Goal: Task Accomplishment & Management: Manage account settings

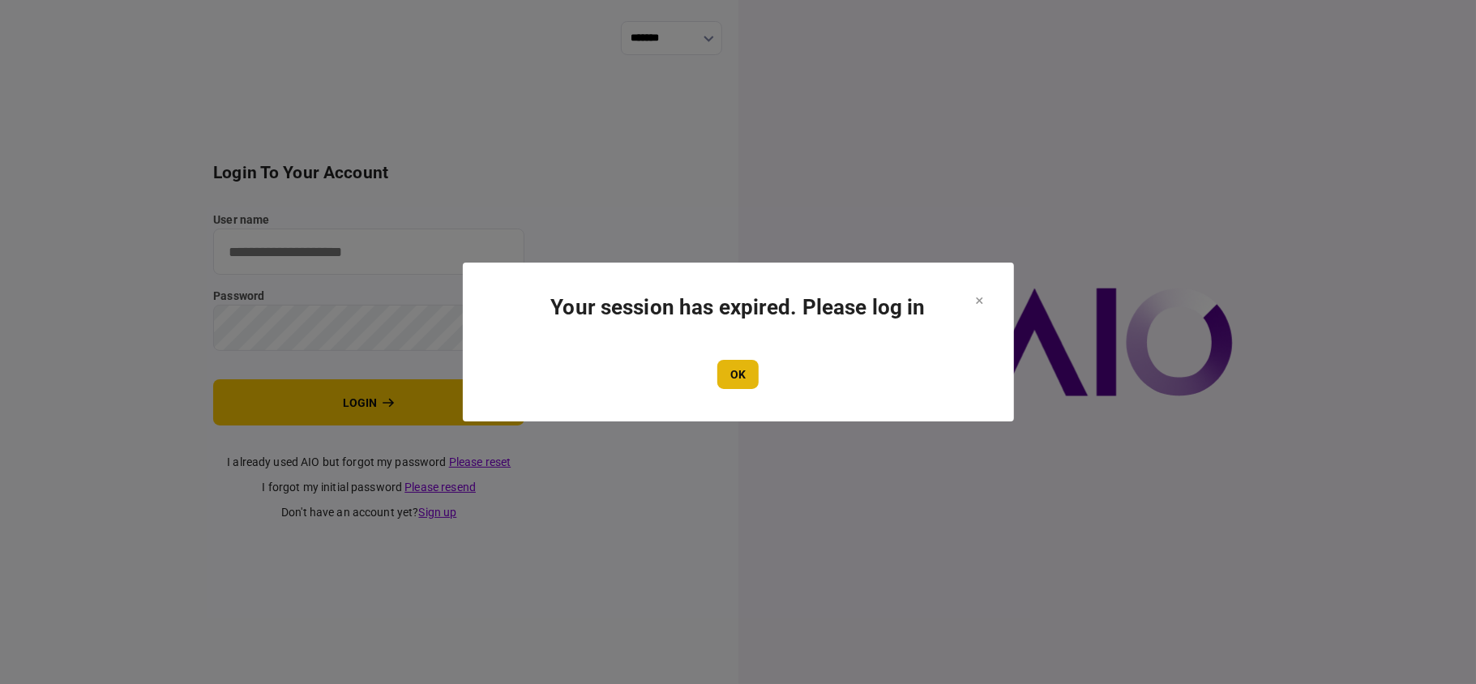
type input "**"
click at [733, 371] on button "OK" at bounding box center [737, 374] width 41 height 29
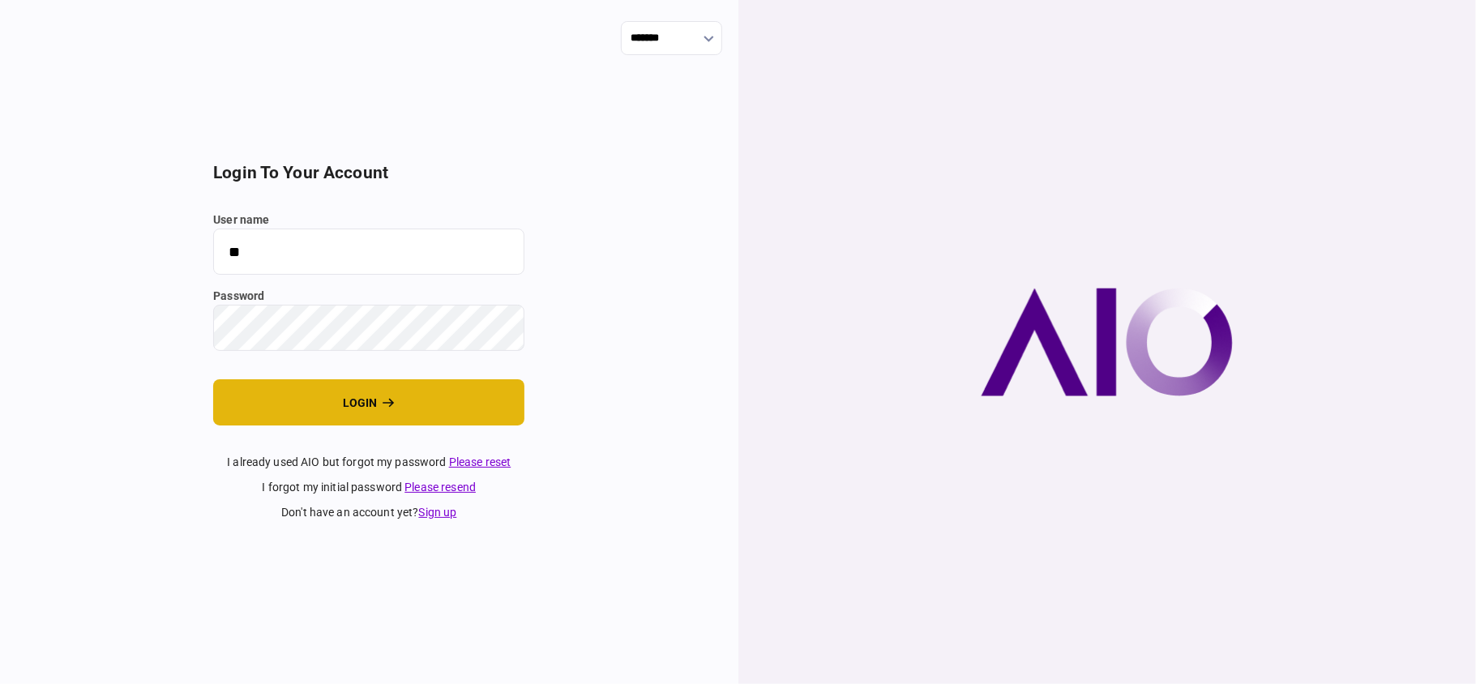
click at [432, 400] on button "login" at bounding box center [368, 402] width 311 height 46
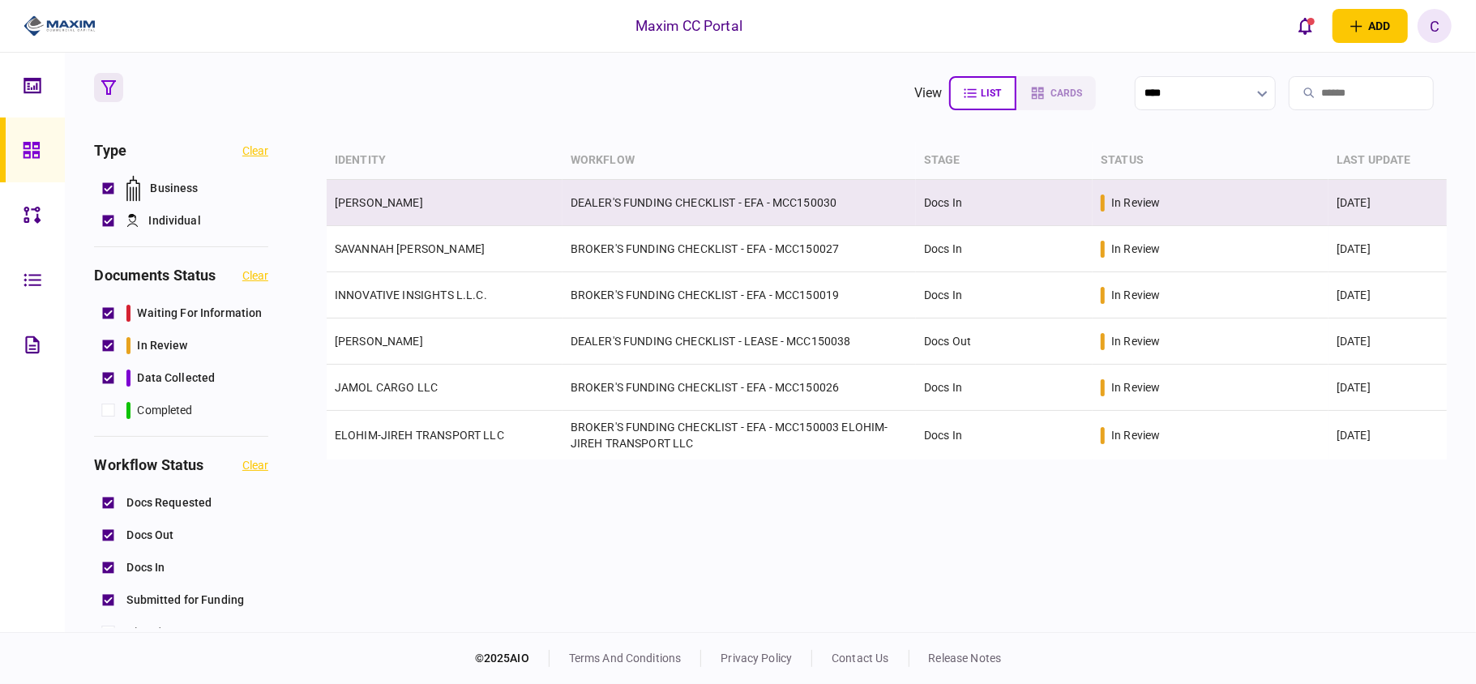
click at [391, 196] on link "[PERSON_NAME]" at bounding box center [379, 202] width 88 height 13
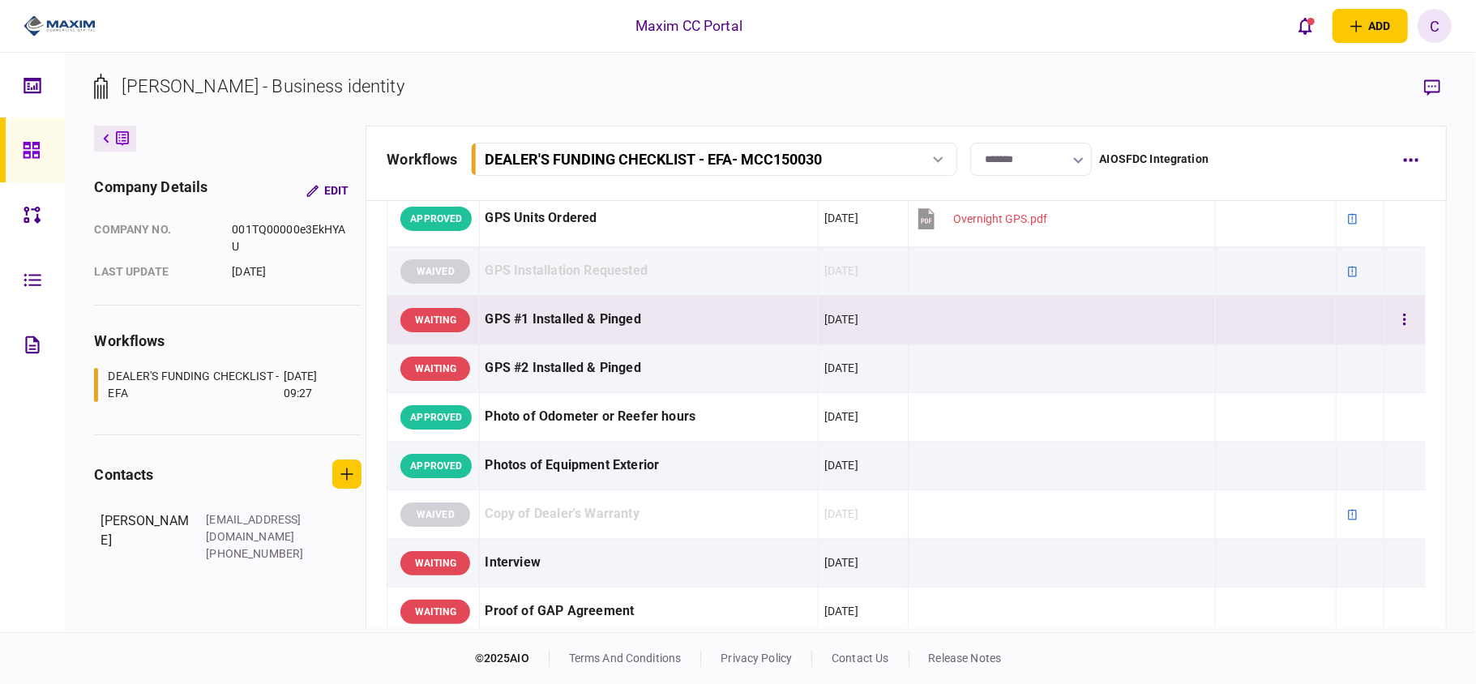
scroll to position [1080, 0]
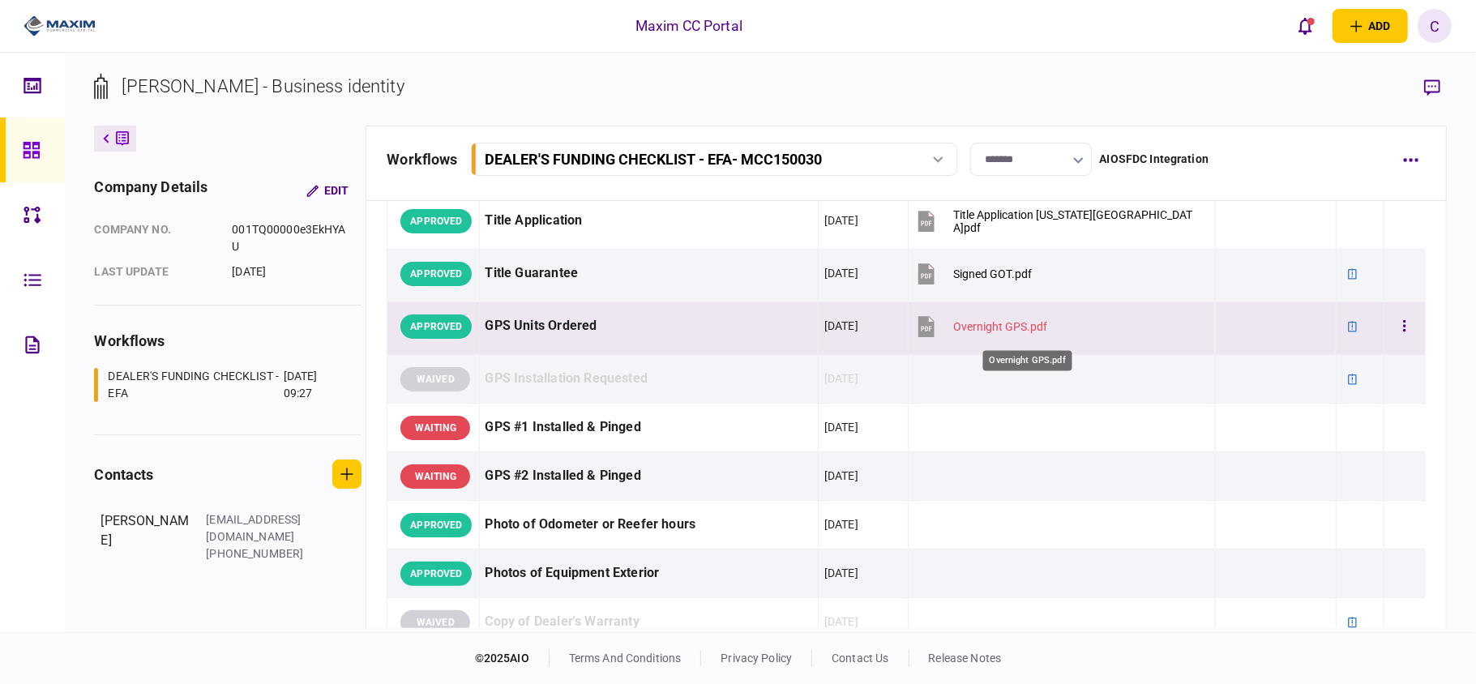
click at [1013, 329] on div "Overnight GPS.pdf" at bounding box center [1000, 326] width 94 height 13
click at [1390, 332] on button "button" at bounding box center [1404, 326] width 29 height 29
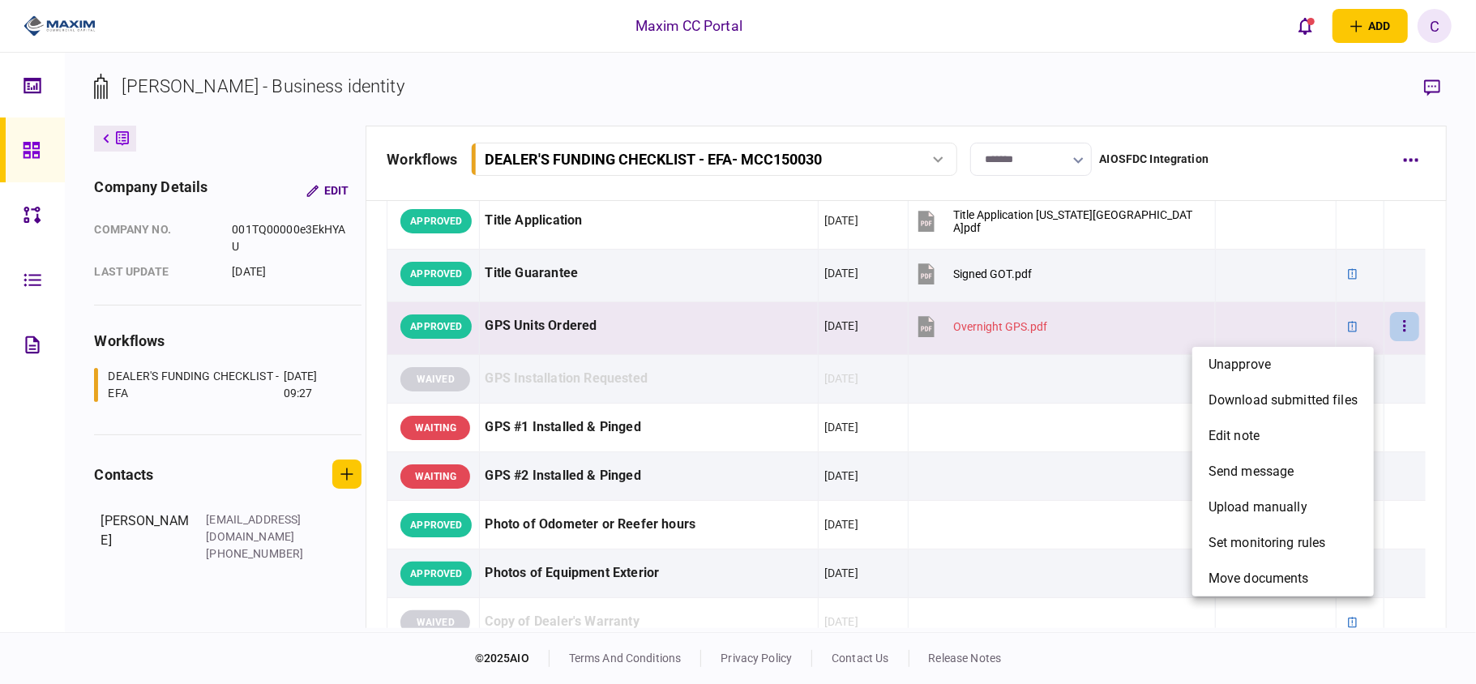
click at [756, 297] on div at bounding box center [738, 342] width 1476 height 684
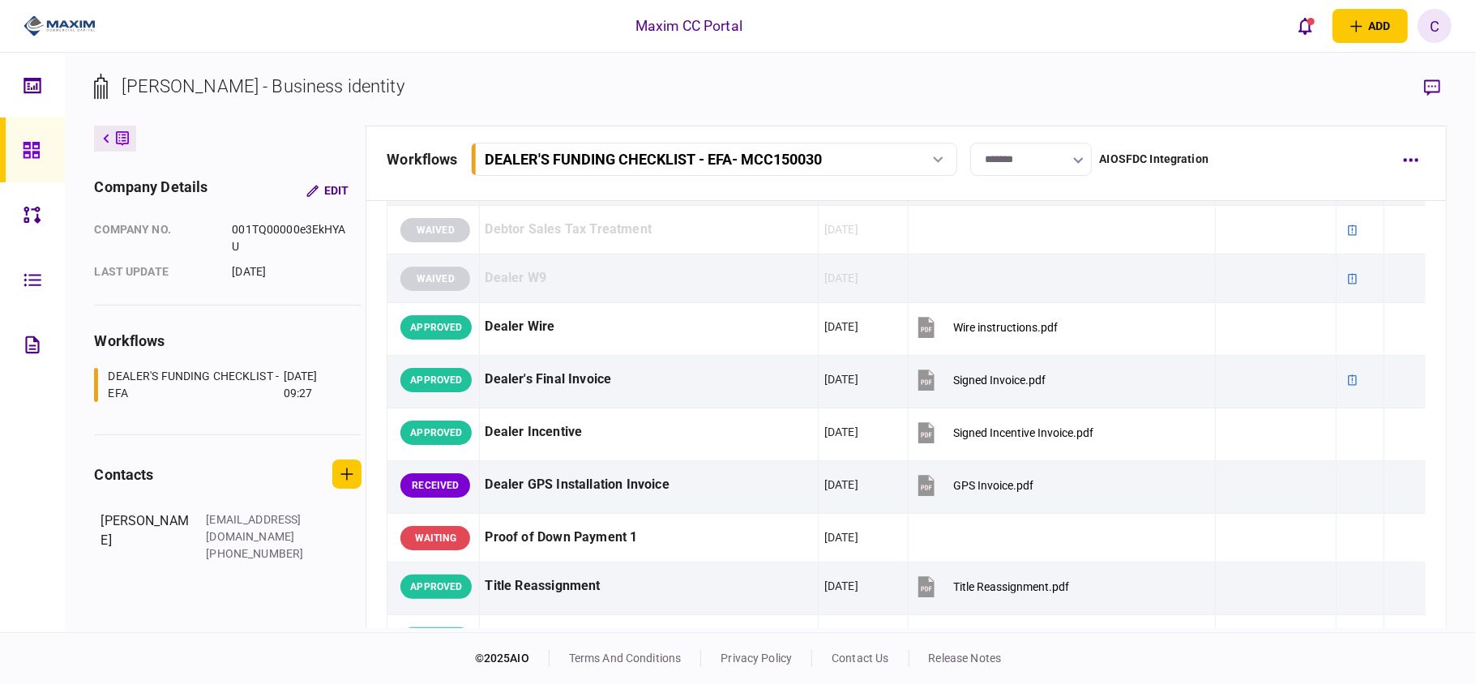
scroll to position [648, 0]
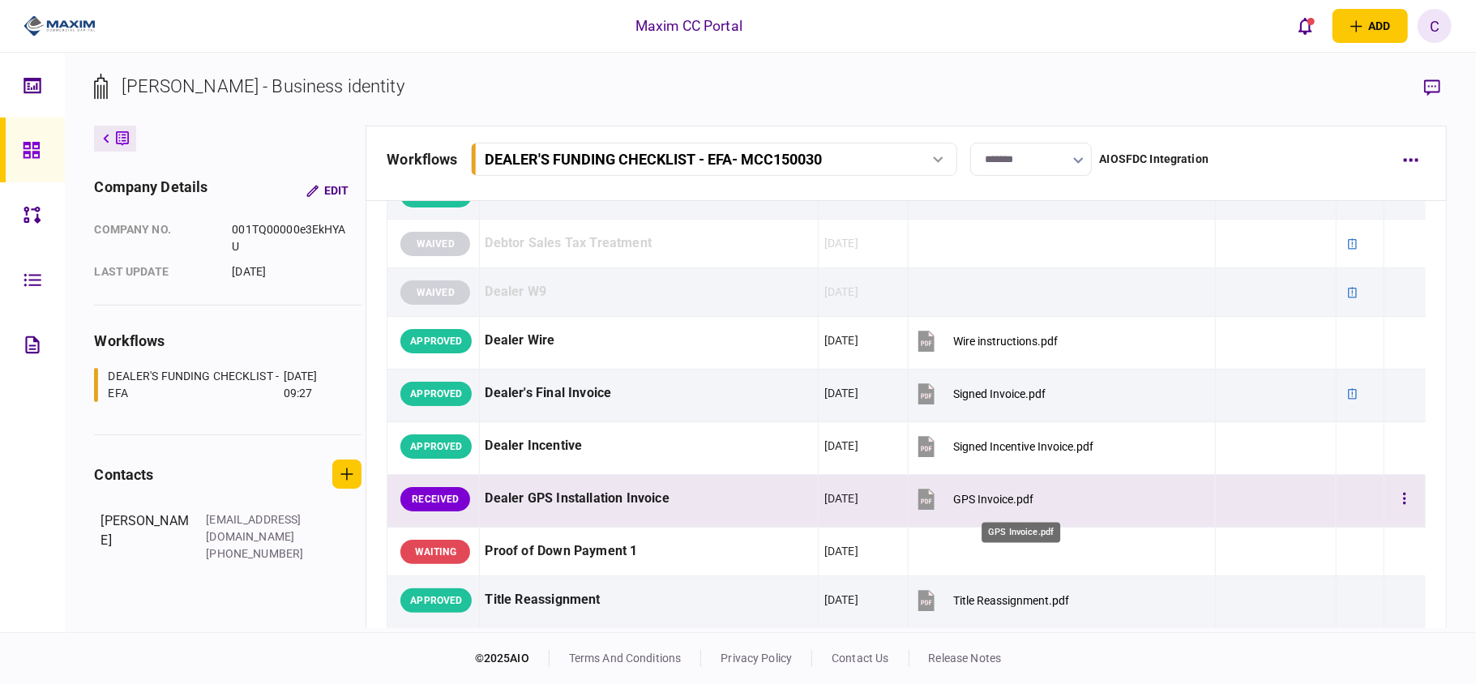
click at [1000, 497] on div "GPS Invoice.pdf" at bounding box center [993, 499] width 80 height 13
click at [1396, 502] on button "button" at bounding box center [1404, 499] width 29 height 29
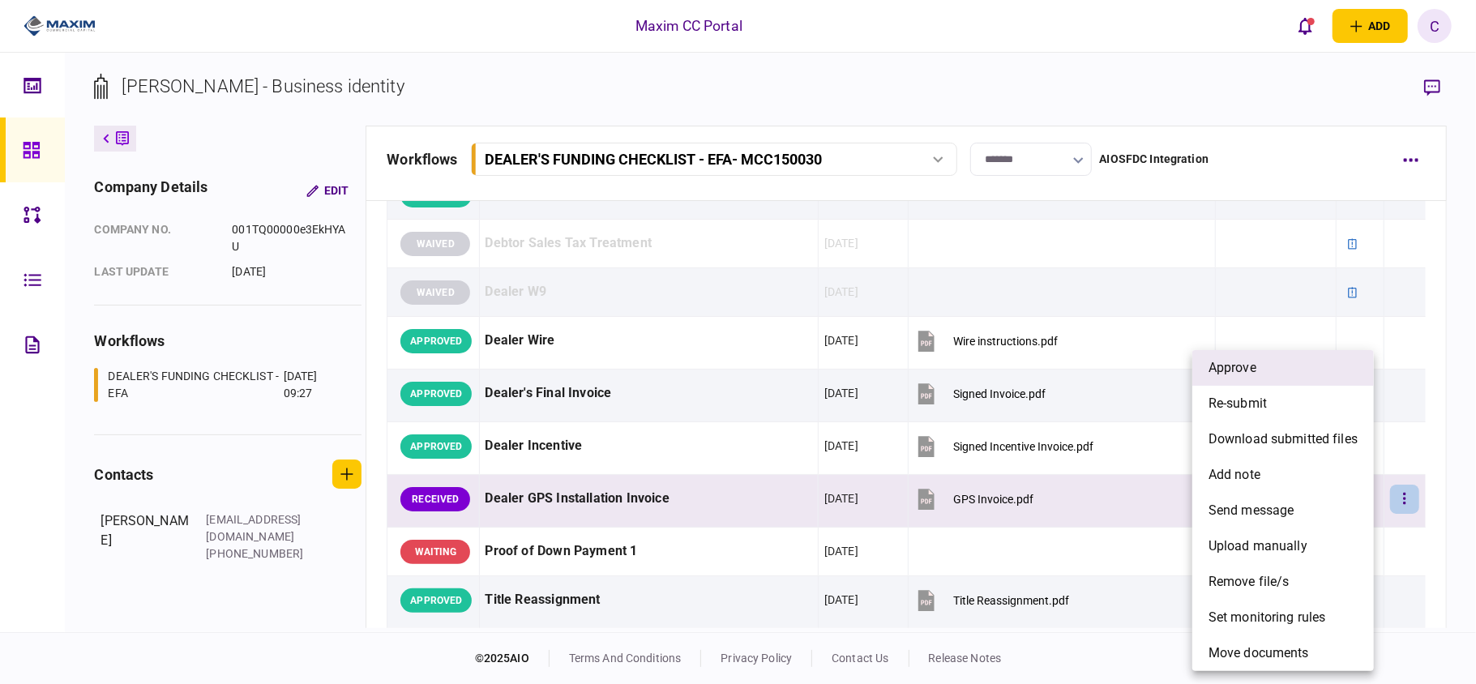
click at [1266, 361] on li "approve" at bounding box center [1283, 368] width 182 height 36
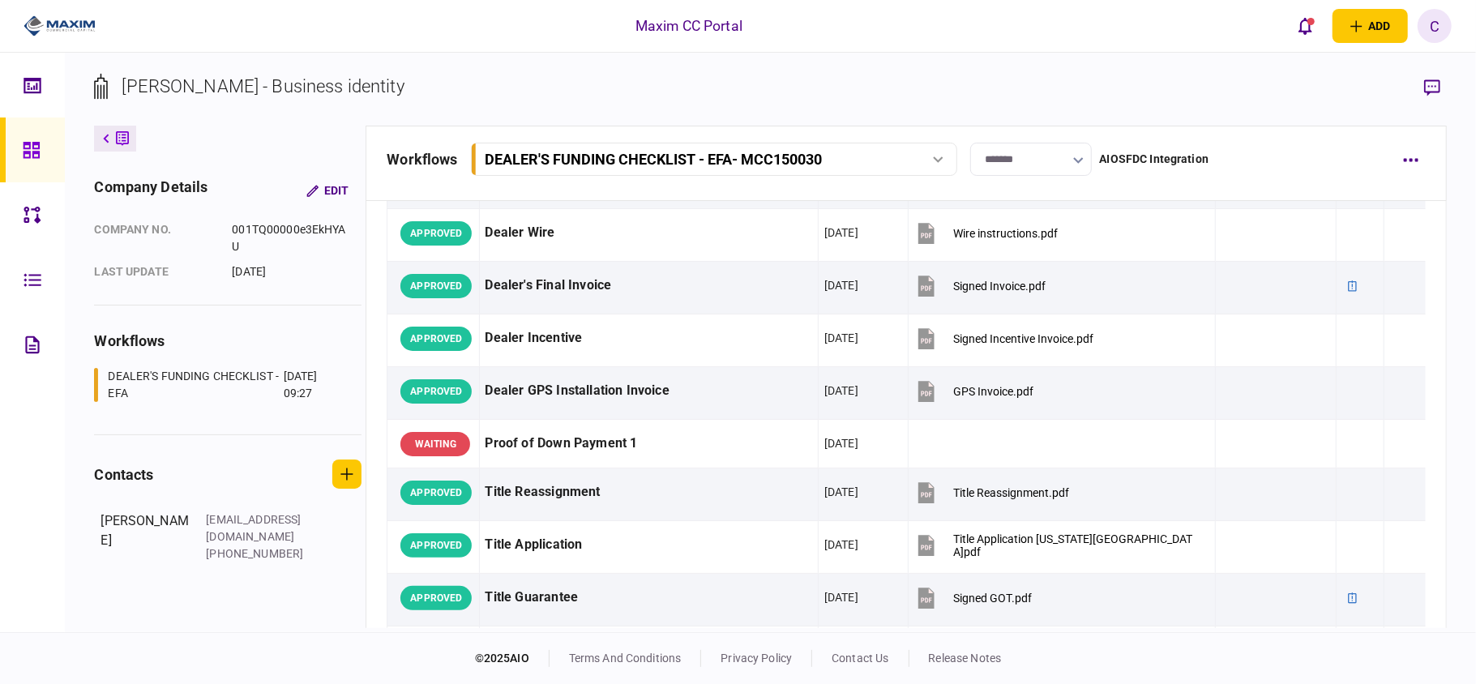
scroll to position [540, 0]
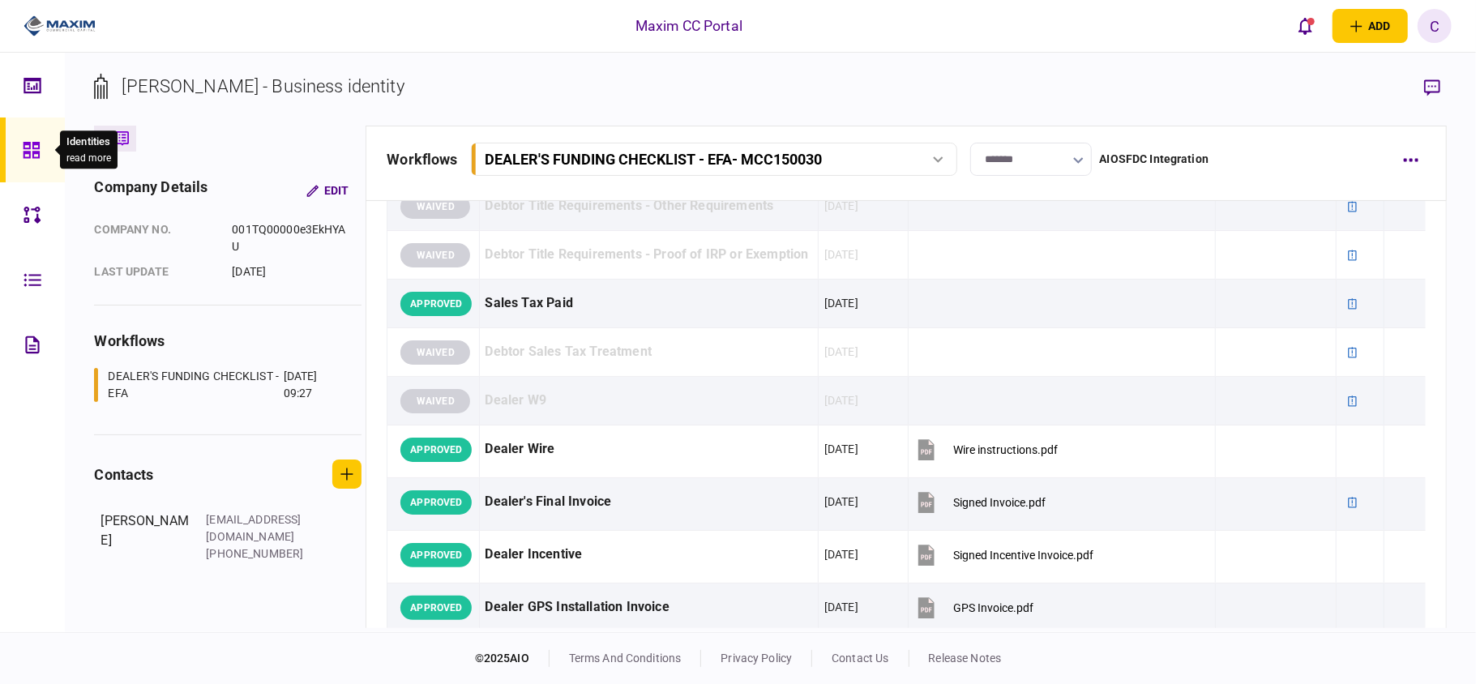
drag, startPoint x: 36, startPoint y: 153, endPoint x: 20, endPoint y: 127, distance: 30.6
click at [36, 153] on icon at bounding box center [31, 150] width 16 height 16
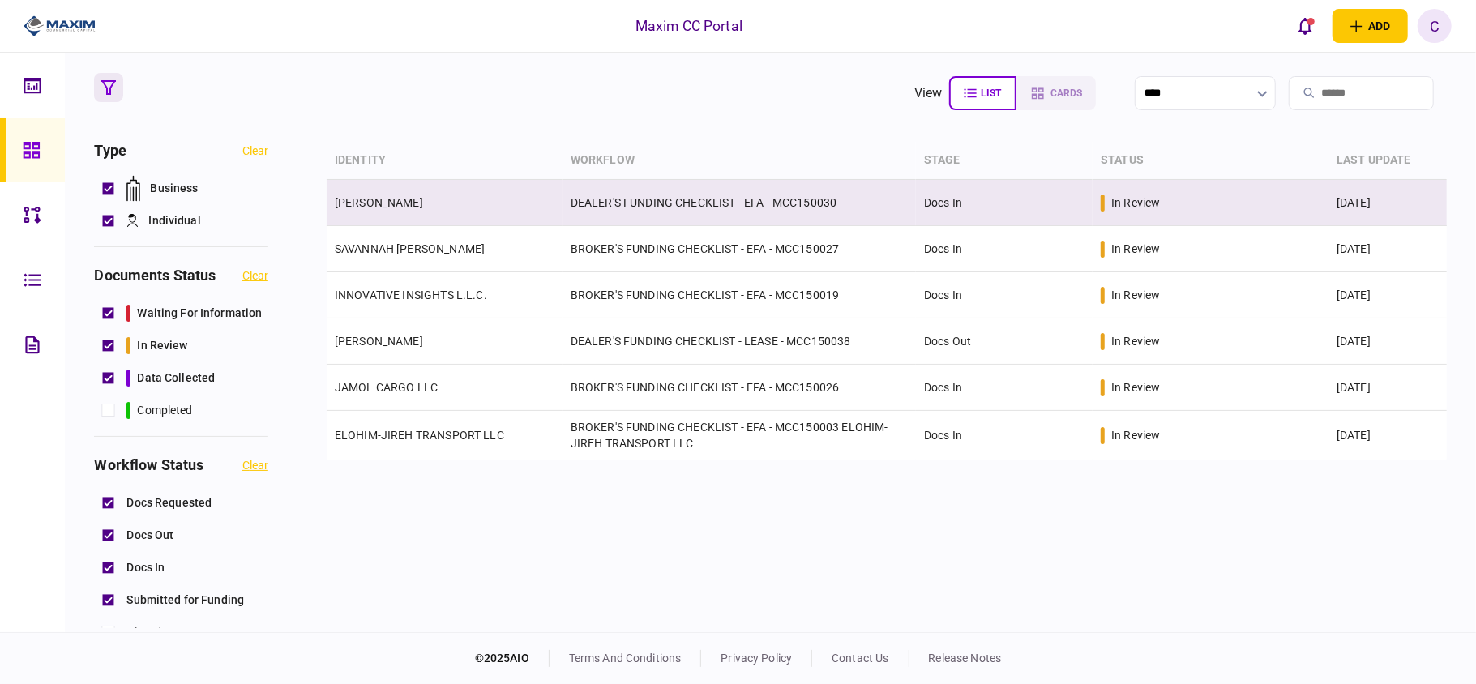
click at [674, 201] on td "DEALER'S FUNDING CHECKLIST - EFA - MCC150030" at bounding box center [738, 203] width 353 height 46
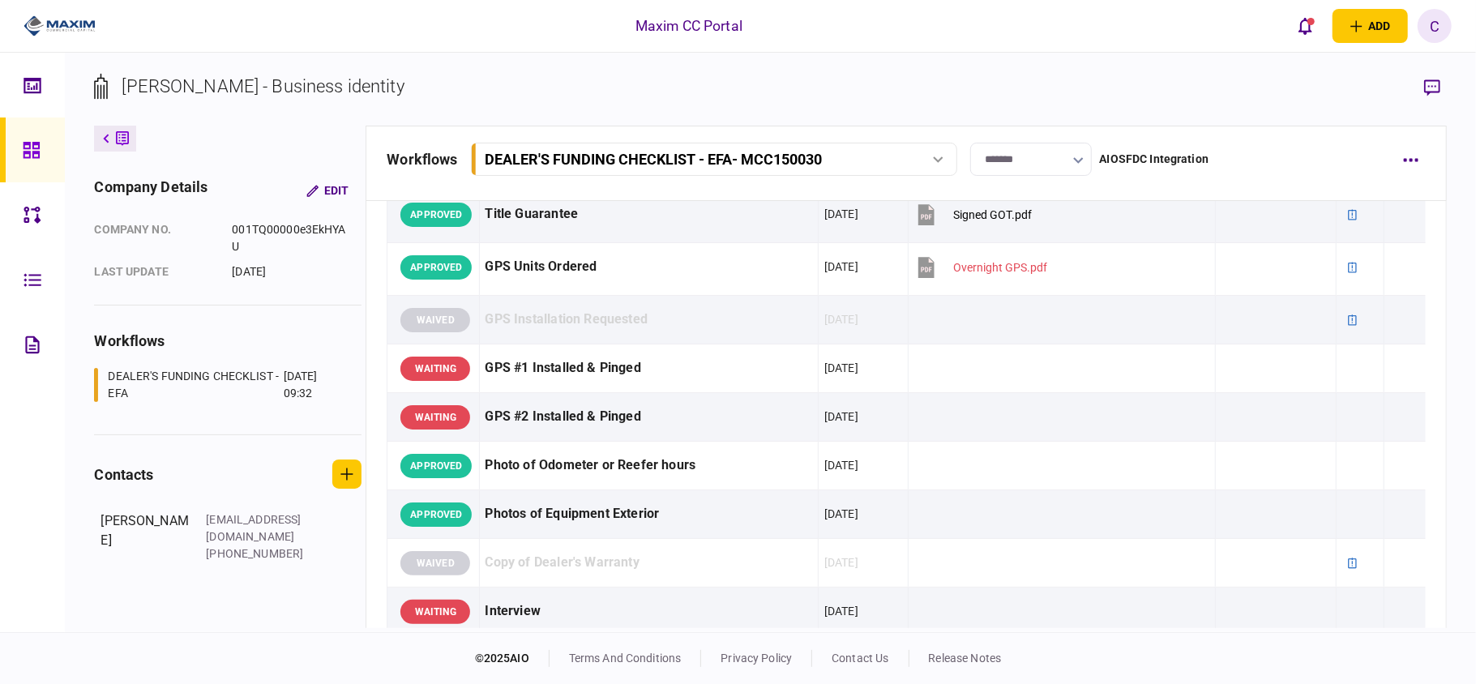
scroll to position [1188, 0]
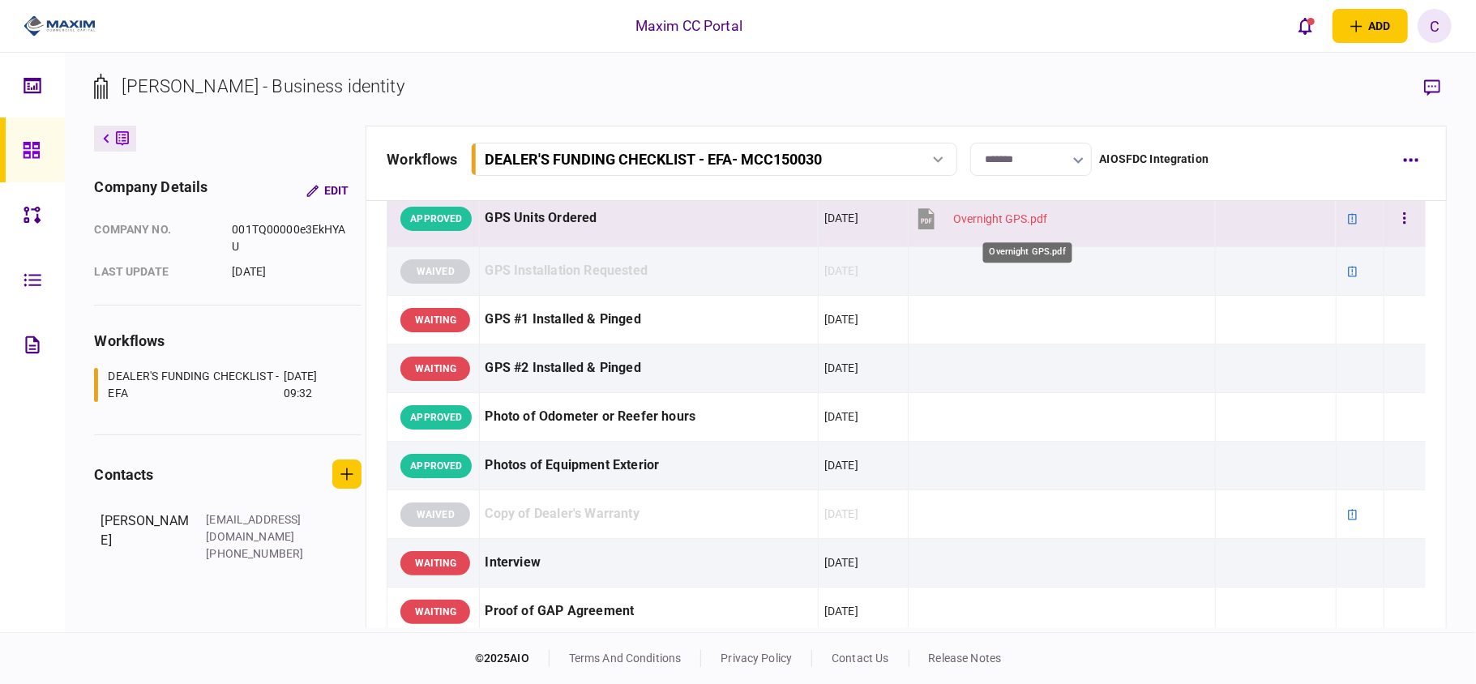
click at [999, 225] on div "Overnight GPS.pdf" at bounding box center [1000, 218] width 94 height 13
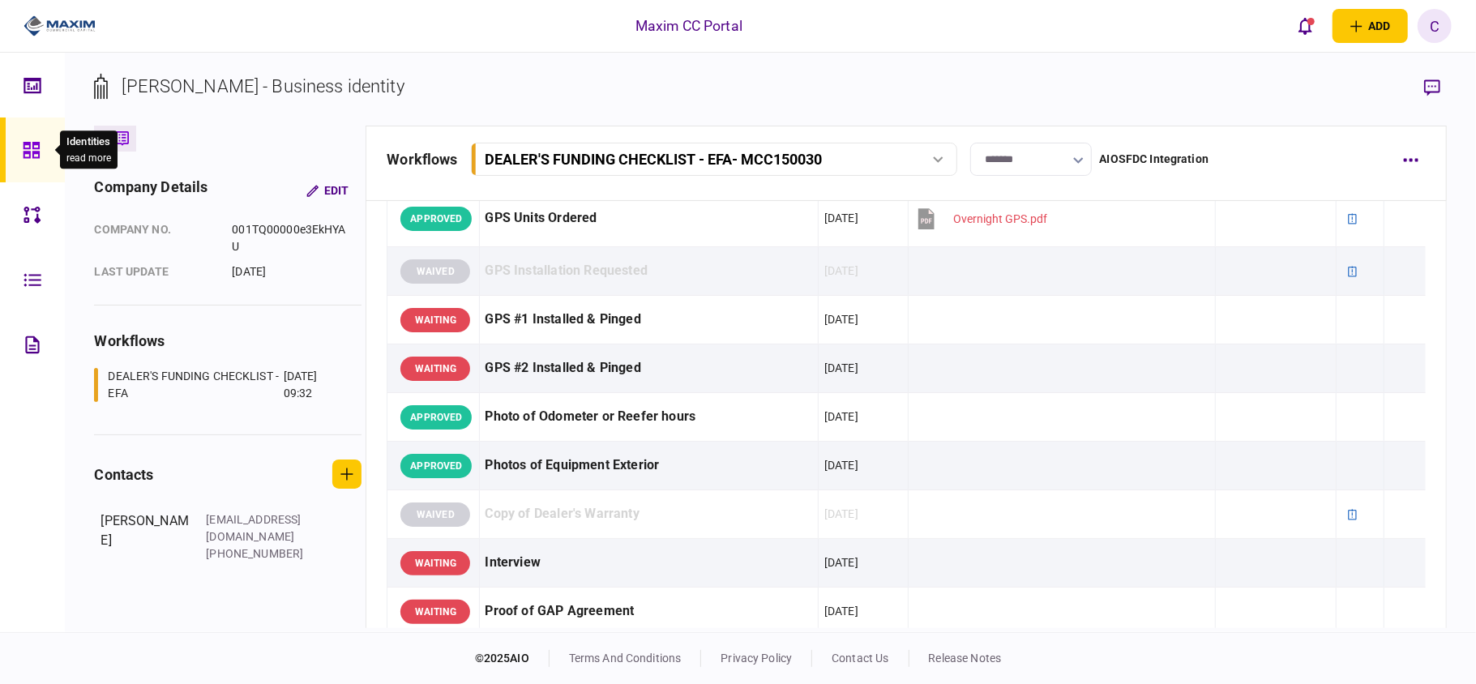
click at [29, 150] on icon at bounding box center [32, 150] width 18 height 19
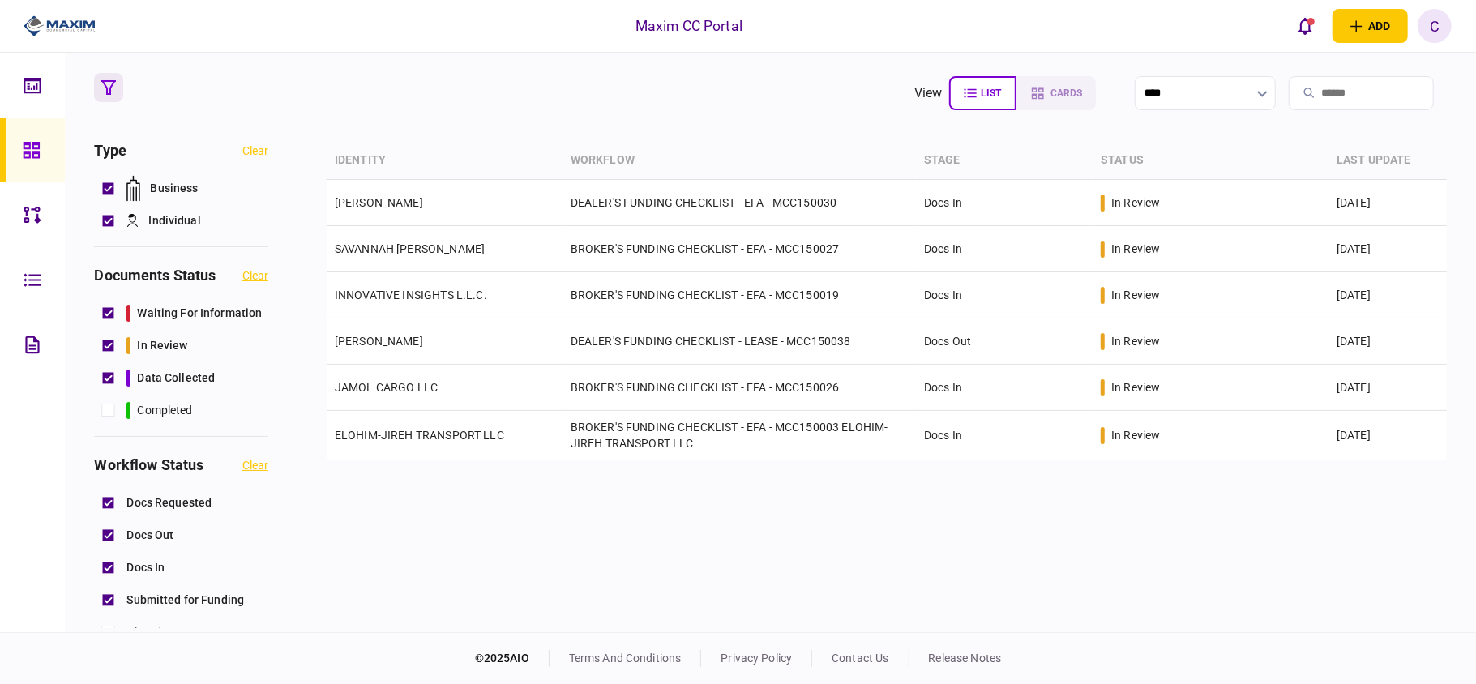
click at [109, 83] on icon "button" at bounding box center [108, 87] width 15 height 15
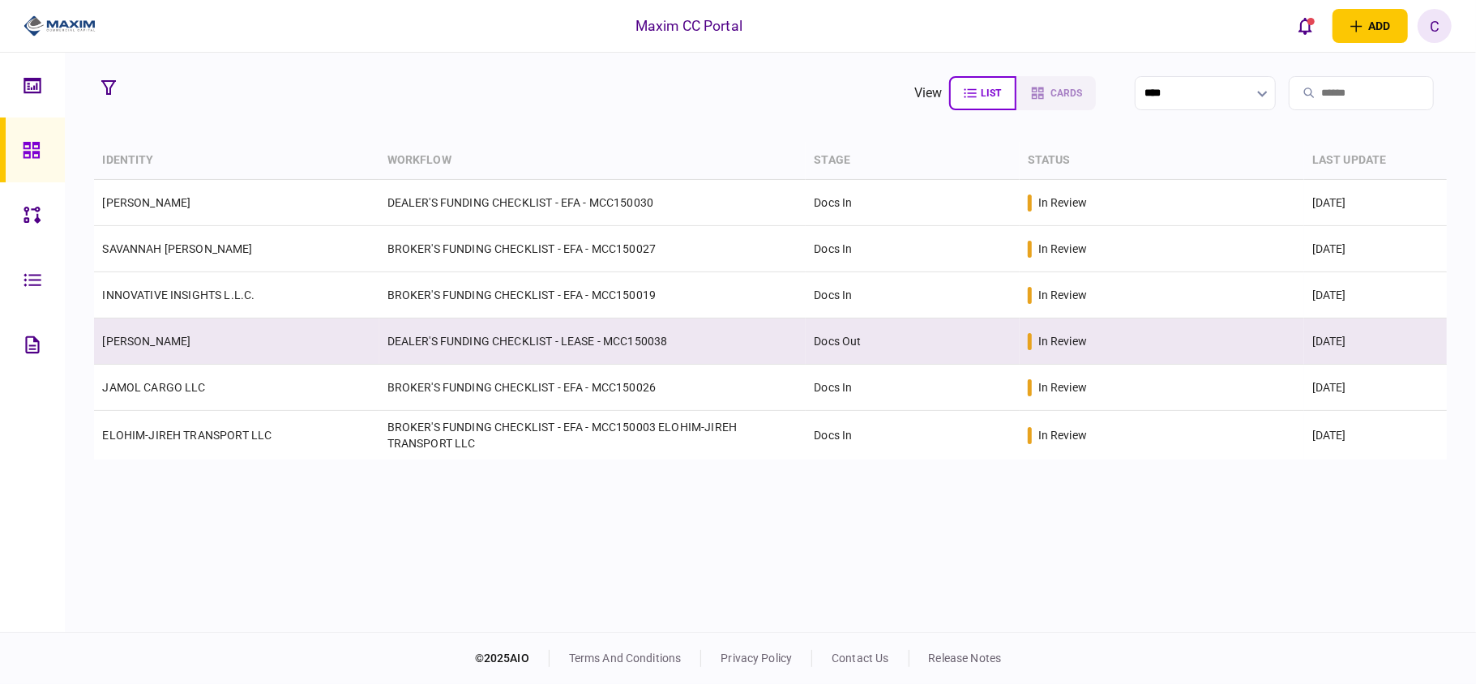
click at [413, 338] on td "DEALER'S FUNDING CHECKLIST - LEASE - MCC150038" at bounding box center [592, 342] width 427 height 46
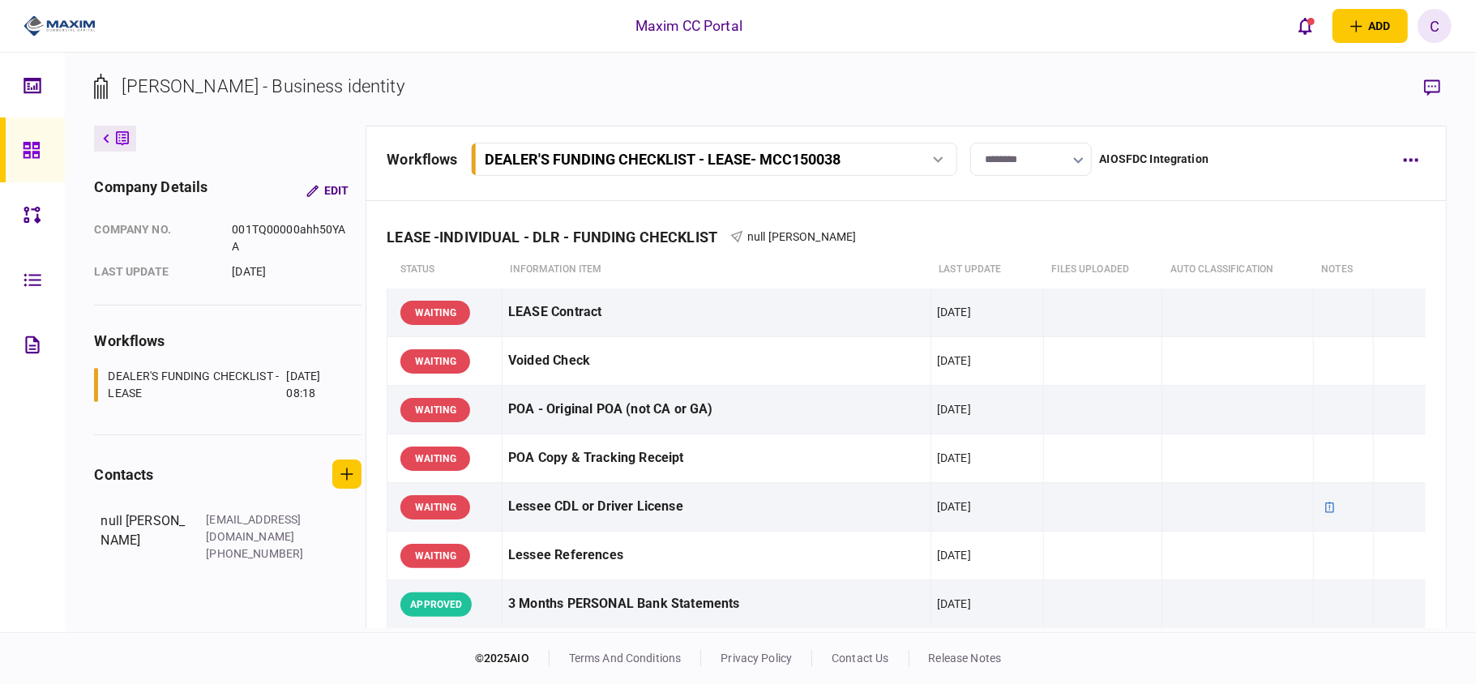
click at [1074, 160] on icon "button" at bounding box center [1078, 160] width 10 height 6
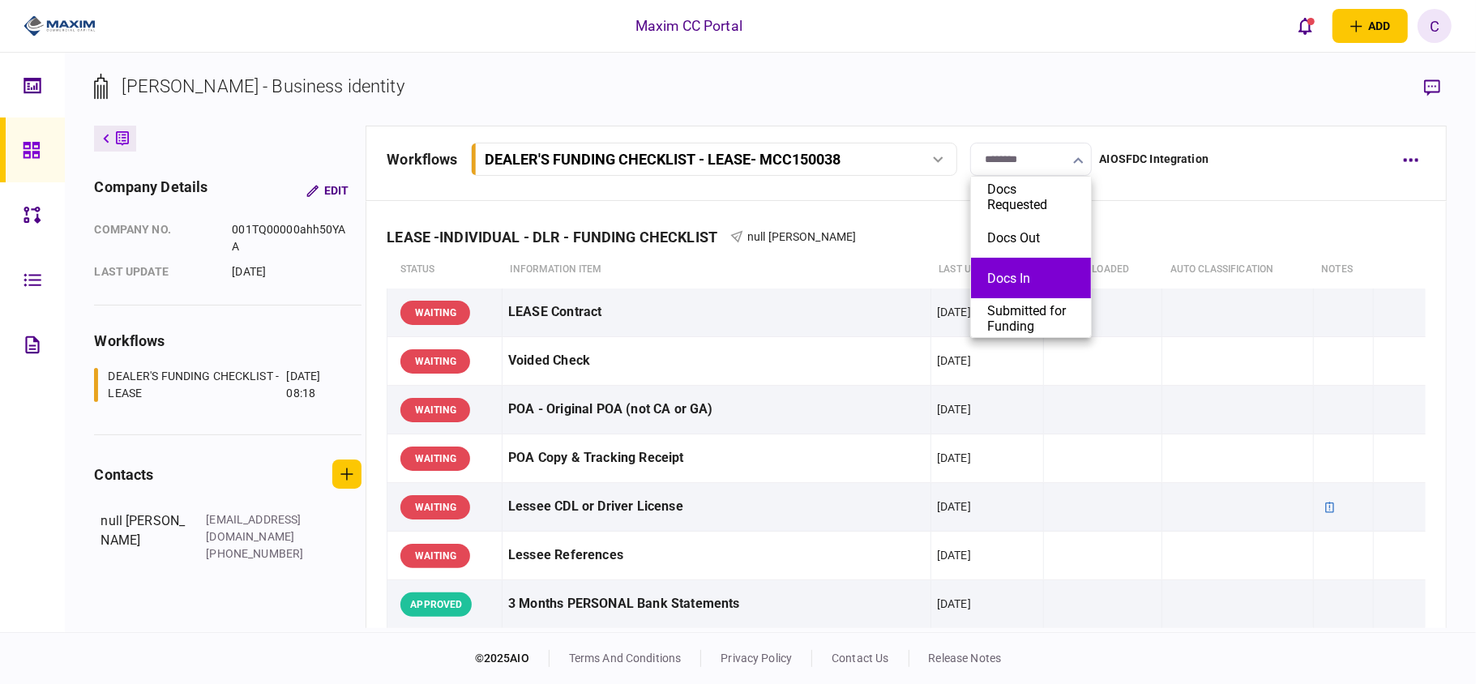
click at [990, 279] on button "Docs In" at bounding box center [1031, 278] width 88 height 15
type input "*******"
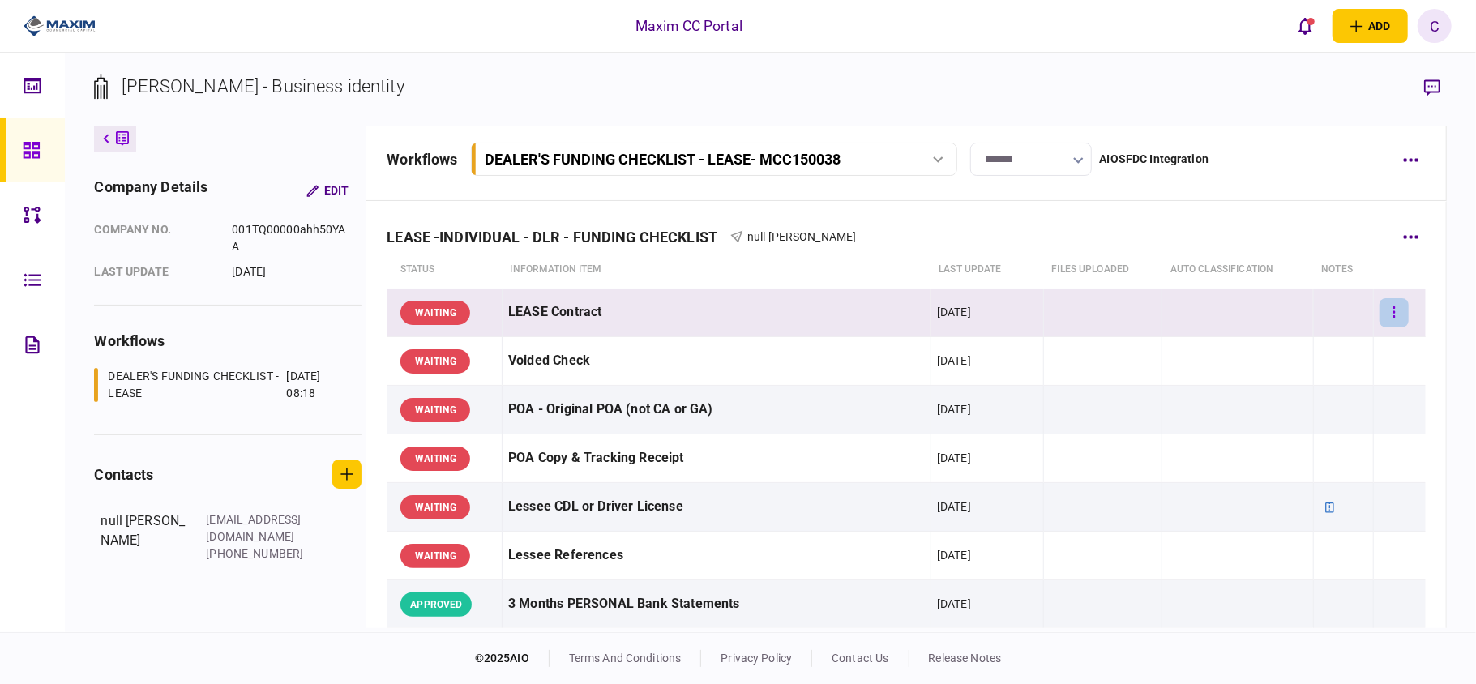
click at [1384, 309] on button "button" at bounding box center [1393, 312] width 29 height 29
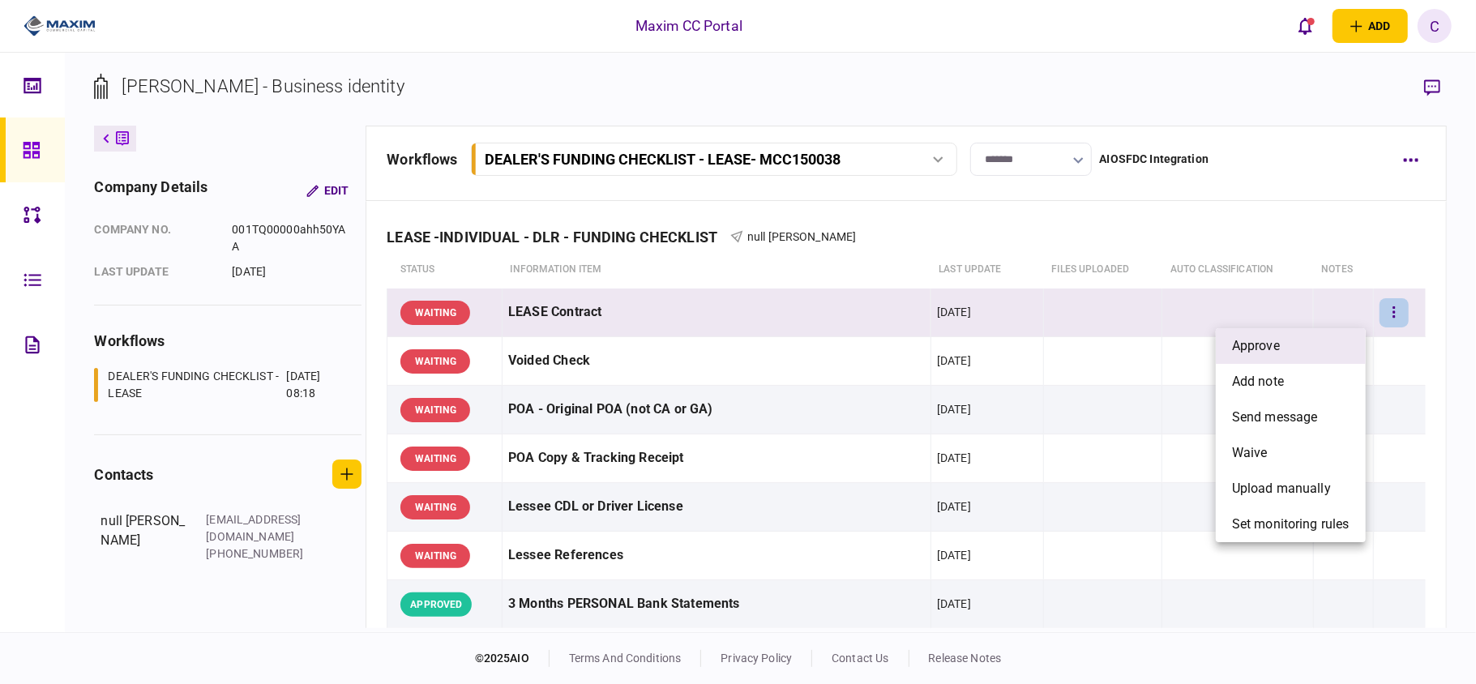
click at [1304, 345] on li "approve" at bounding box center [1291, 346] width 150 height 36
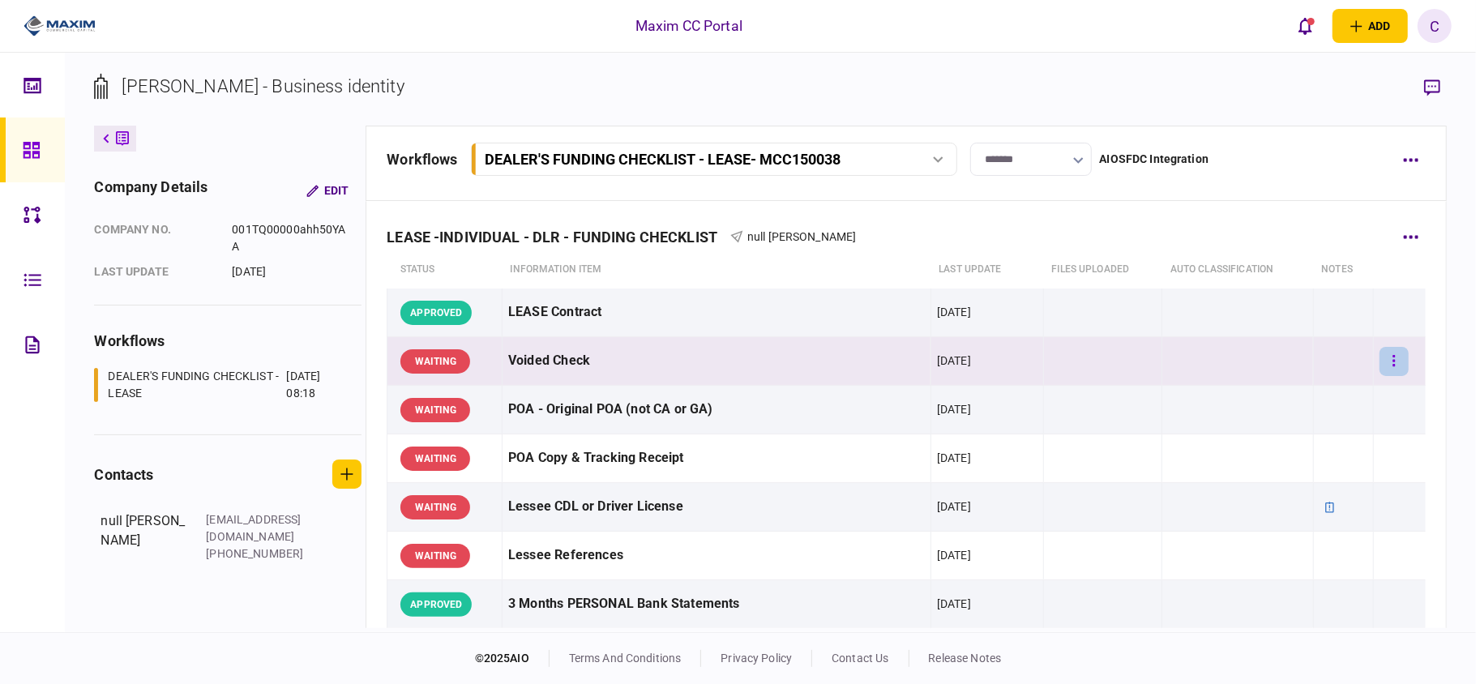
click at [1392, 357] on icon "button" at bounding box center [1393, 360] width 3 height 15
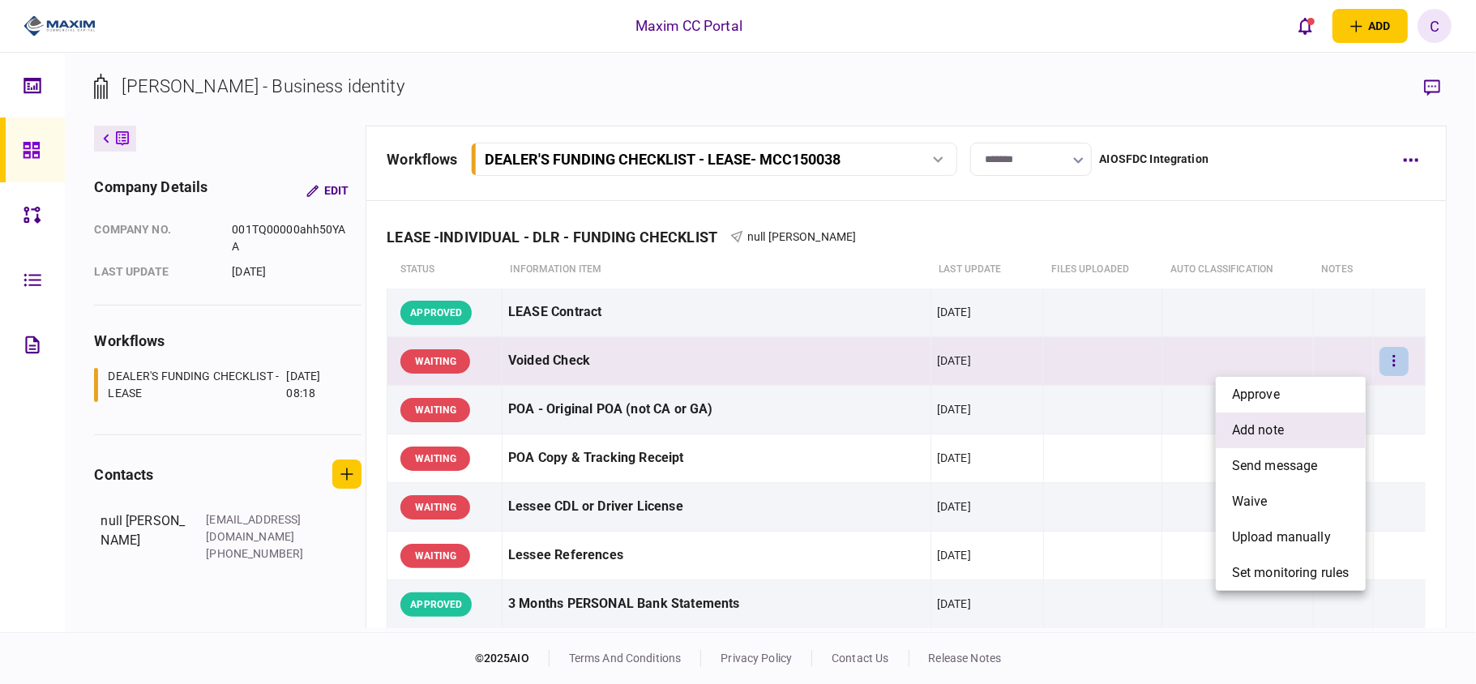
click at [1242, 434] on span "add note" at bounding box center [1258, 430] width 52 height 19
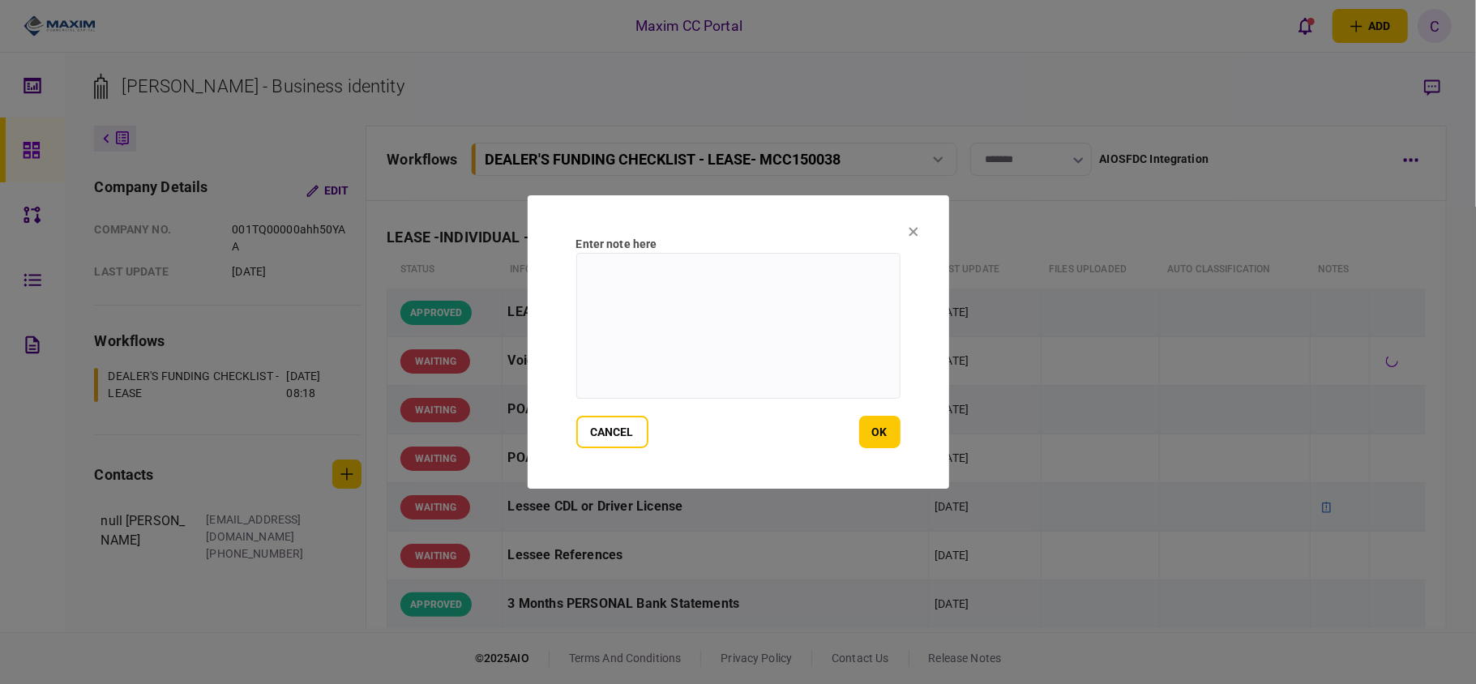
click at [822, 266] on textarea at bounding box center [738, 326] width 324 height 146
type textarea "**********"
click at [866, 433] on button "ok" at bounding box center [879, 432] width 41 height 32
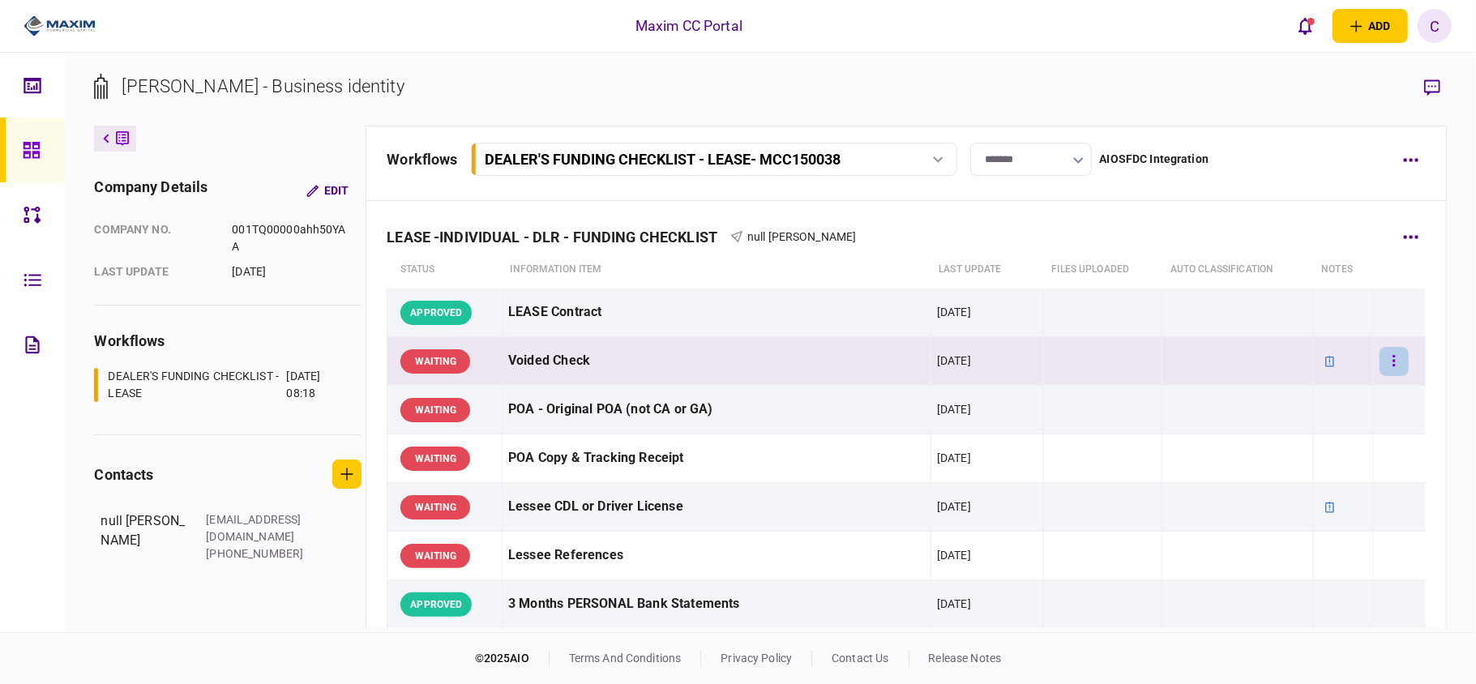
click at [1383, 353] on button "button" at bounding box center [1393, 361] width 29 height 29
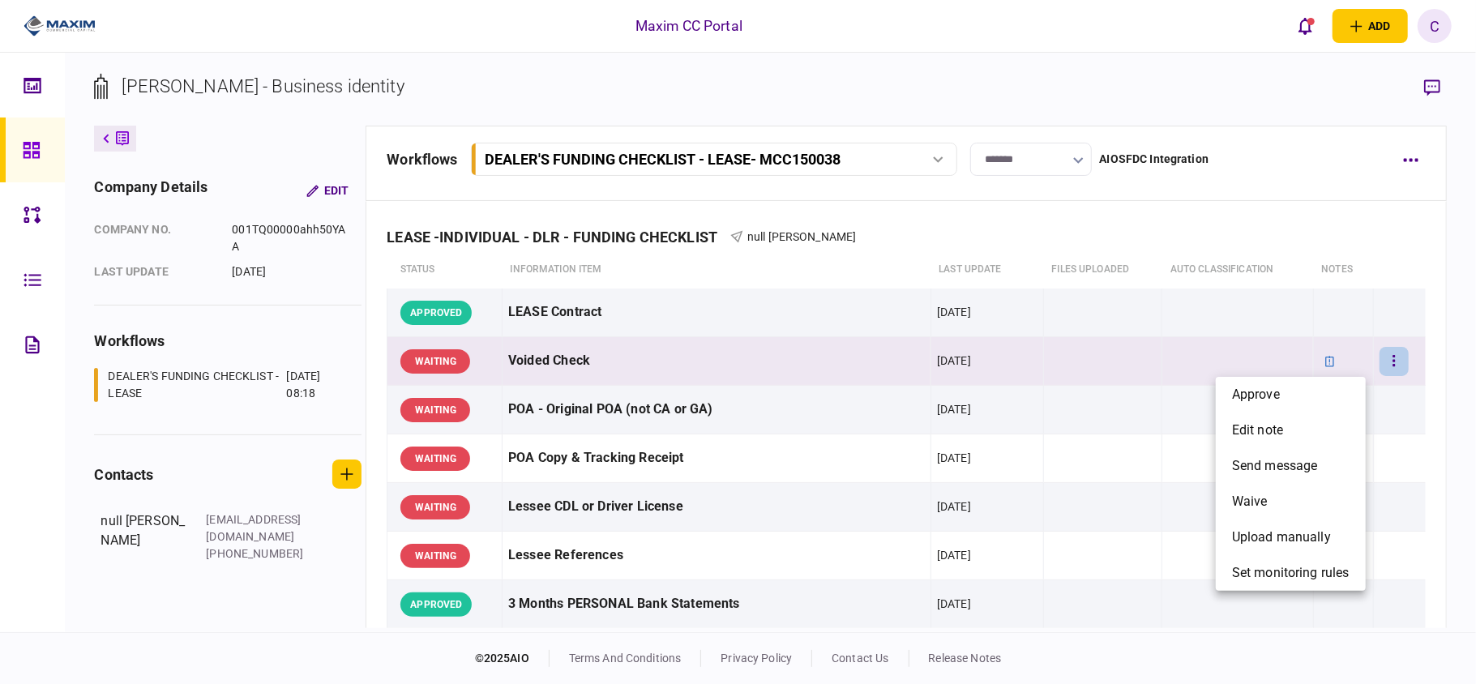
click at [1317, 361] on div at bounding box center [738, 342] width 1476 height 684
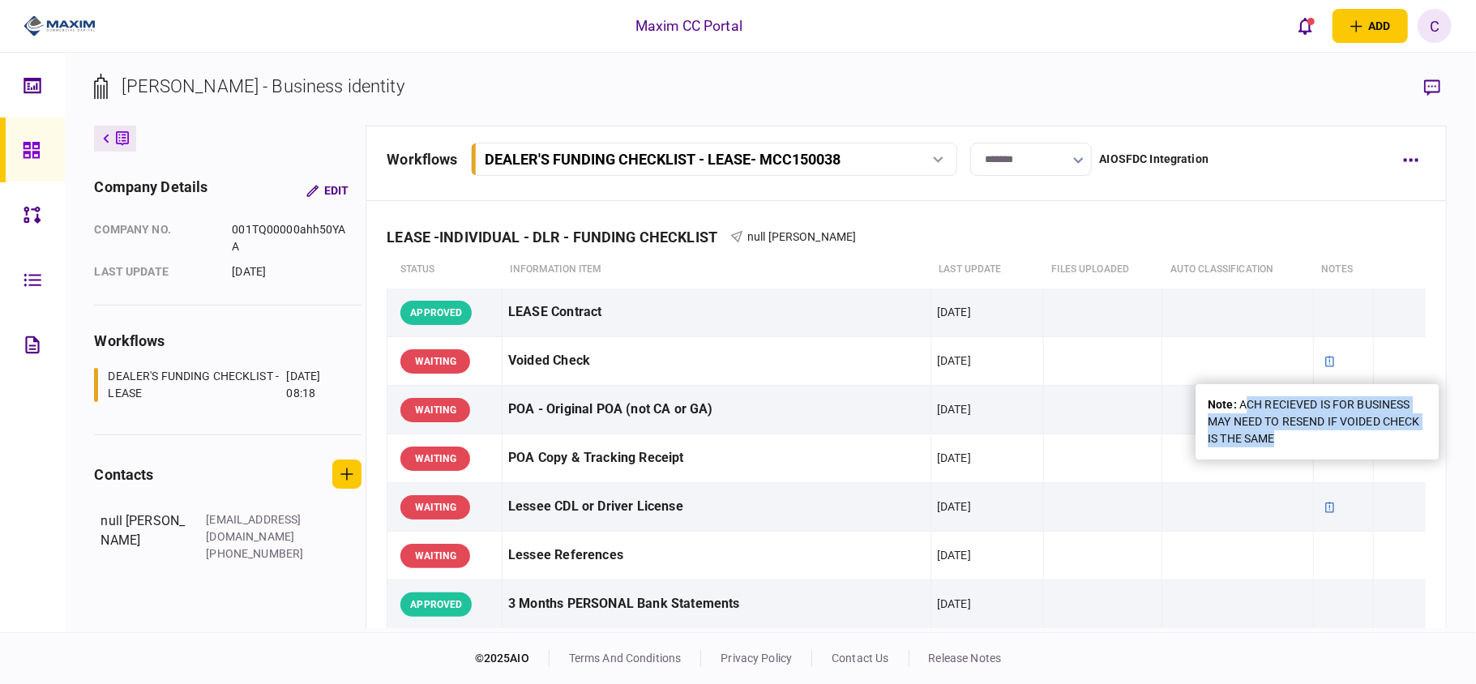
drag, startPoint x: 1297, startPoint y: 449, endPoint x: 1243, endPoint y: 390, distance: 79.8
click at [1243, 390] on div "note : ACH RECIEVED IS FOR BUSINESS MAY NEED TO RESEND IF VOIDED CHECK IS THE S…" at bounding box center [1316, 421] width 243 height 75
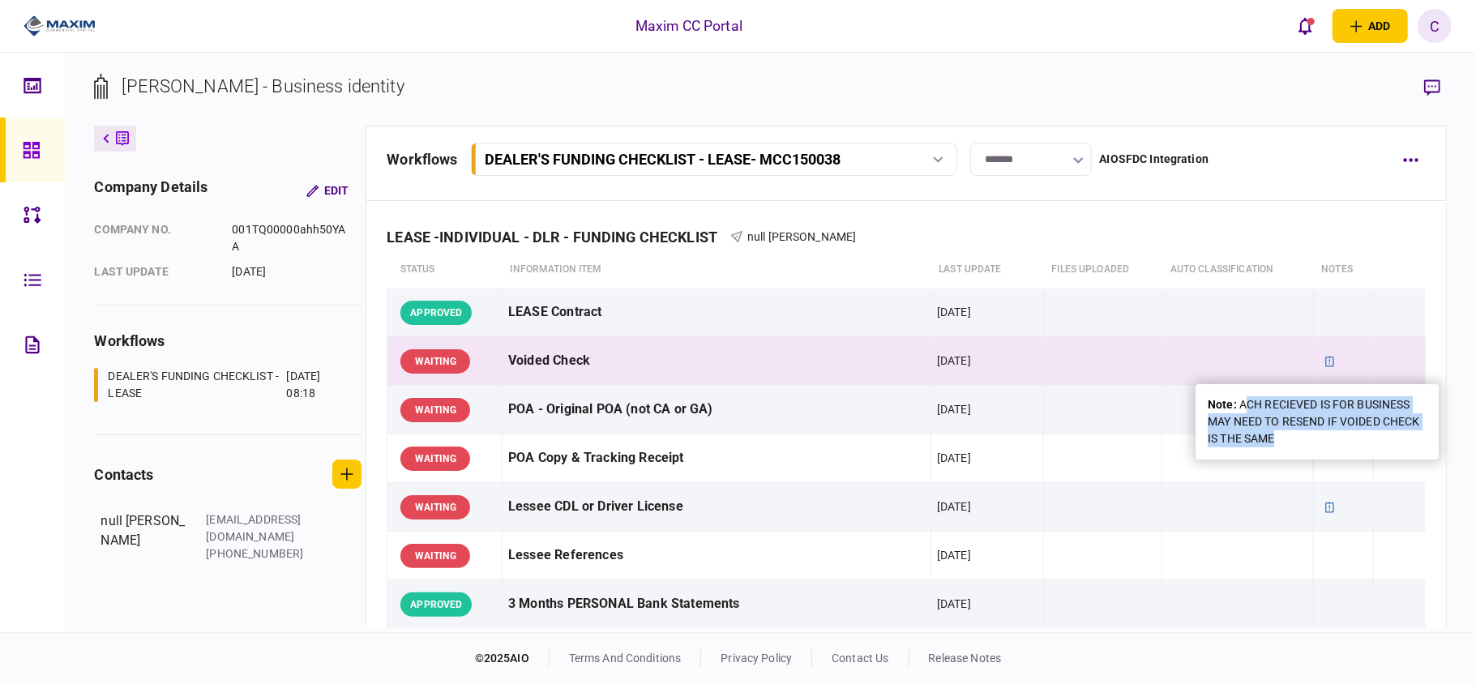
copy div "CH RECIEVED IS FOR BUSINESS MAY NEED TO RESEND IF VOIDED CHECK IS THE SAME"
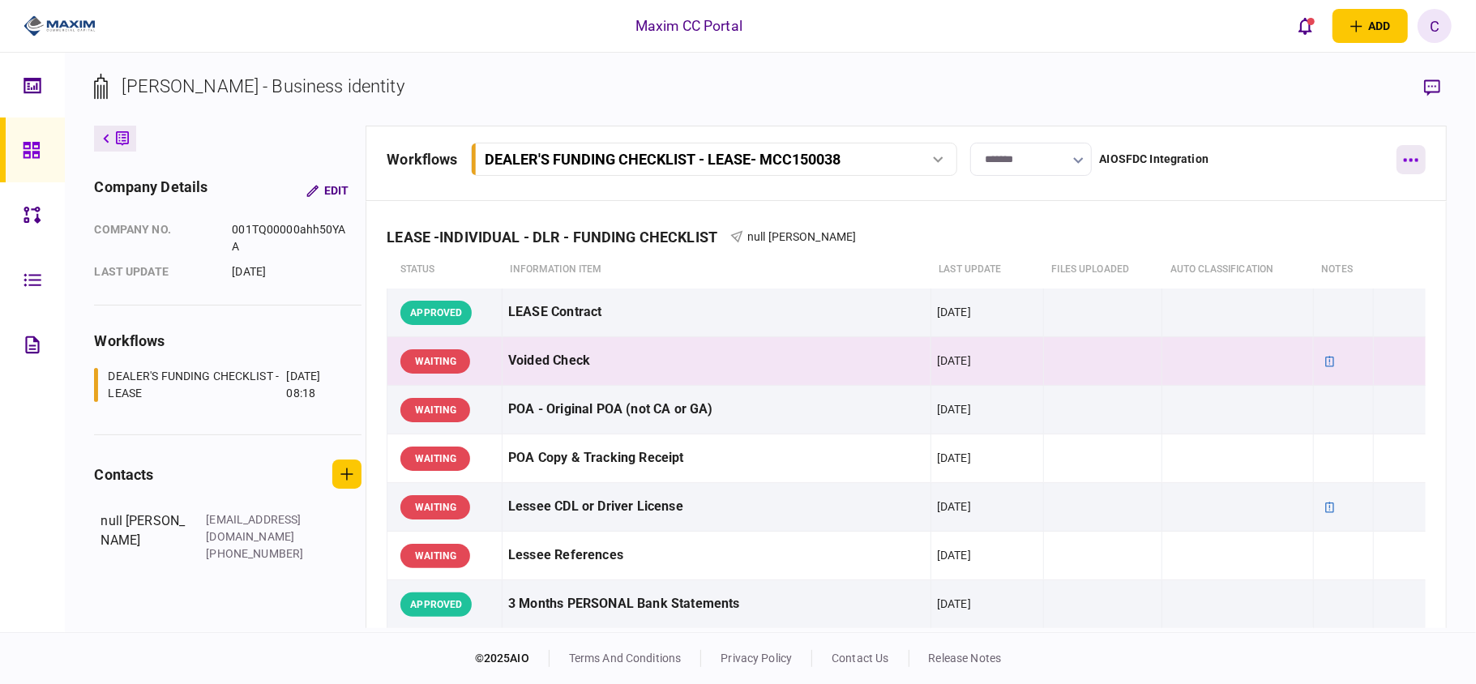
click at [1408, 164] on button "button" at bounding box center [1410, 159] width 29 height 29
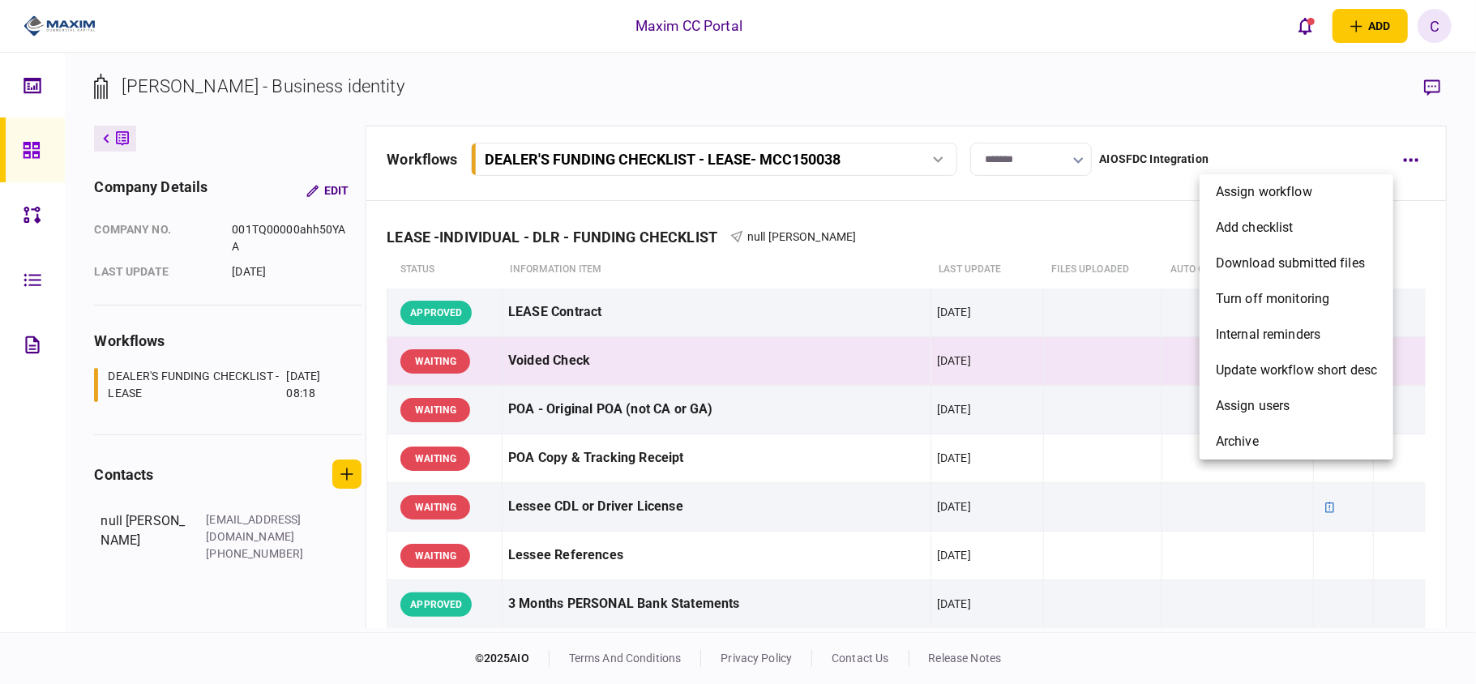
drag, startPoint x: 1259, startPoint y: 137, endPoint x: 1295, endPoint y: 144, distance: 36.4
click at [1263, 137] on div at bounding box center [738, 342] width 1476 height 684
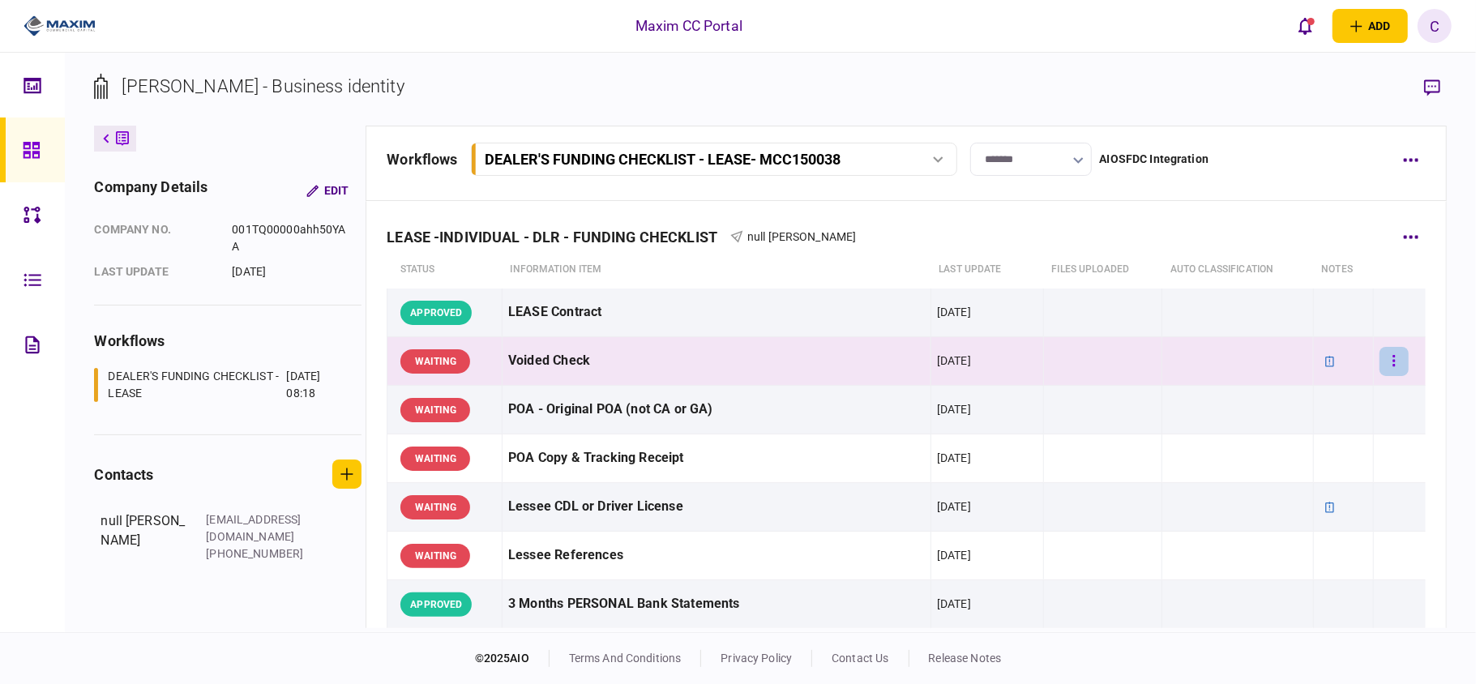
click at [1389, 352] on button "button" at bounding box center [1393, 361] width 29 height 29
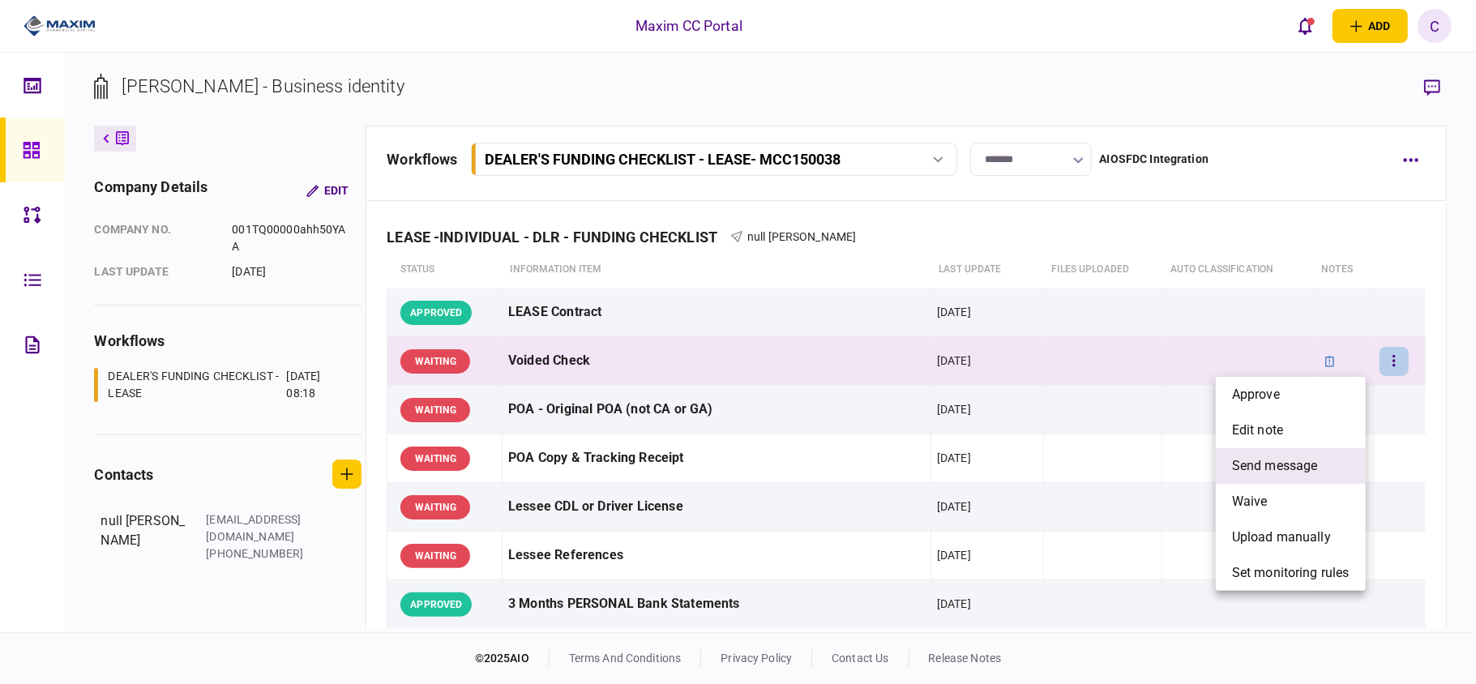
drag, startPoint x: 1210, startPoint y: 438, endPoint x: 1234, endPoint y: 454, distance: 28.1
click at [1234, 454] on div "approve edit note send message waive upload manually set monitoring rules" at bounding box center [738, 342] width 1476 height 684
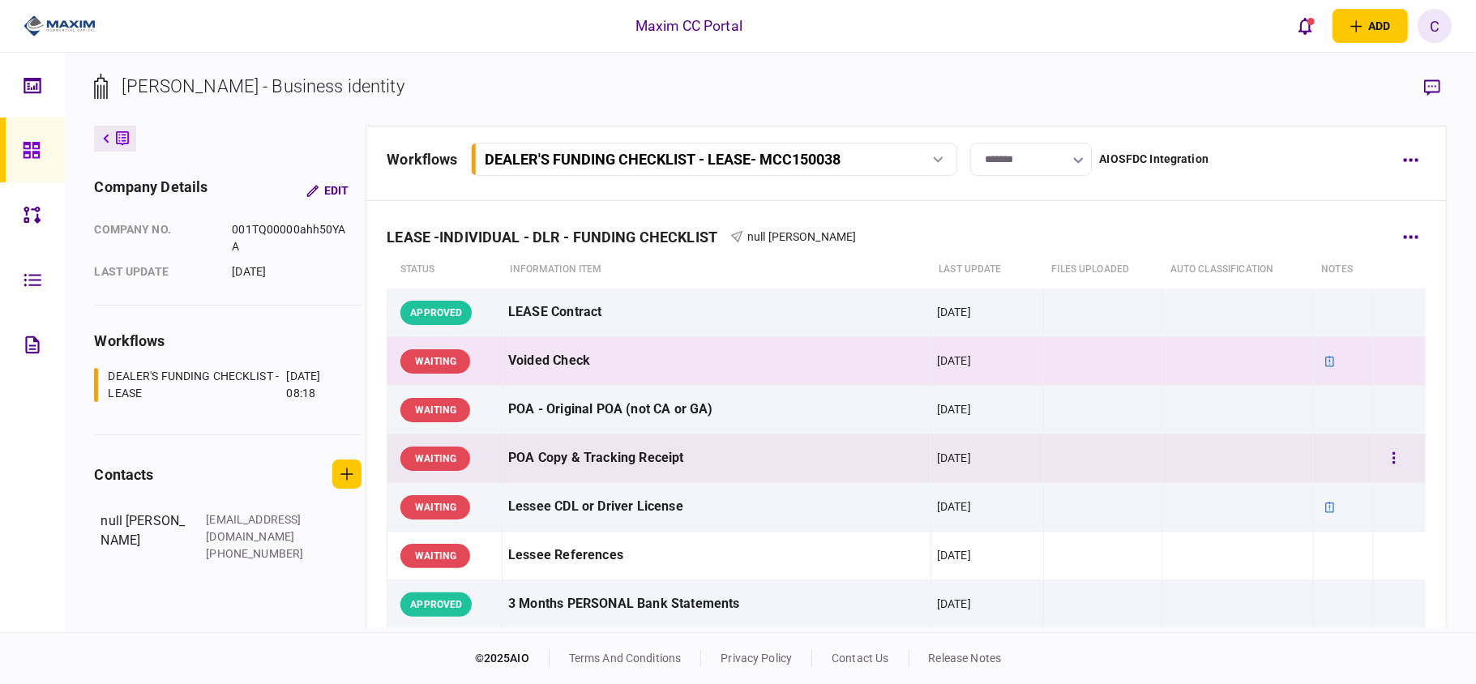
click at [1239, 464] on td at bounding box center [1238, 458] width 152 height 49
click at [1381, 353] on button "button" at bounding box center [1393, 361] width 29 height 29
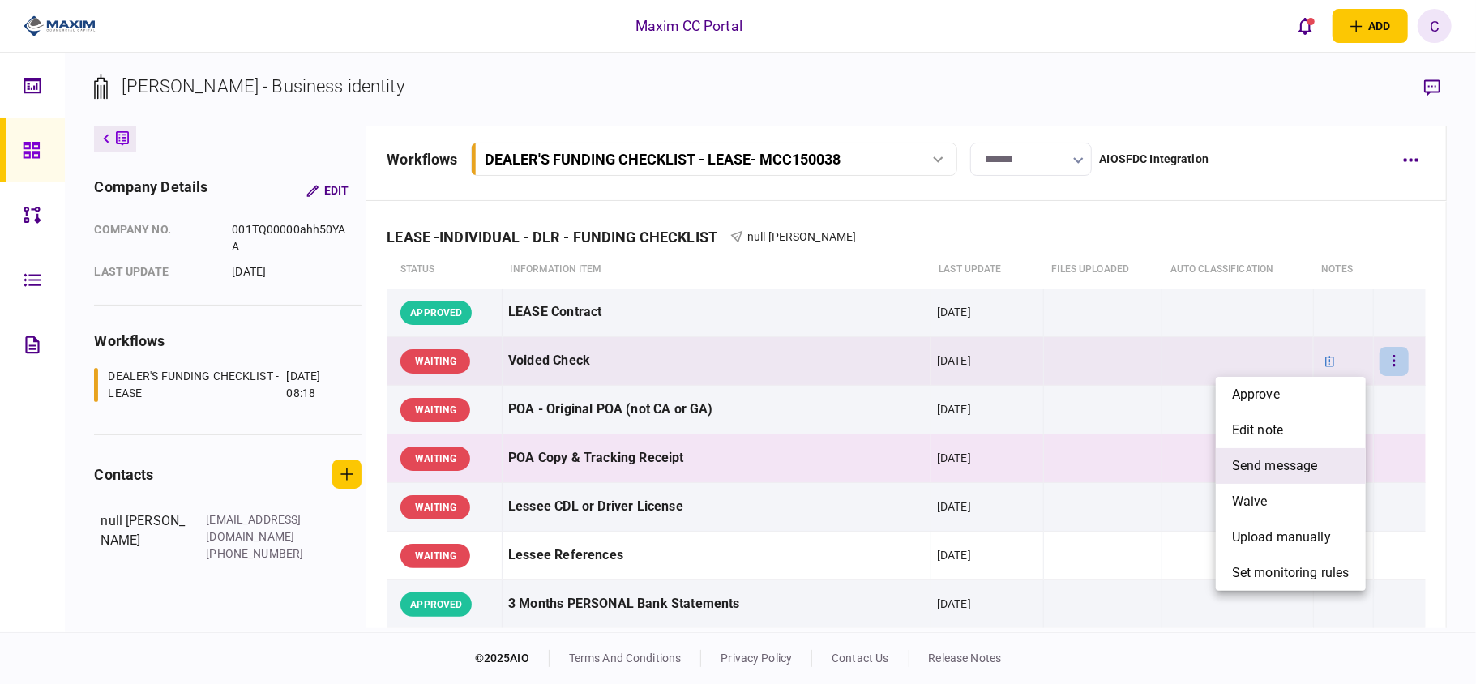
click at [1252, 465] on span "send message" at bounding box center [1275, 465] width 86 height 19
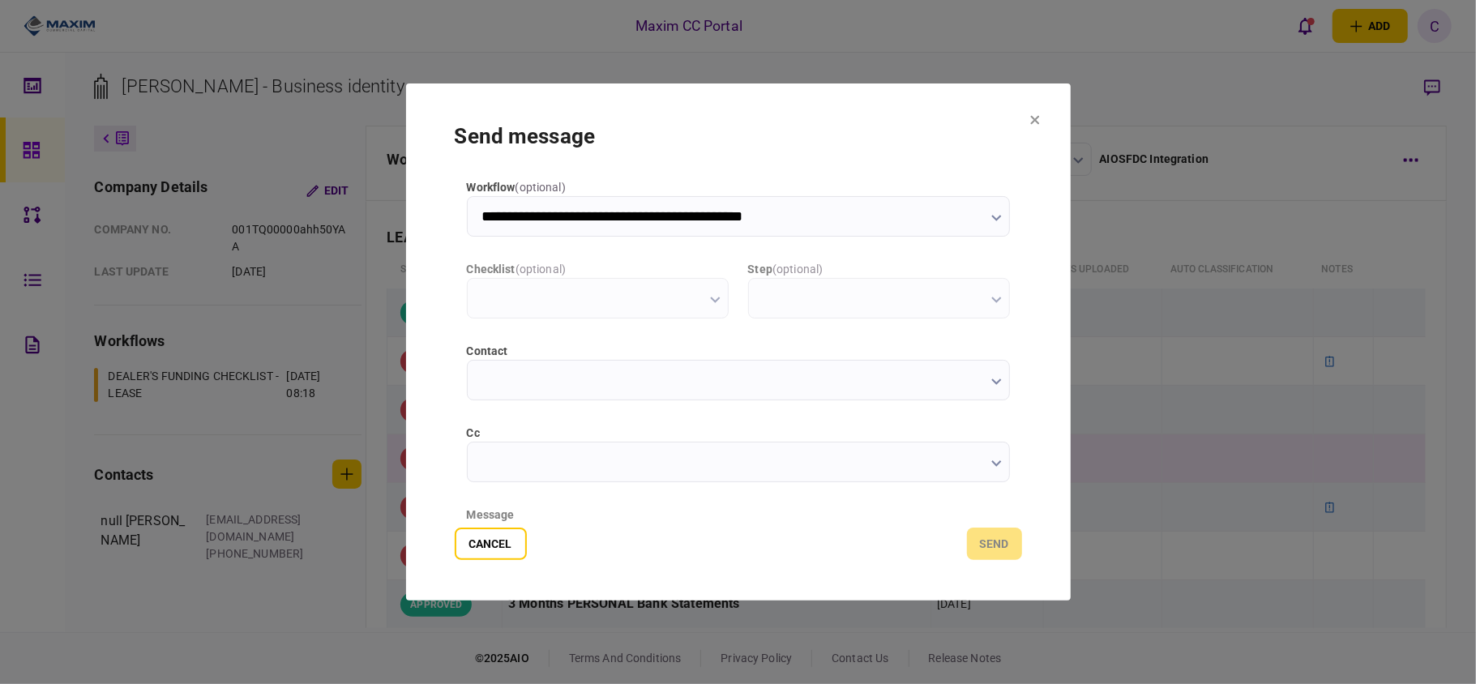
type input "**********"
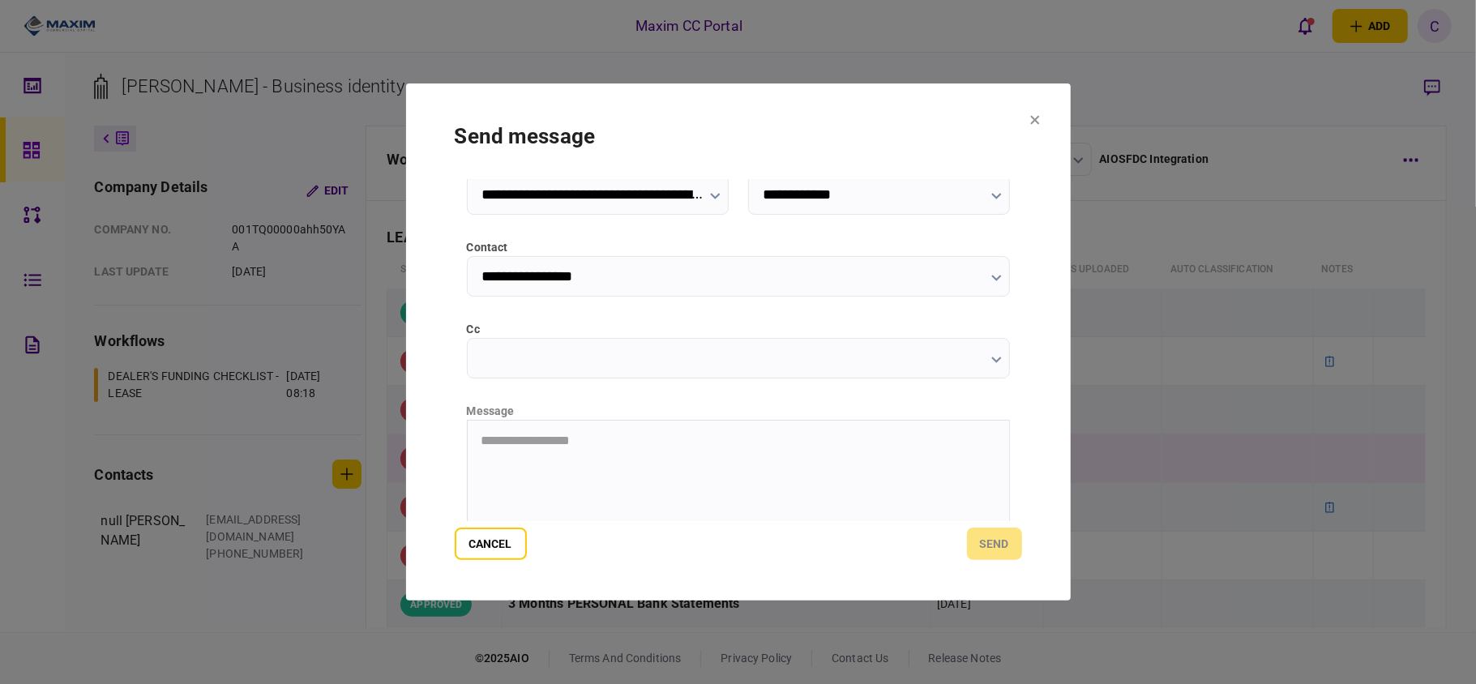
scroll to position [204, 0]
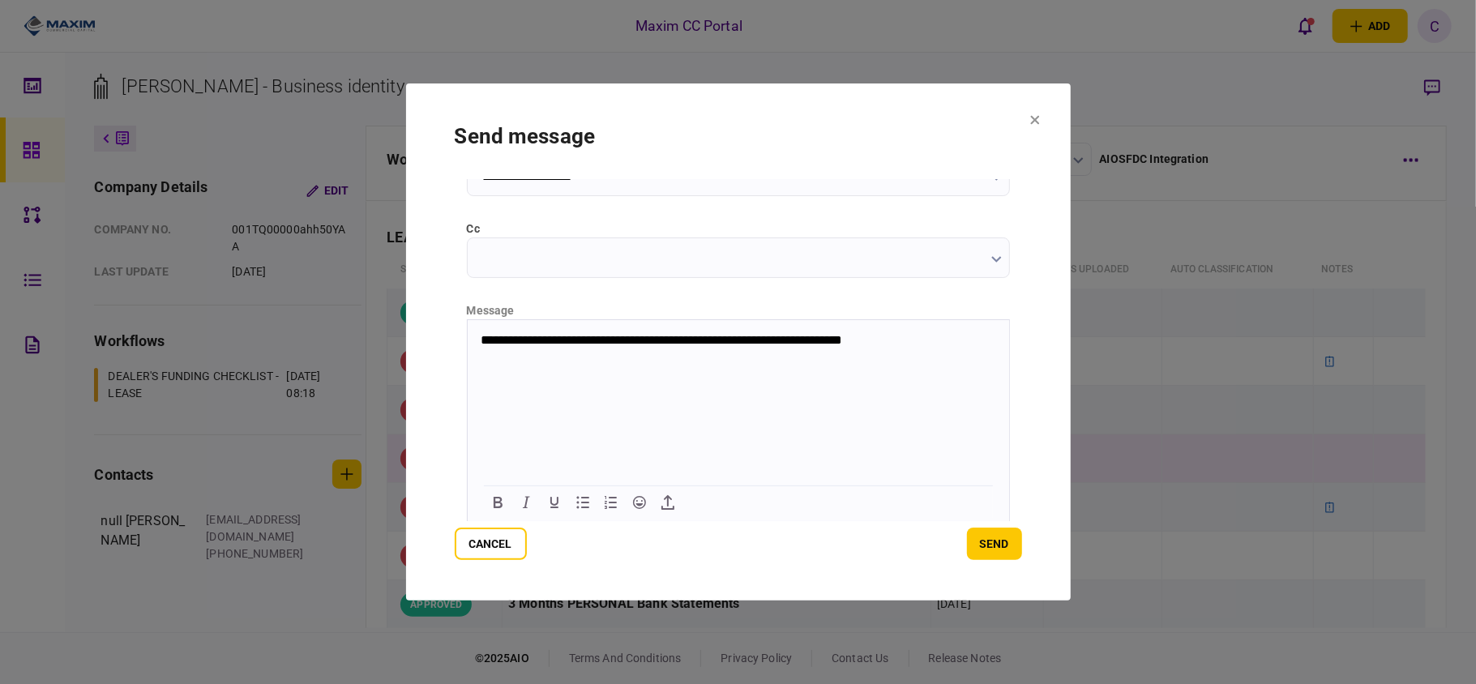
click at [484, 331] on html "**********" at bounding box center [737, 347] width 541 height 56
click at [557, 352] on p "**********" at bounding box center [736, 347] width 512 height 30
drag, startPoint x: 557, startPoint y: 352, endPoint x: 442, endPoint y: 321, distance: 119.1
click at [467, 321] on html "**********" at bounding box center [737, 347] width 541 height 56
click at [720, 344] on p "**********" at bounding box center [736, 339] width 512 height 15
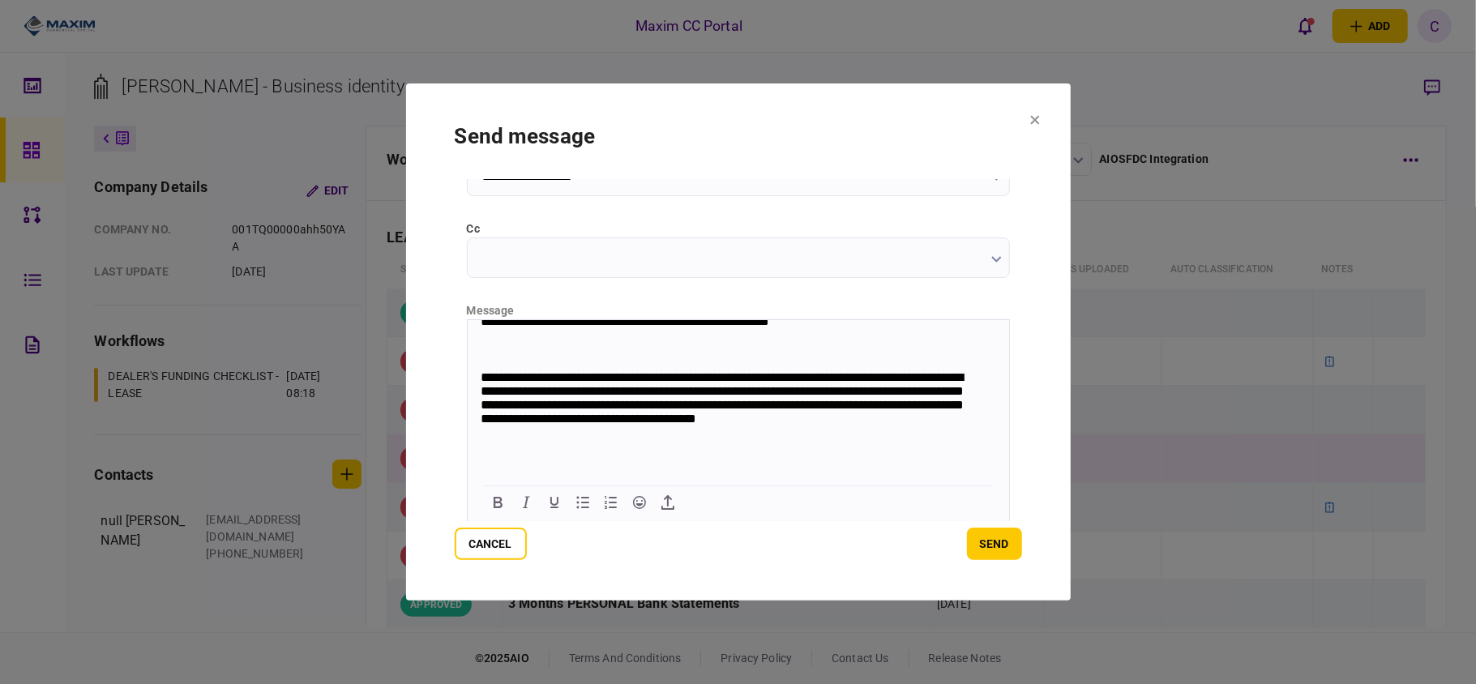
scroll to position [0, 0]
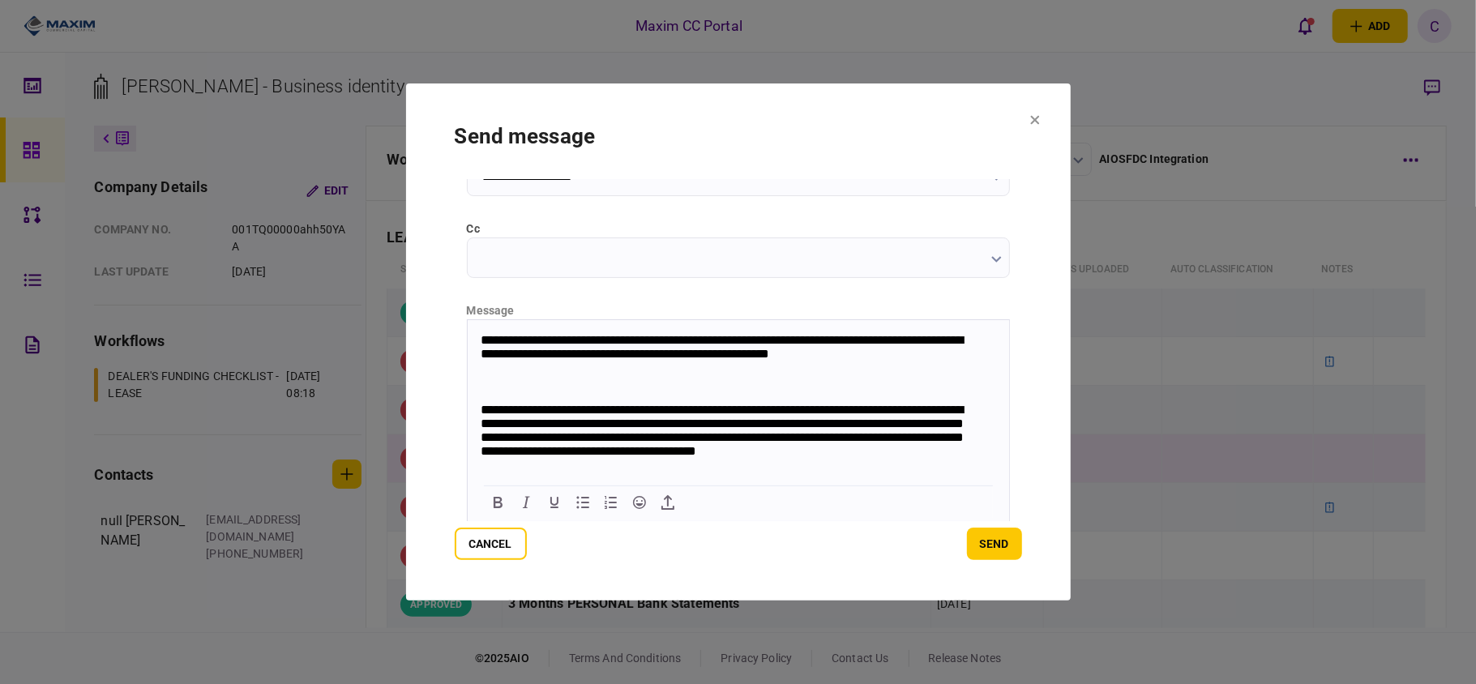
click at [604, 344] on p "**********" at bounding box center [728, 347] width 496 height 30
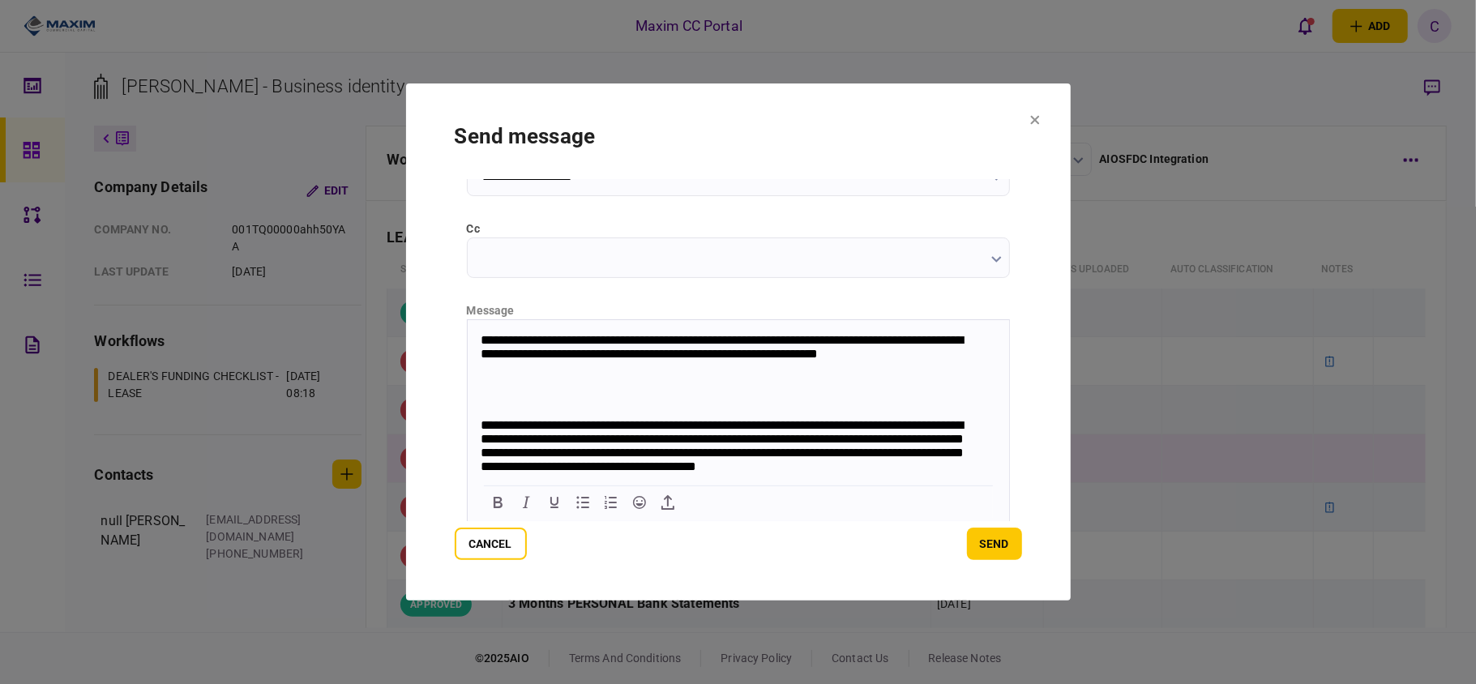
click at [674, 391] on p "Rich Text Area. Press ALT-0 for help." at bounding box center [737, 398] width 515 height 14
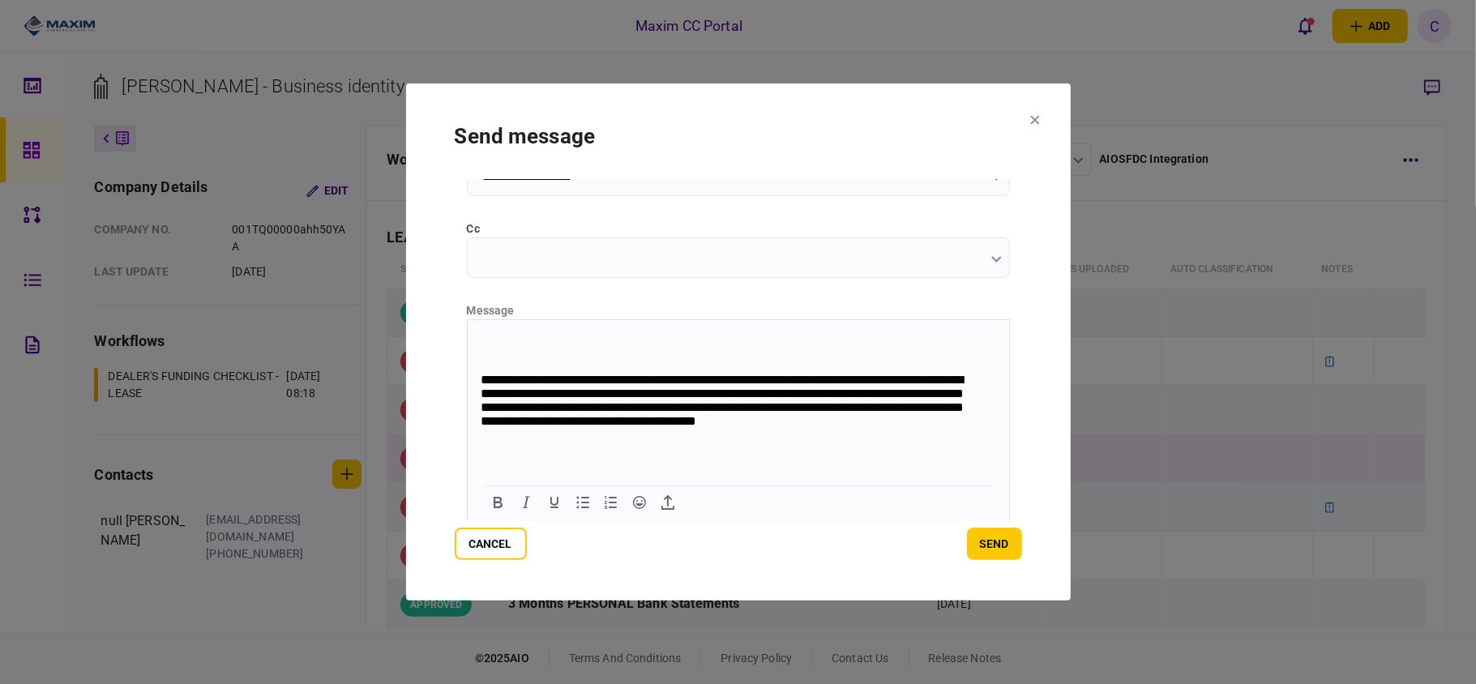
scroll to position [83, 0]
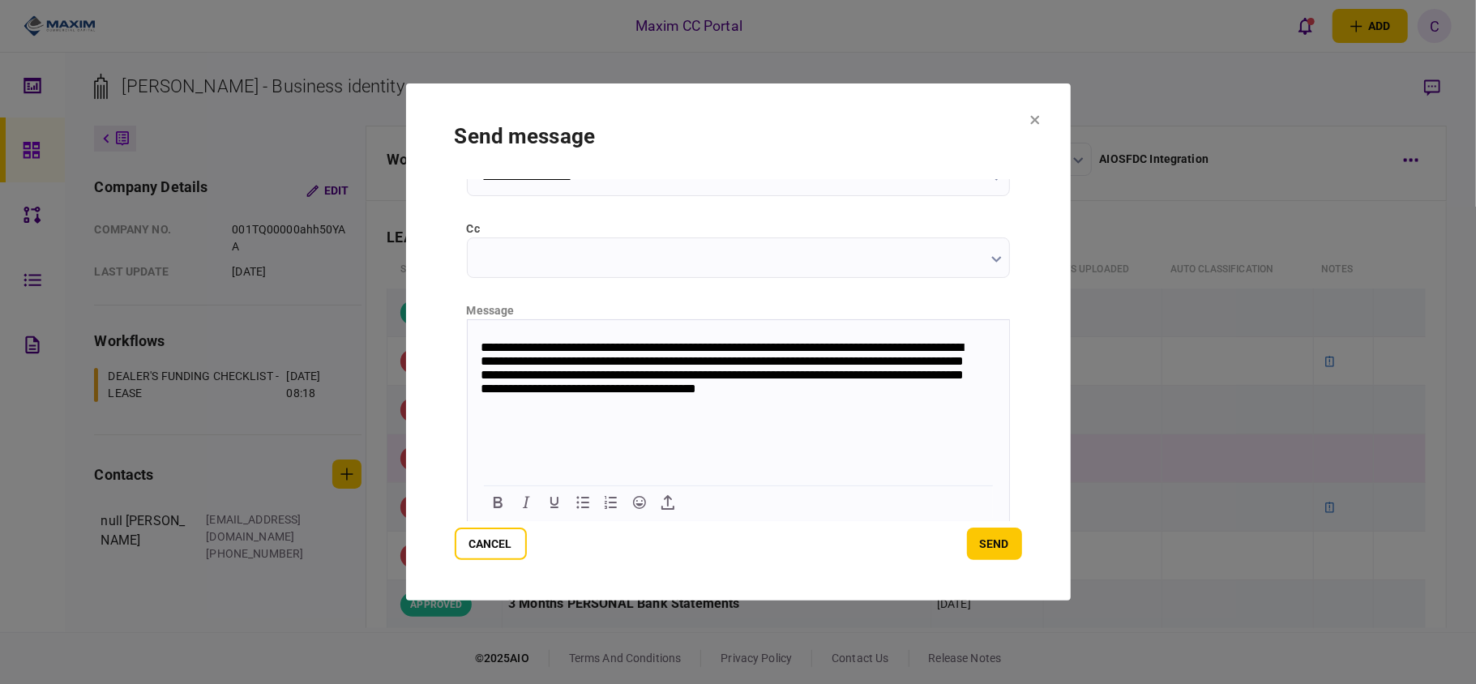
click at [674, 415] on body "**********" at bounding box center [737, 361] width 541 height 214
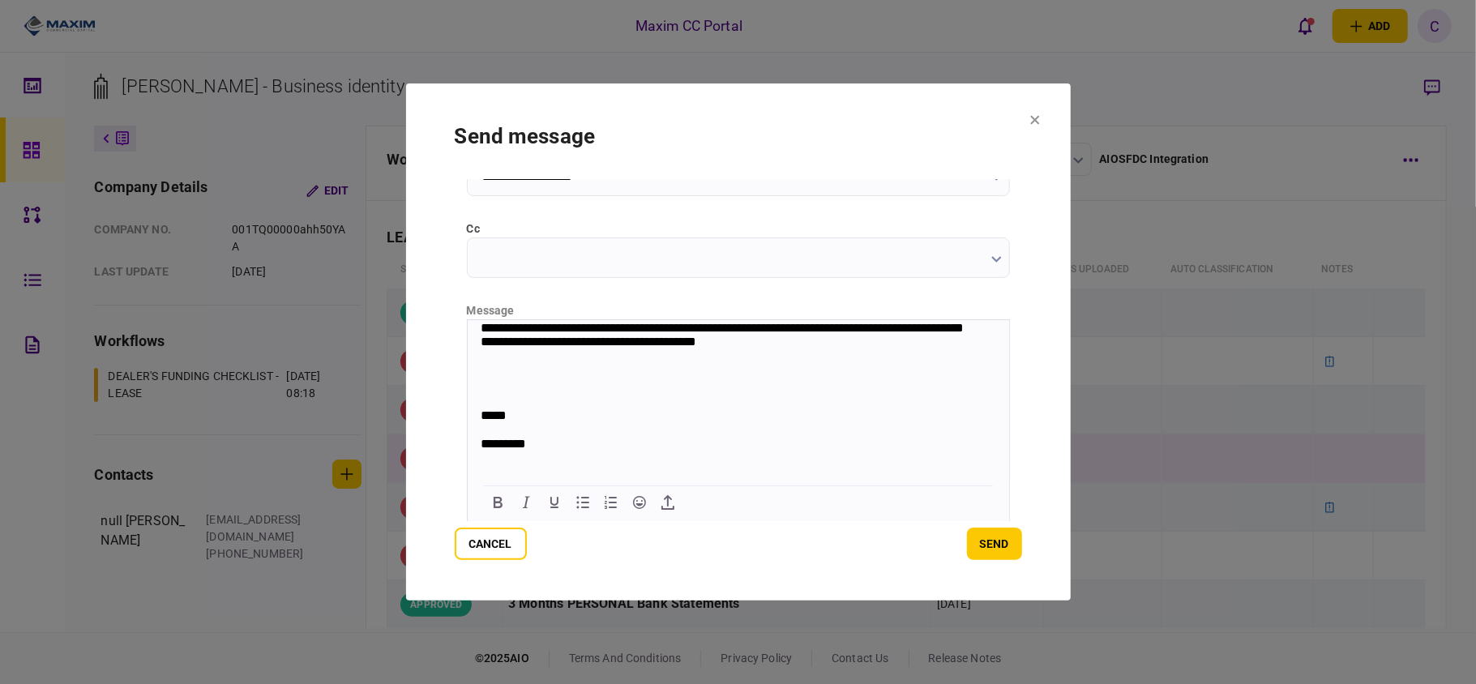
scroll to position [139, 0]
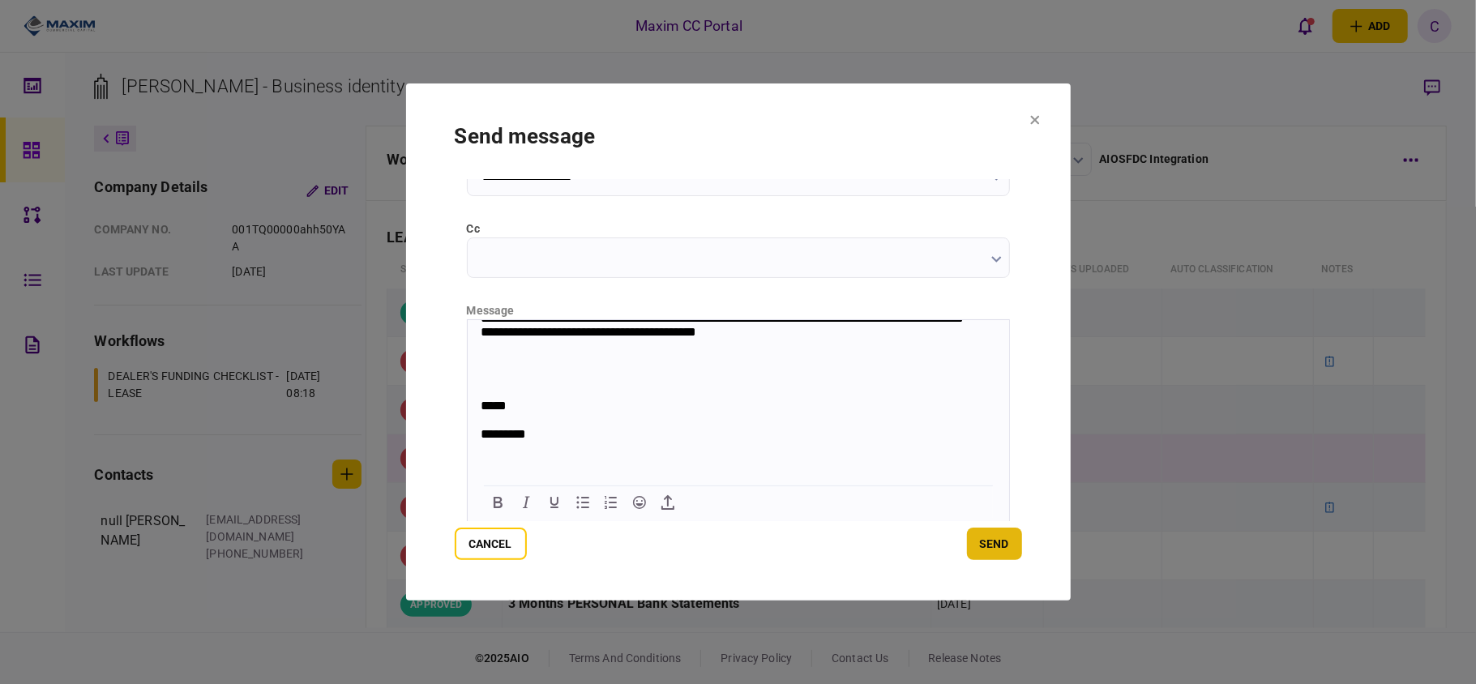
click at [983, 552] on button "send" at bounding box center [994, 544] width 55 height 32
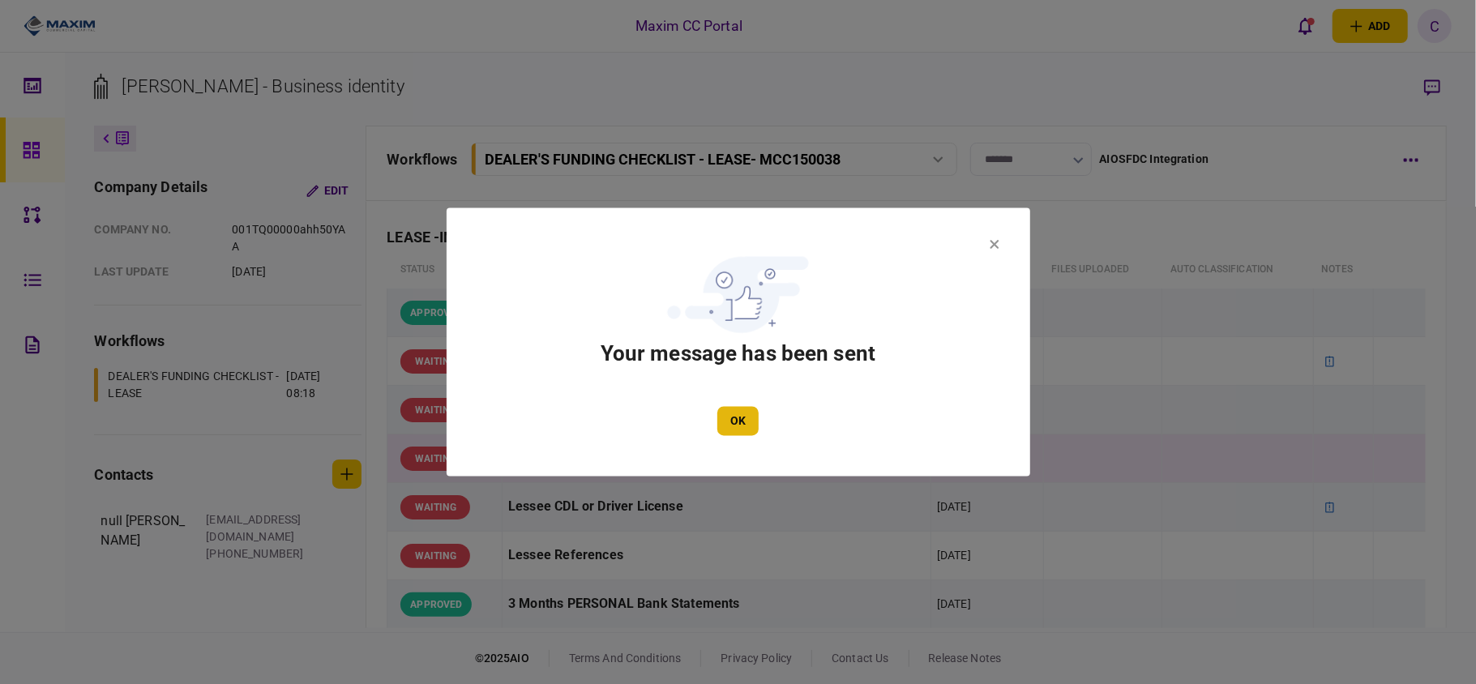
click at [739, 416] on button "OK" at bounding box center [737, 421] width 41 height 29
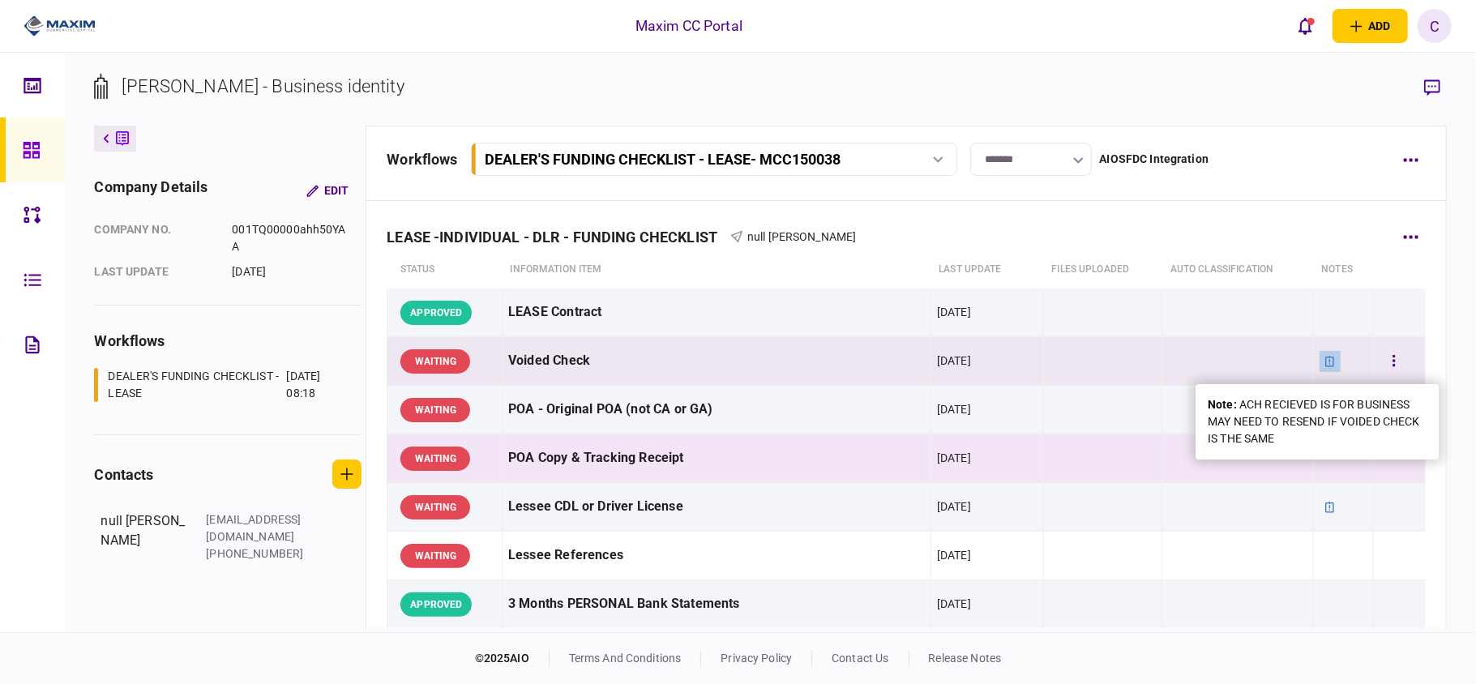
click at [1325, 357] on icon at bounding box center [1329, 361] width 9 height 11
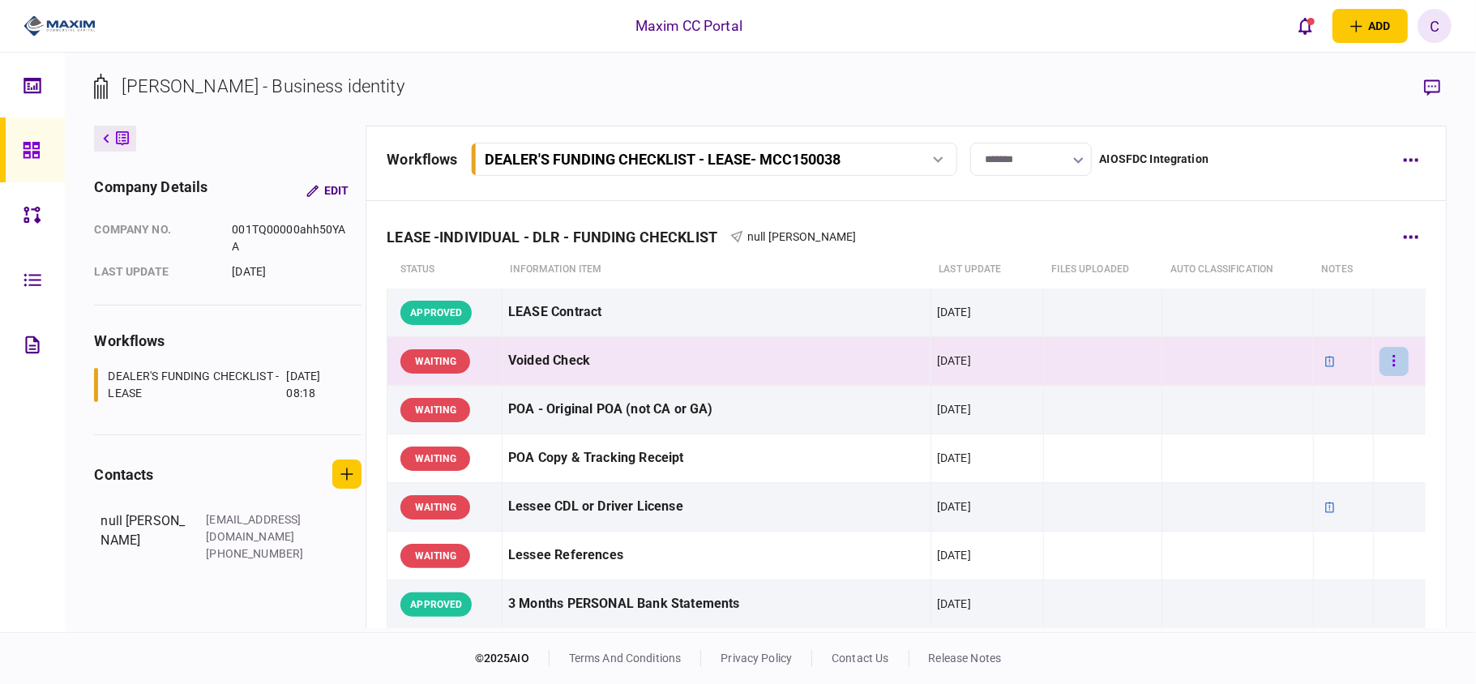
click at [1379, 361] on button "button" at bounding box center [1393, 361] width 29 height 29
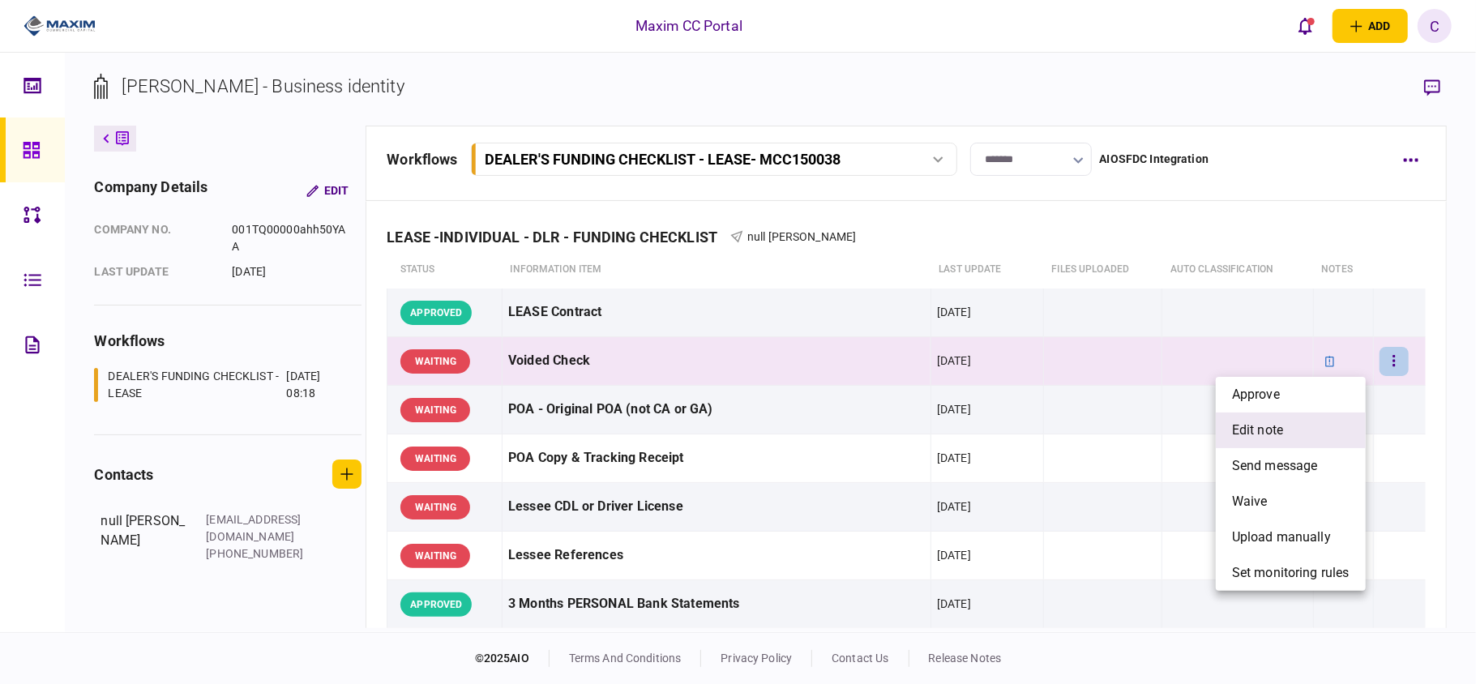
click at [1255, 423] on span "edit note" at bounding box center [1257, 430] width 51 height 19
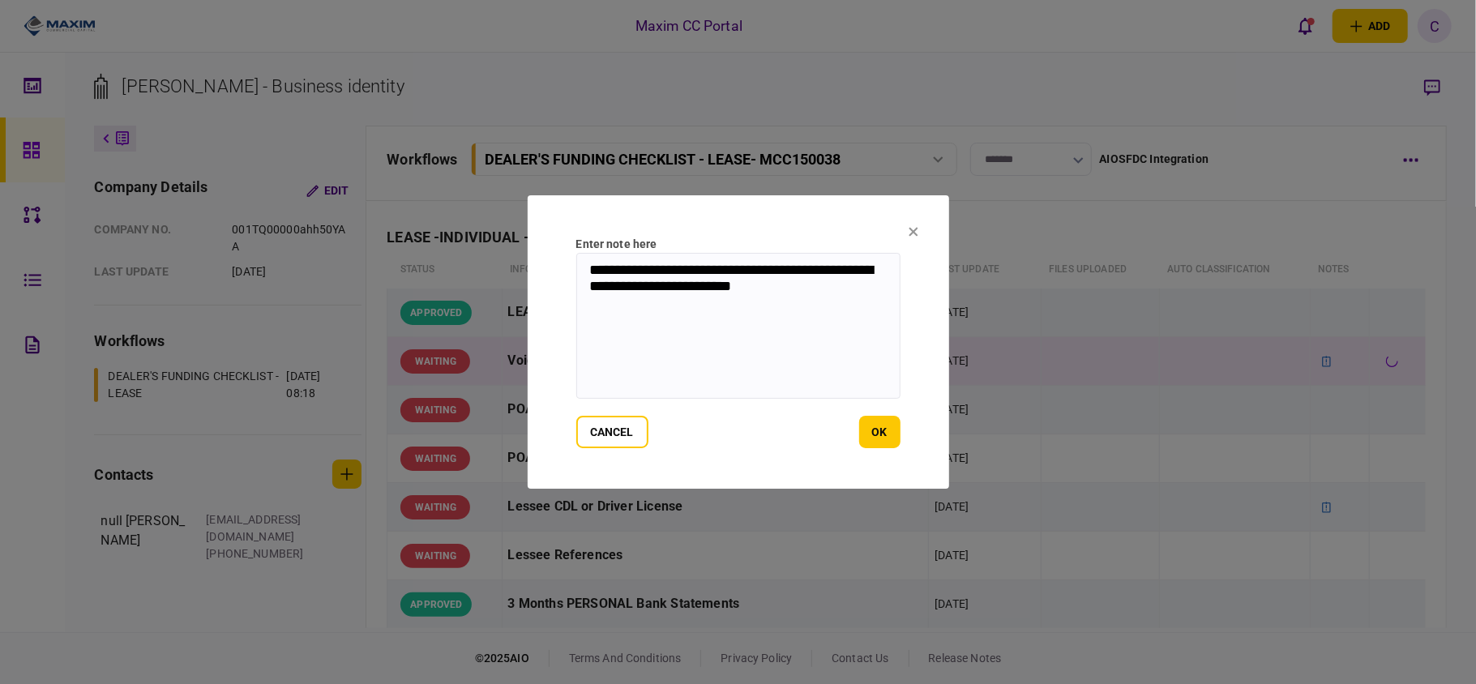
click at [666, 285] on textarea "**********" at bounding box center [738, 326] width 324 height 146
drag, startPoint x: 671, startPoint y: 289, endPoint x: 900, endPoint y: 306, distance: 229.2
click at [900, 306] on section "**********" at bounding box center [738, 341] width 421 height 293
type textarea "**********"
click at [880, 431] on button "ok" at bounding box center [879, 432] width 41 height 32
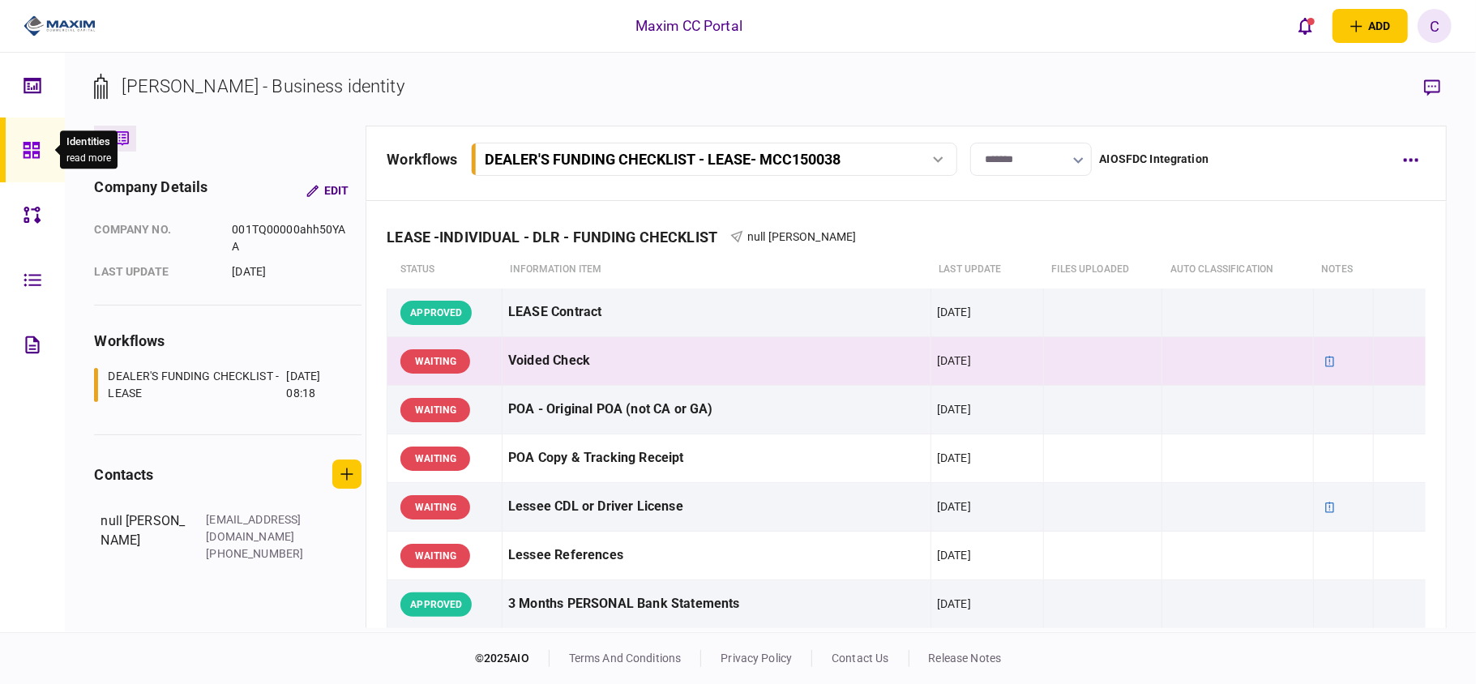
click at [36, 149] on icon at bounding box center [32, 150] width 18 height 19
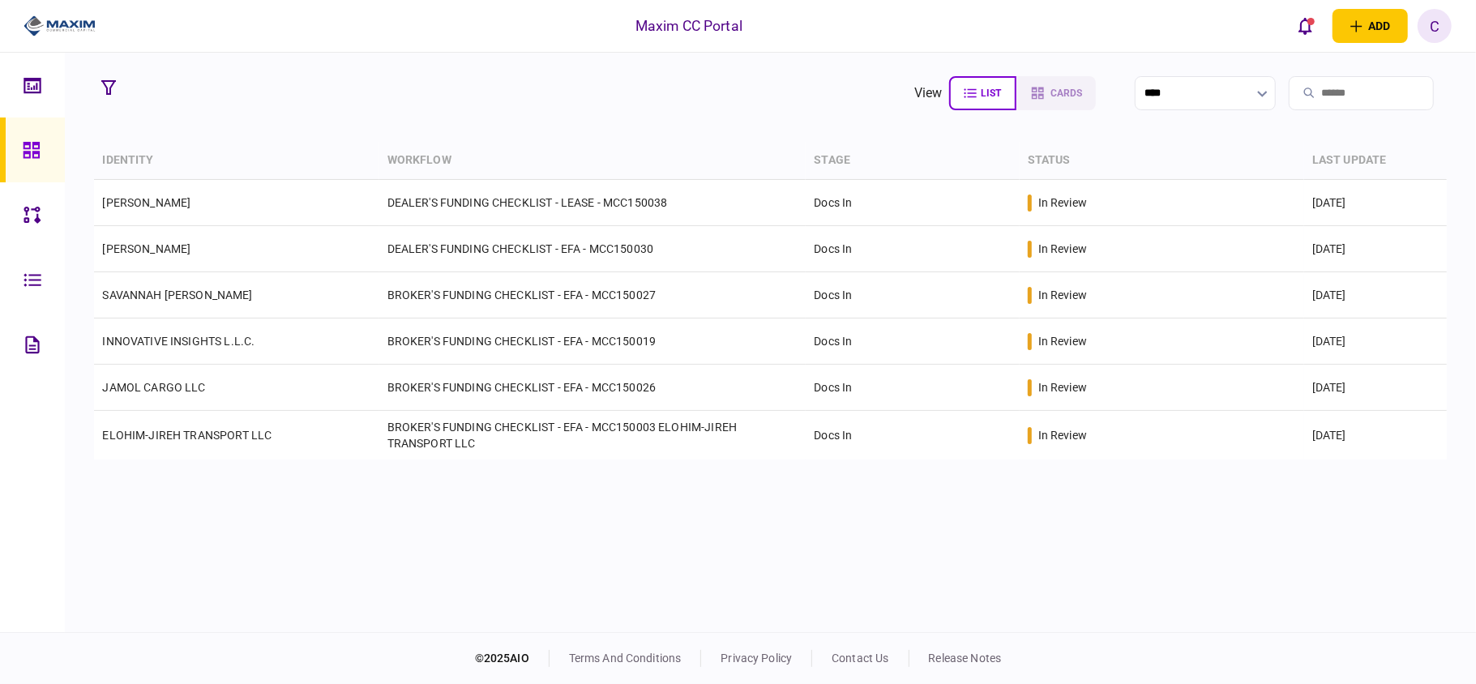
click at [19, 144] on link at bounding box center [32, 150] width 65 height 65
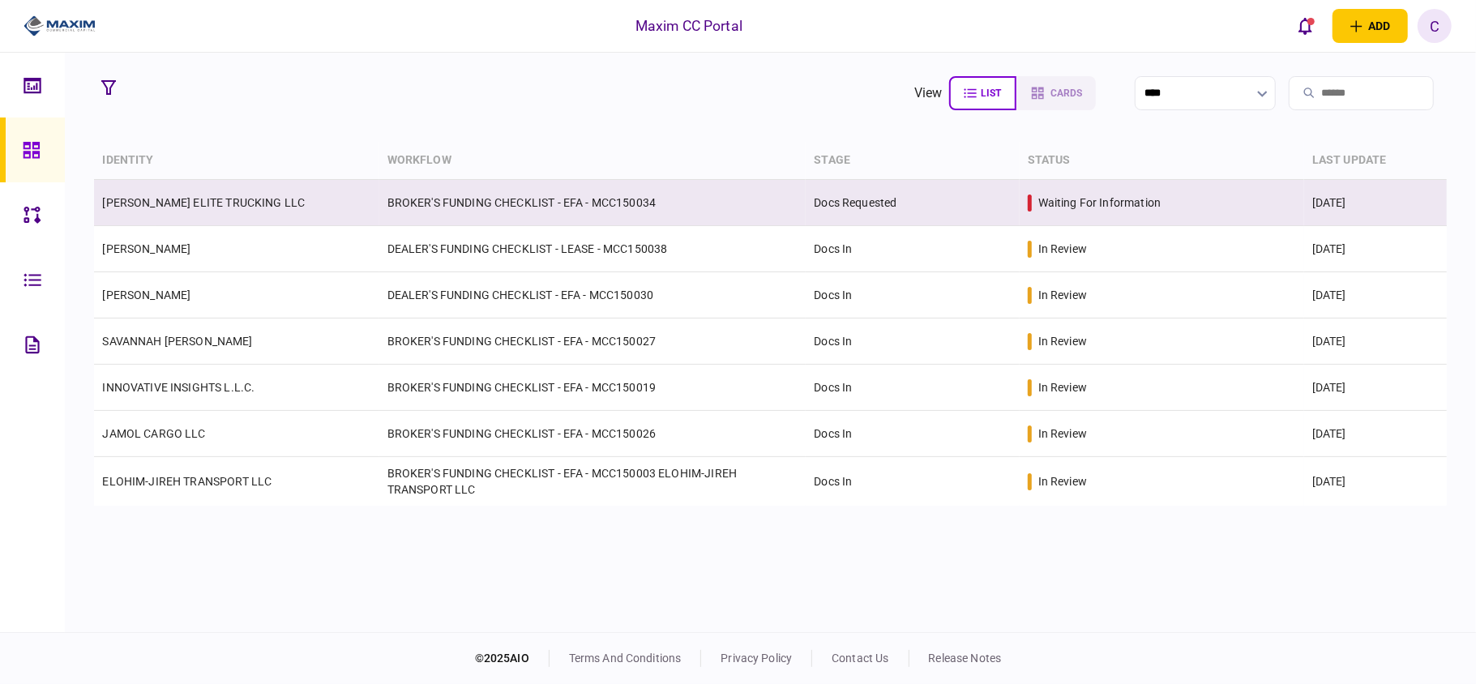
click at [160, 198] on link "[PERSON_NAME] ELITE TRUCKING LLC" at bounding box center [203, 202] width 203 height 13
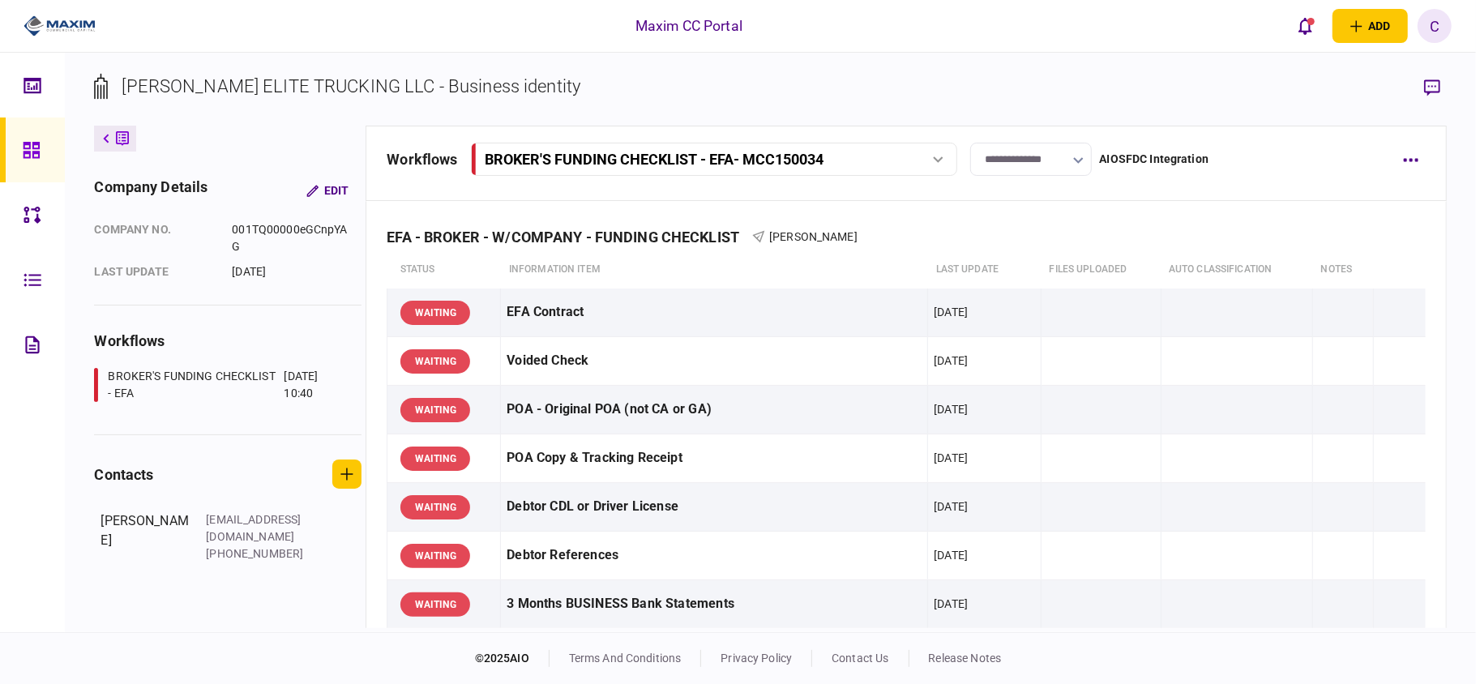
click at [1034, 160] on input "**********" at bounding box center [1031, 159] width 122 height 33
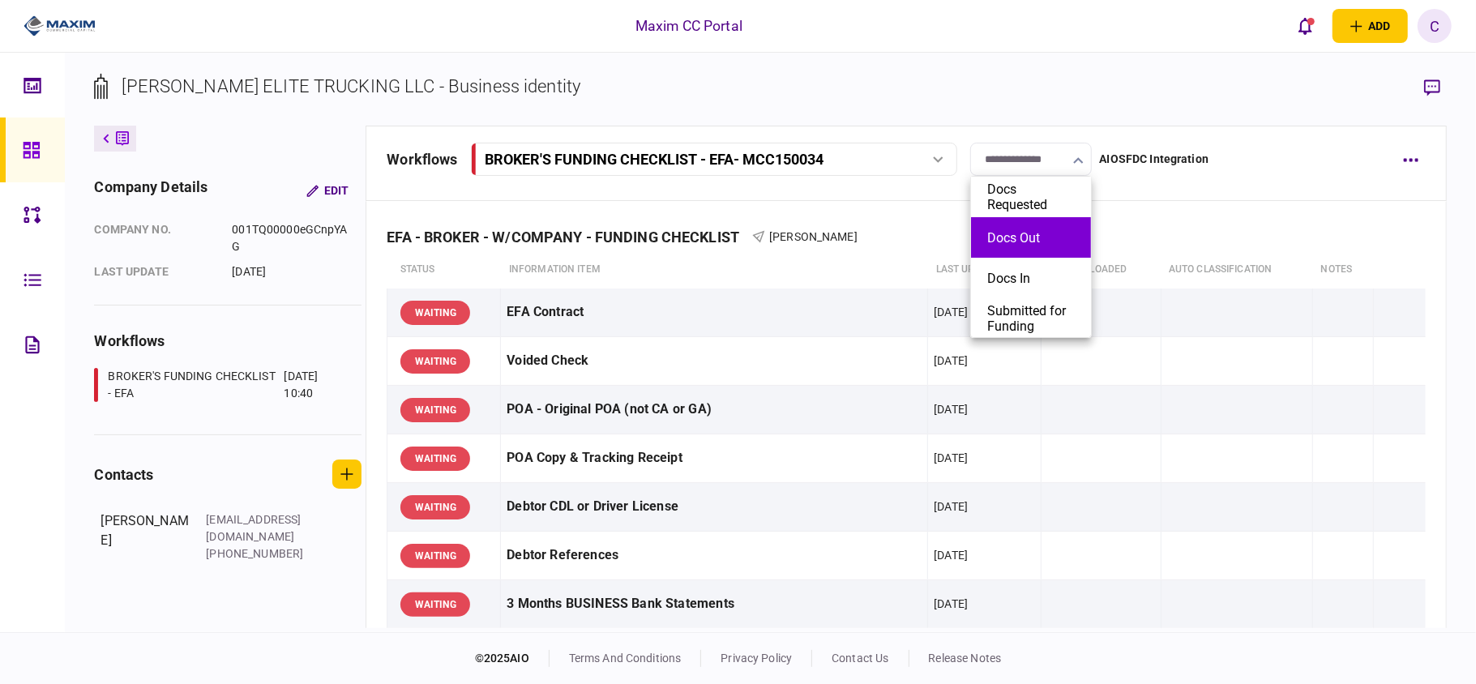
click at [1012, 233] on button "Docs Out" at bounding box center [1031, 237] width 88 height 15
type input "********"
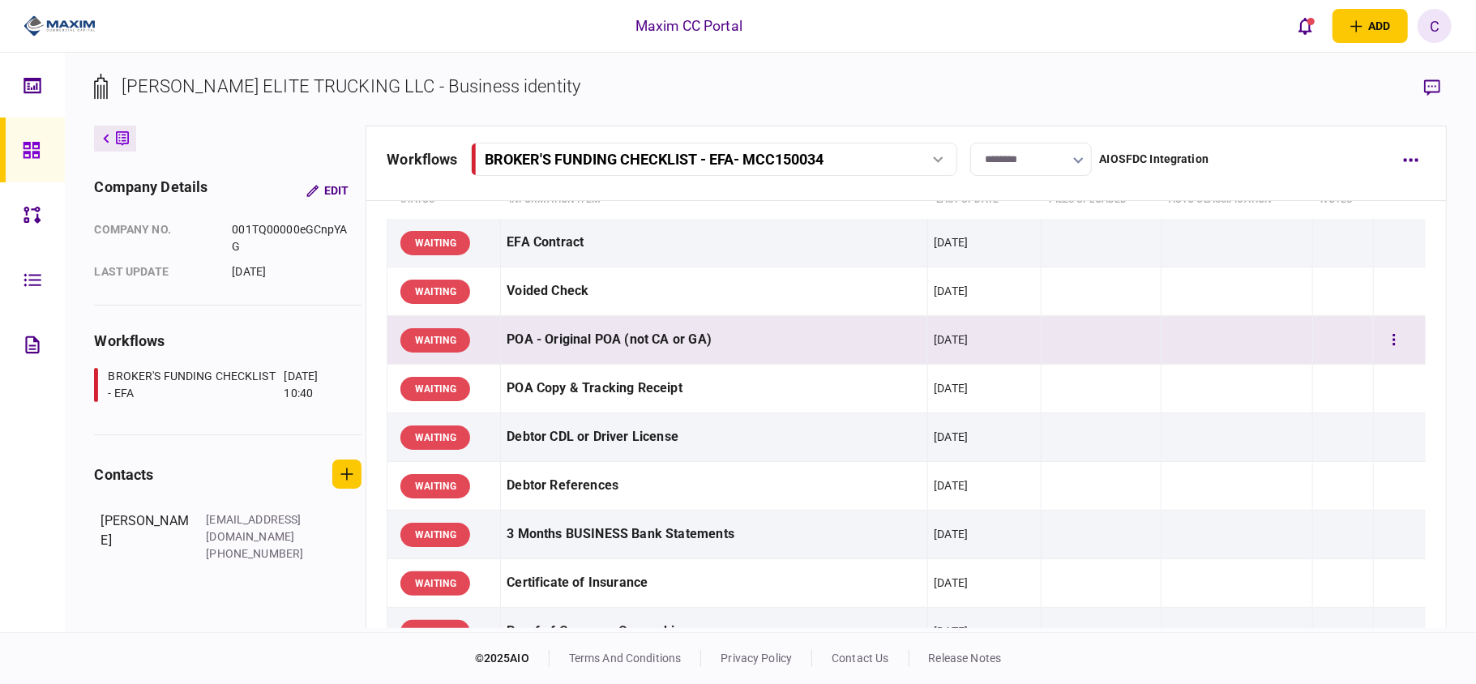
scroll to position [108, 0]
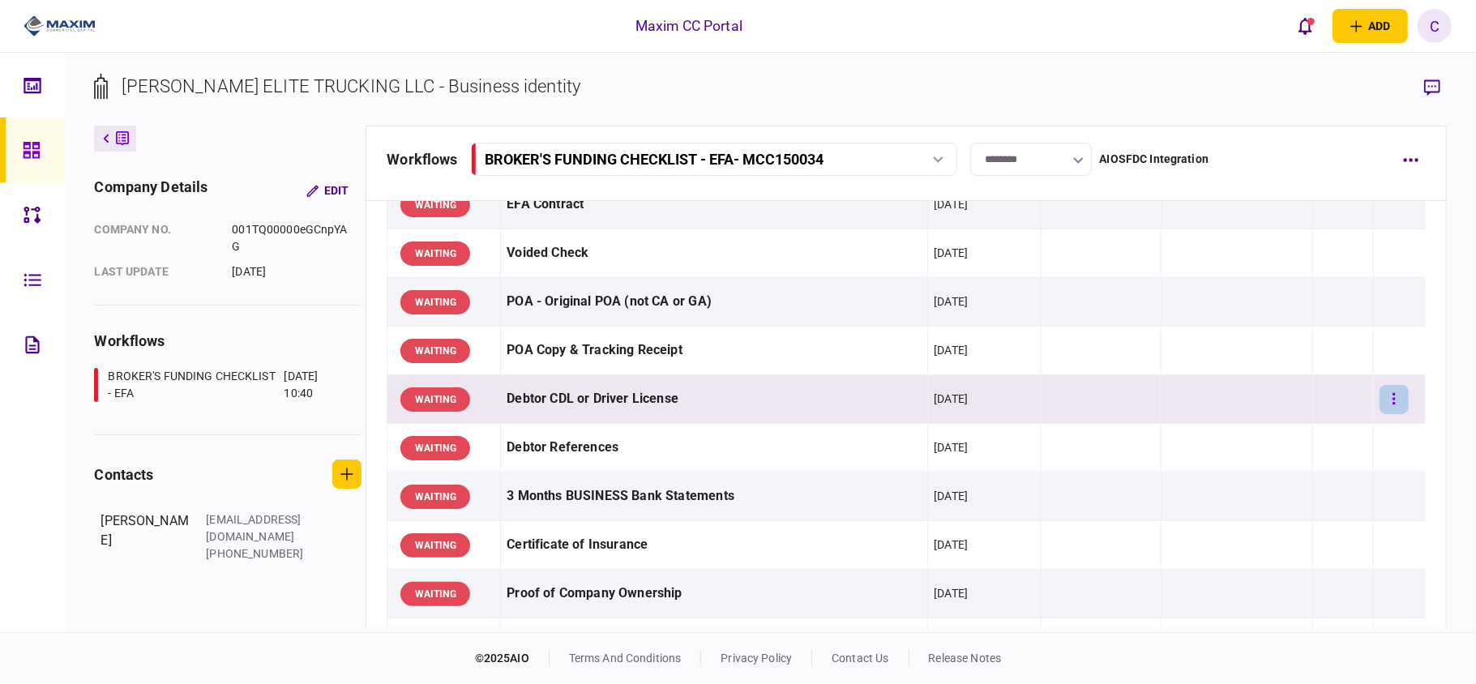
click at [1379, 406] on button "button" at bounding box center [1393, 399] width 29 height 29
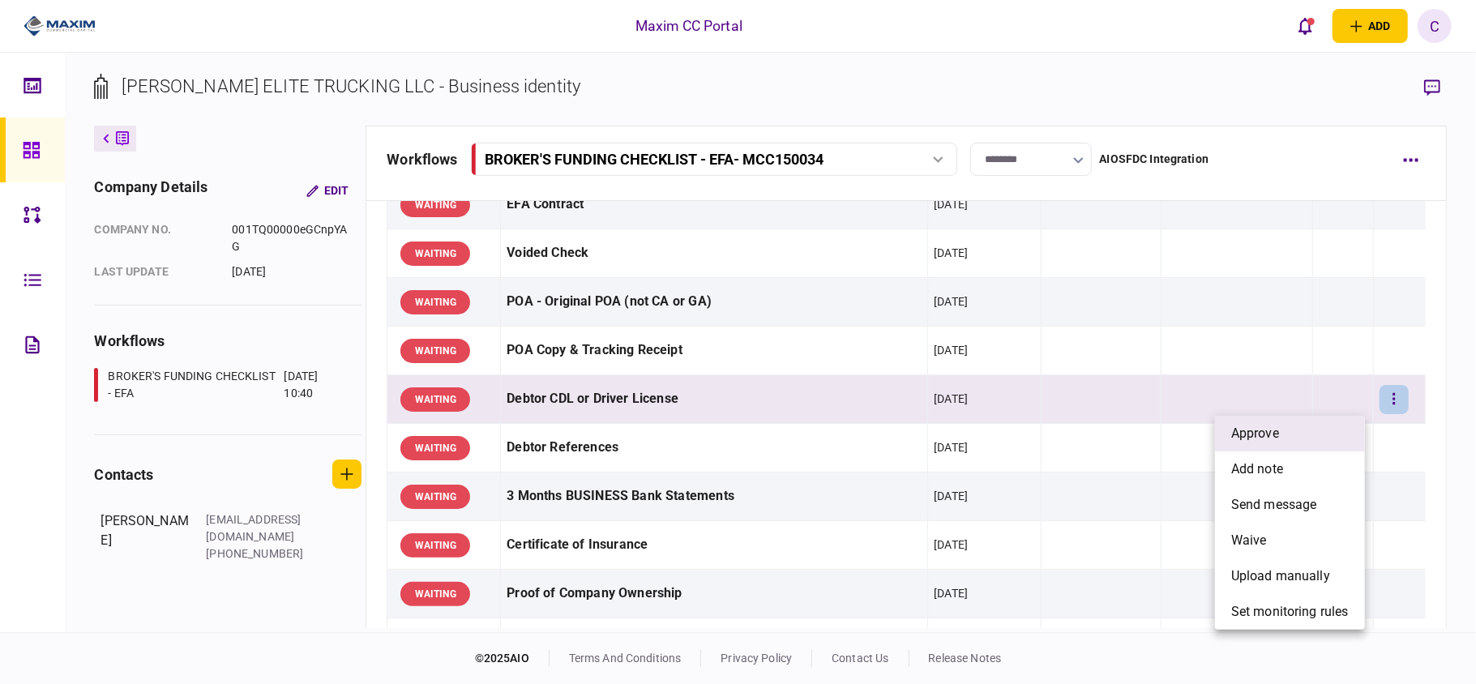
click at [1294, 426] on li "approve" at bounding box center [1290, 434] width 150 height 36
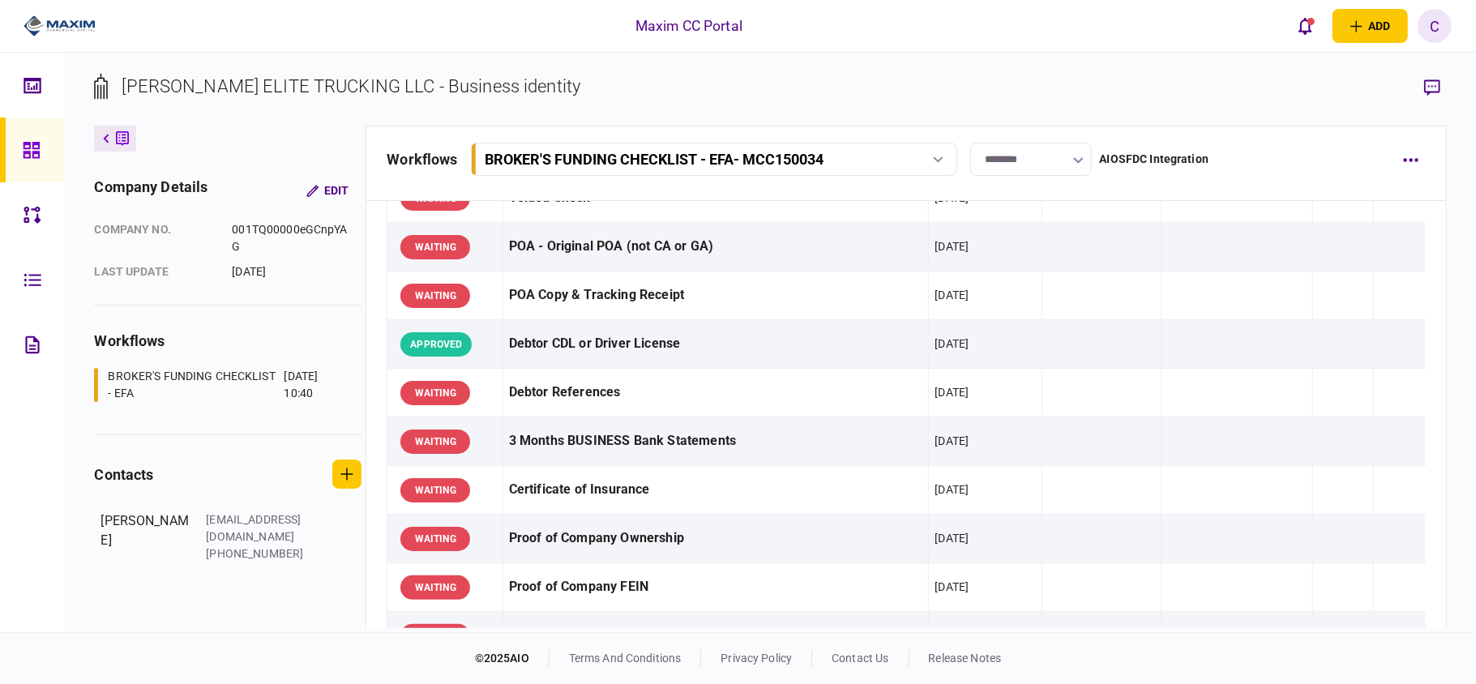
scroll to position [216, 0]
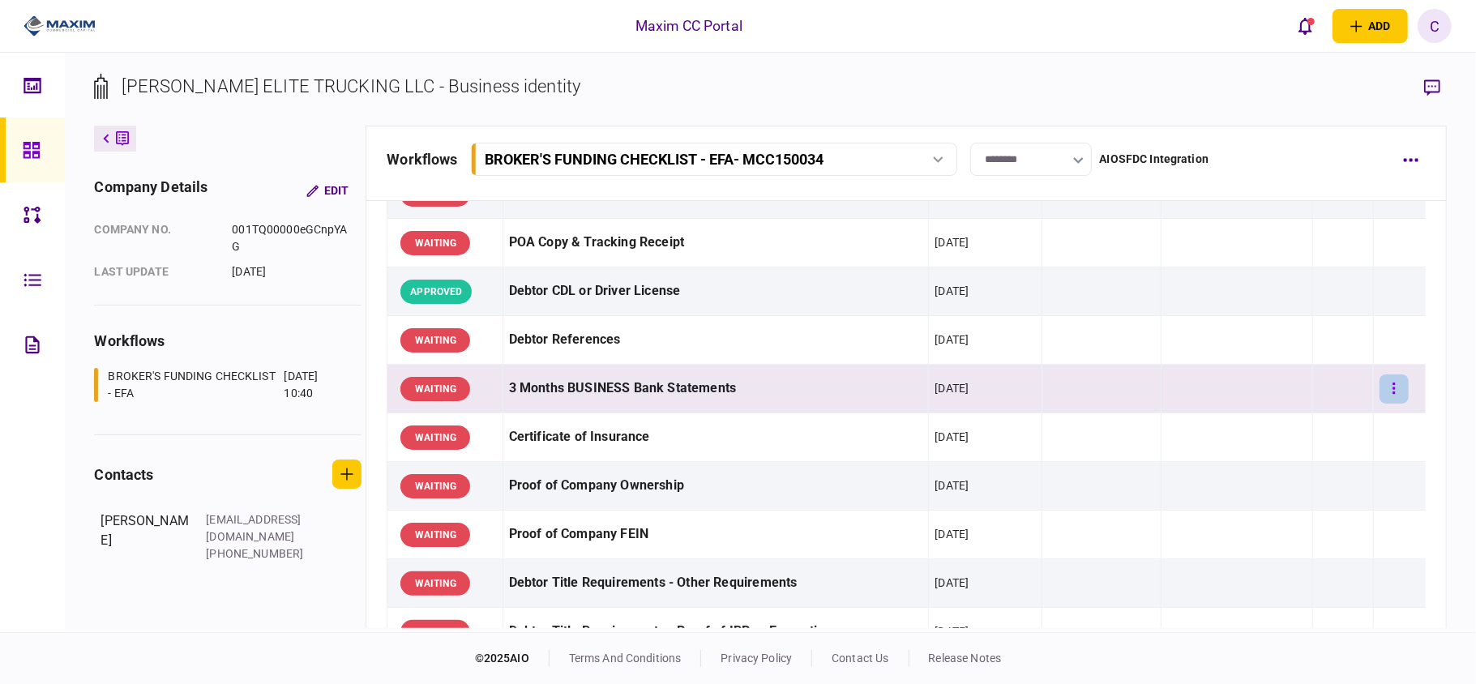
click at [1386, 387] on button "button" at bounding box center [1393, 388] width 29 height 29
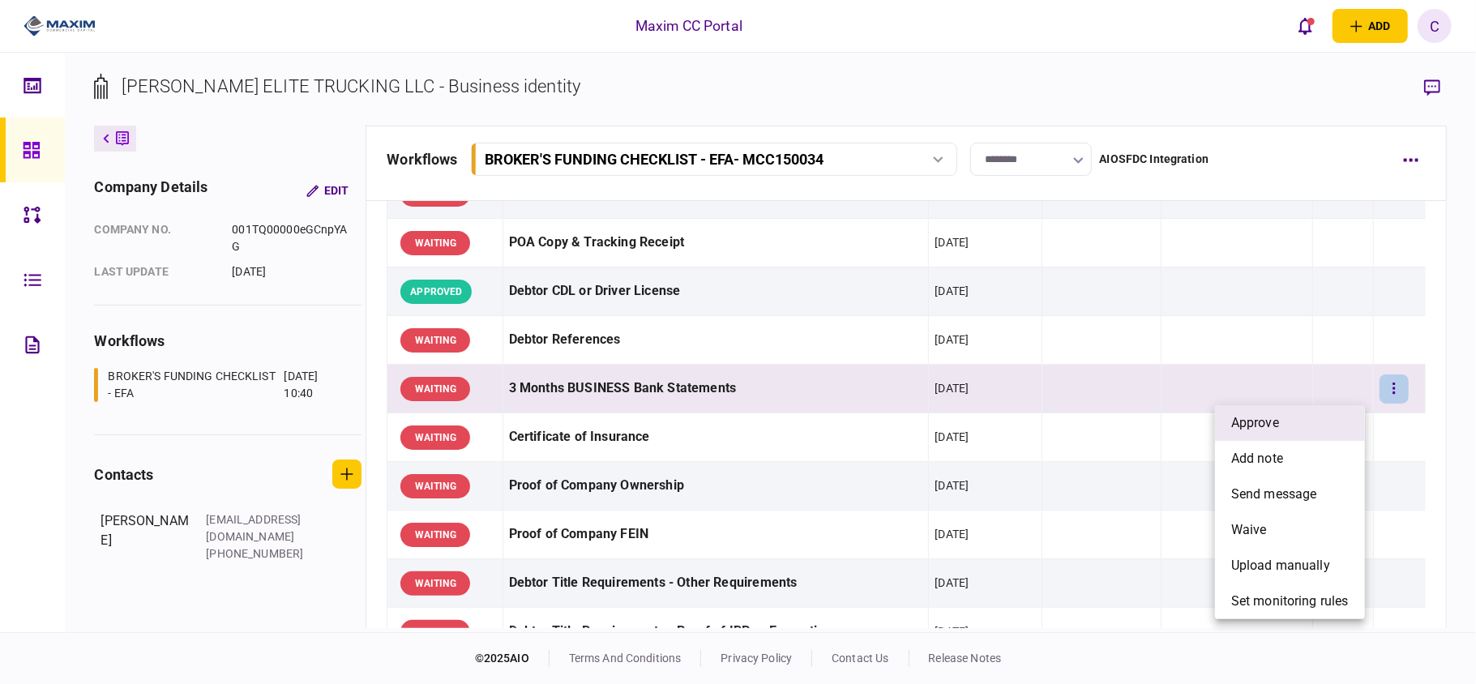
click at [1282, 420] on li "approve" at bounding box center [1290, 423] width 150 height 36
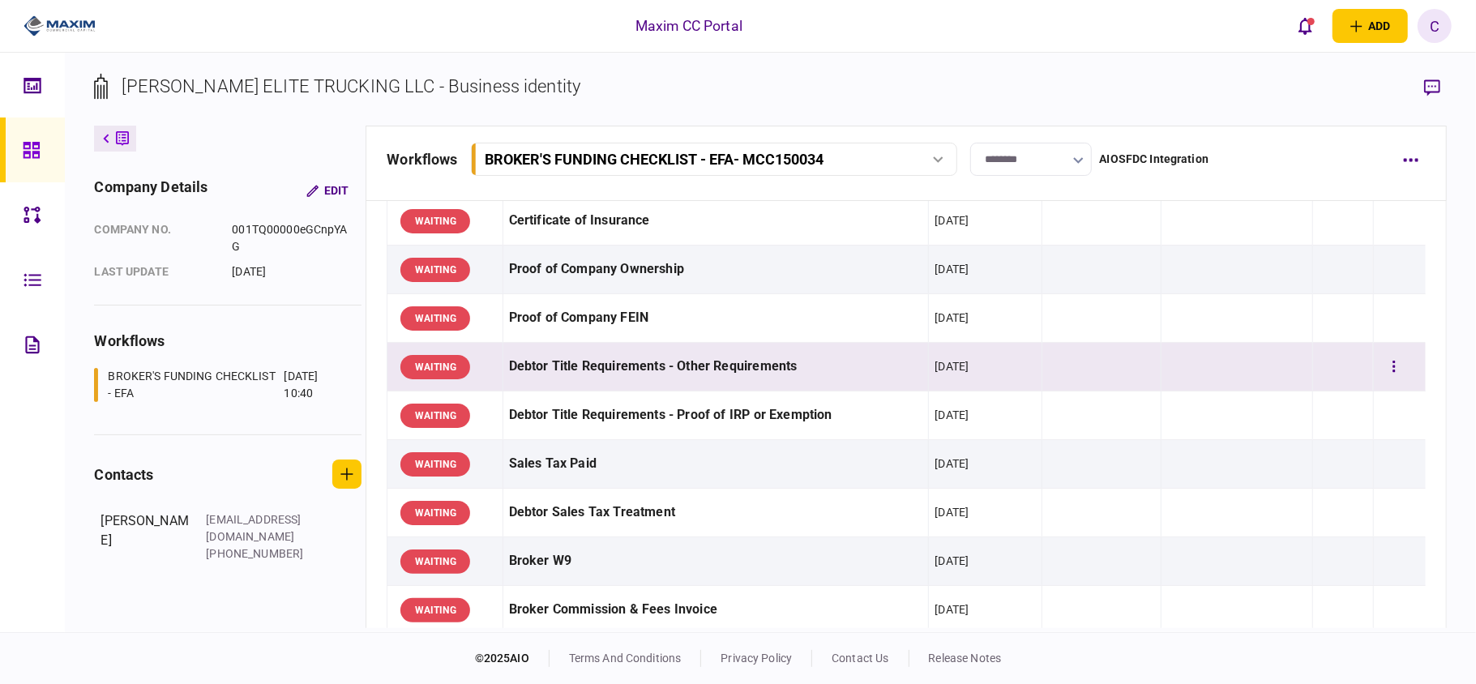
scroll to position [540, 0]
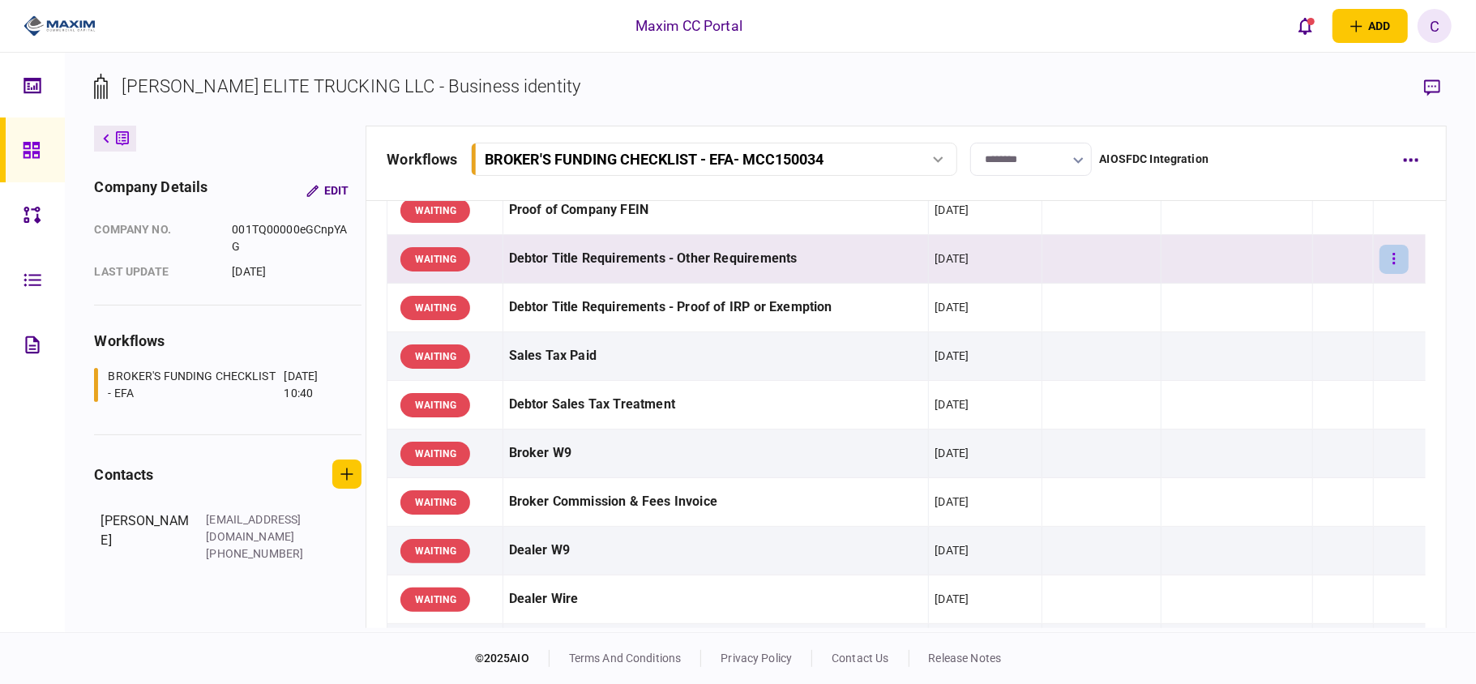
click at [1392, 258] on icon "button" at bounding box center [1393, 258] width 3 height 15
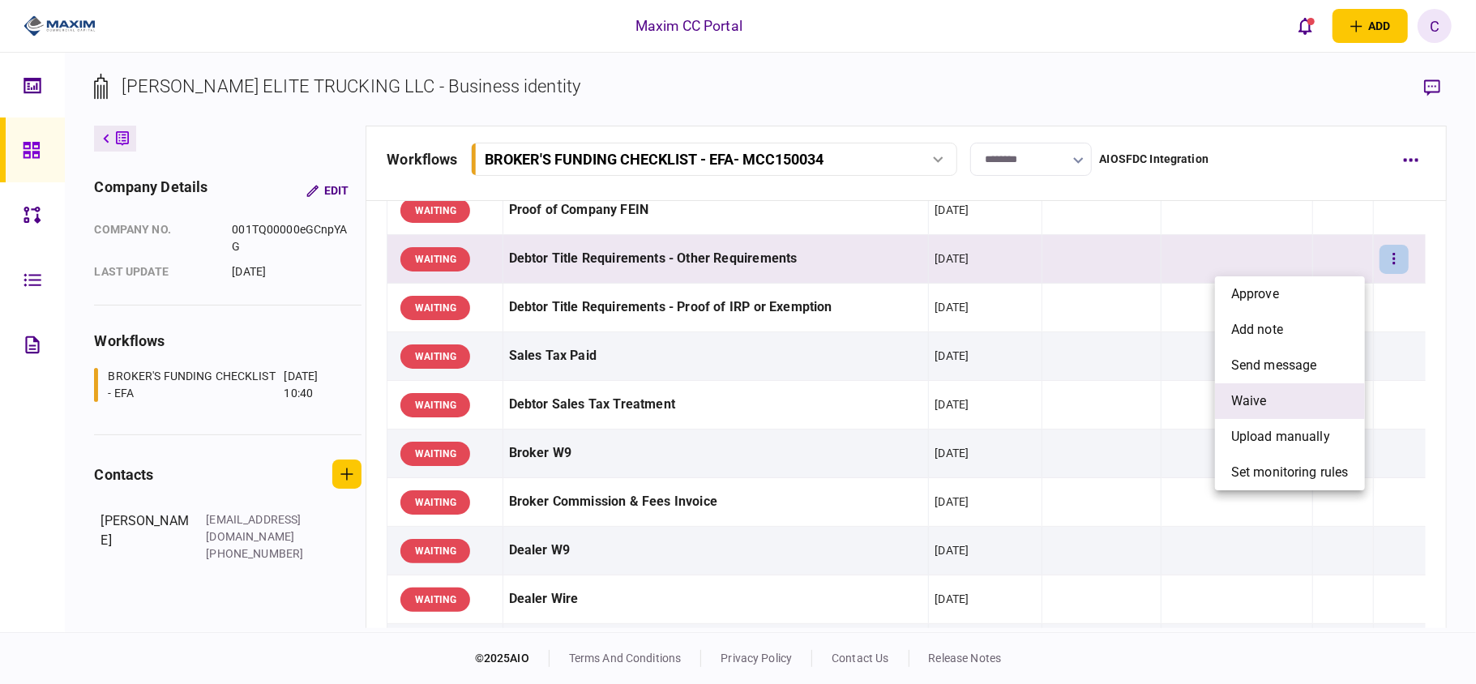
click at [1231, 391] on span "waive" at bounding box center [1249, 400] width 36 height 19
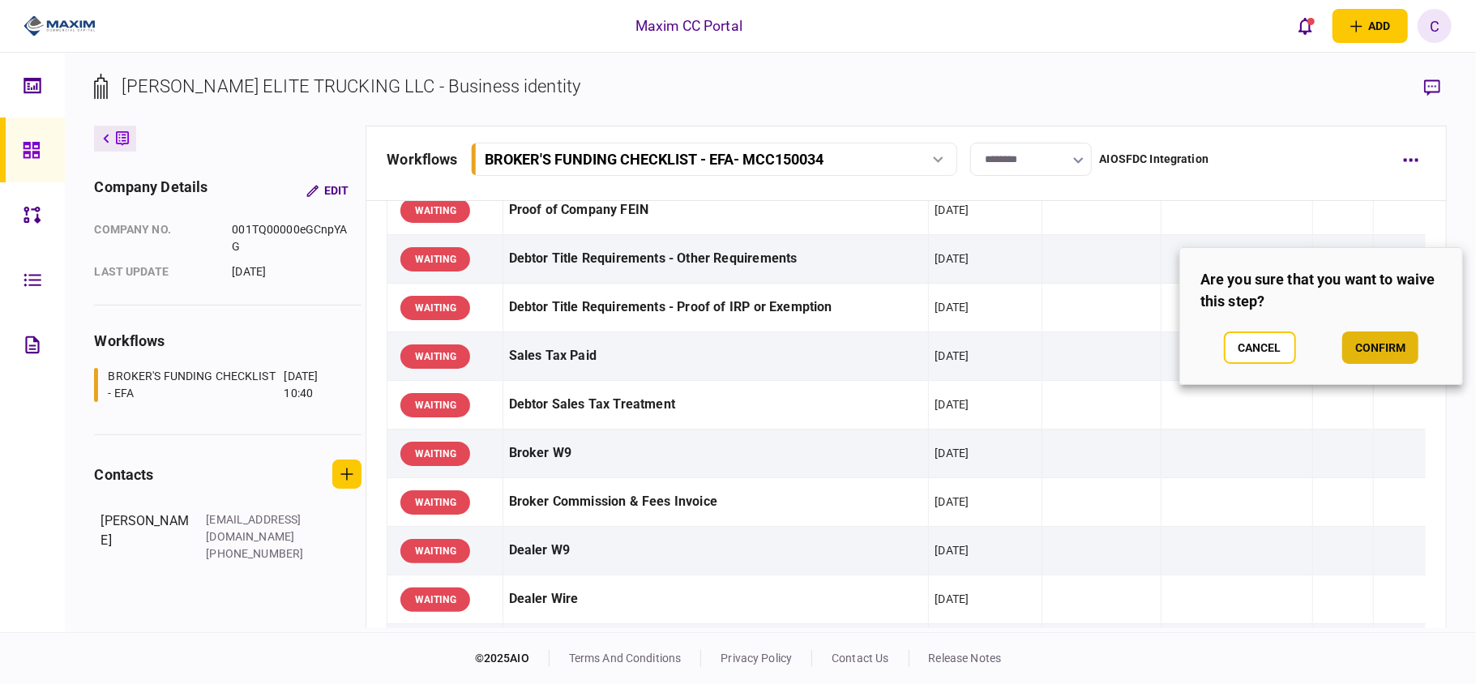
click at [1370, 340] on button "confirm" at bounding box center [1380, 347] width 76 height 32
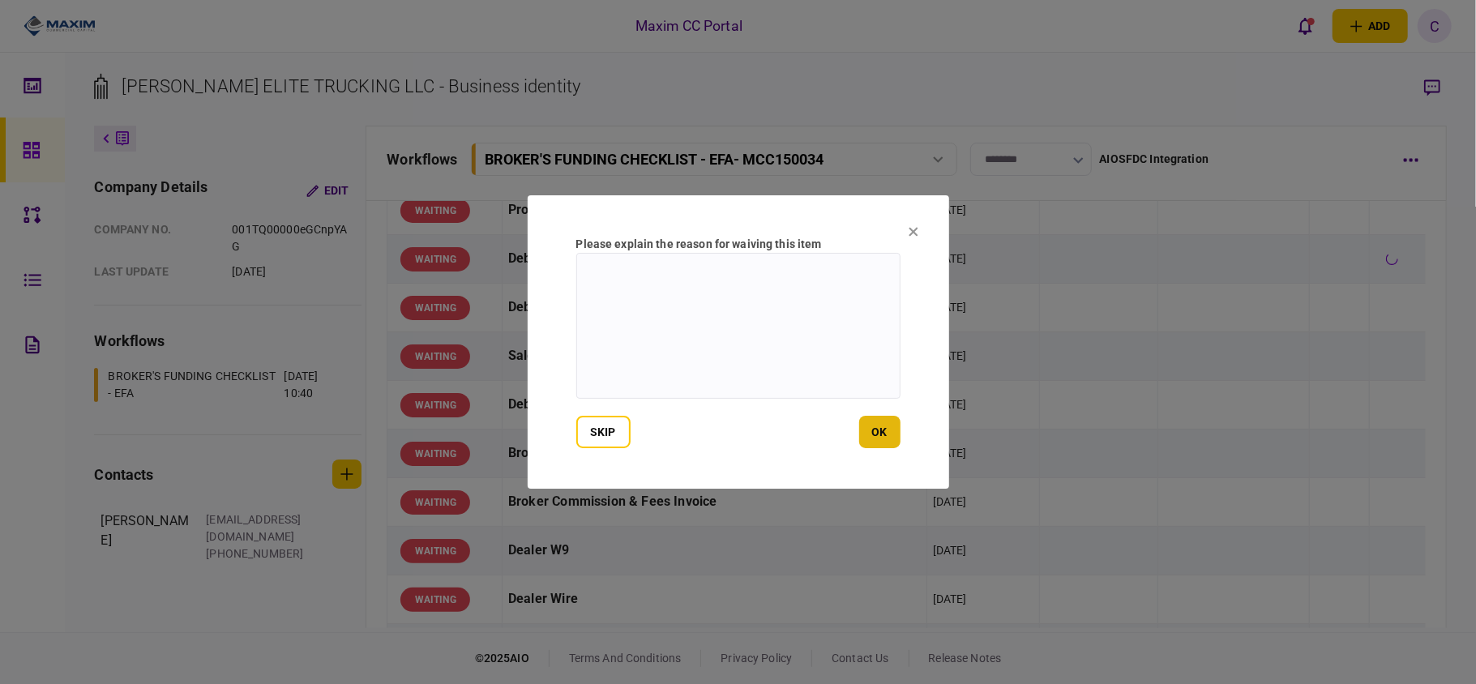
click at [872, 430] on button "ok" at bounding box center [879, 432] width 41 height 32
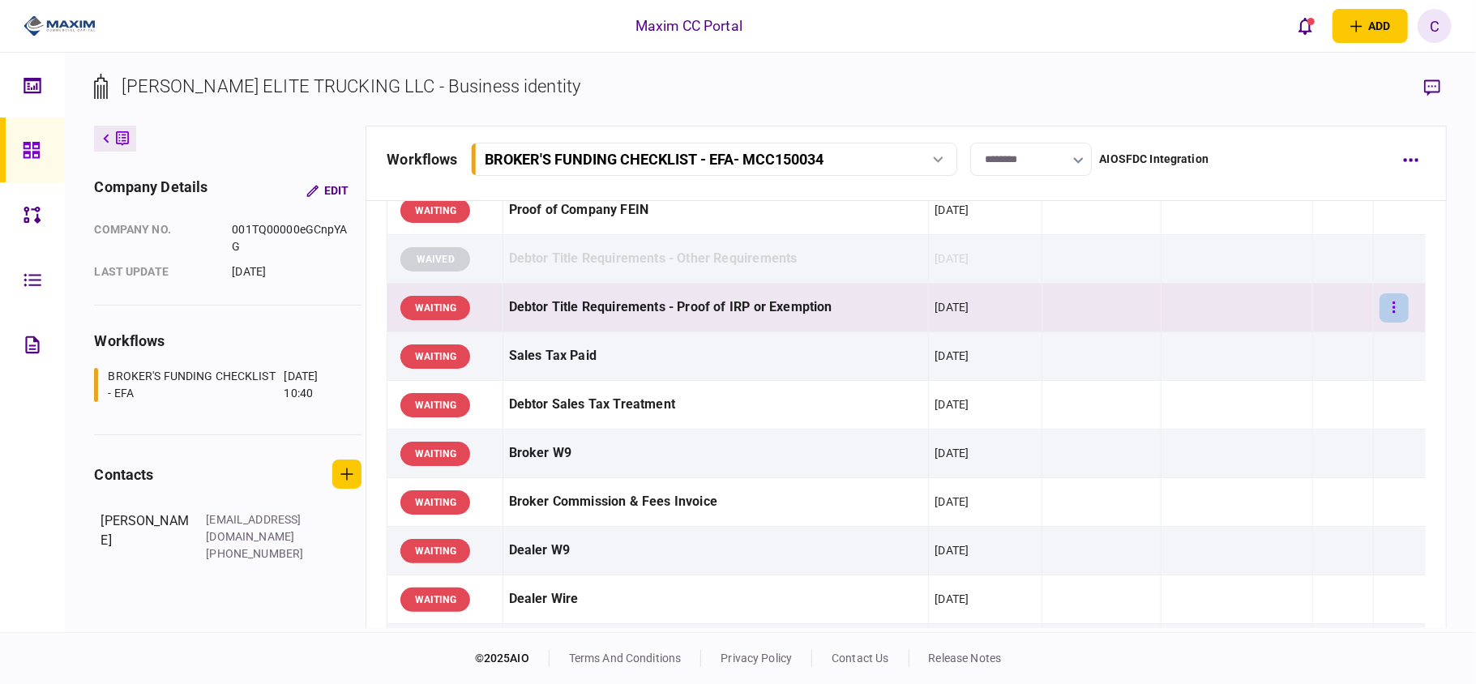
click at [1379, 309] on button "button" at bounding box center [1393, 307] width 29 height 29
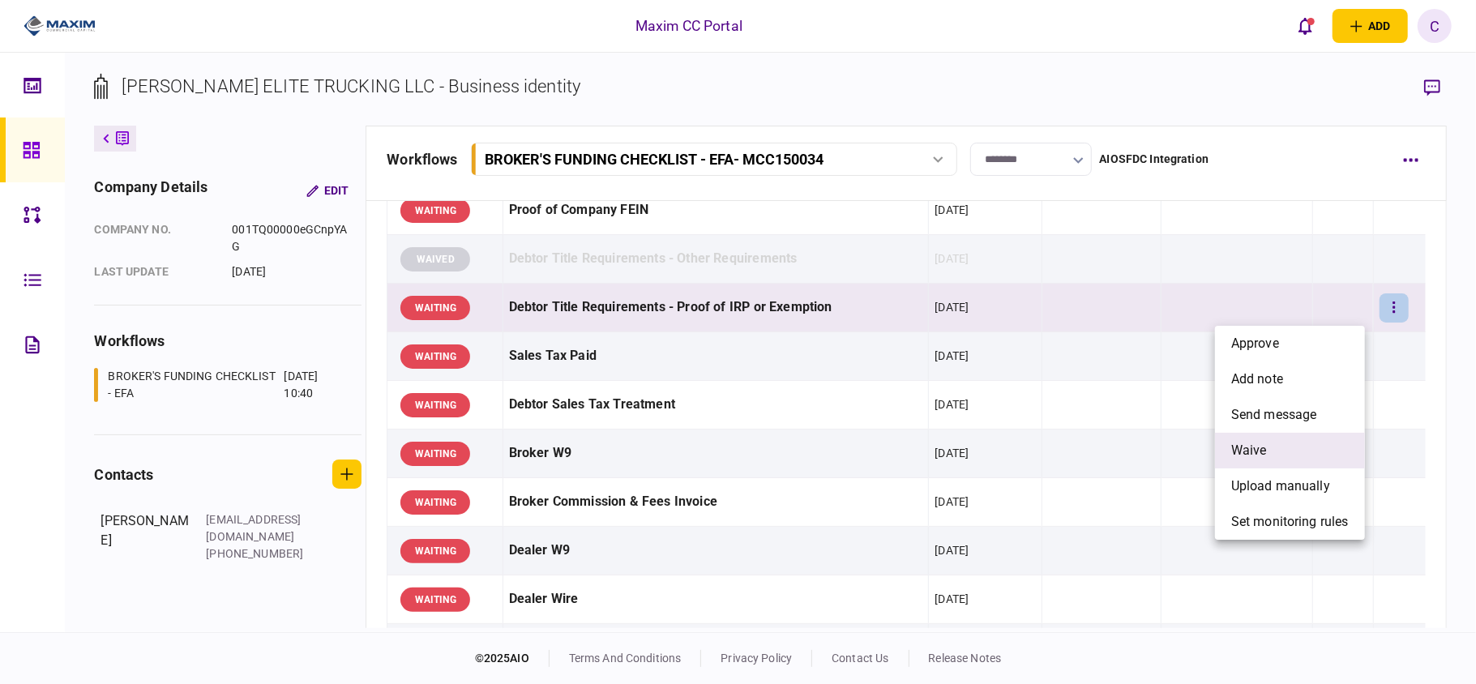
click at [1237, 445] on span "waive" at bounding box center [1249, 450] width 36 height 19
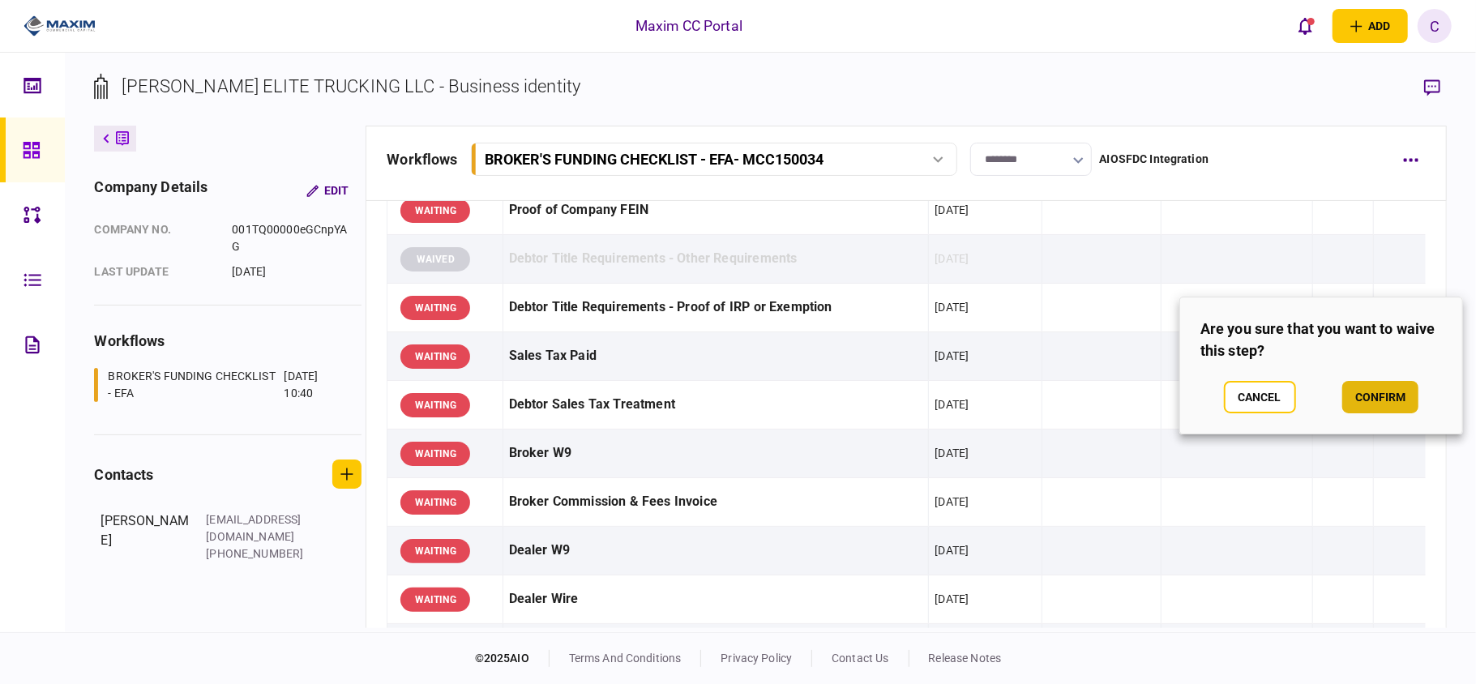
click at [1369, 396] on button "confirm" at bounding box center [1380, 397] width 76 height 32
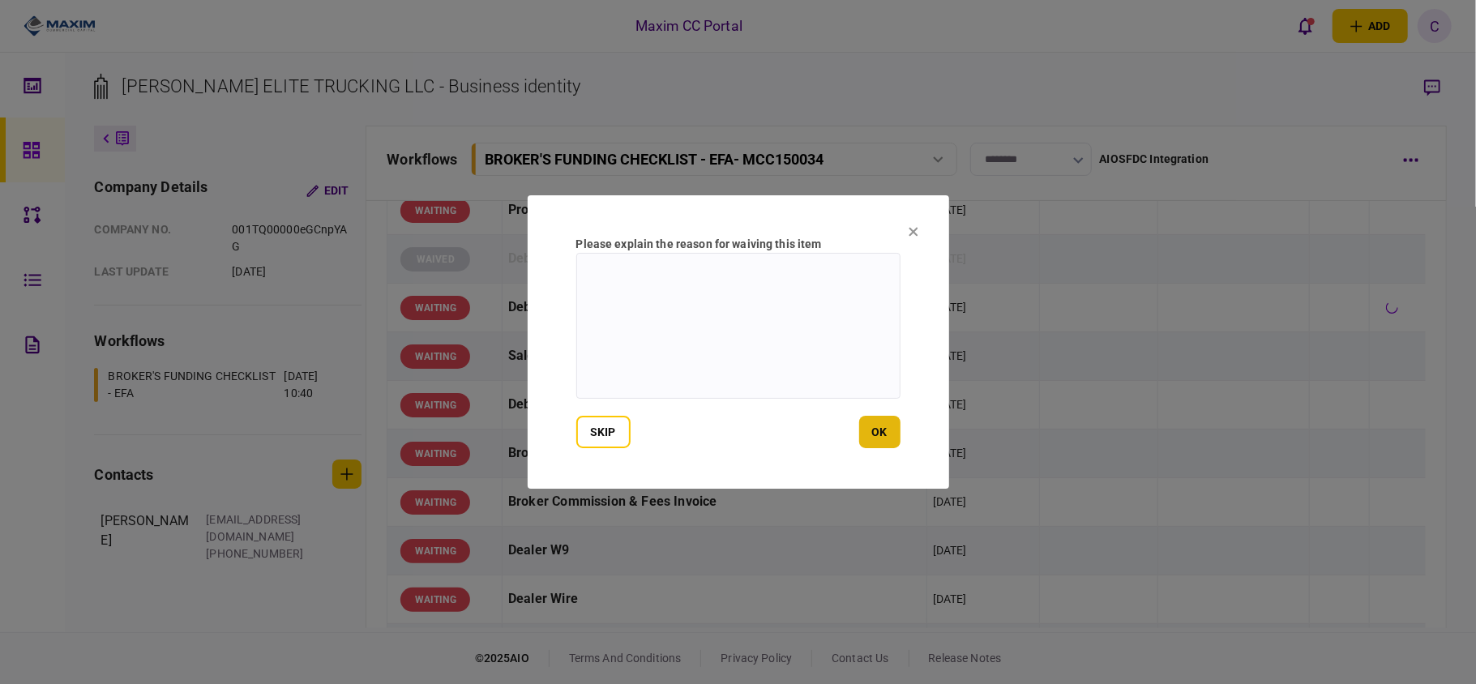
click at [885, 435] on button "ok" at bounding box center [879, 432] width 41 height 32
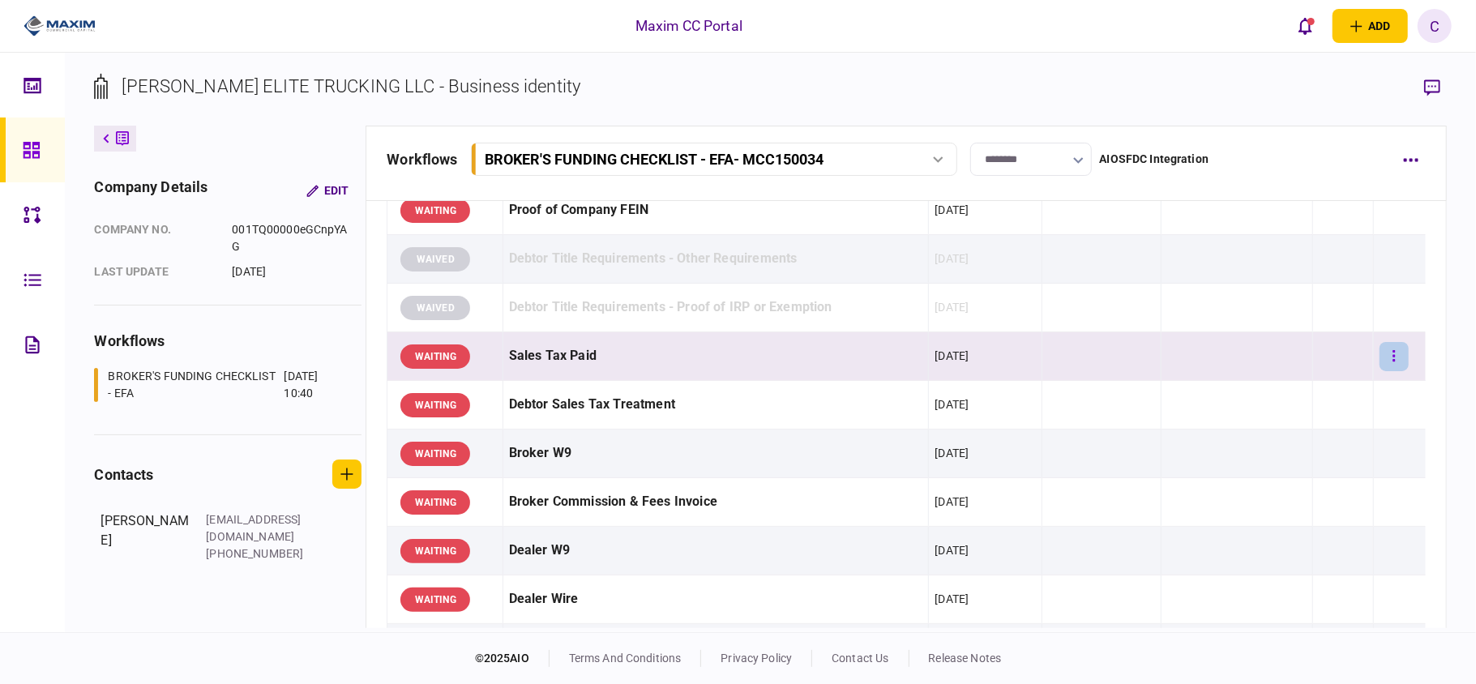
click at [1392, 361] on icon "button" at bounding box center [1393, 356] width 3 height 15
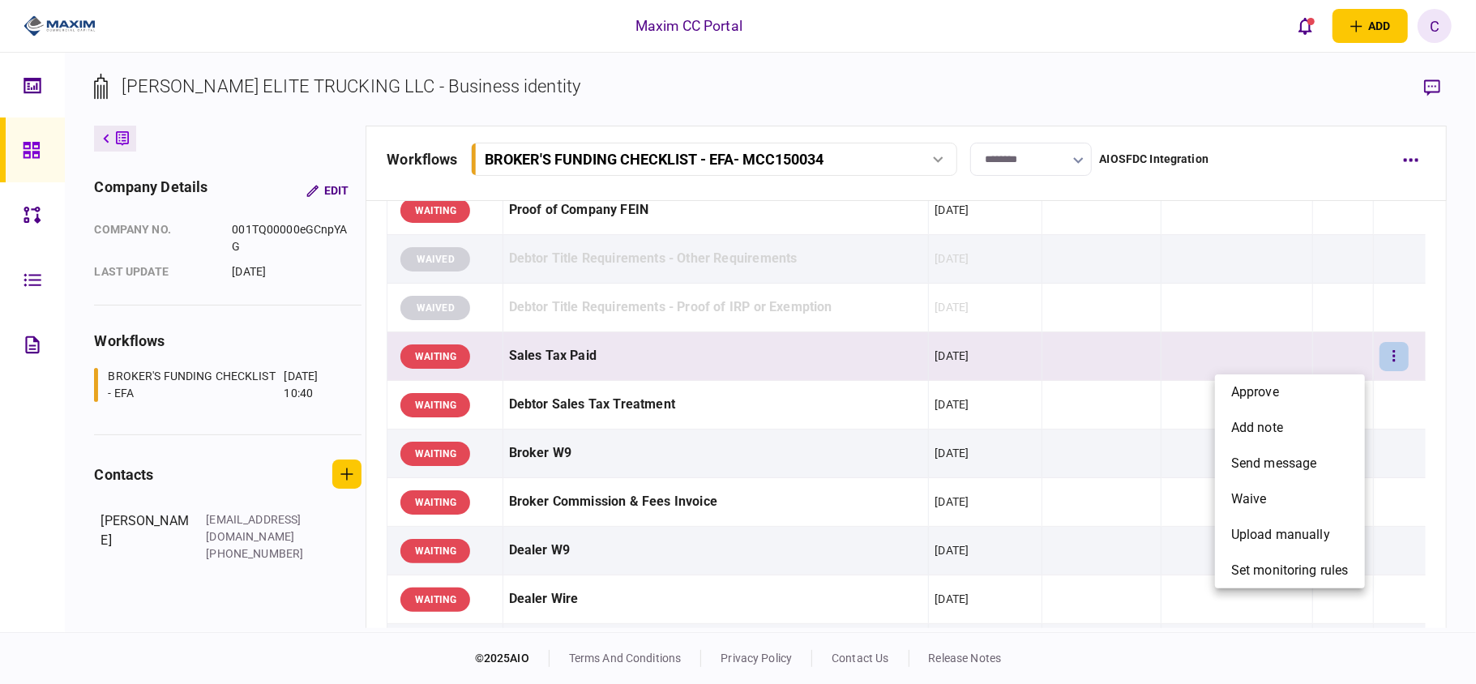
click at [1324, 360] on div at bounding box center [738, 342] width 1476 height 684
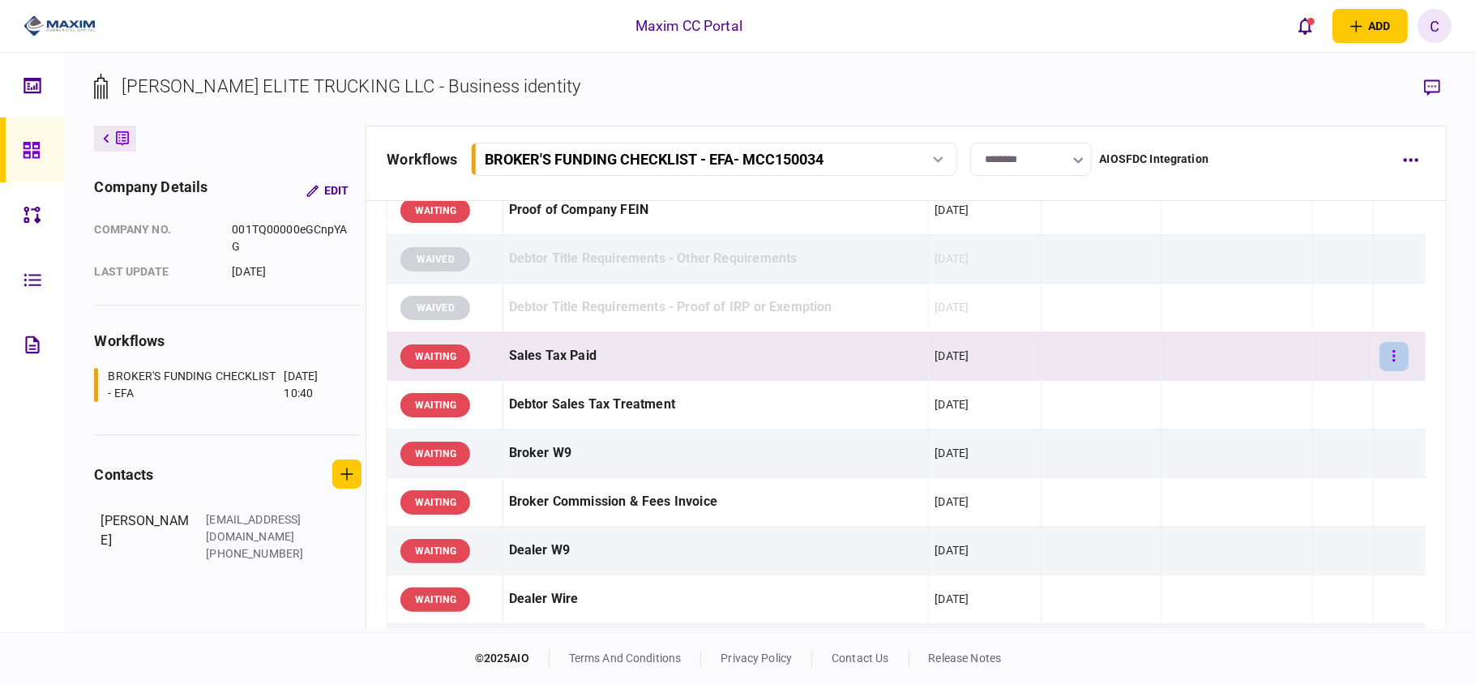
click at [1385, 361] on button "button" at bounding box center [1393, 356] width 29 height 29
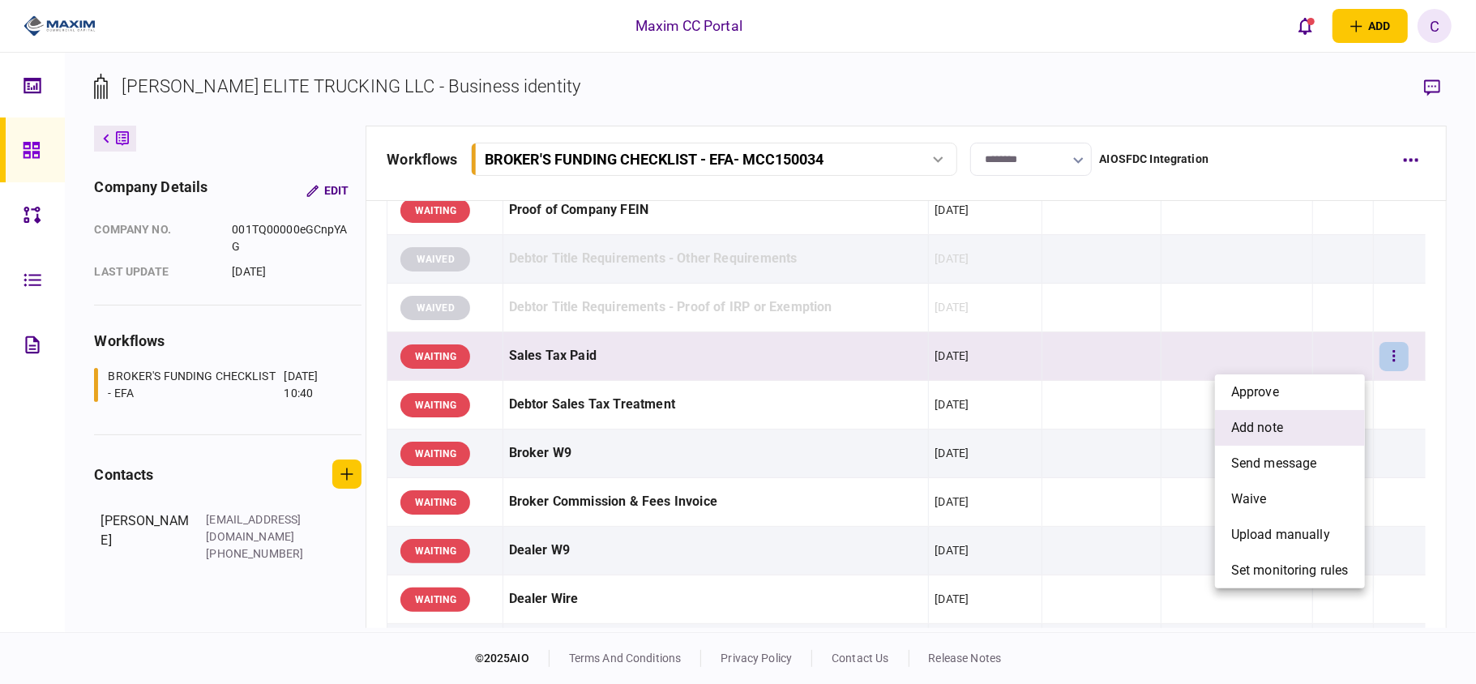
click at [1251, 430] on span "add note" at bounding box center [1257, 427] width 52 height 19
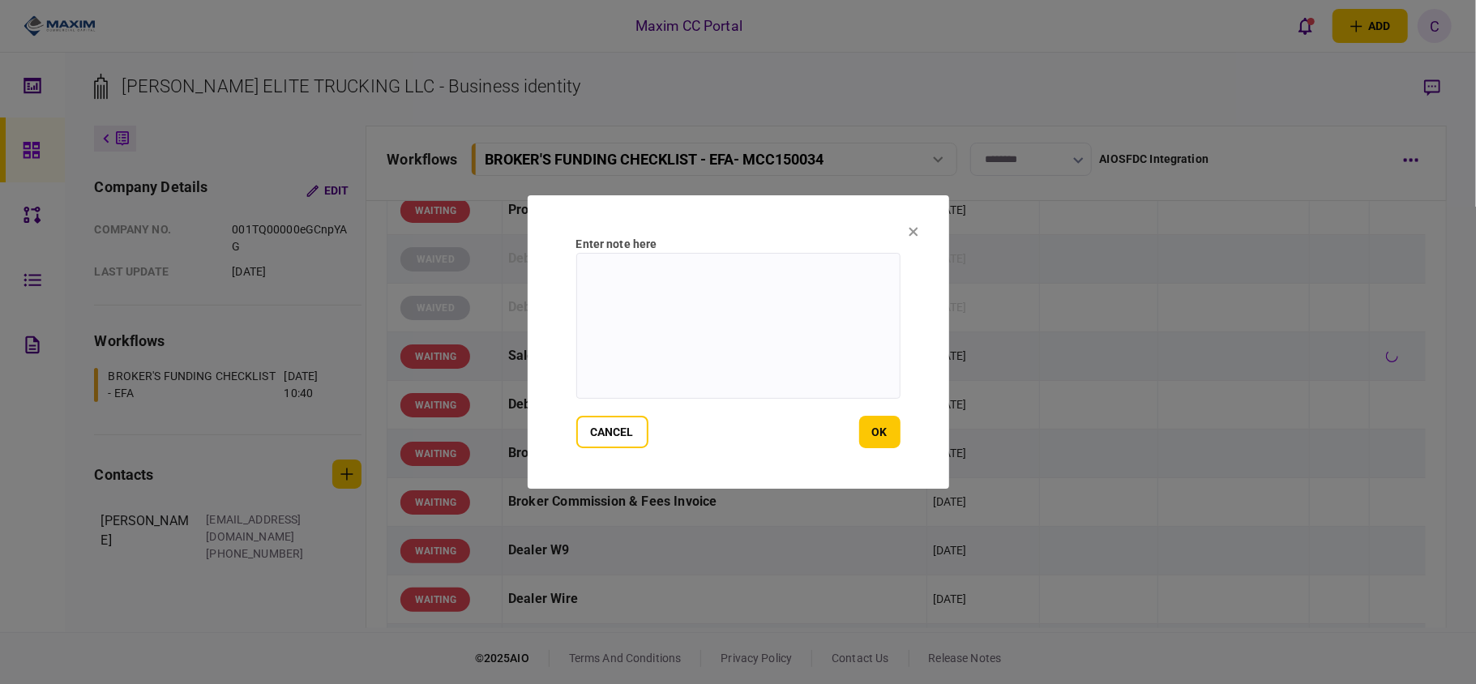
click at [756, 289] on textarea at bounding box center [738, 326] width 324 height 146
paste textarea "**********"
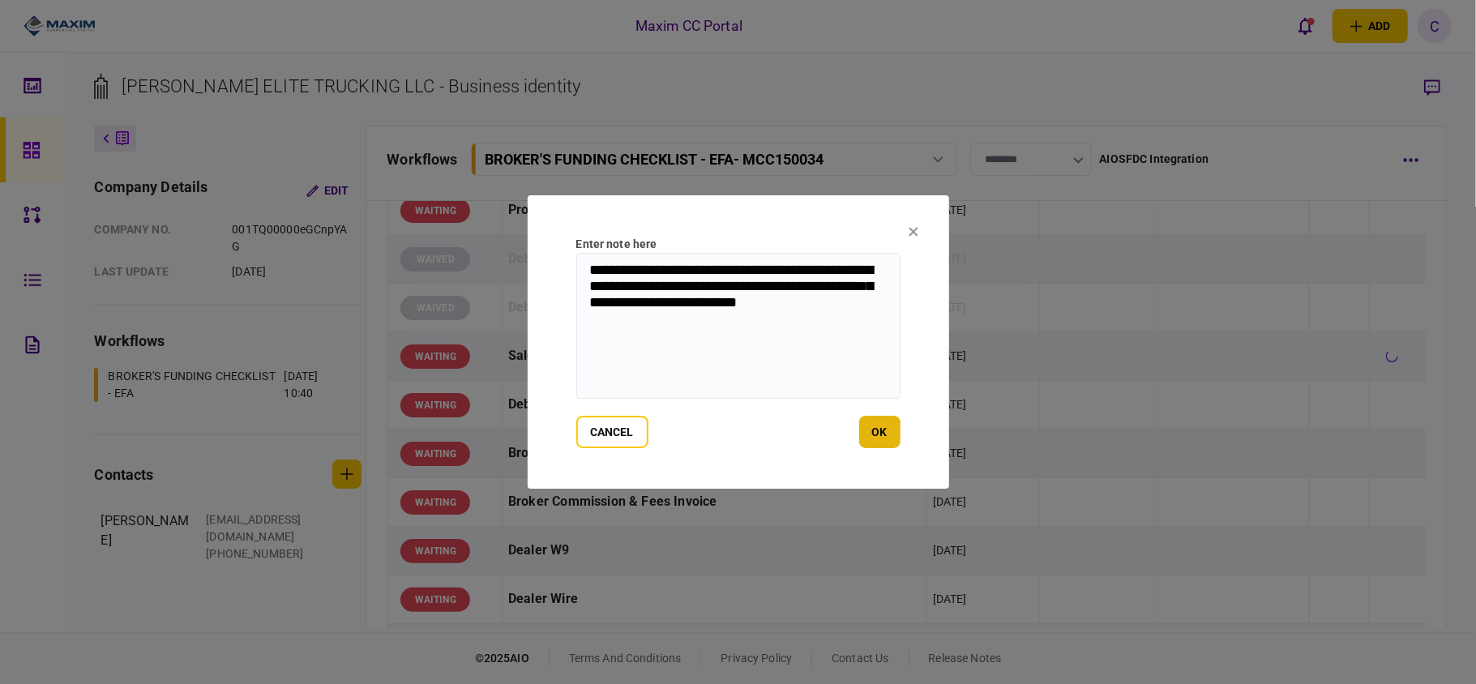
type textarea "**********"
click at [883, 429] on button "ok" at bounding box center [879, 432] width 41 height 32
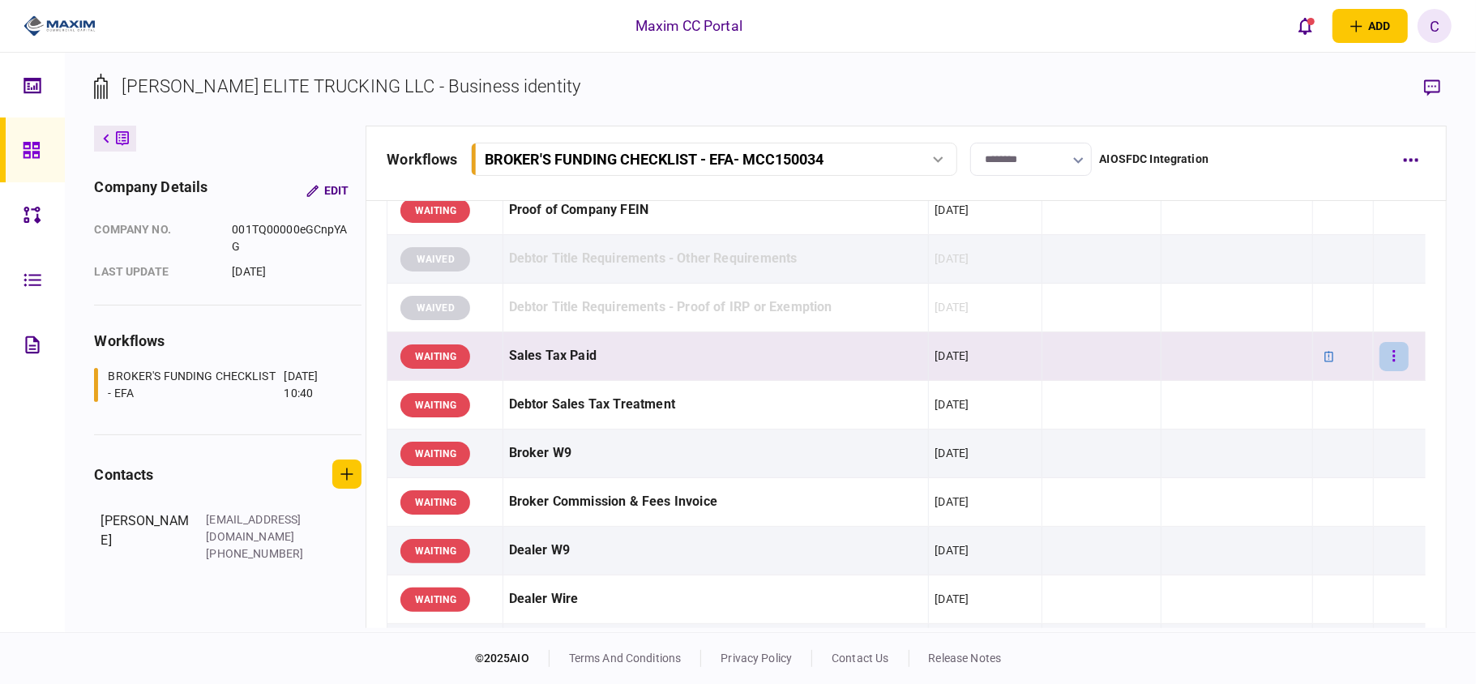
click at [1392, 357] on icon "button" at bounding box center [1393, 356] width 3 height 15
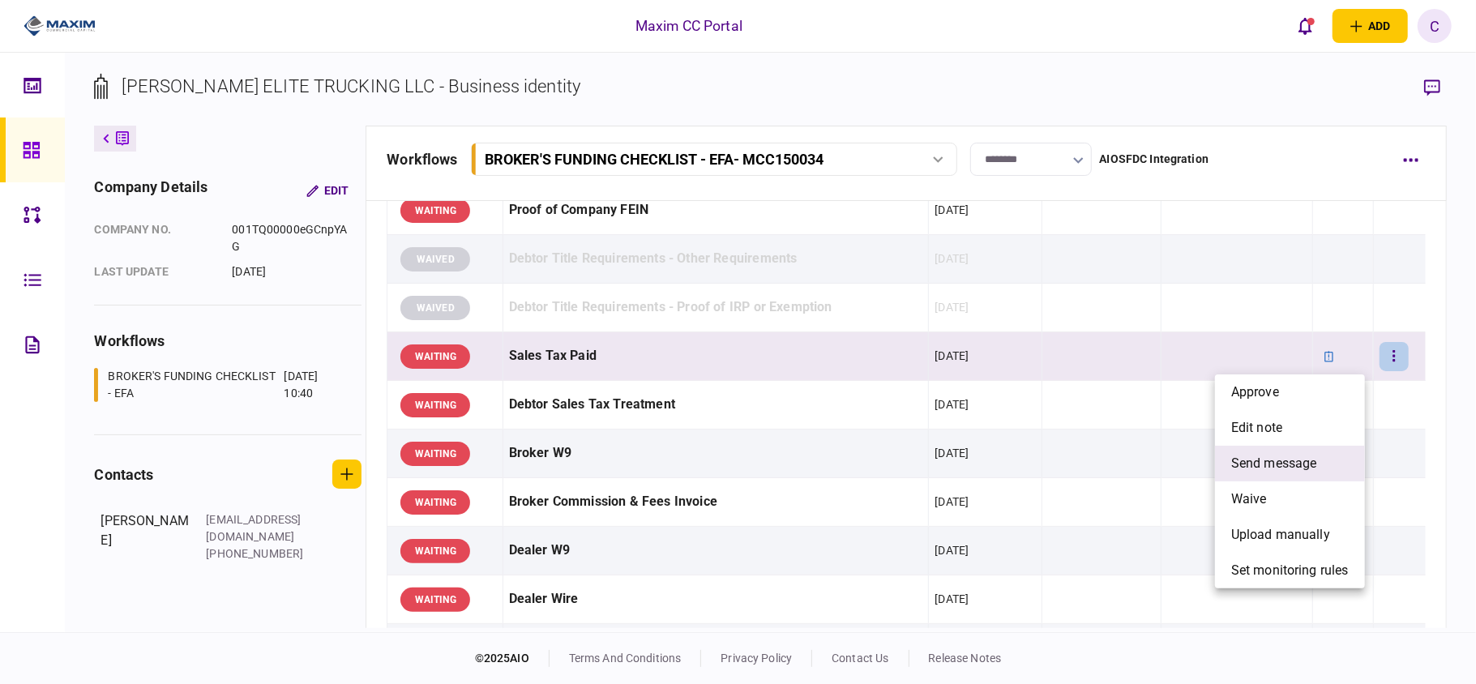
click at [1265, 454] on span "send message" at bounding box center [1274, 463] width 86 height 19
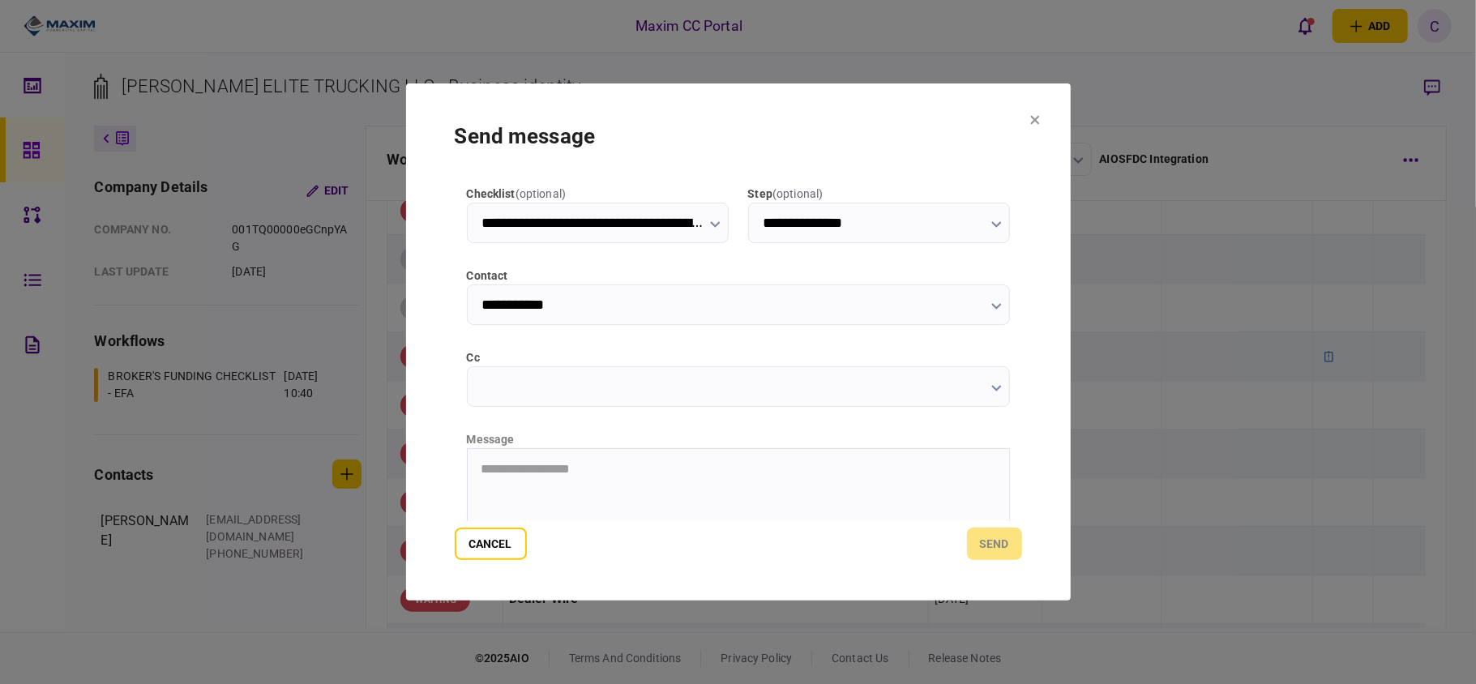
scroll to position [204, 0]
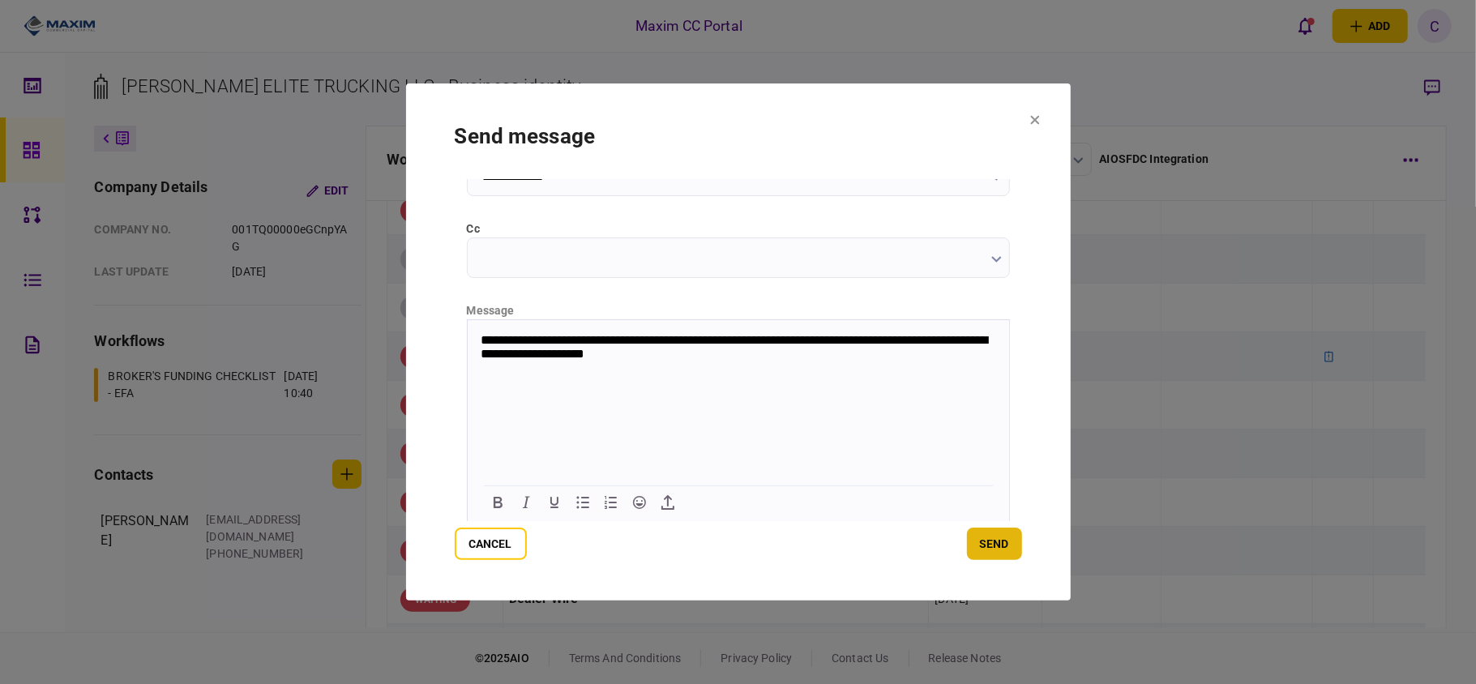
click at [1003, 545] on button "send" at bounding box center [994, 544] width 55 height 32
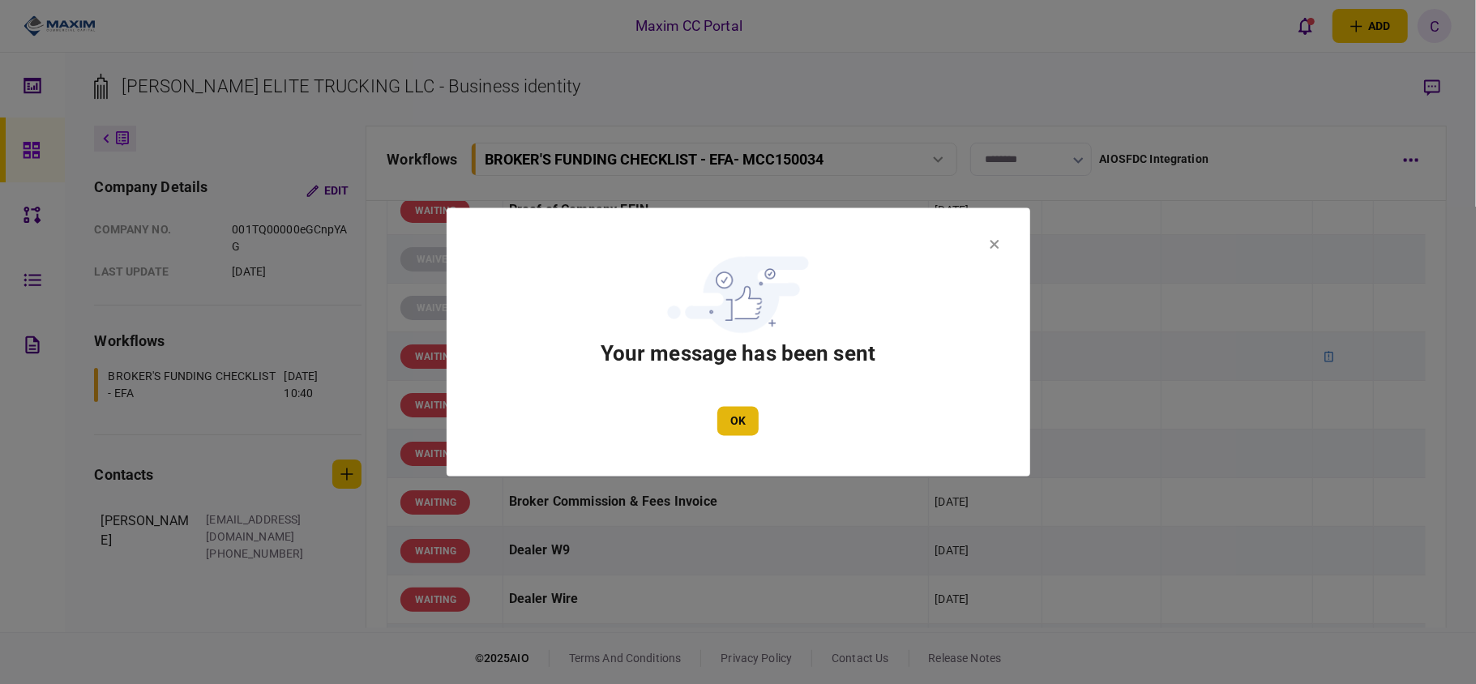
click at [734, 420] on button "OK" at bounding box center [737, 421] width 41 height 29
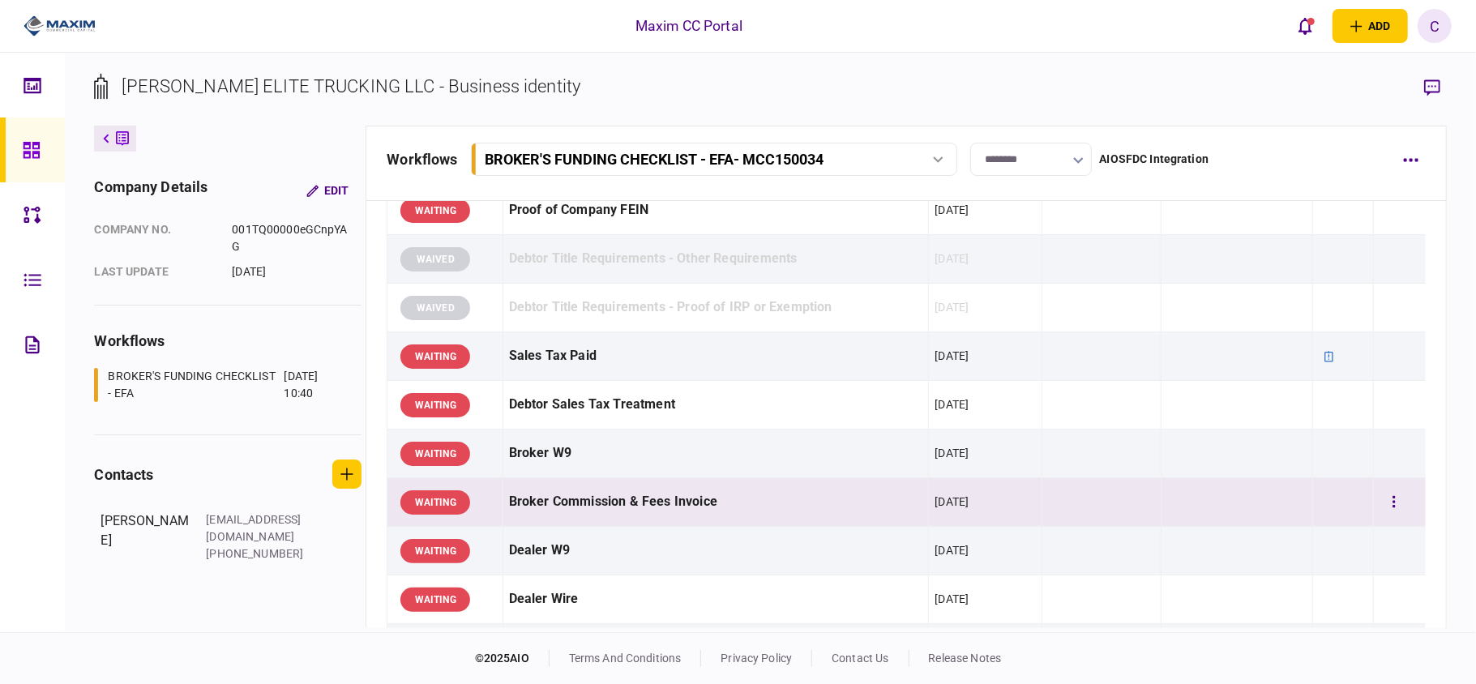
scroll to position [648, 0]
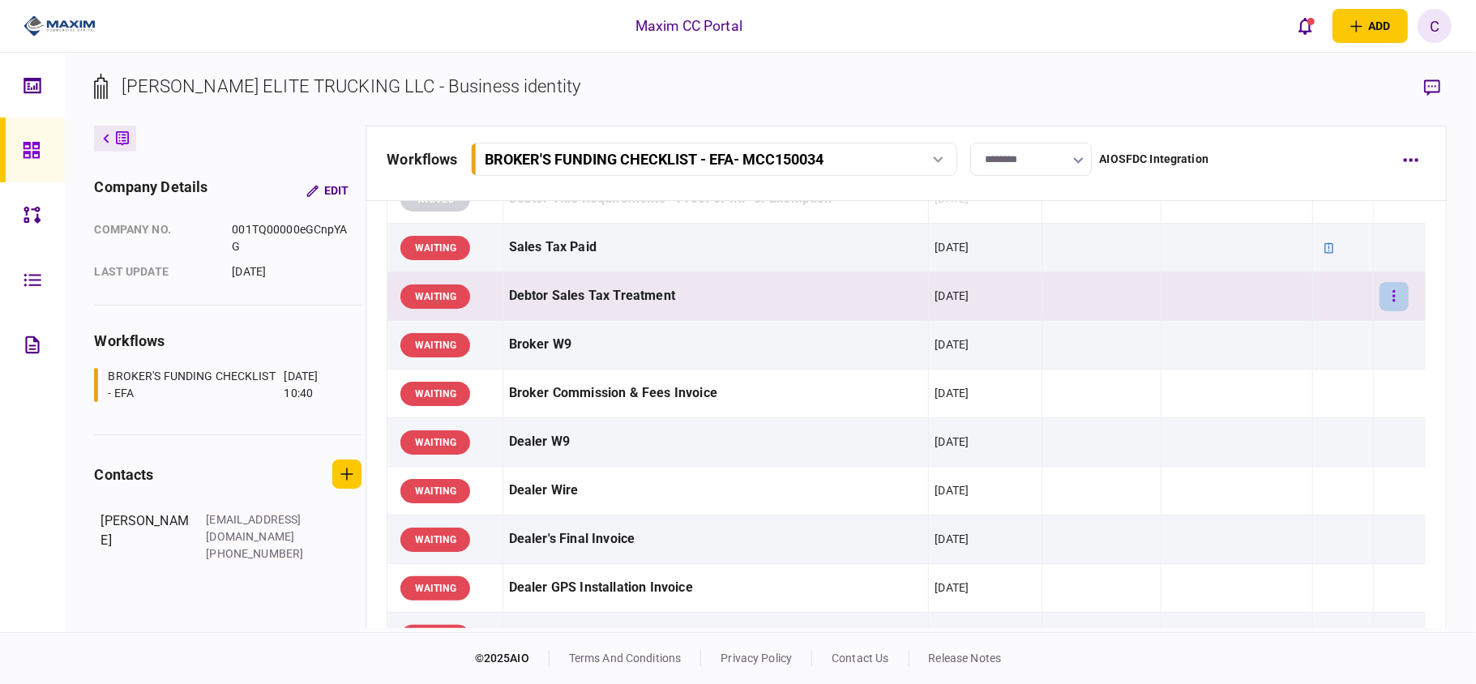
click at [1384, 300] on button "button" at bounding box center [1393, 296] width 29 height 29
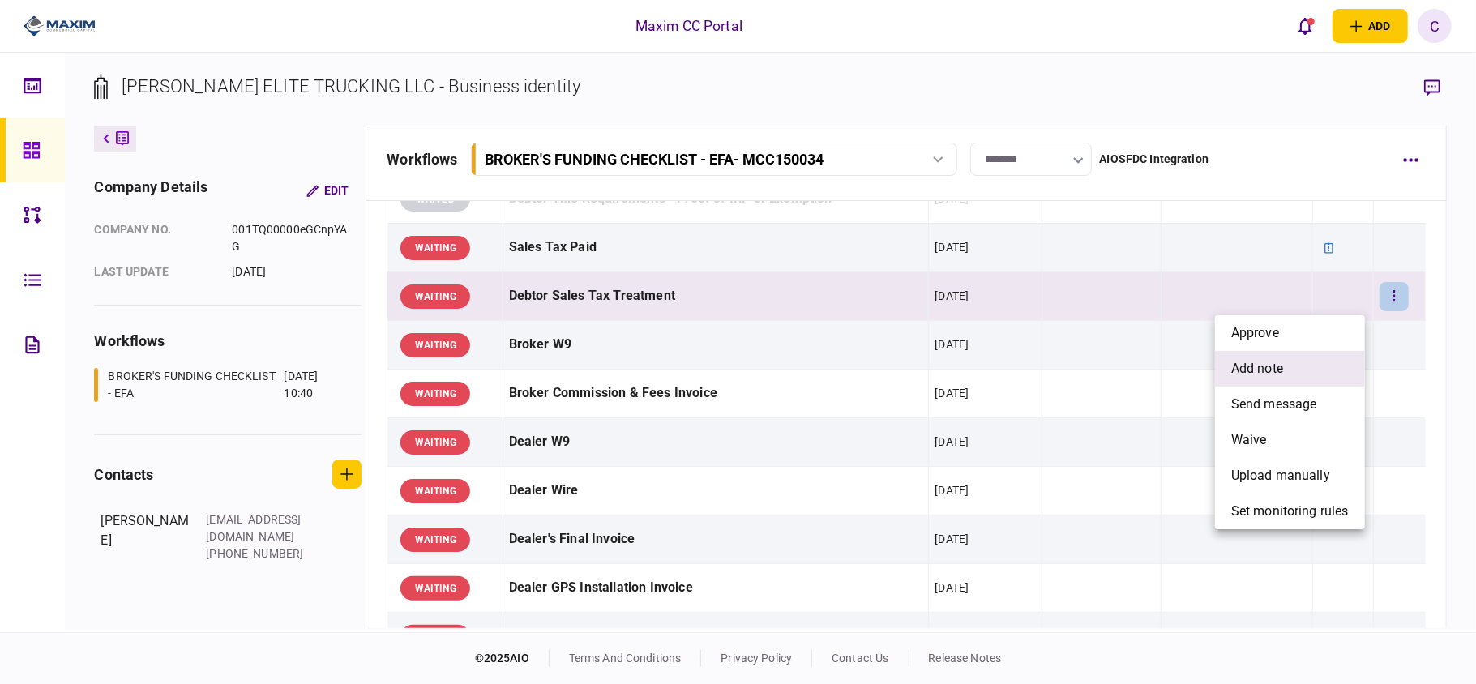
click at [1253, 366] on span "add note" at bounding box center [1257, 368] width 52 height 19
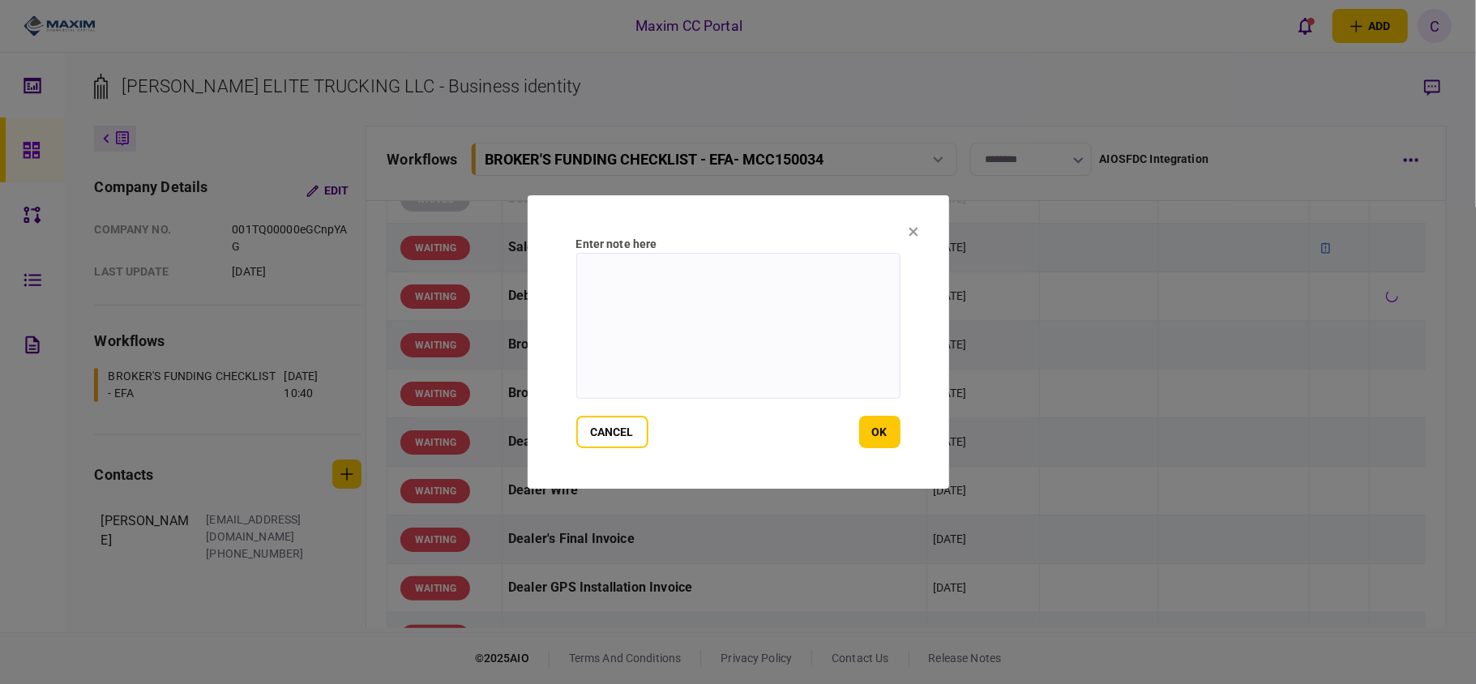
click at [652, 271] on textarea at bounding box center [738, 326] width 324 height 146
type textarea "*******"
click at [883, 438] on button "ok" at bounding box center [879, 432] width 41 height 32
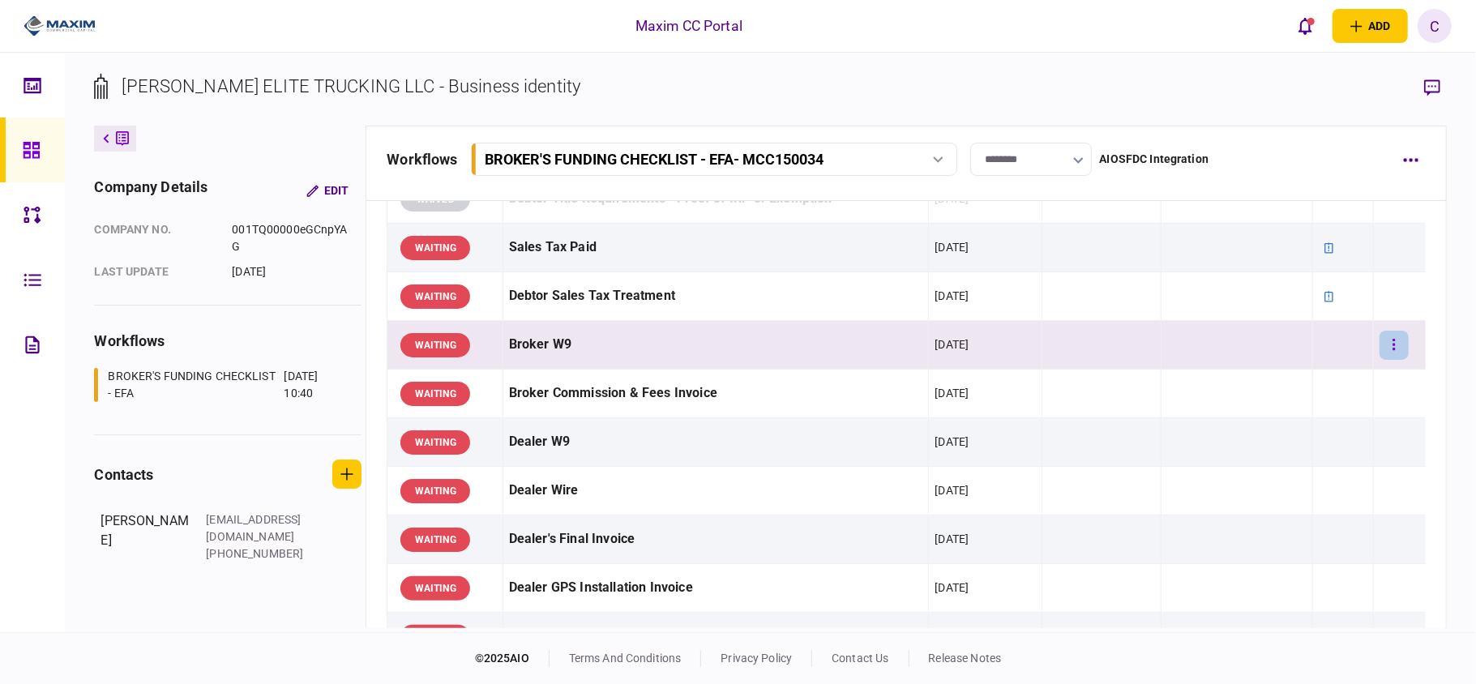
click at [1388, 354] on button "button" at bounding box center [1393, 345] width 29 height 29
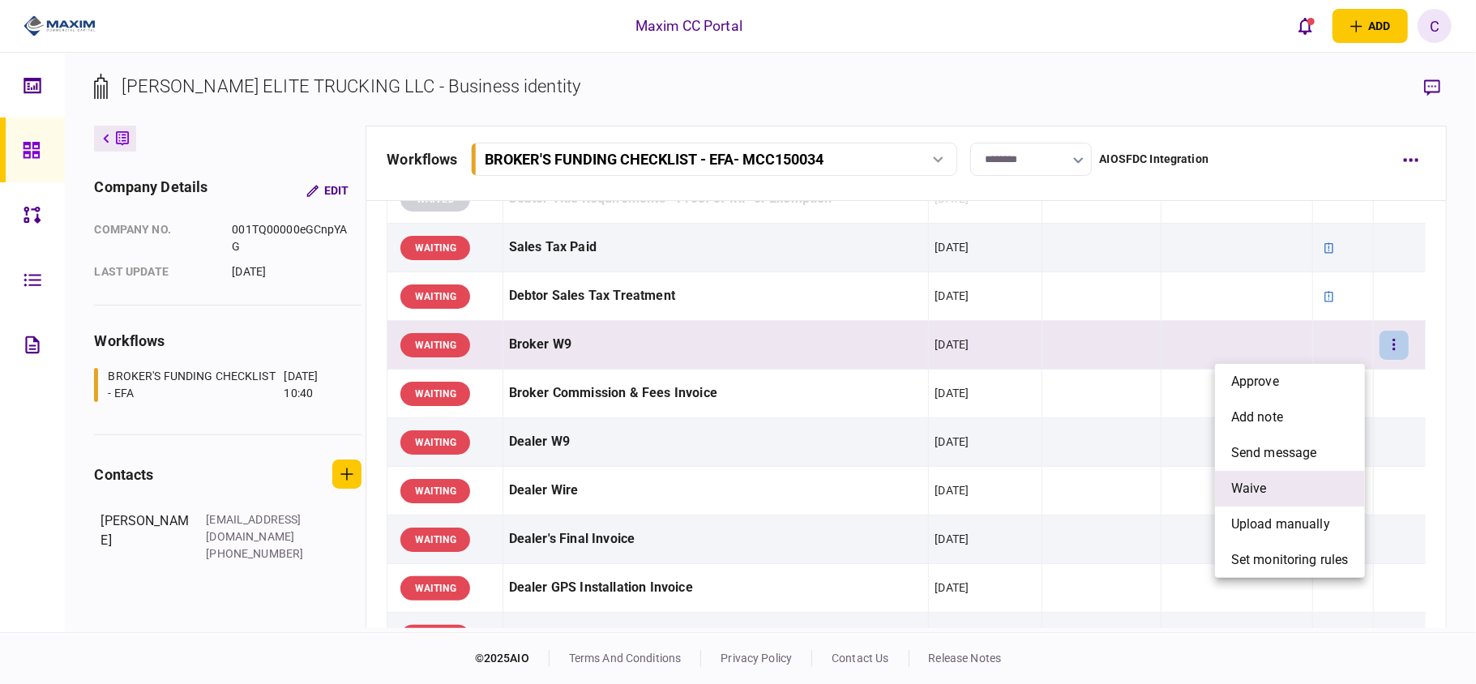
click at [1245, 481] on span "waive" at bounding box center [1249, 488] width 36 height 19
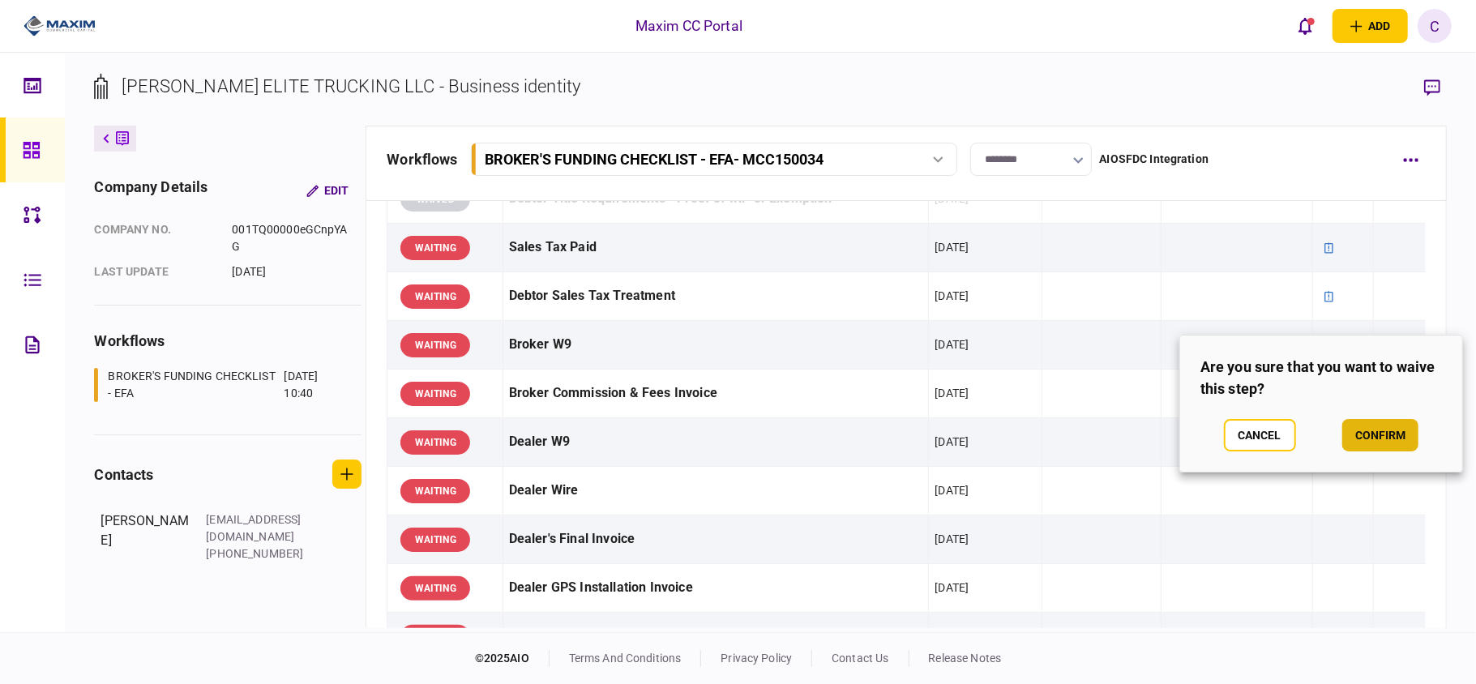
click at [1366, 434] on button "confirm" at bounding box center [1380, 435] width 76 height 32
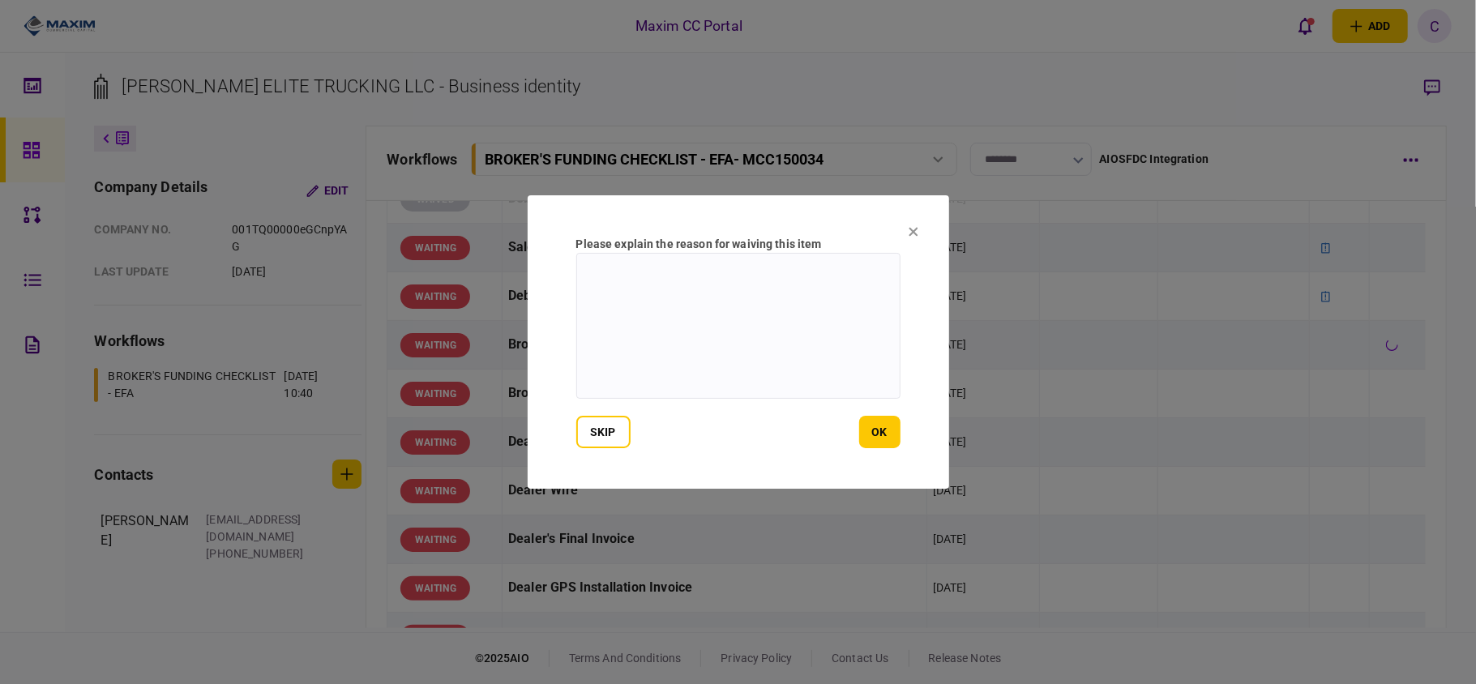
click at [861, 277] on textarea at bounding box center [738, 326] width 324 height 146
type textarea "*******"
click at [886, 433] on button "ok" at bounding box center [879, 432] width 41 height 32
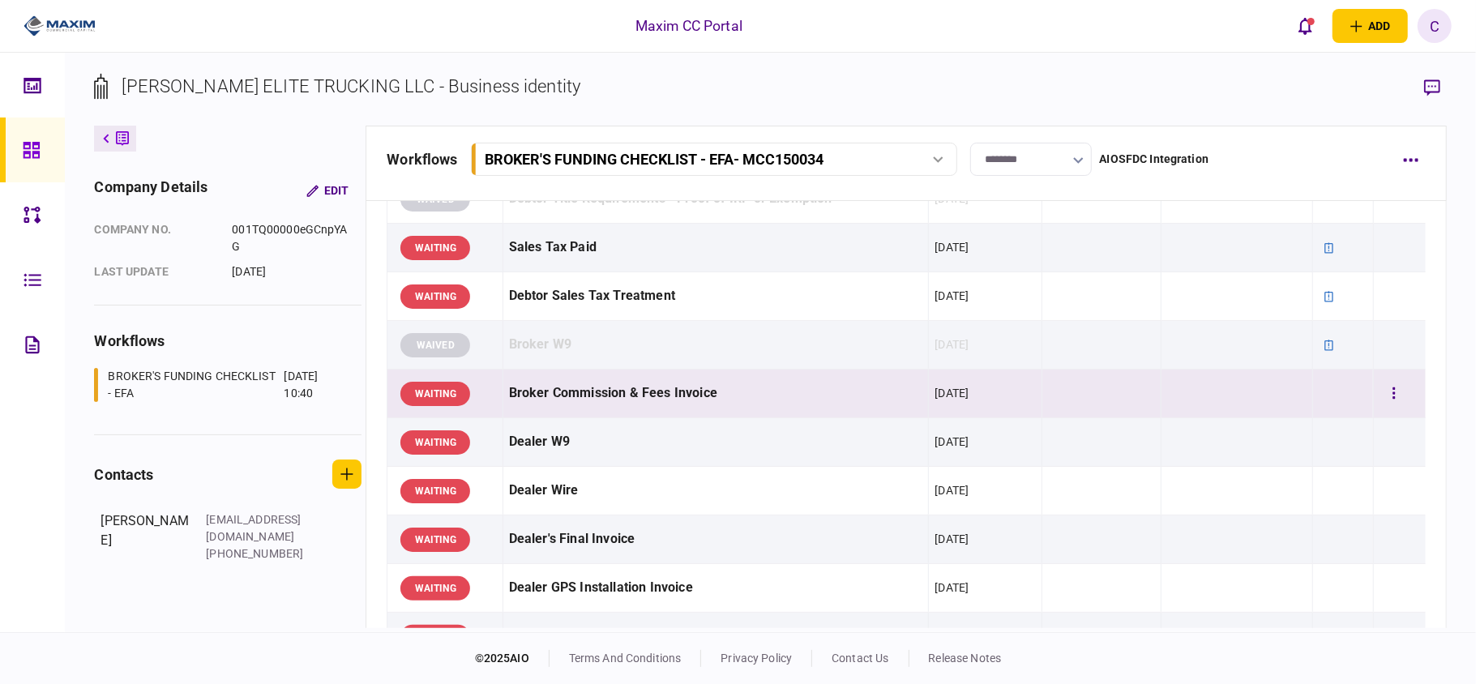
scroll to position [756, 0]
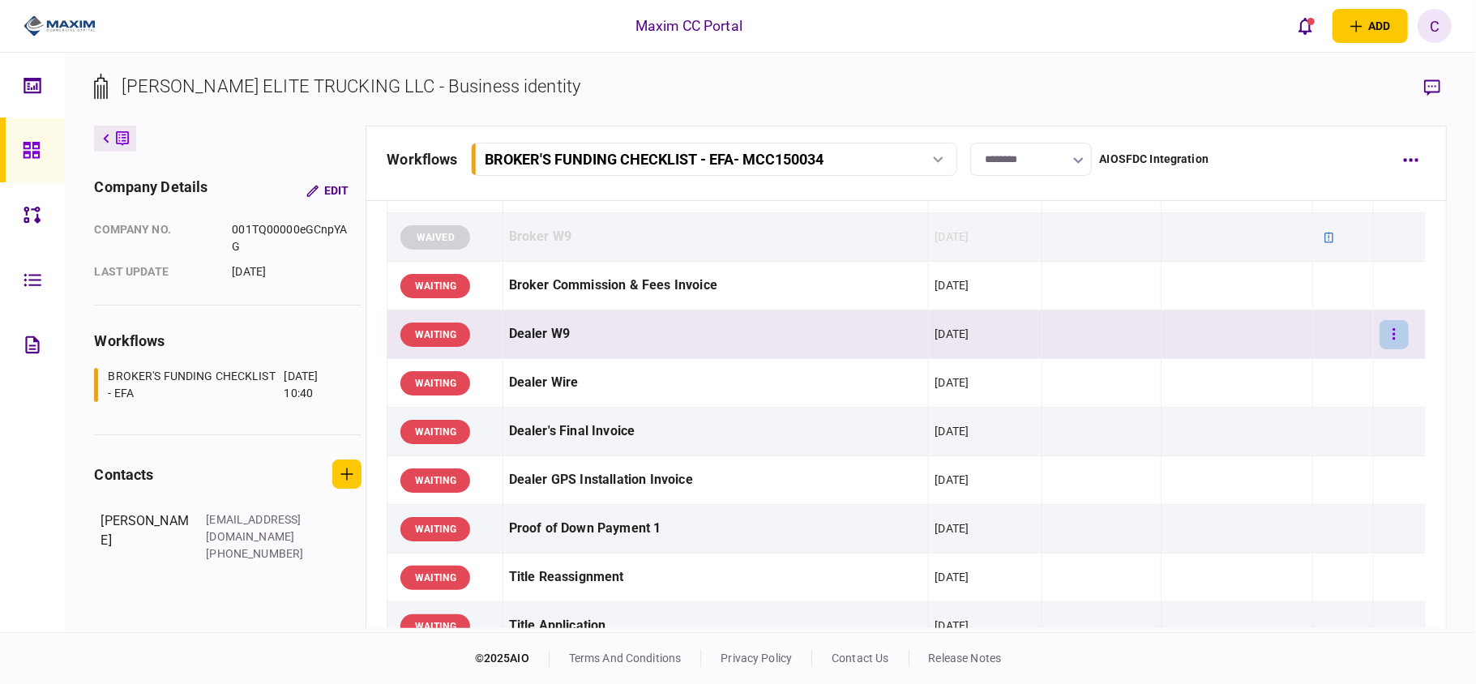
click at [1379, 340] on button "button" at bounding box center [1393, 334] width 29 height 29
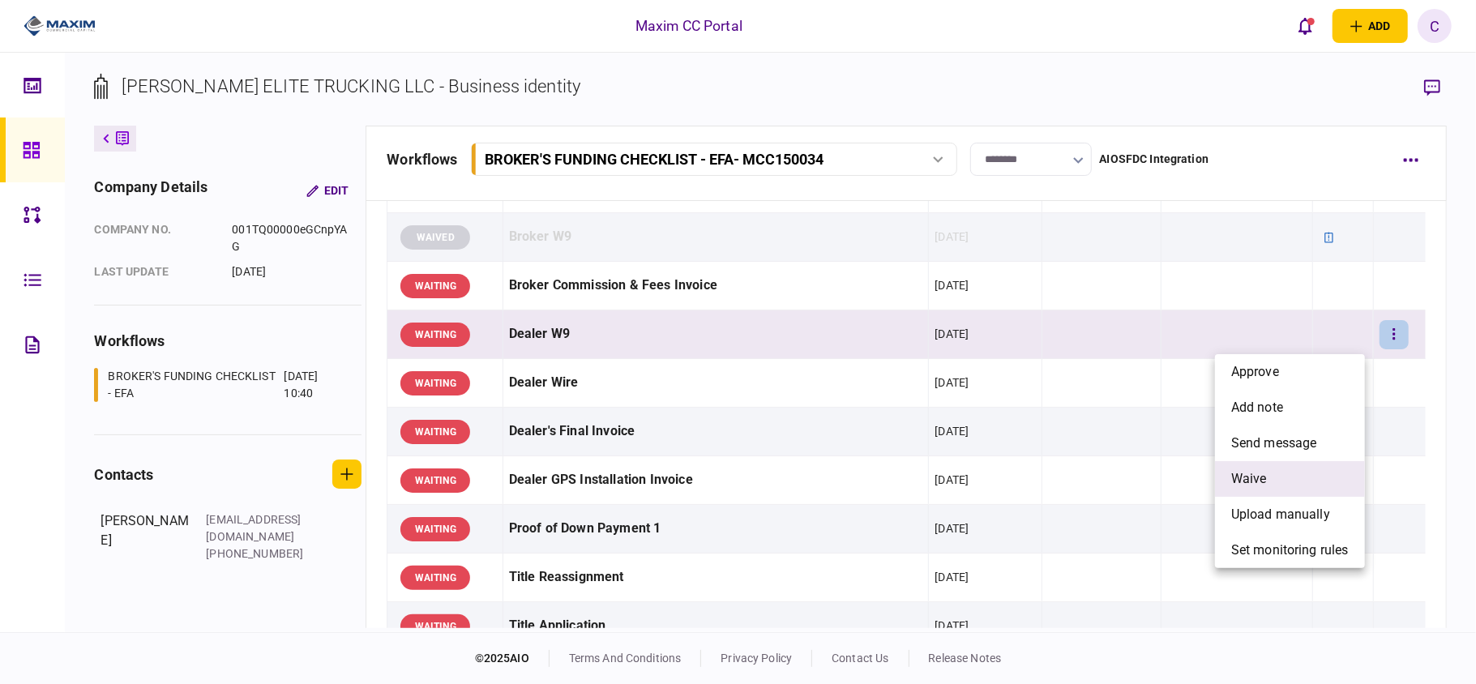
click at [1250, 481] on span "waive" at bounding box center [1249, 478] width 36 height 19
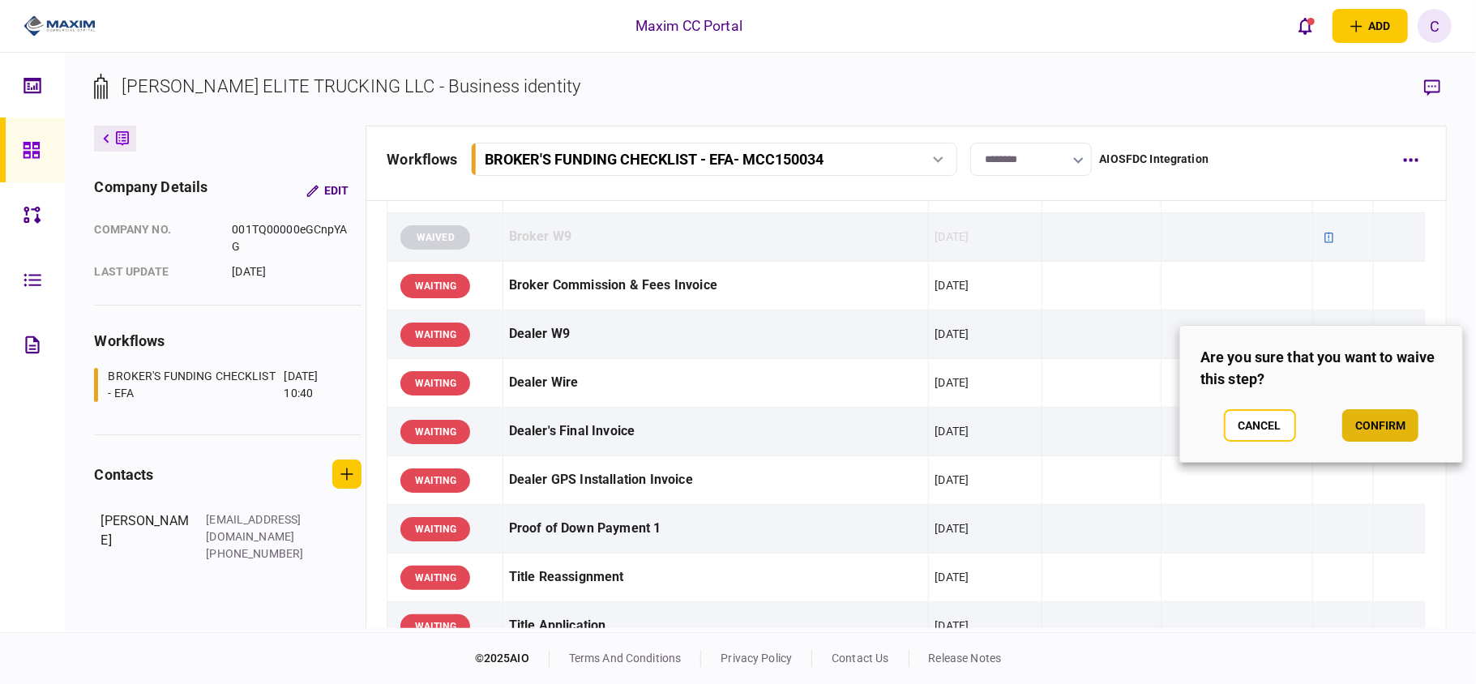
click at [1383, 413] on button "confirm" at bounding box center [1380, 425] width 76 height 32
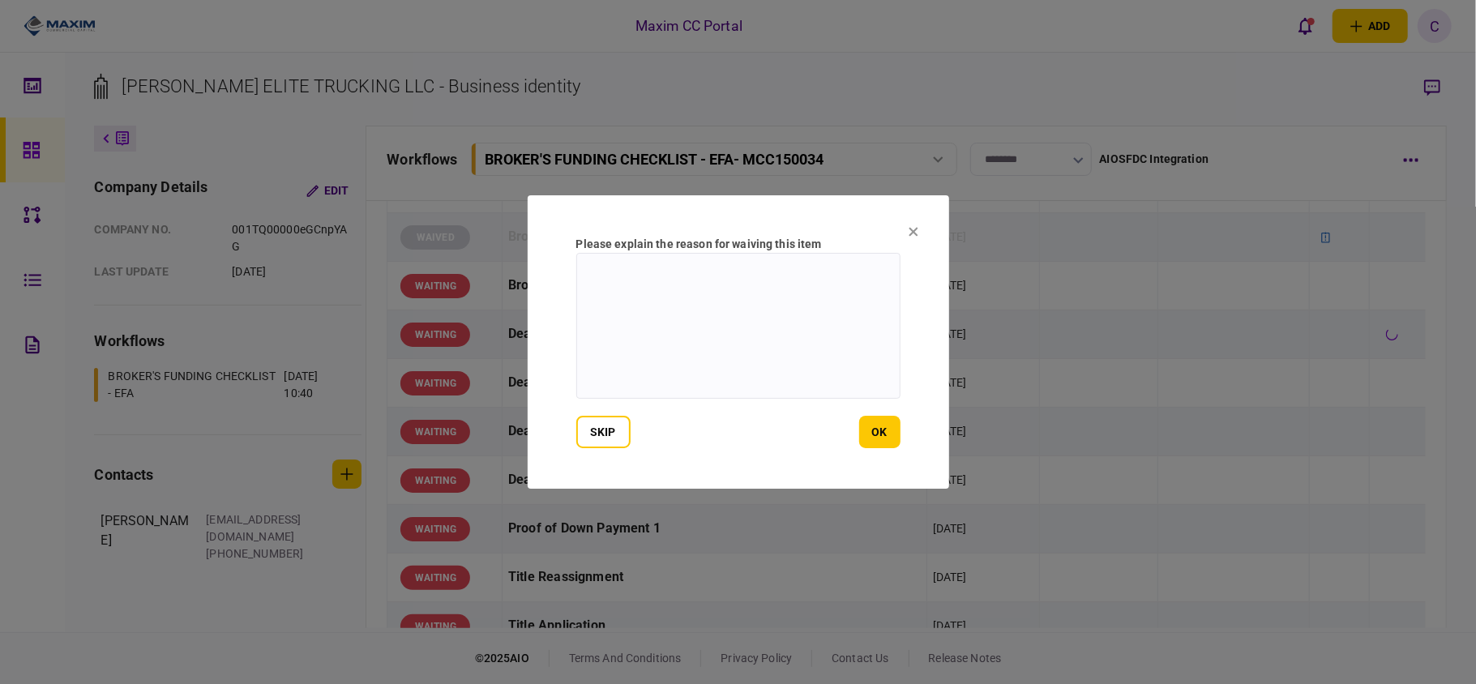
click at [712, 285] on textarea at bounding box center [738, 326] width 324 height 146
type textarea "*******"
click at [875, 434] on button "ok" at bounding box center [879, 432] width 41 height 32
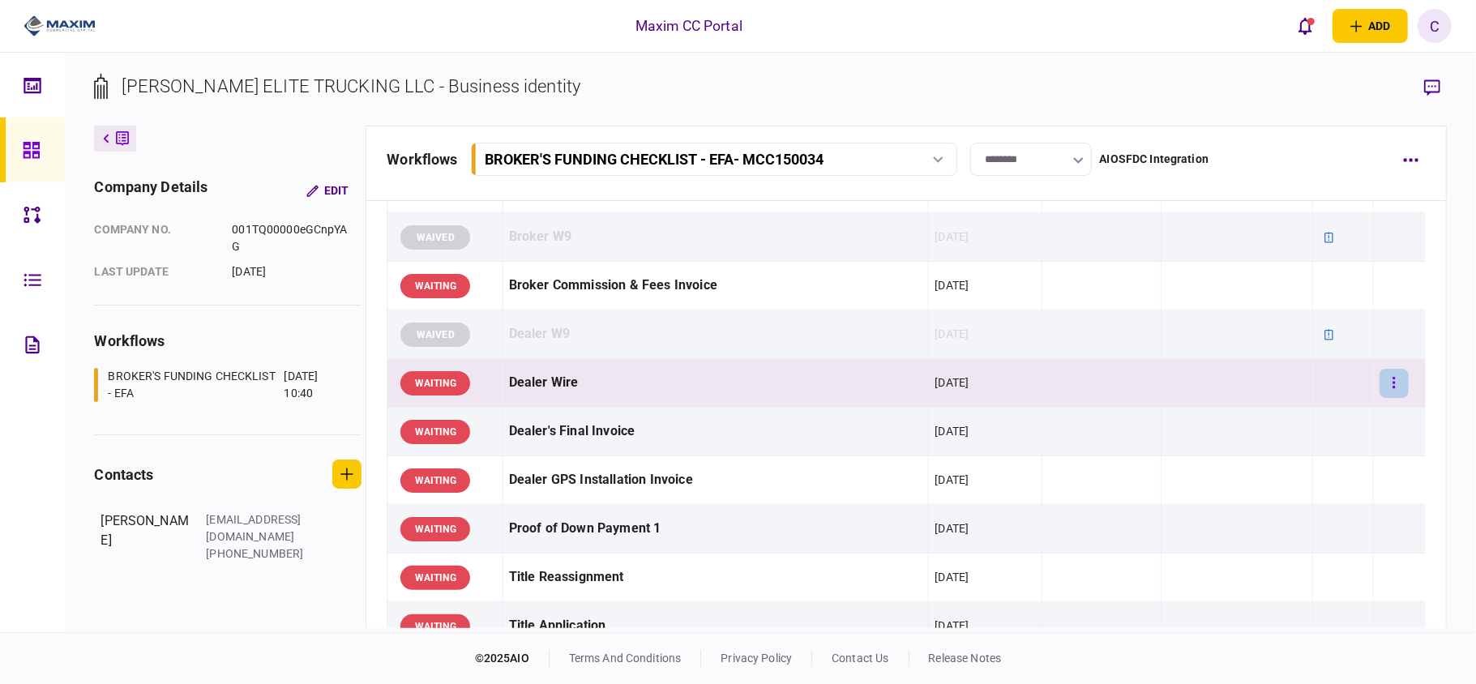
click at [1384, 384] on button "button" at bounding box center [1393, 383] width 29 height 29
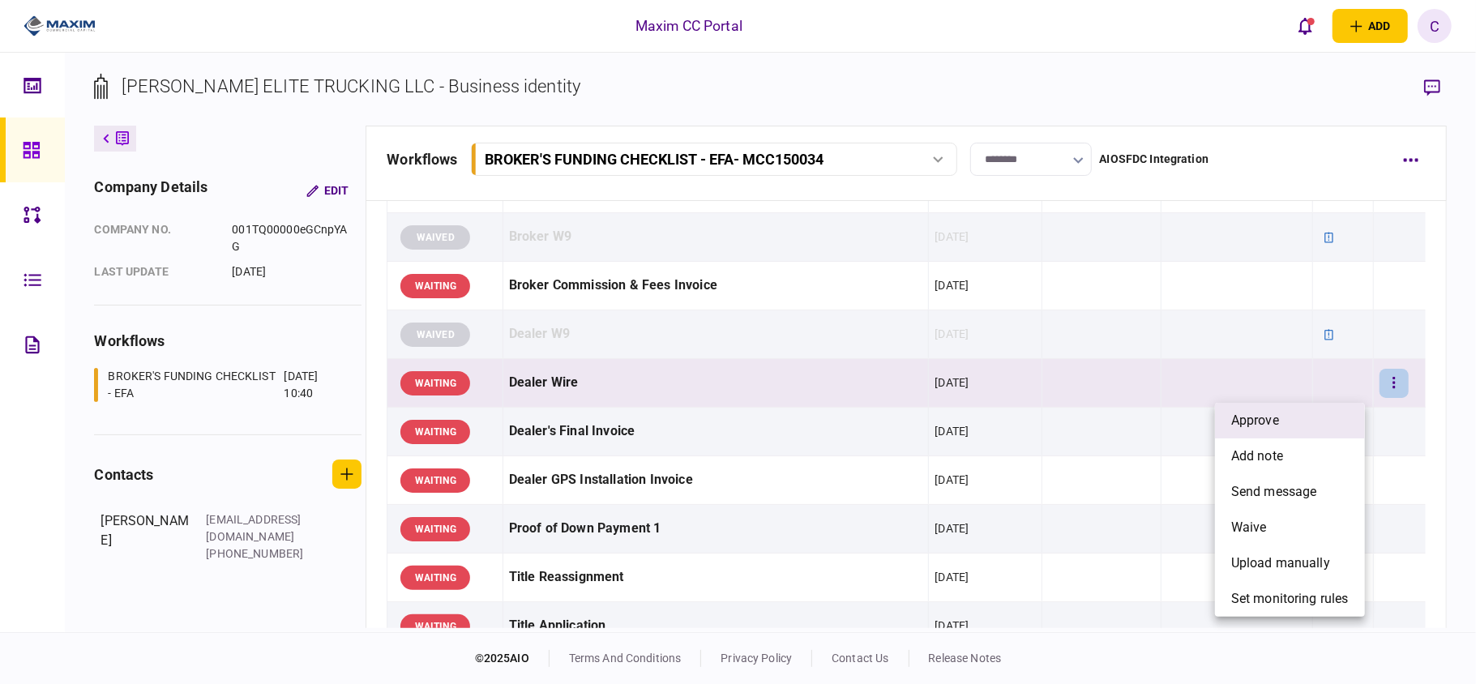
click at [1247, 420] on span "approve" at bounding box center [1255, 420] width 48 height 19
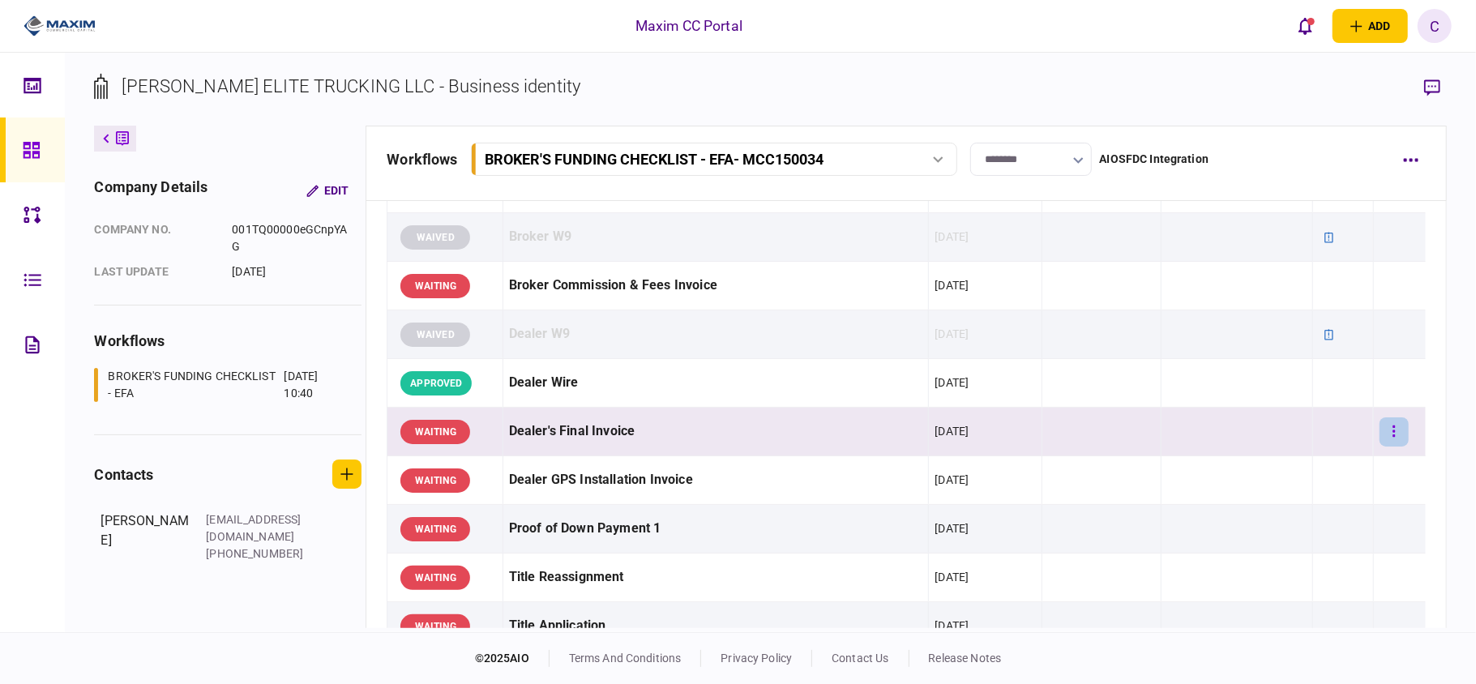
click at [1383, 426] on button "button" at bounding box center [1393, 431] width 29 height 29
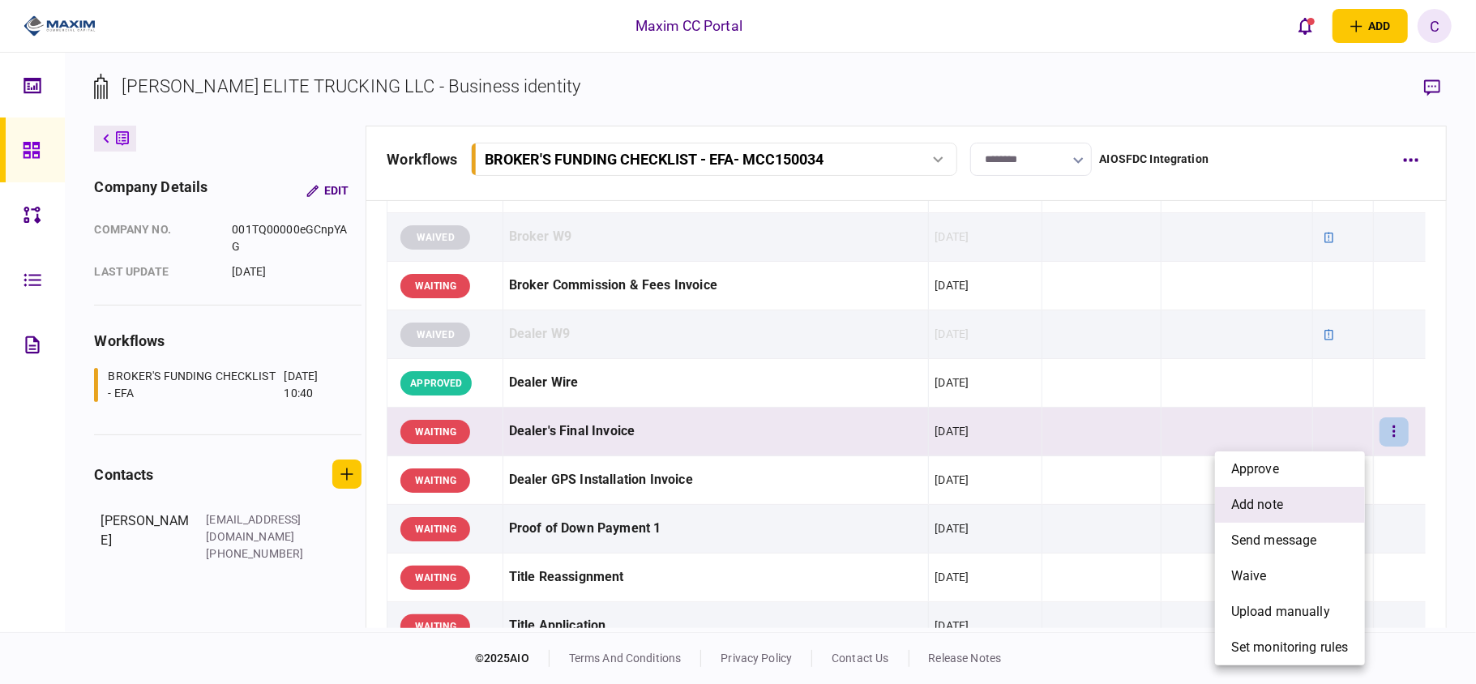
click at [1249, 495] on span "add note" at bounding box center [1257, 504] width 52 height 19
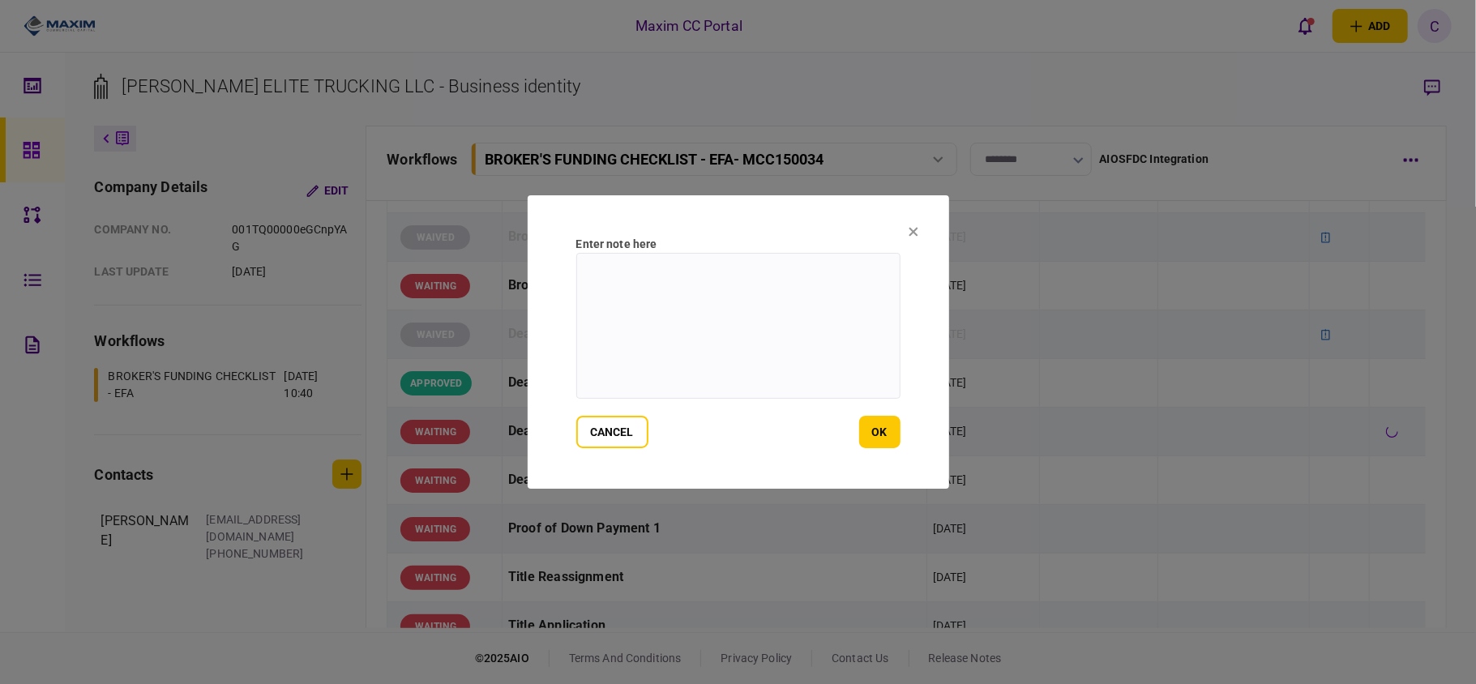
click at [646, 277] on textarea at bounding box center [738, 326] width 324 height 146
paste textarea "**********"
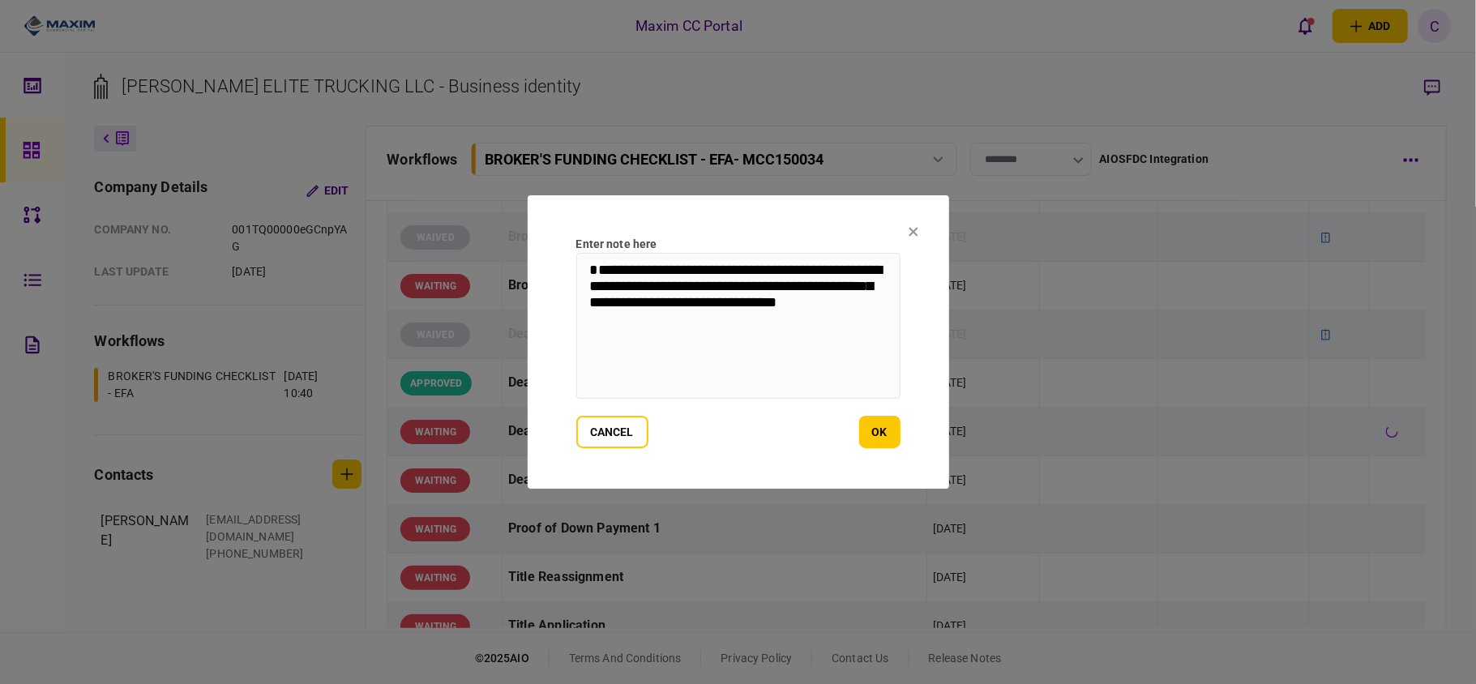
click at [621, 269] on textarea "**********" at bounding box center [738, 326] width 324 height 146
click at [763, 286] on textarea "**********" at bounding box center [738, 326] width 324 height 146
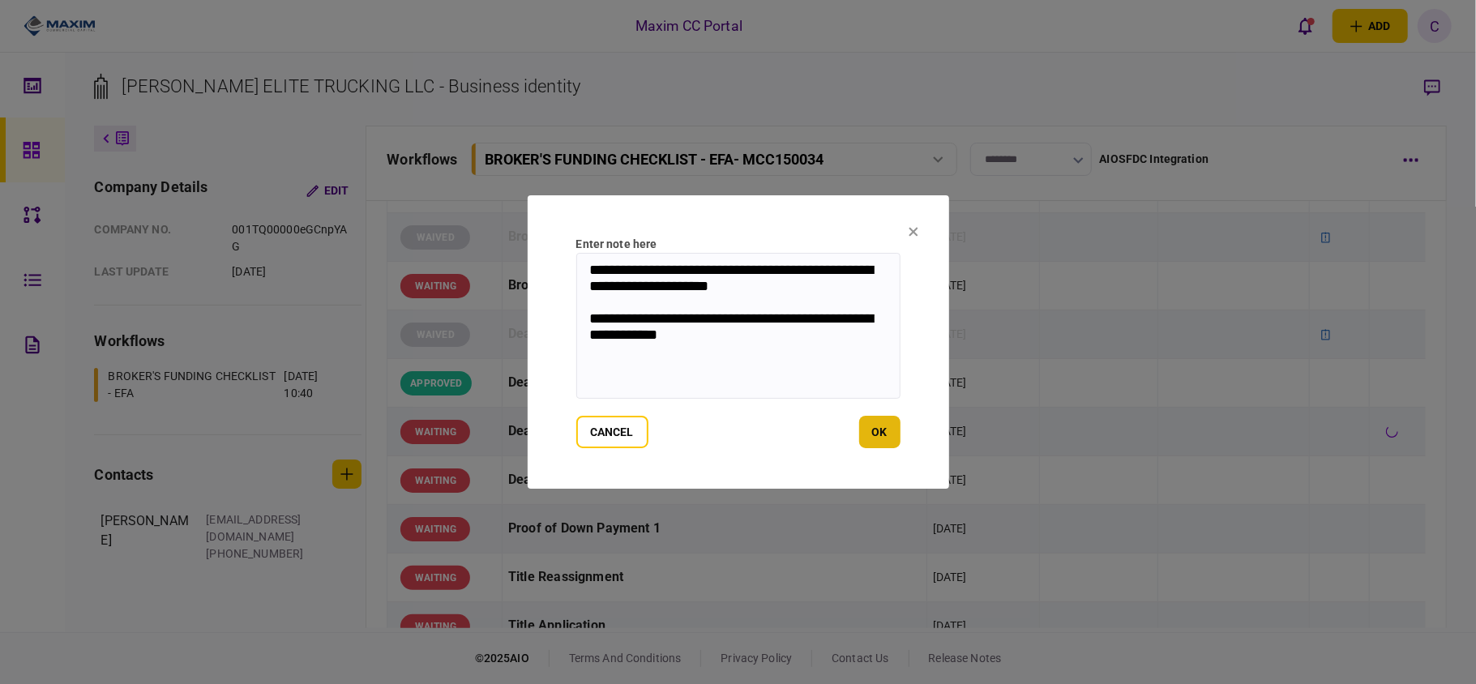
type textarea "**********"
click at [882, 429] on button "ok" at bounding box center [879, 432] width 41 height 32
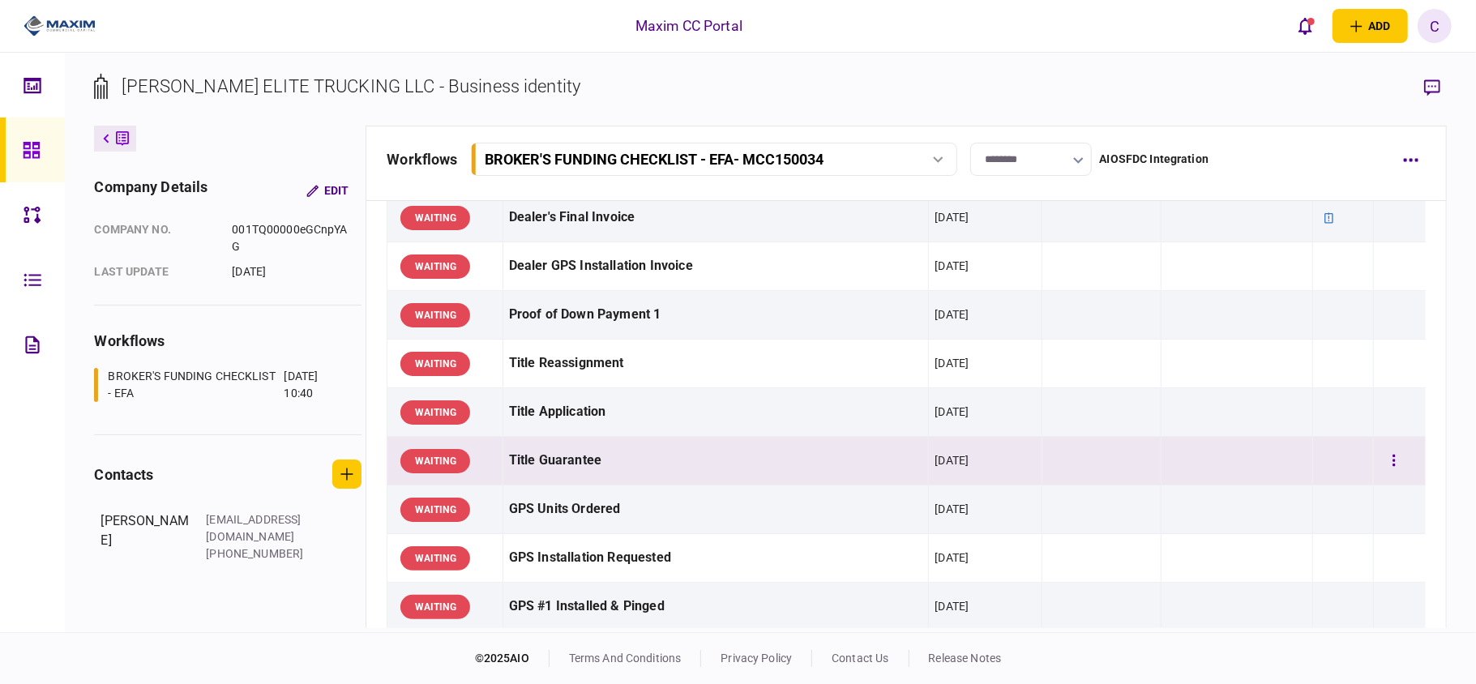
scroll to position [973, 0]
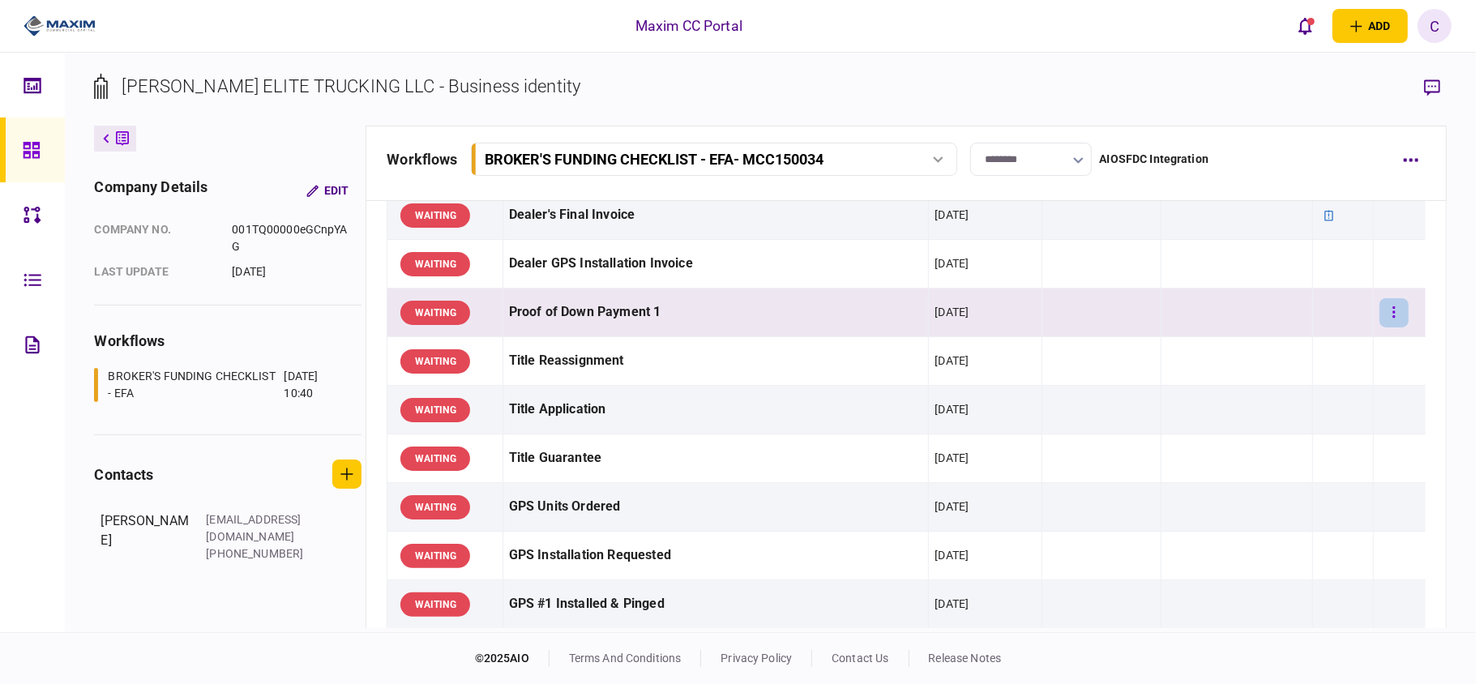
click at [1384, 319] on button "button" at bounding box center [1393, 312] width 29 height 29
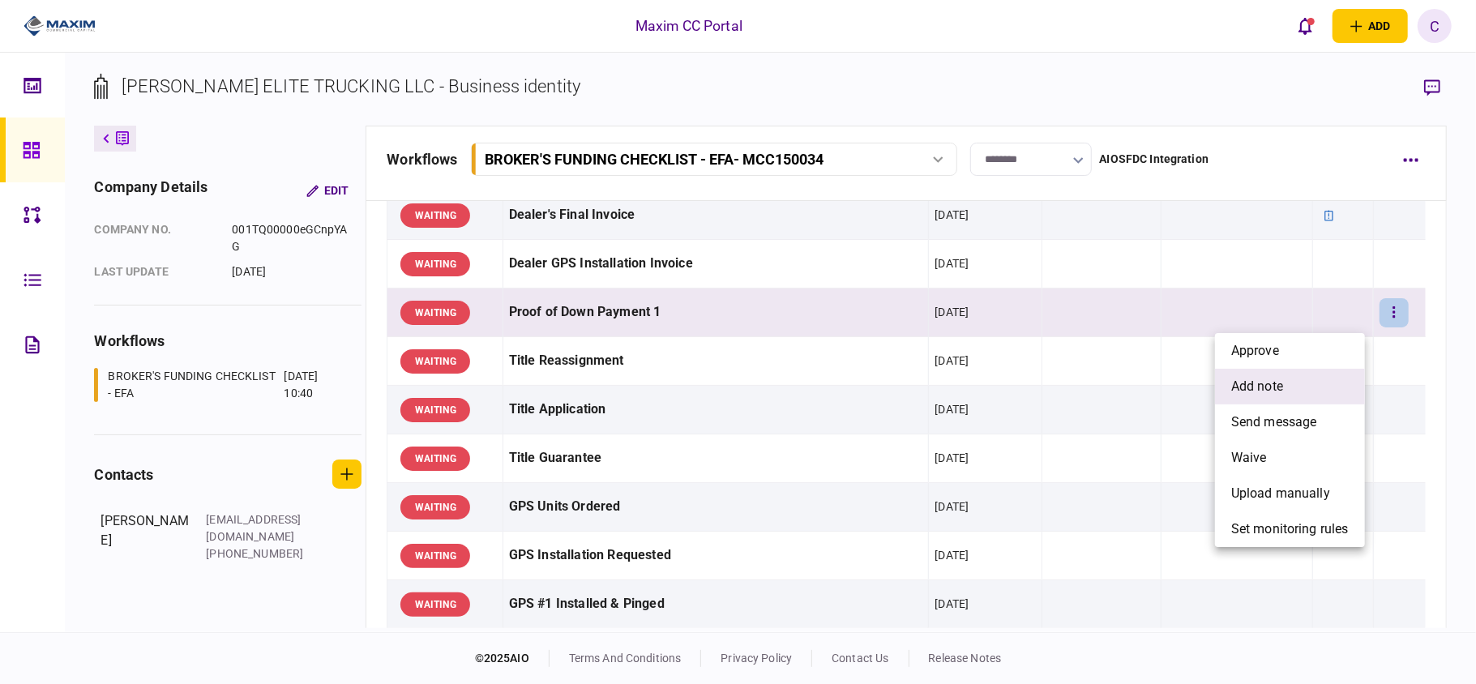
click at [1278, 389] on span "add note" at bounding box center [1257, 386] width 52 height 19
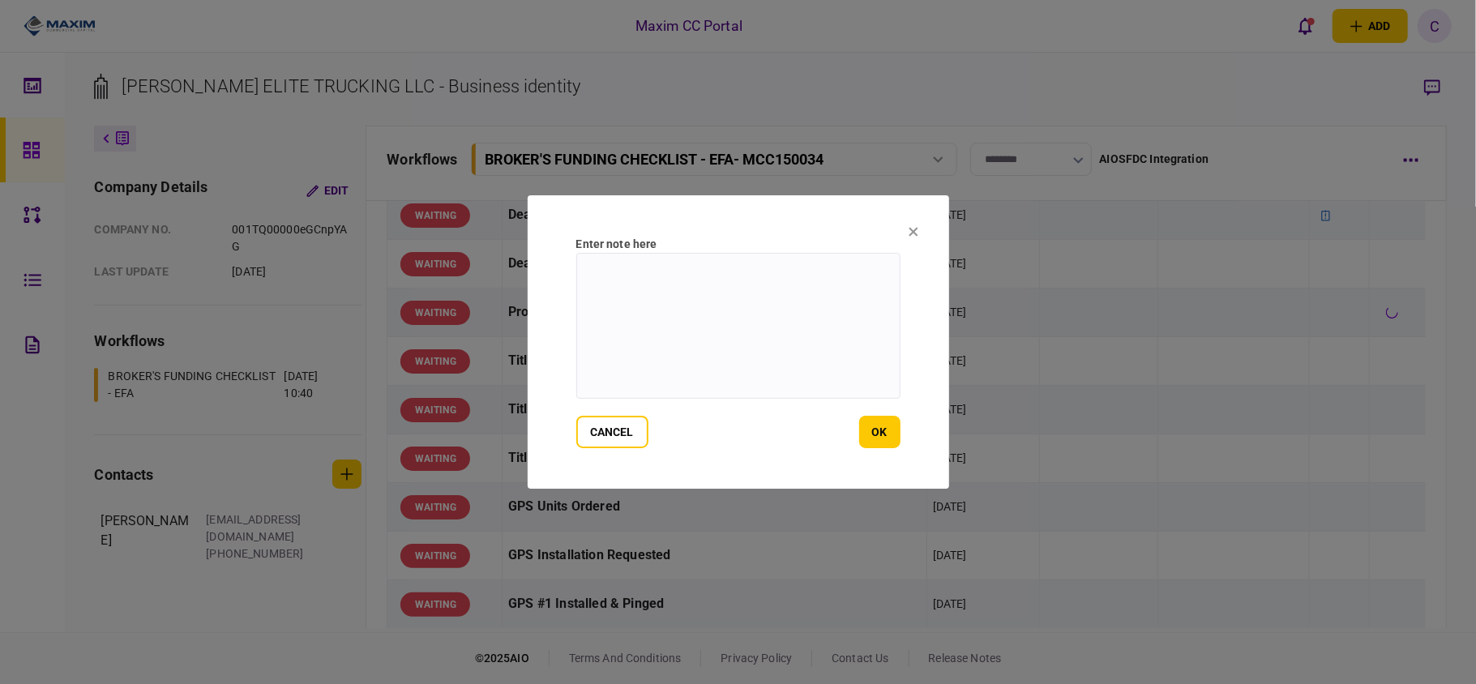
click at [840, 297] on textarea at bounding box center [738, 326] width 324 height 146
paste textarea "**********"
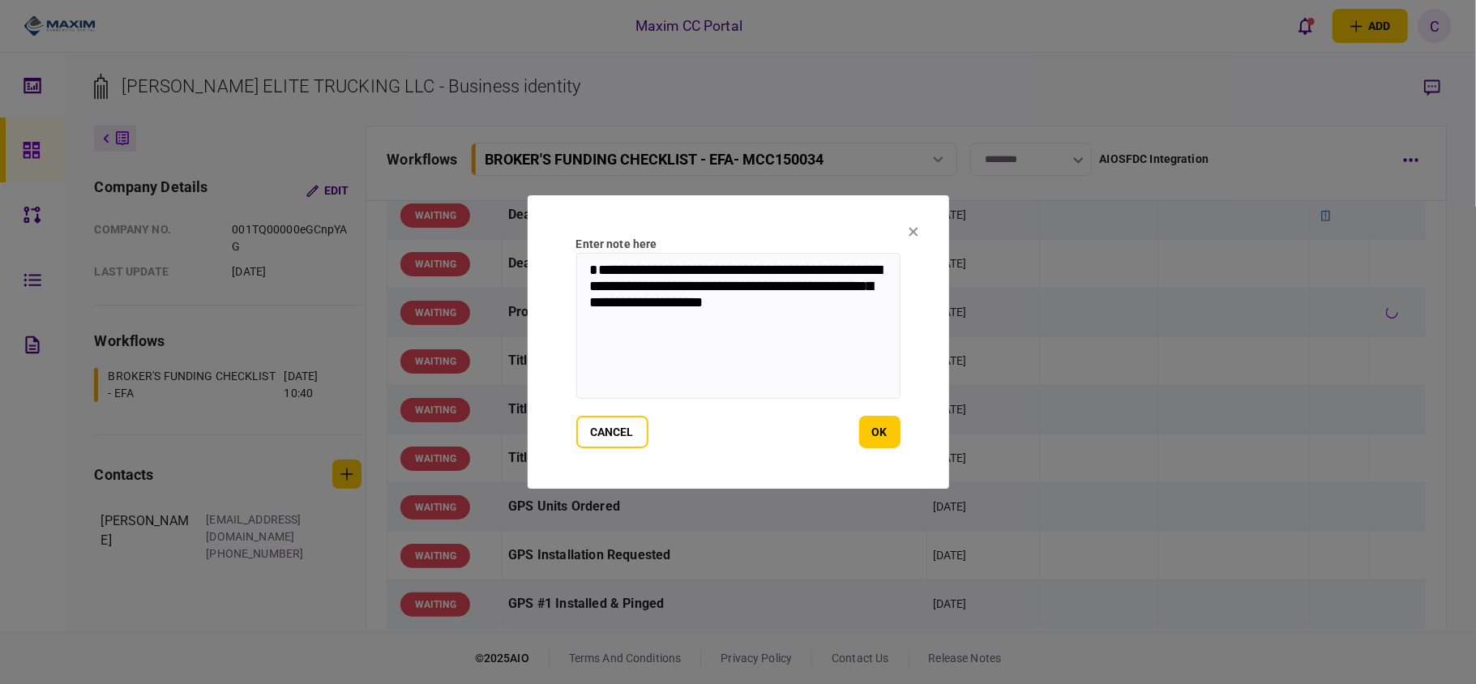
click at [620, 276] on textarea "**********" at bounding box center [738, 326] width 324 height 146
type textarea "**********"
click at [882, 425] on button "ok" at bounding box center [879, 432] width 41 height 32
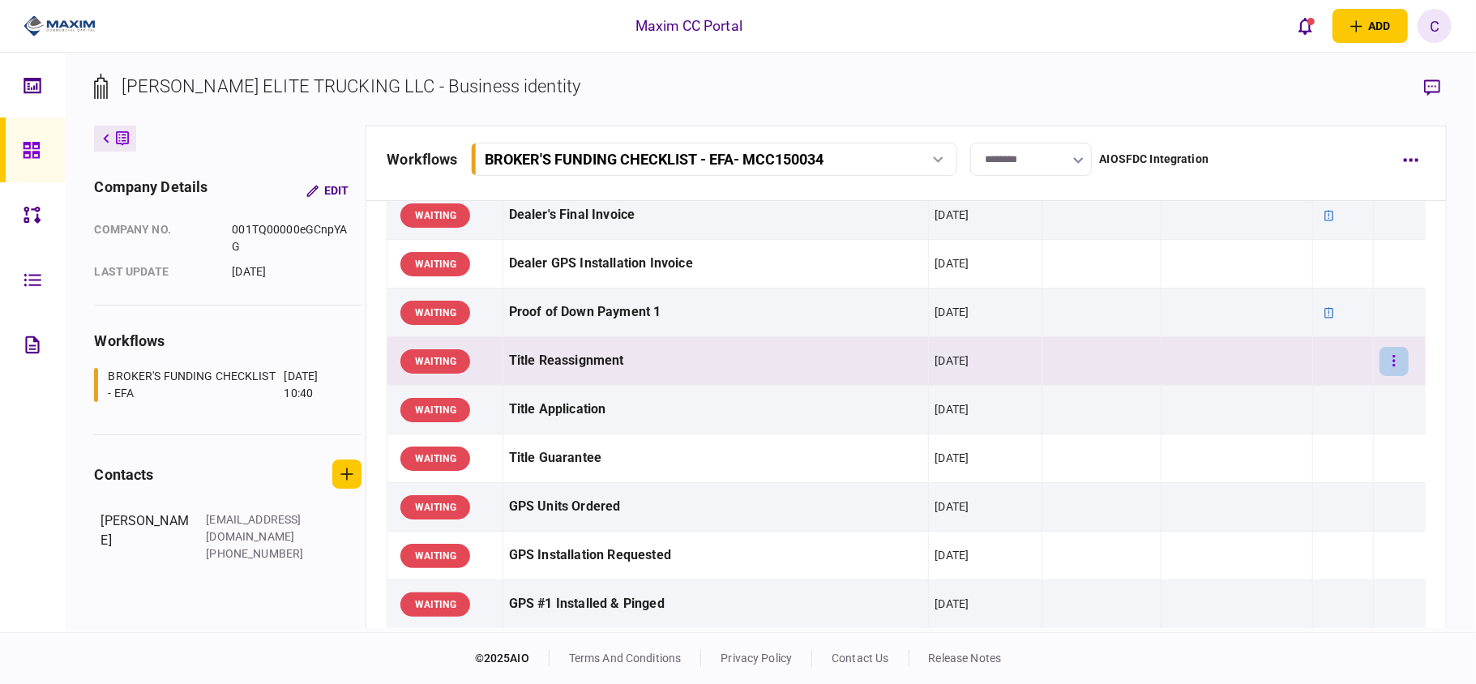
click at [1379, 357] on button "button" at bounding box center [1393, 361] width 29 height 29
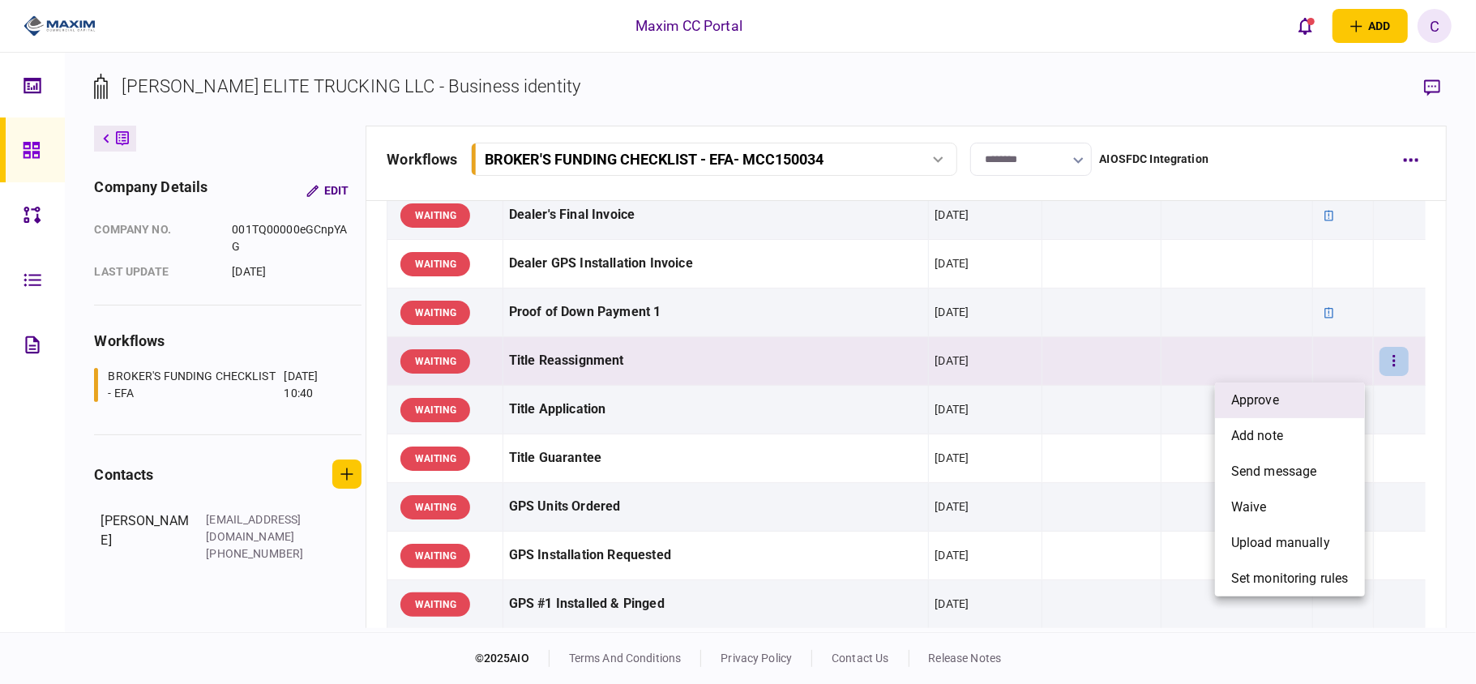
click at [1262, 399] on span "approve" at bounding box center [1255, 400] width 48 height 19
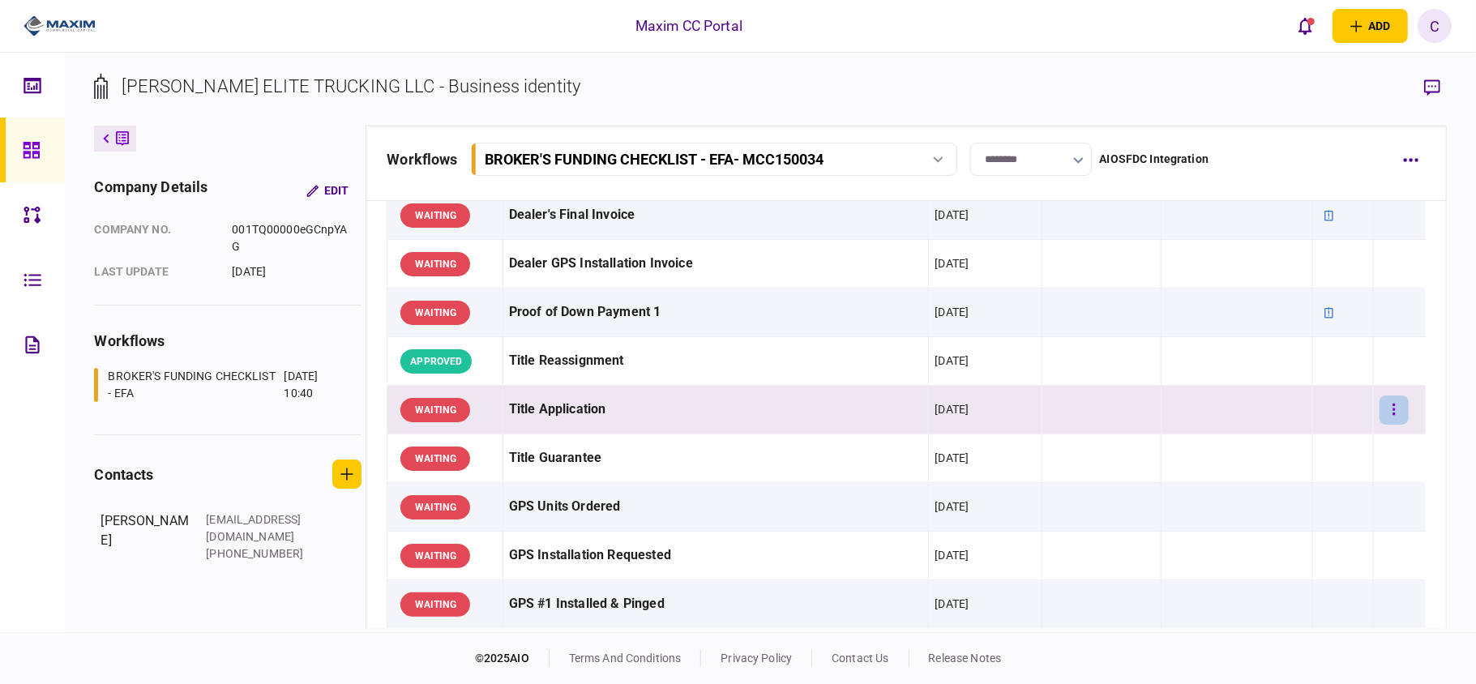
click at [1379, 412] on button "button" at bounding box center [1393, 410] width 29 height 29
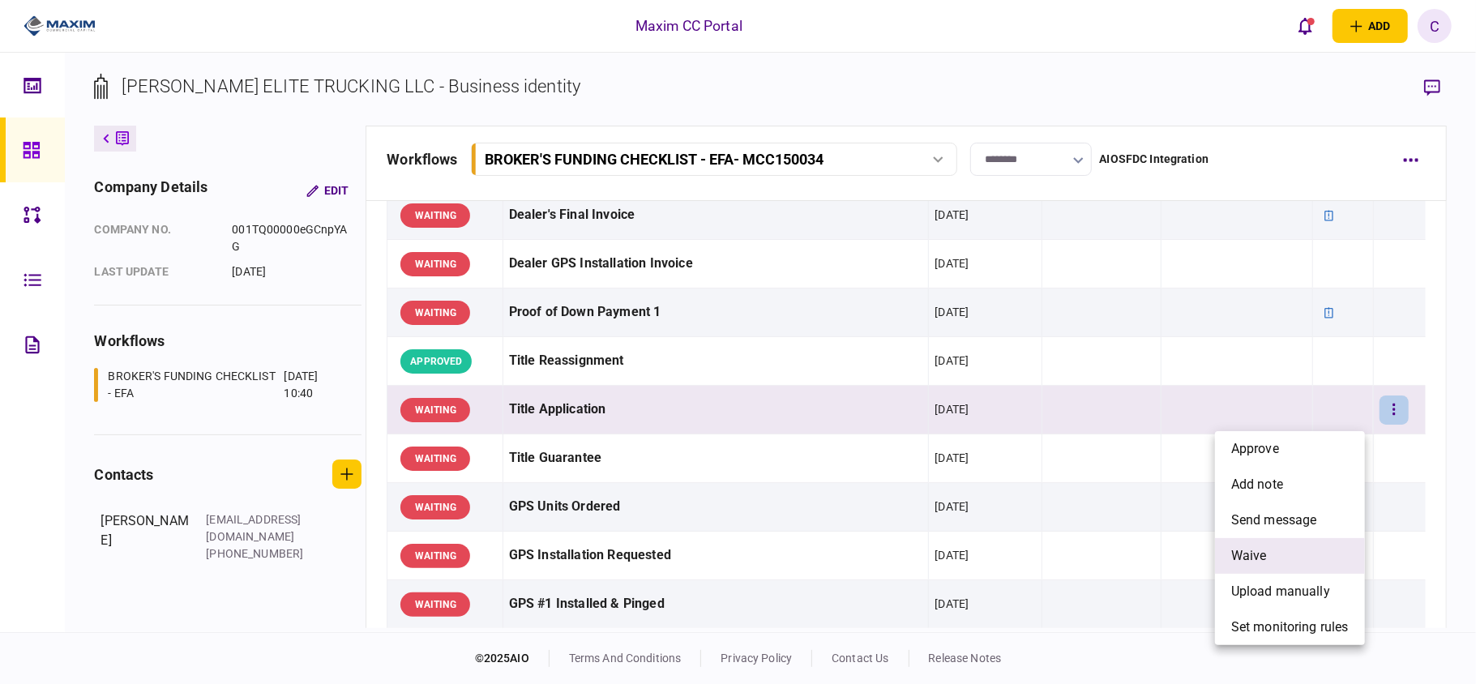
click at [1239, 561] on span "waive" at bounding box center [1249, 555] width 36 height 19
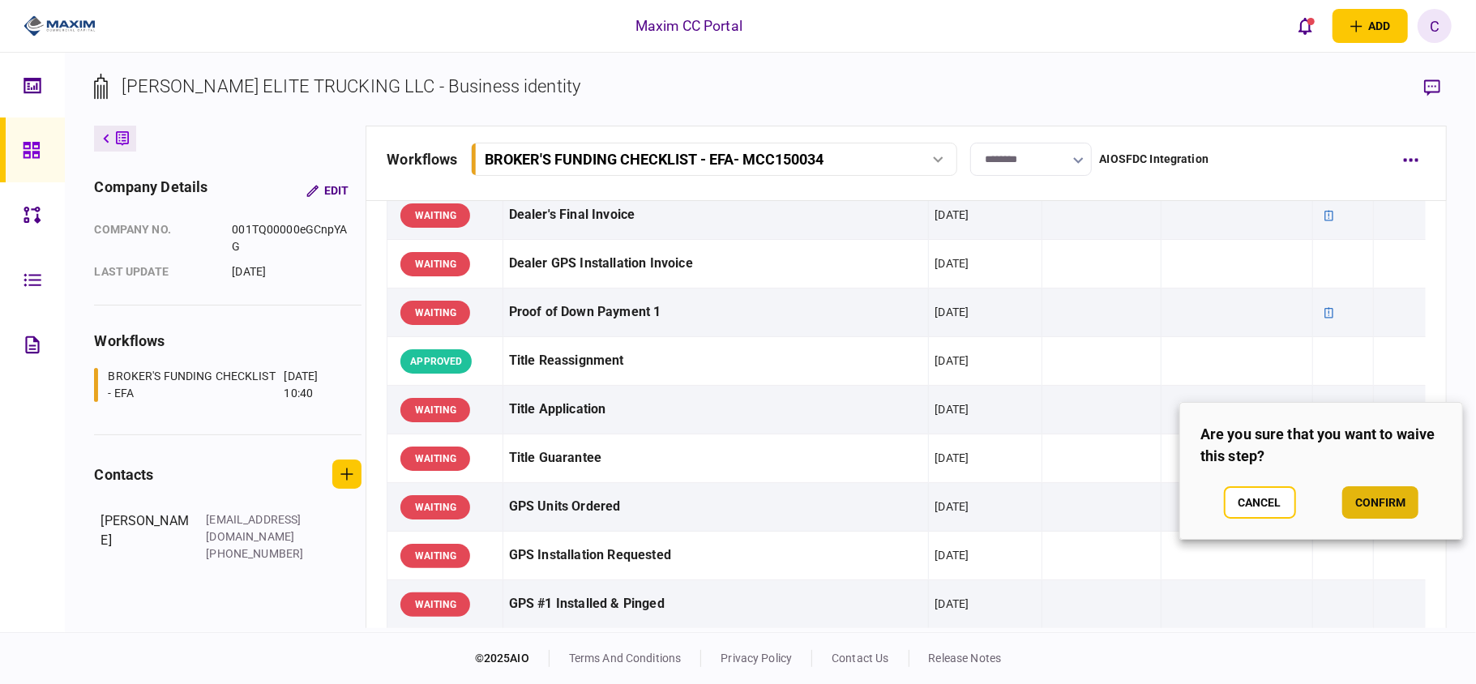
click at [1382, 501] on button "confirm" at bounding box center [1380, 502] width 76 height 32
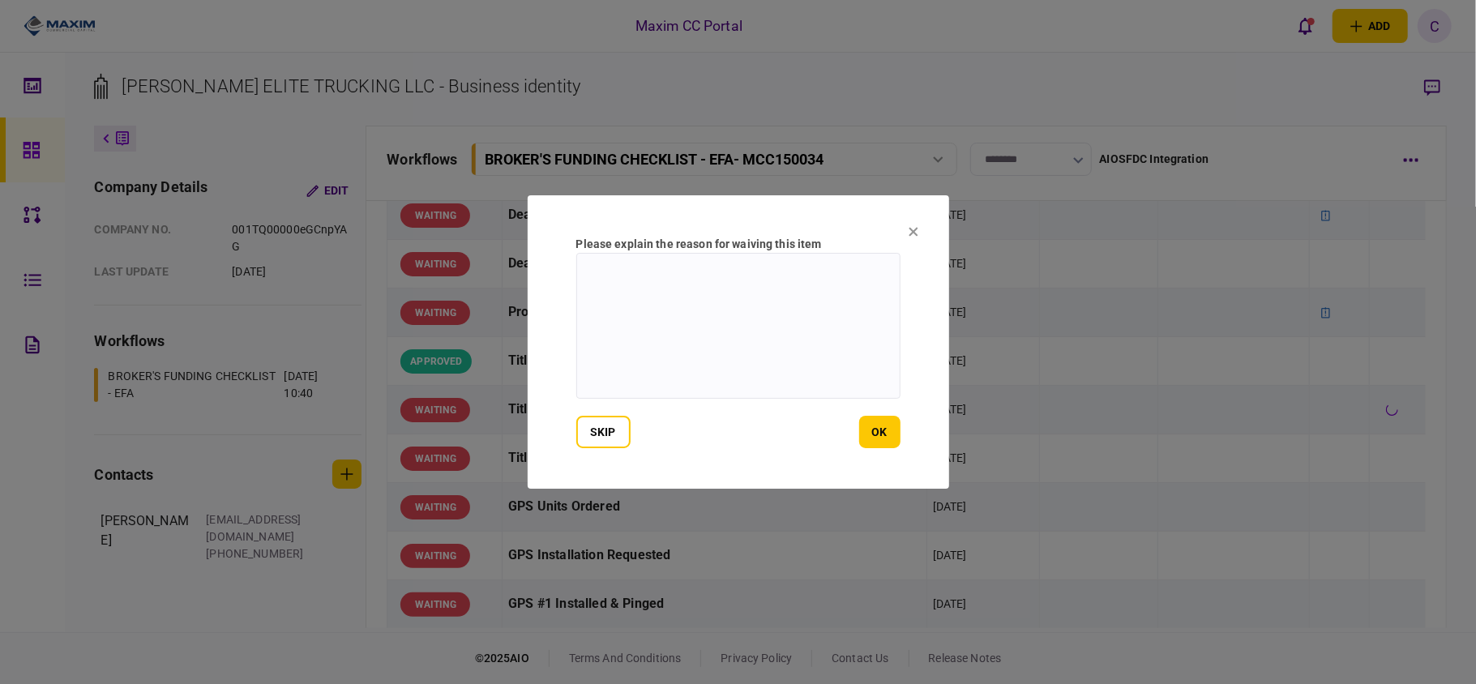
click at [645, 276] on textarea at bounding box center [738, 326] width 324 height 146
type textarea "**********"
click at [879, 426] on button "ok" at bounding box center [879, 432] width 41 height 32
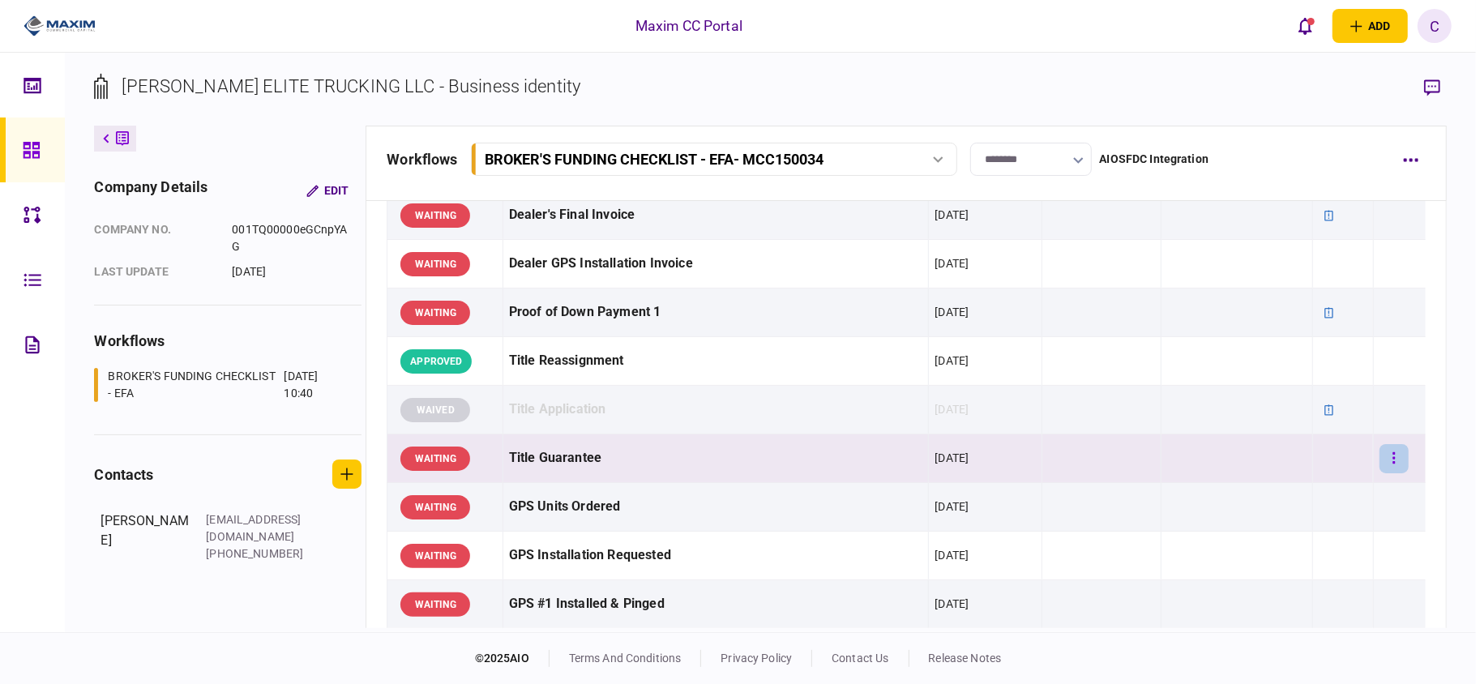
click at [1392, 464] on icon "button" at bounding box center [1393, 457] width 2 height 11
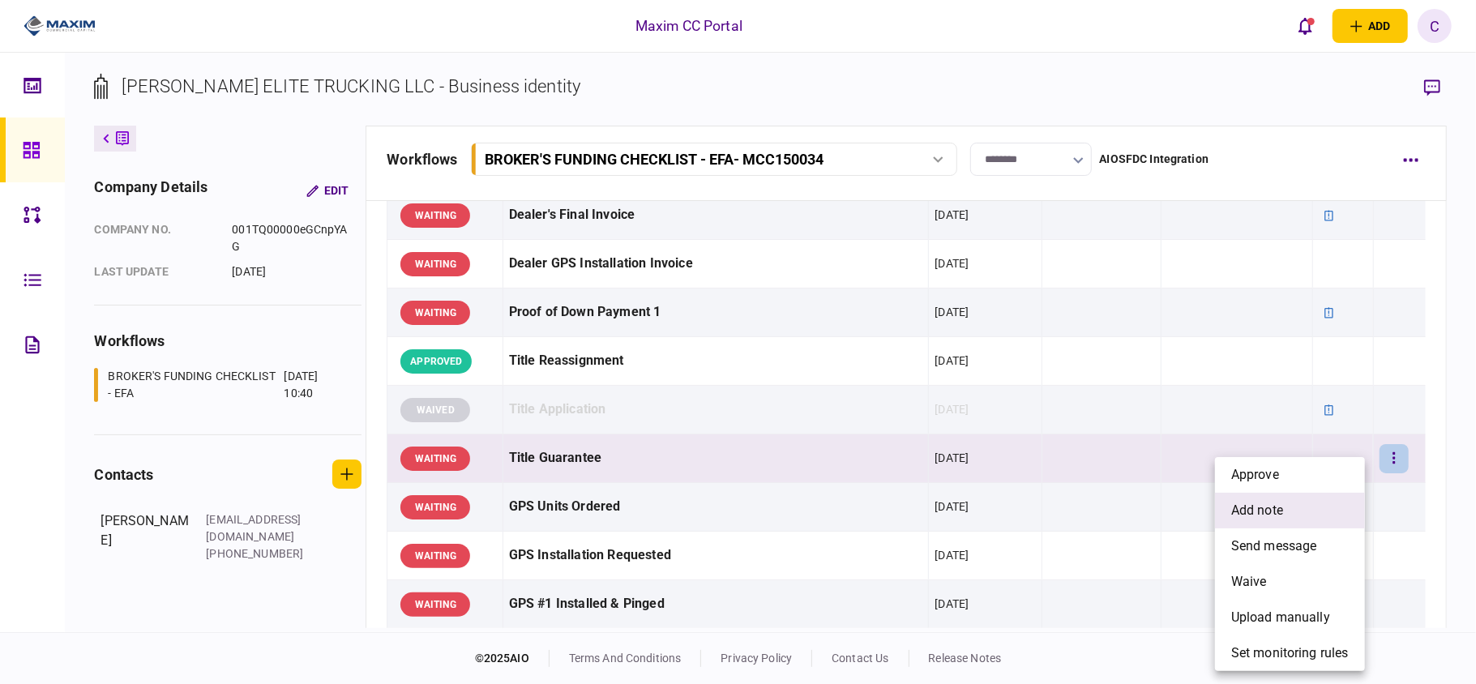
click at [1272, 503] on span "add note" at bounding box center [1257, 510] width 52 height 19
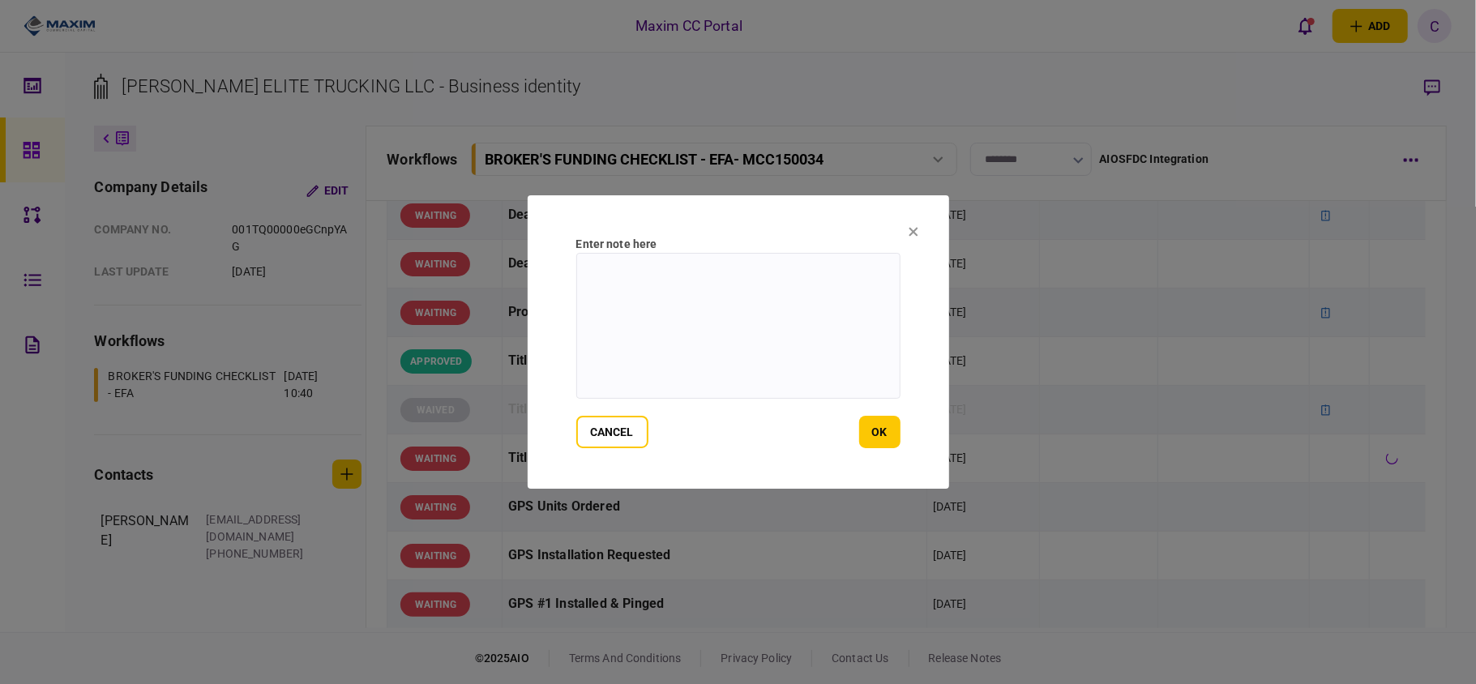
click at [770, 280] on textarea at bounding box center [738, 326] width 324 height 146
type textarea "*"
type textarea "**********"
click at [864, 431] on button "ok" at bounding box center [879, 432] width 41 height 32
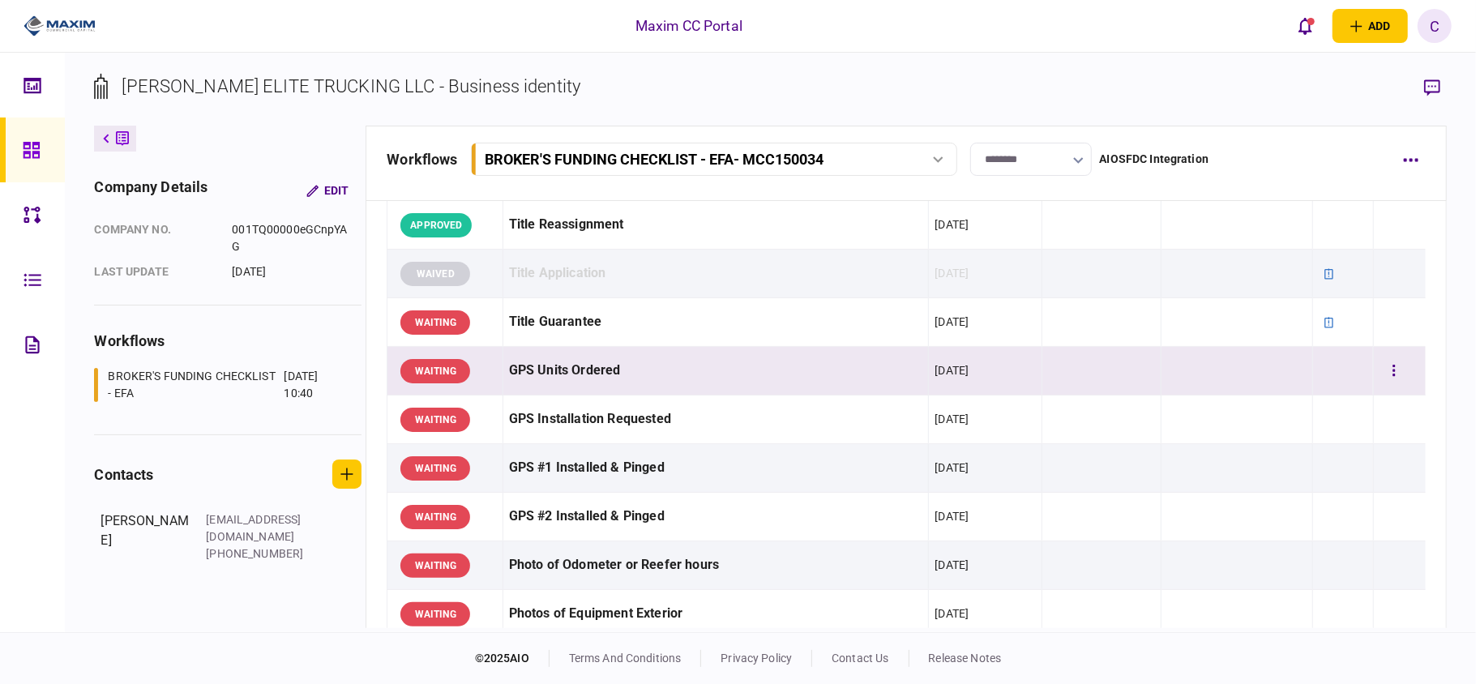
scroll to position [1188, 0]
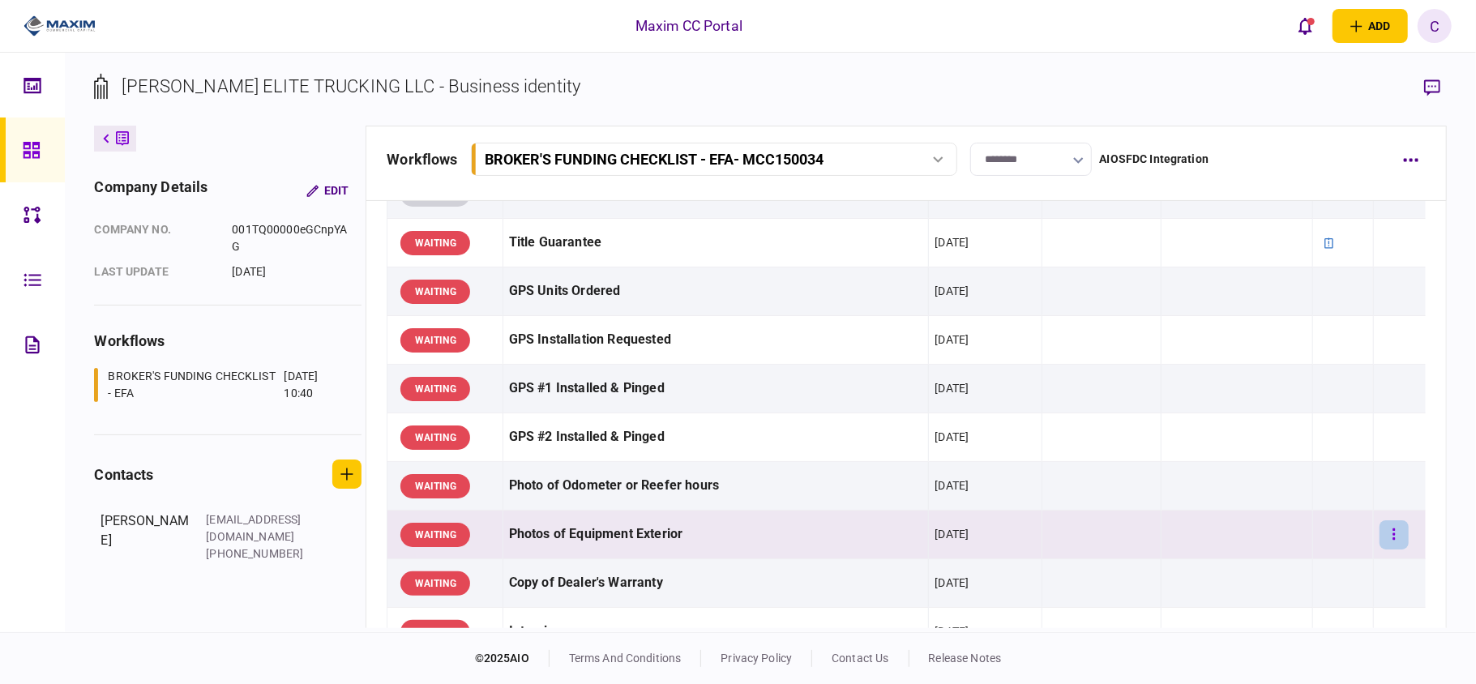
click at [1379, 542] on button "button" at bounding box center [1393, 534] width 29 height 29
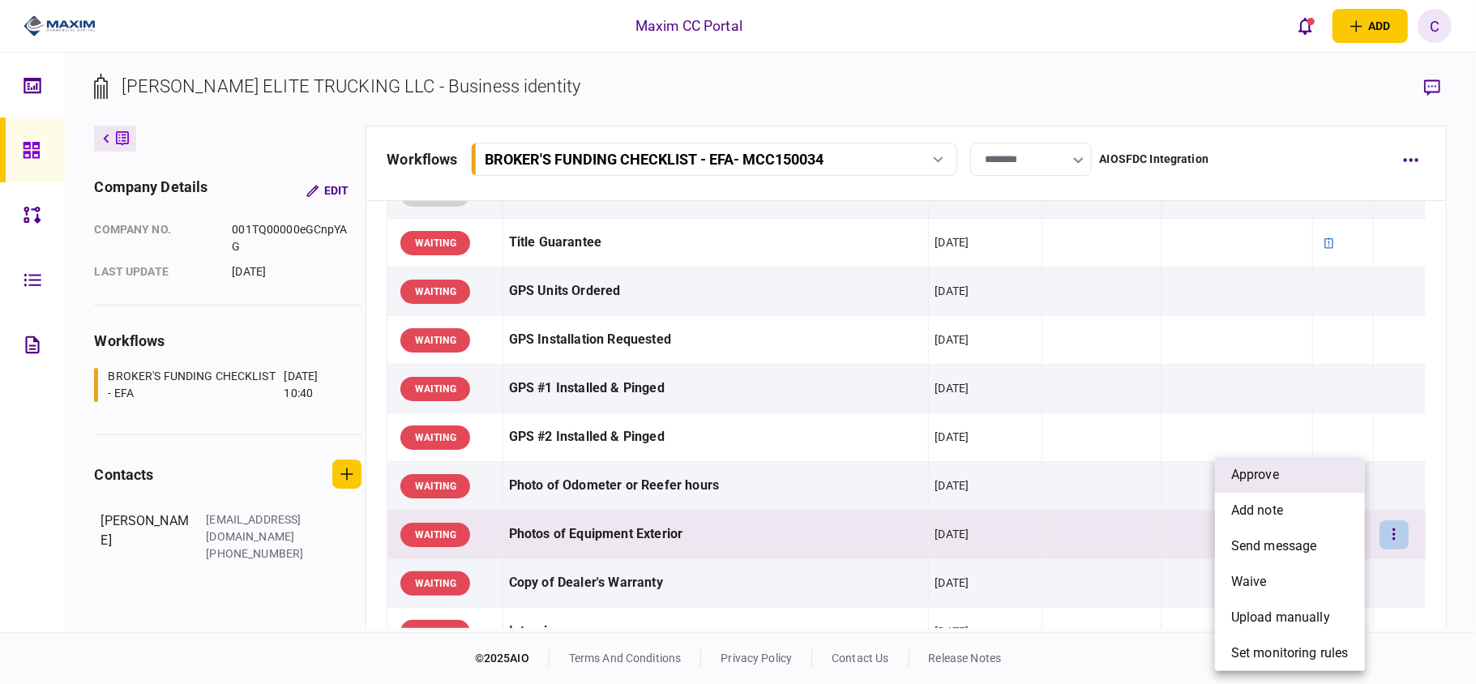
click at [1278, 481] on span "approve" at bounding box center [1255, 474] width 48 height 19
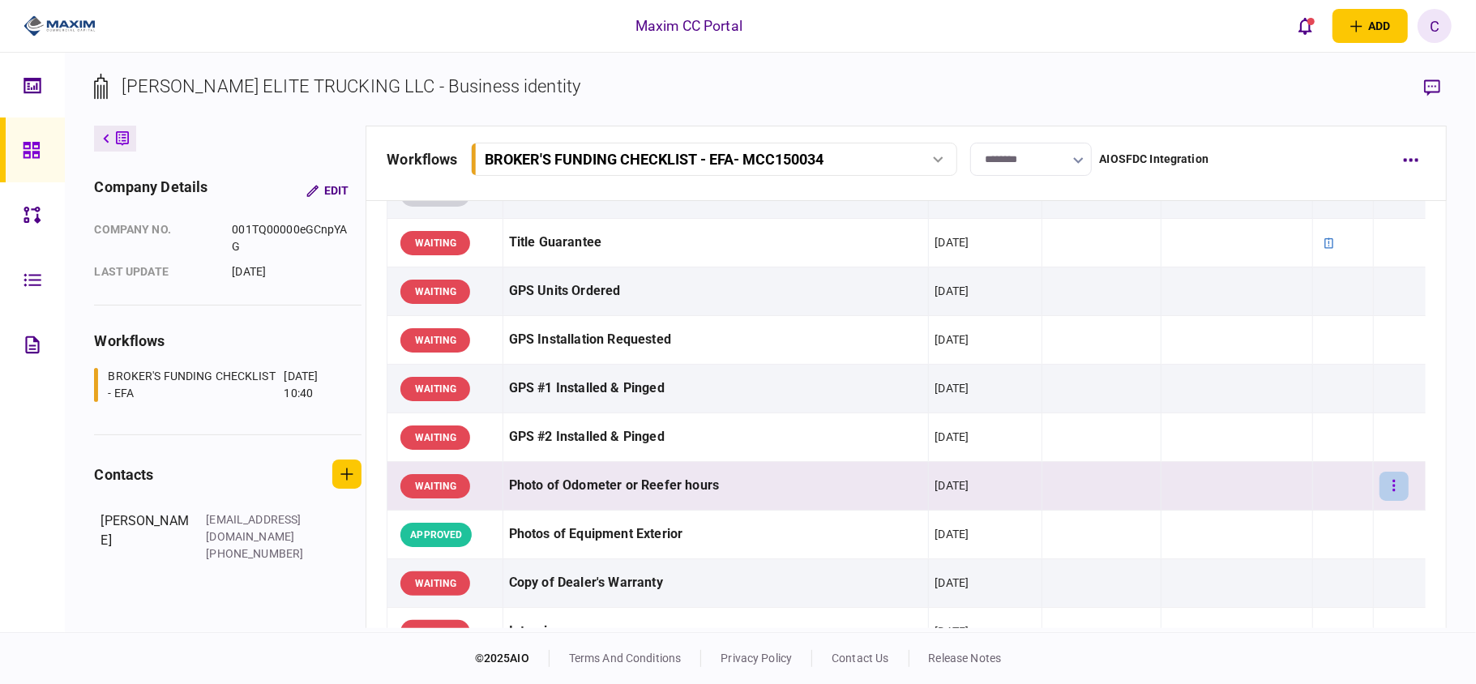
click at [1392, 494] on icon "button" at bounding box center [1393, 485] width 3 height 15
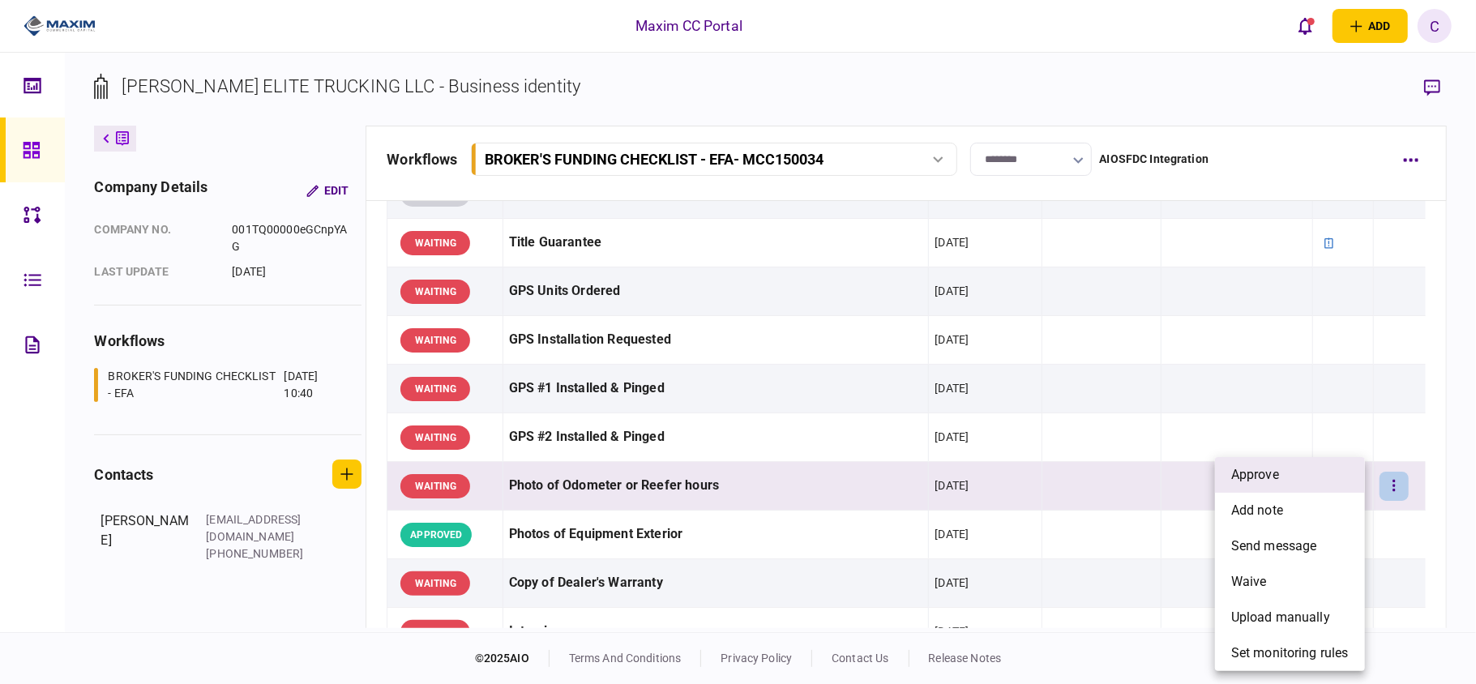
click at [1300, 470] on li "approve" at bounding box center [1290, 475] width 150 height 36
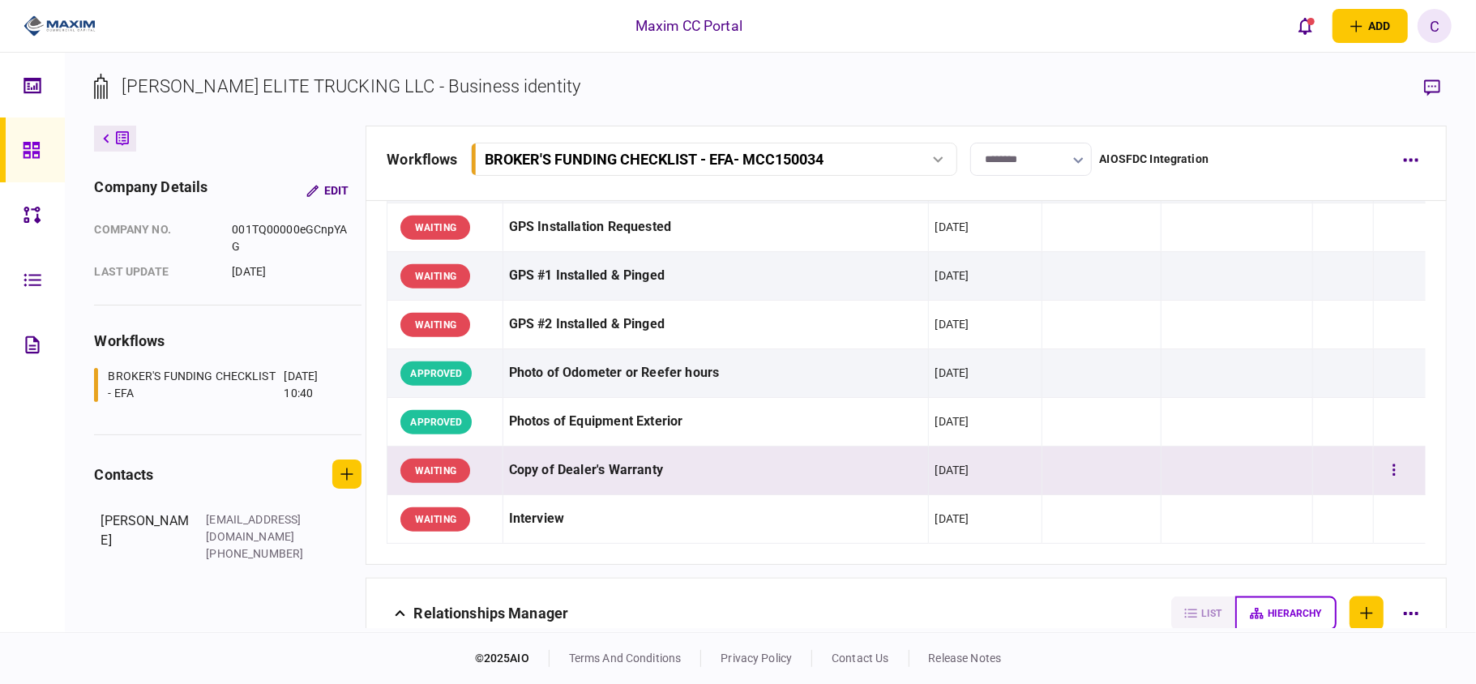
scroll to position [1405, 0]
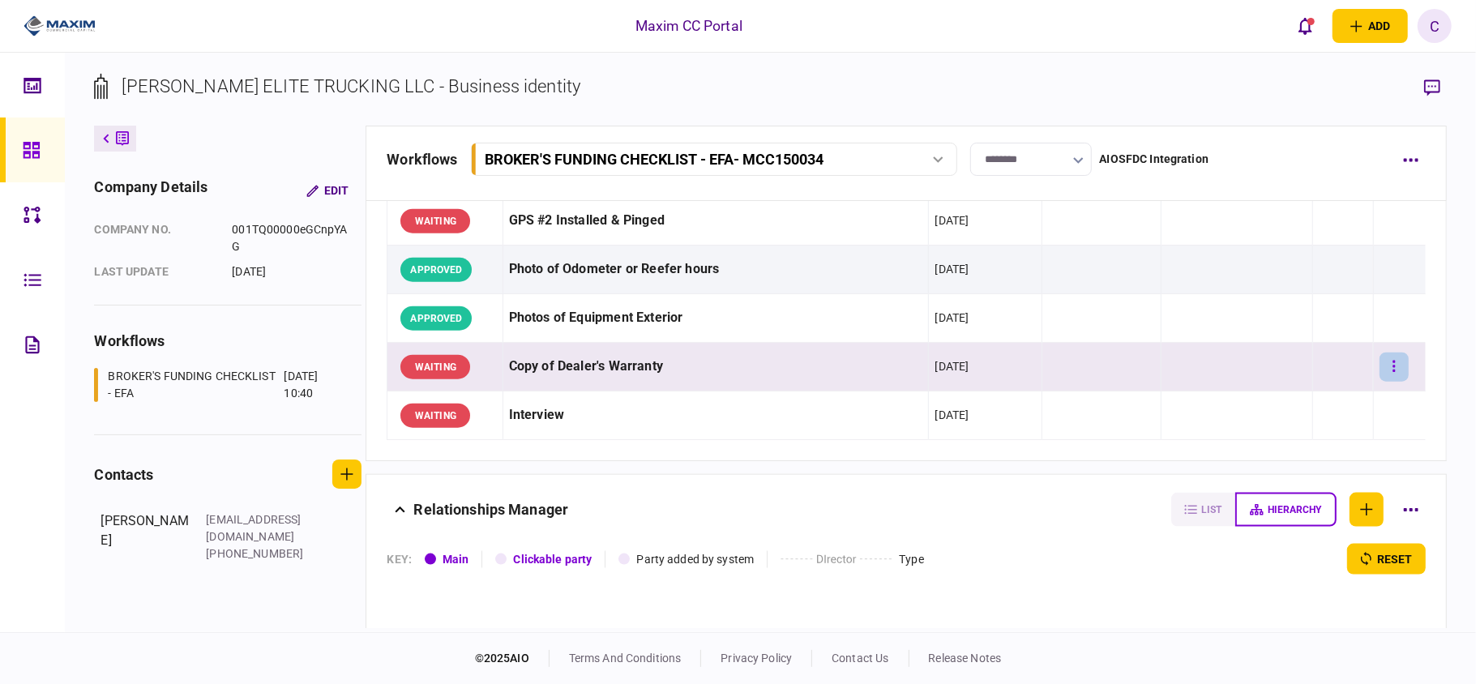
click at [1392, 374] on icon "button" at bounding box center [1393, 366] width 3 height 15
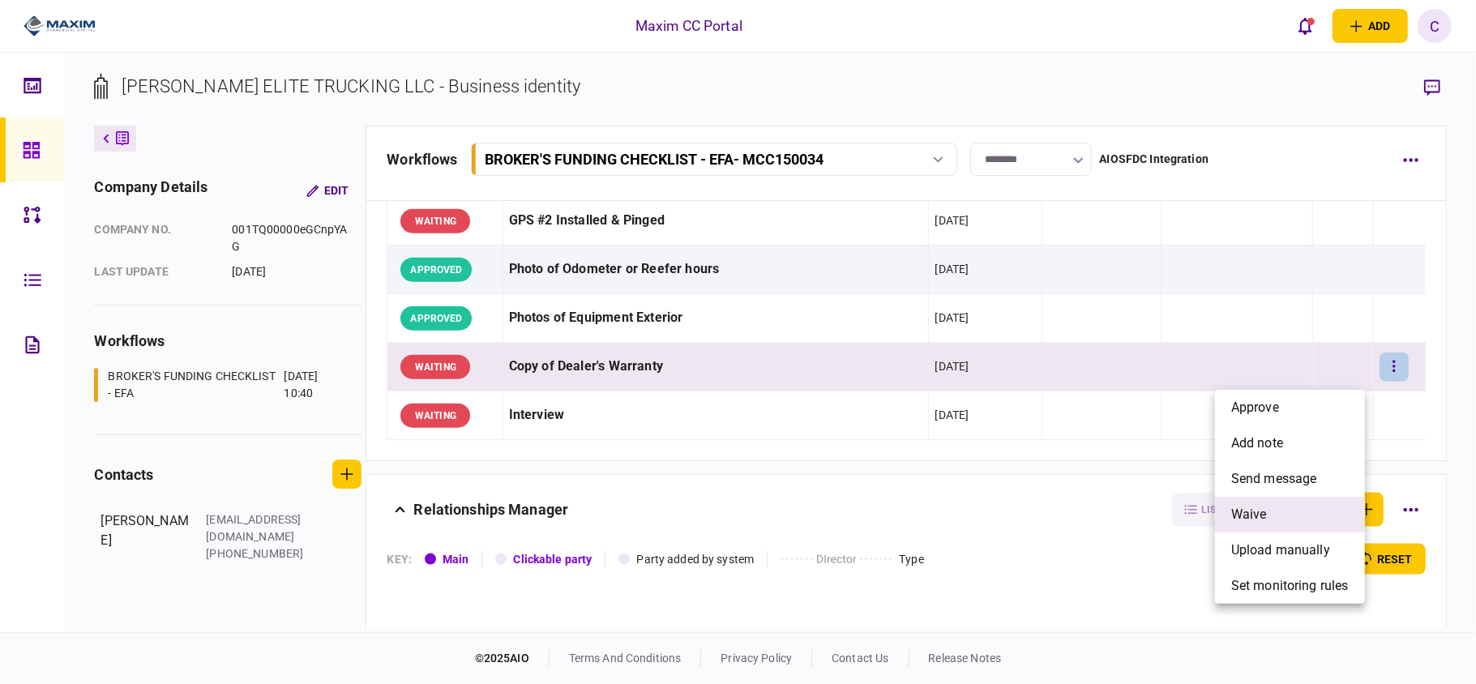
click at [1235, 509] on span "waive" at bounding box center [1249, 514] width 36 height 19
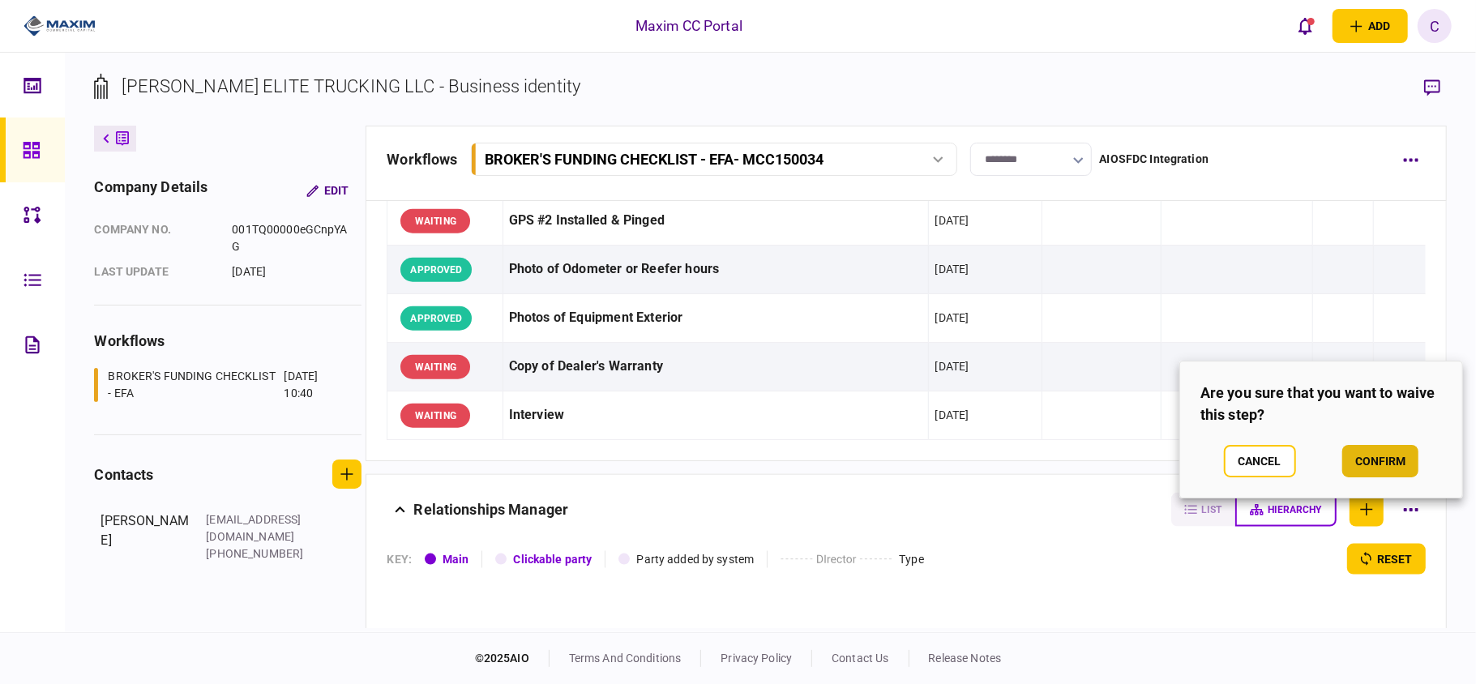
click at [1366, 464] on button "confirm" at bounding box center [1380, 461] width 76 height 32
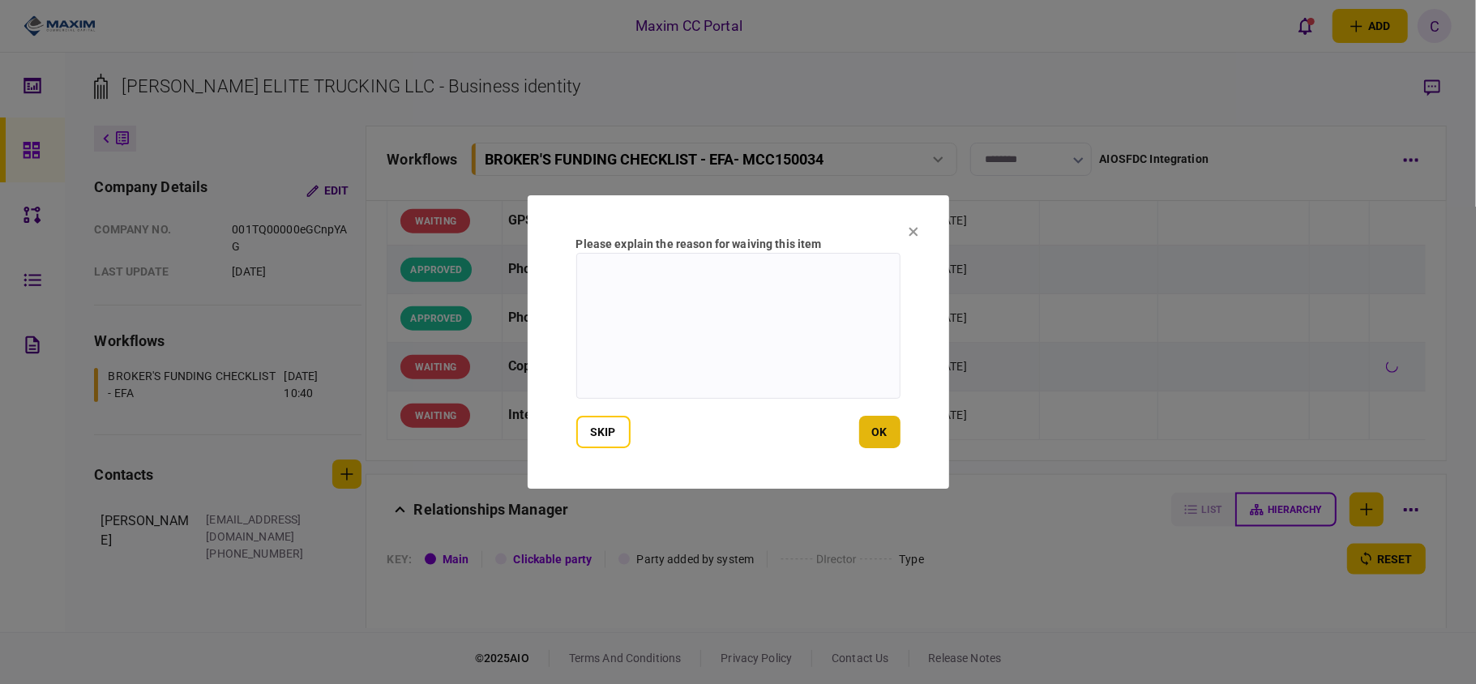
click at [883, 429] on button "ok" at bounding box center [879, 432] width 41 height 32
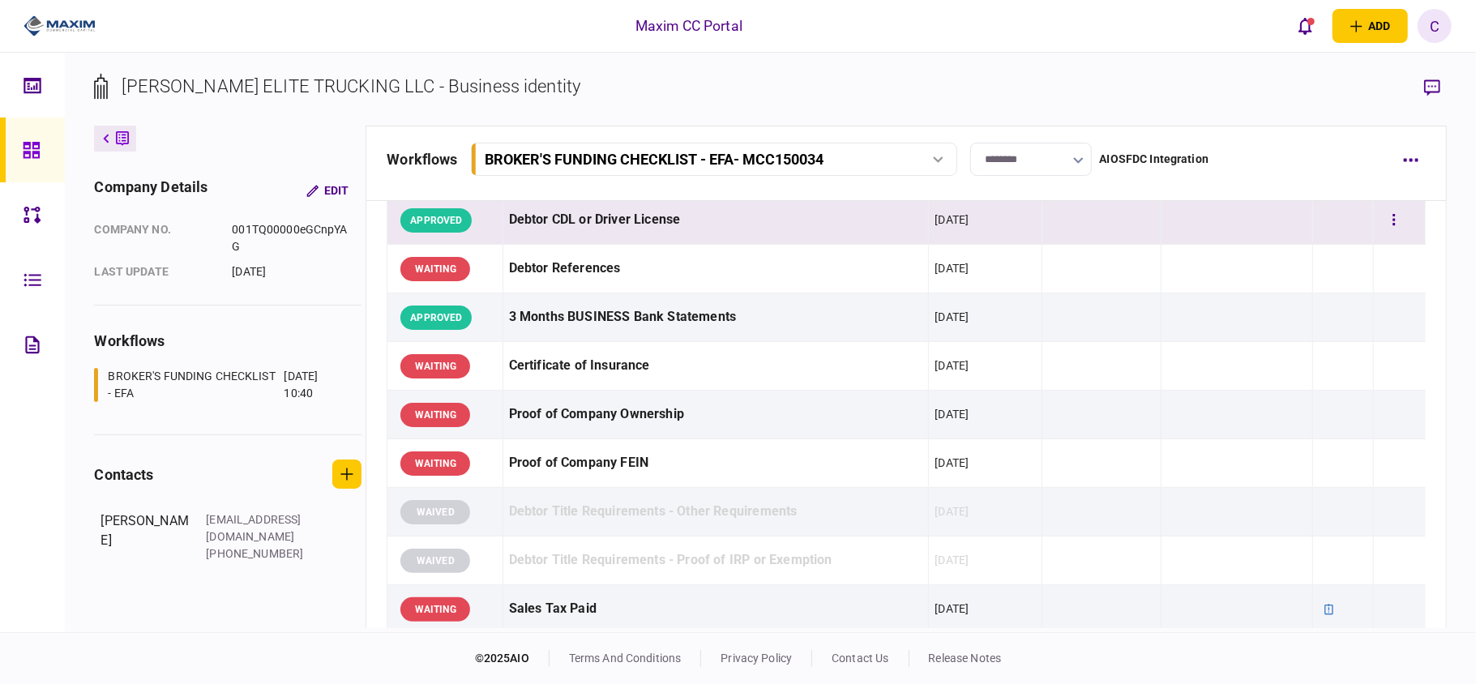
scroll to position [324, 0]
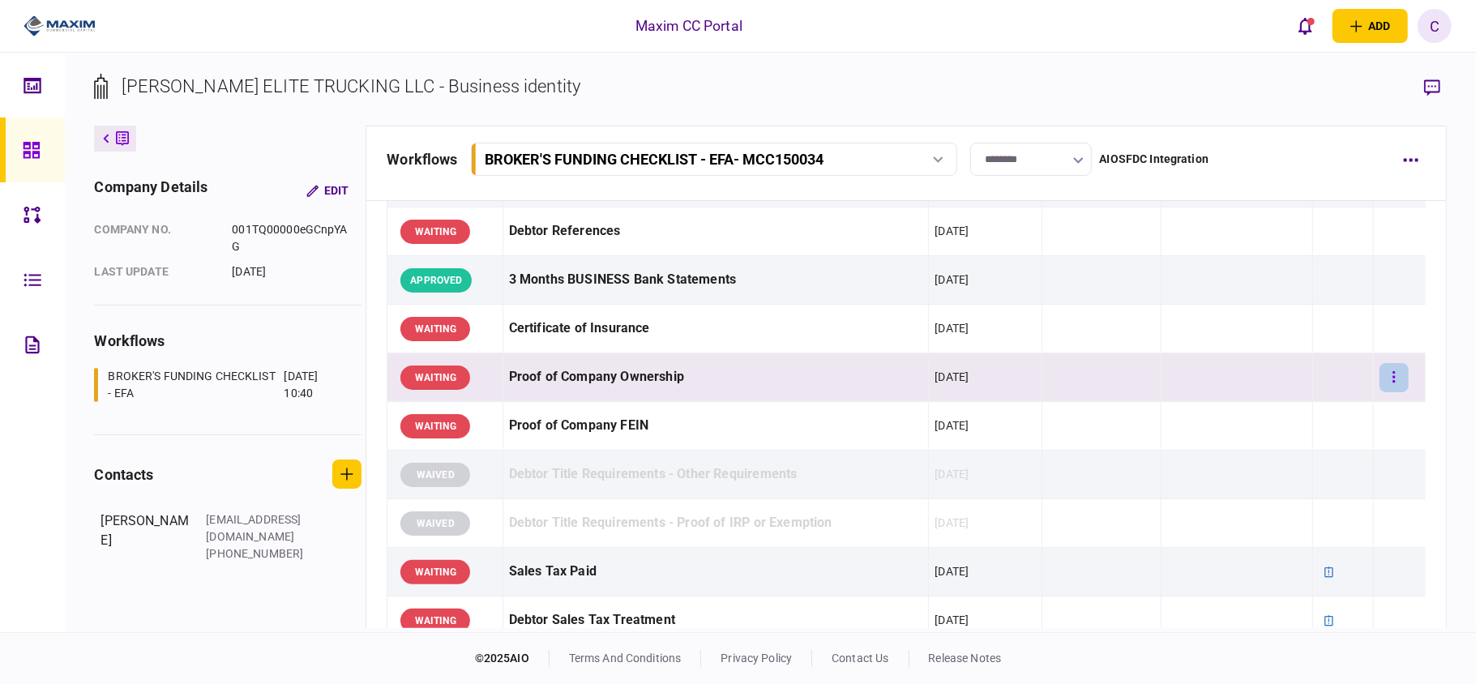
click at [1379, 384] on button "button" at bounding box center [1393, 377] width 29 height 29
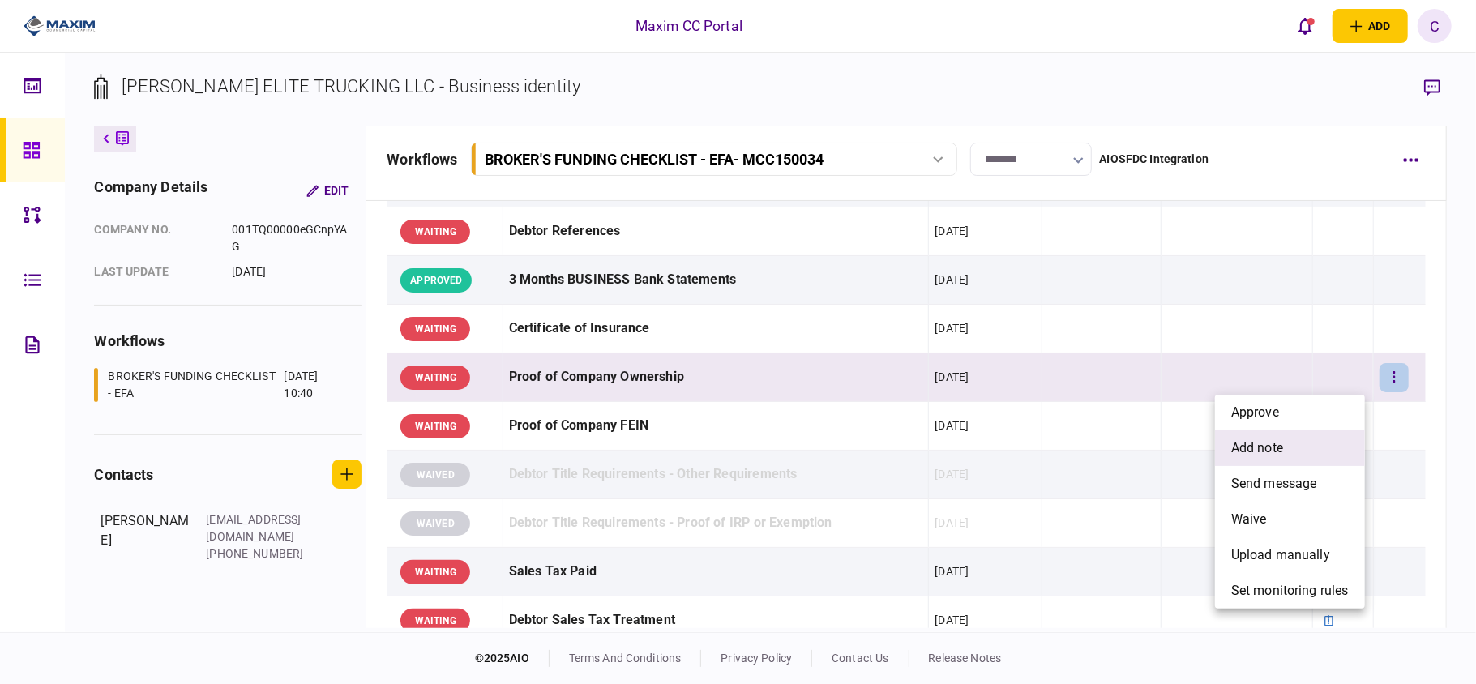
click at [1272, 445] on span "add note" at bounding box center [1257, 447] width 52 height 19
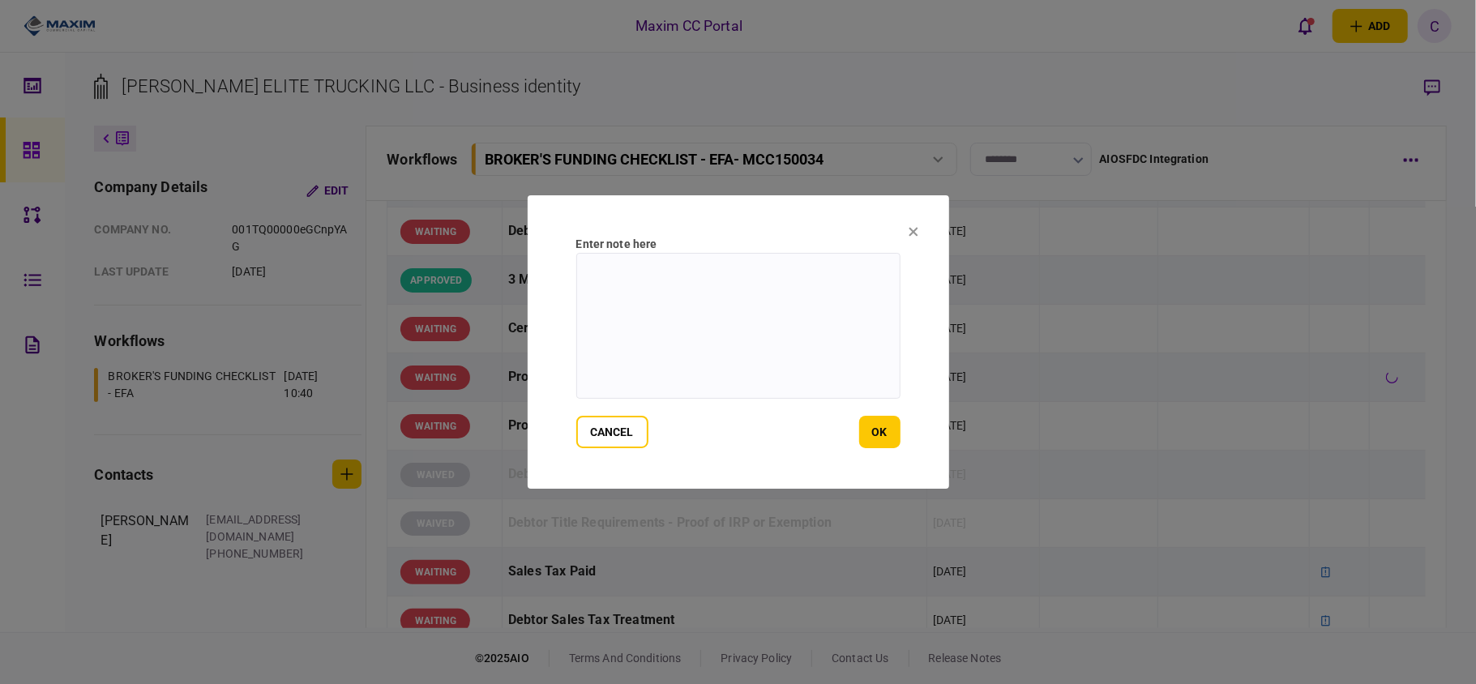
click at [650, 276] on textarea at bounding box center [738, 326] width 324 height 146
paste textarea "**********"
type textarea "**********"
click at [877, 426] on button "ok" at bounding box center [879, 432] width 41 height 32
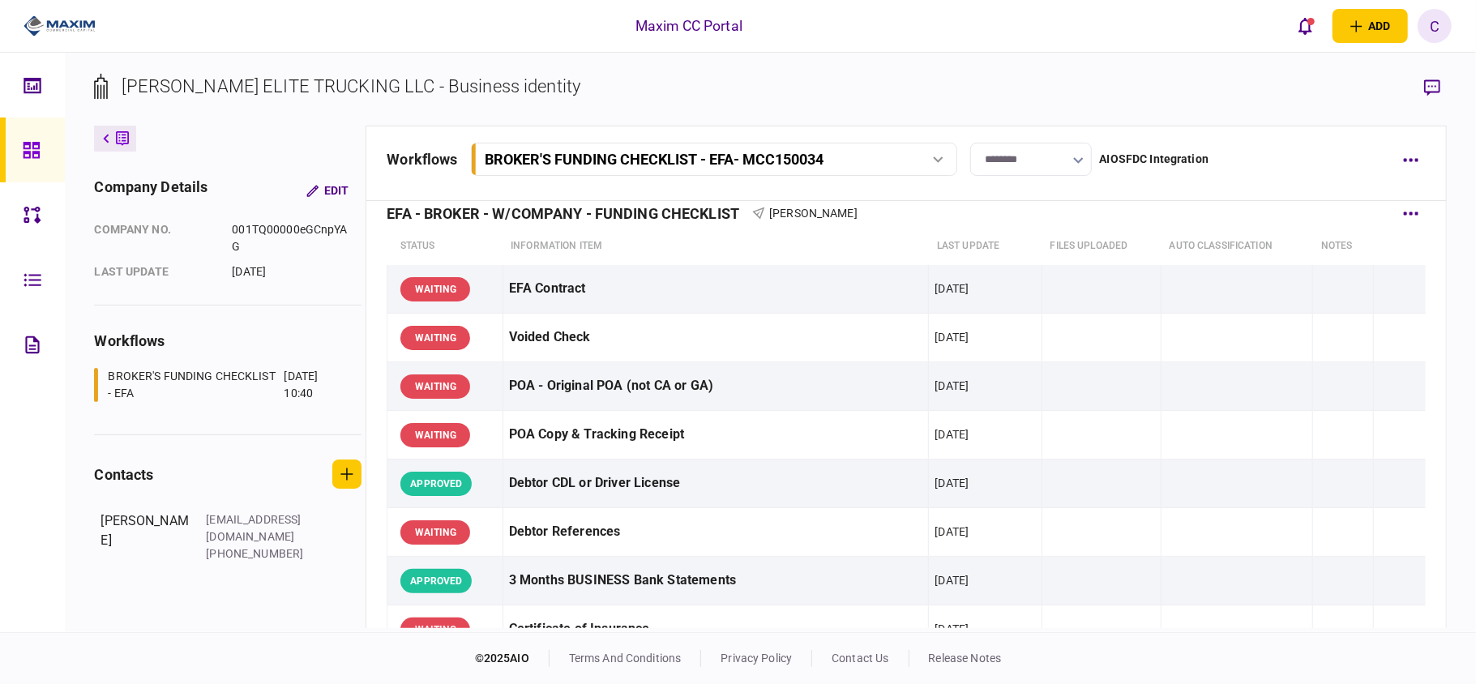
scroll to position [0, 0]
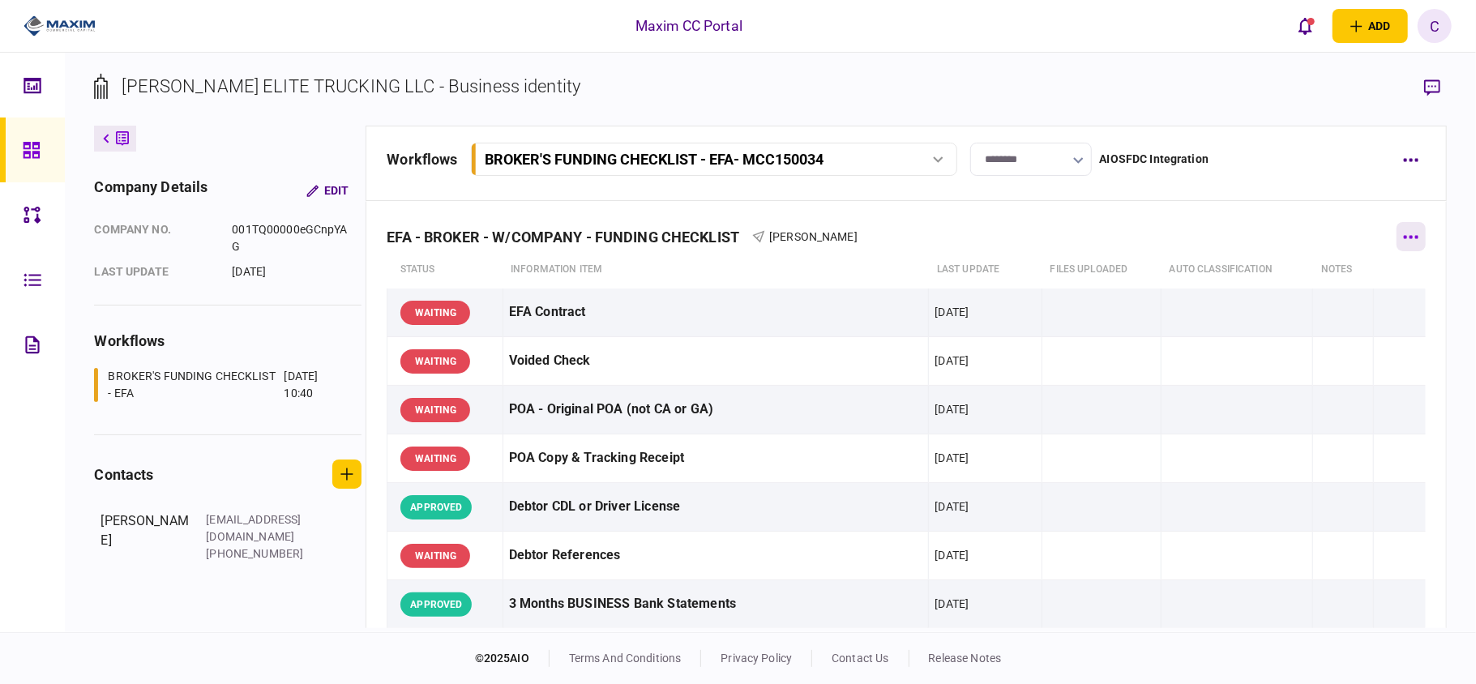
click at [1403, 235] on icon "button" at bounding box center [1410, 237] width 15 height 4
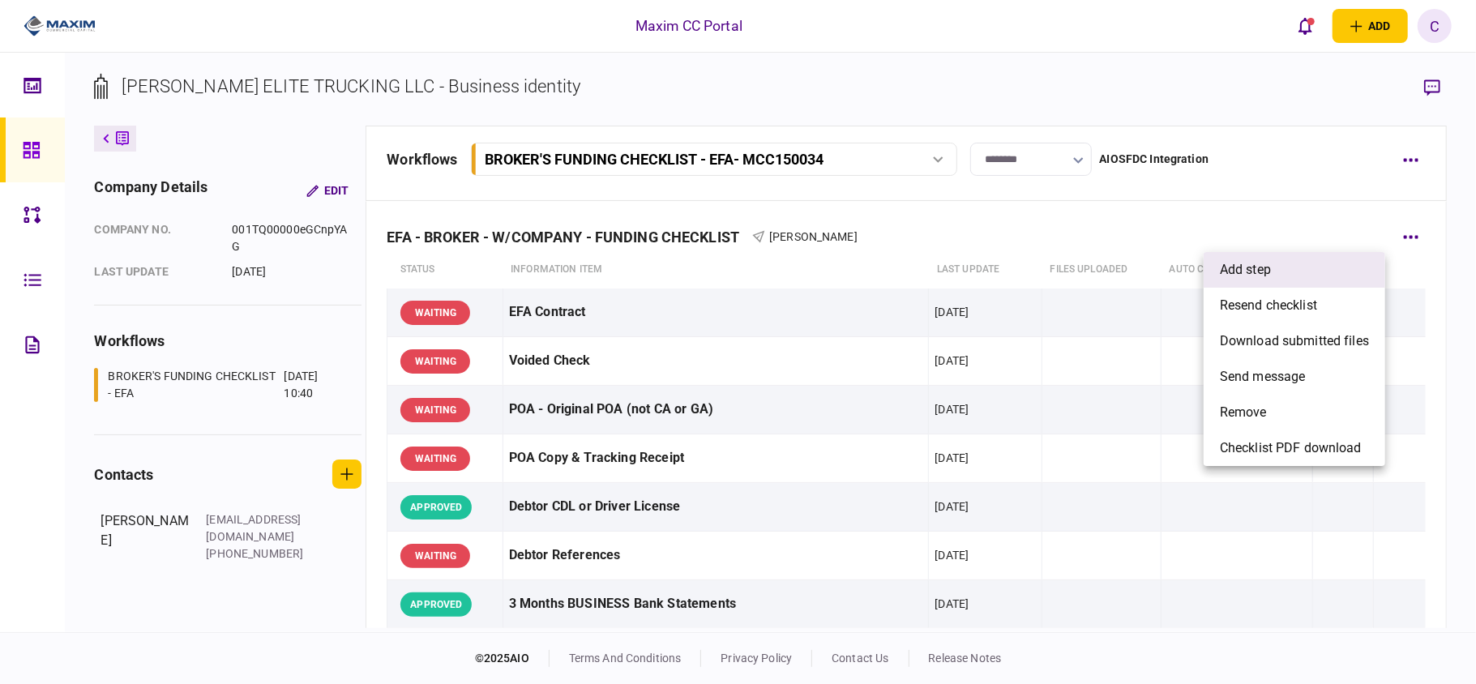
click at [1250, 277] on span "add step" at bounding box center [1245, 269] width 51 height 19
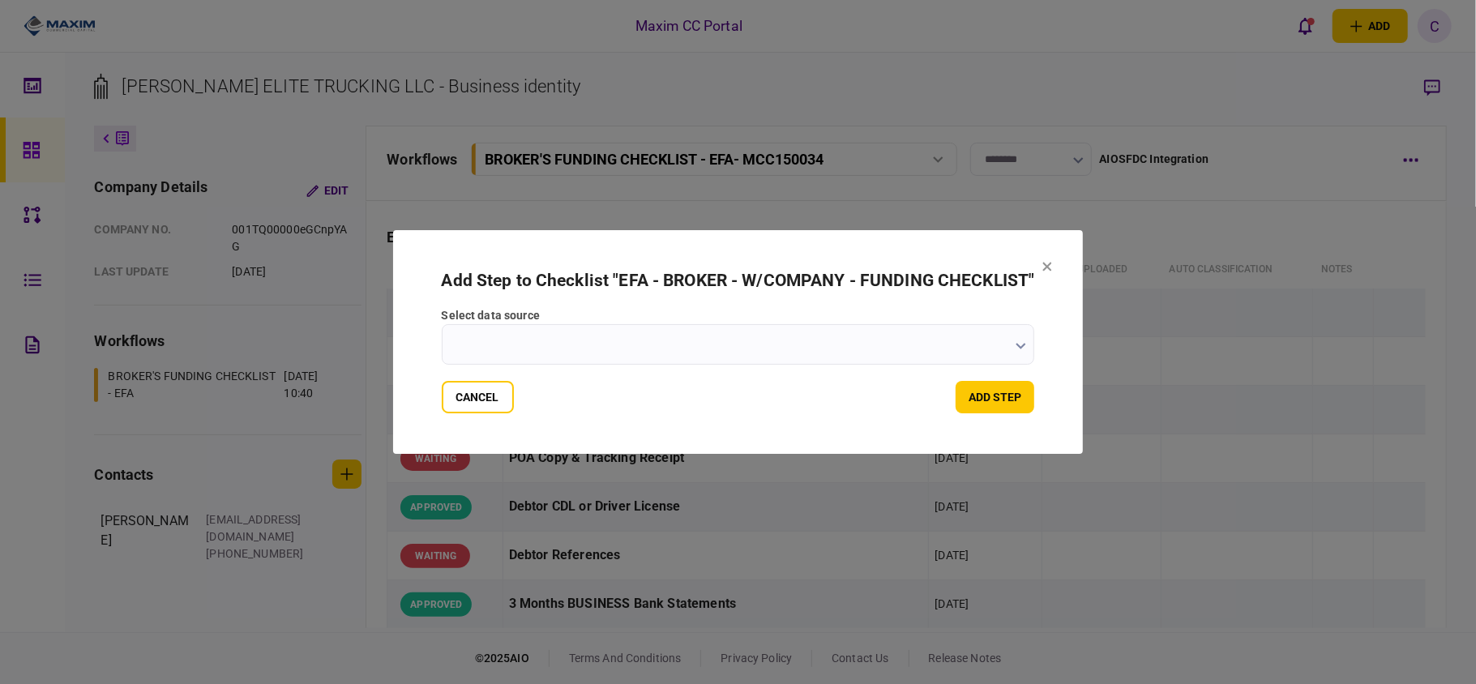
click at [1024, 350] on button "button" at bounding box center [1021, 345] width 11 height 13
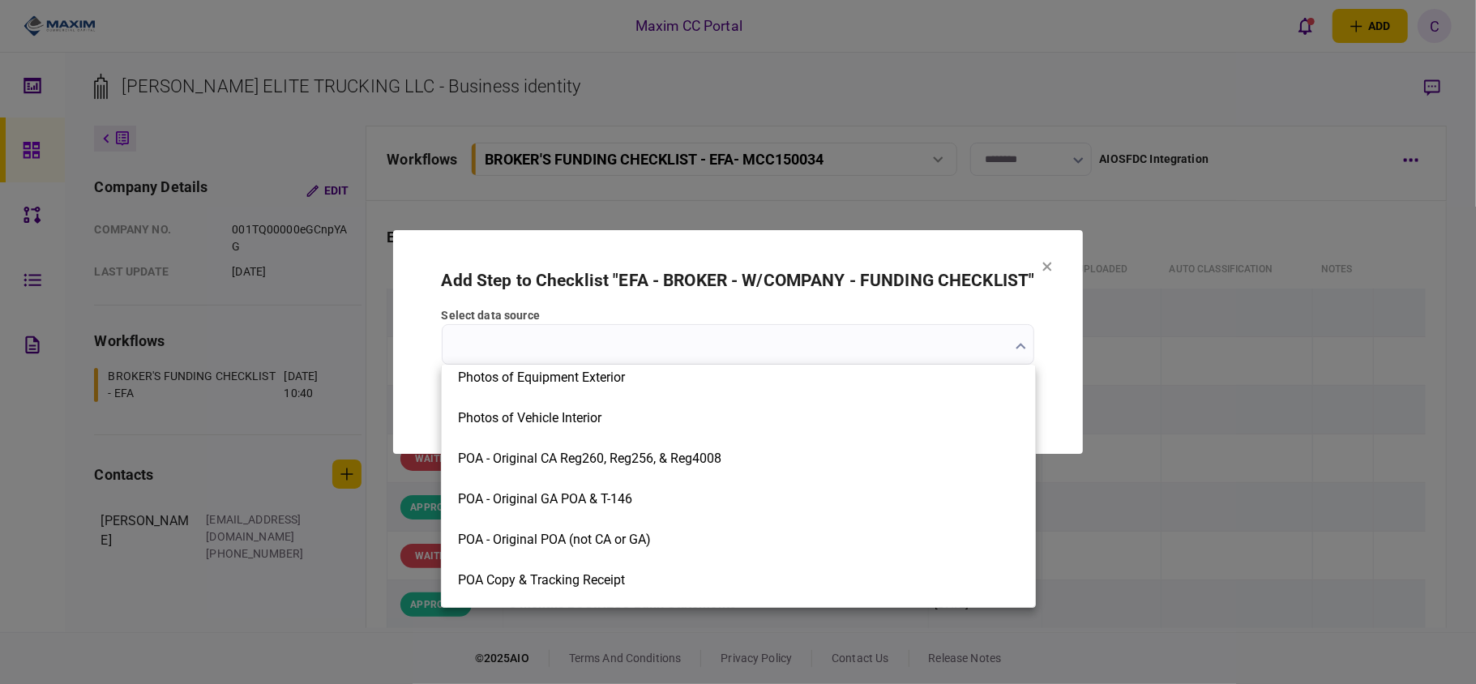
scroll to position [2163, 0]
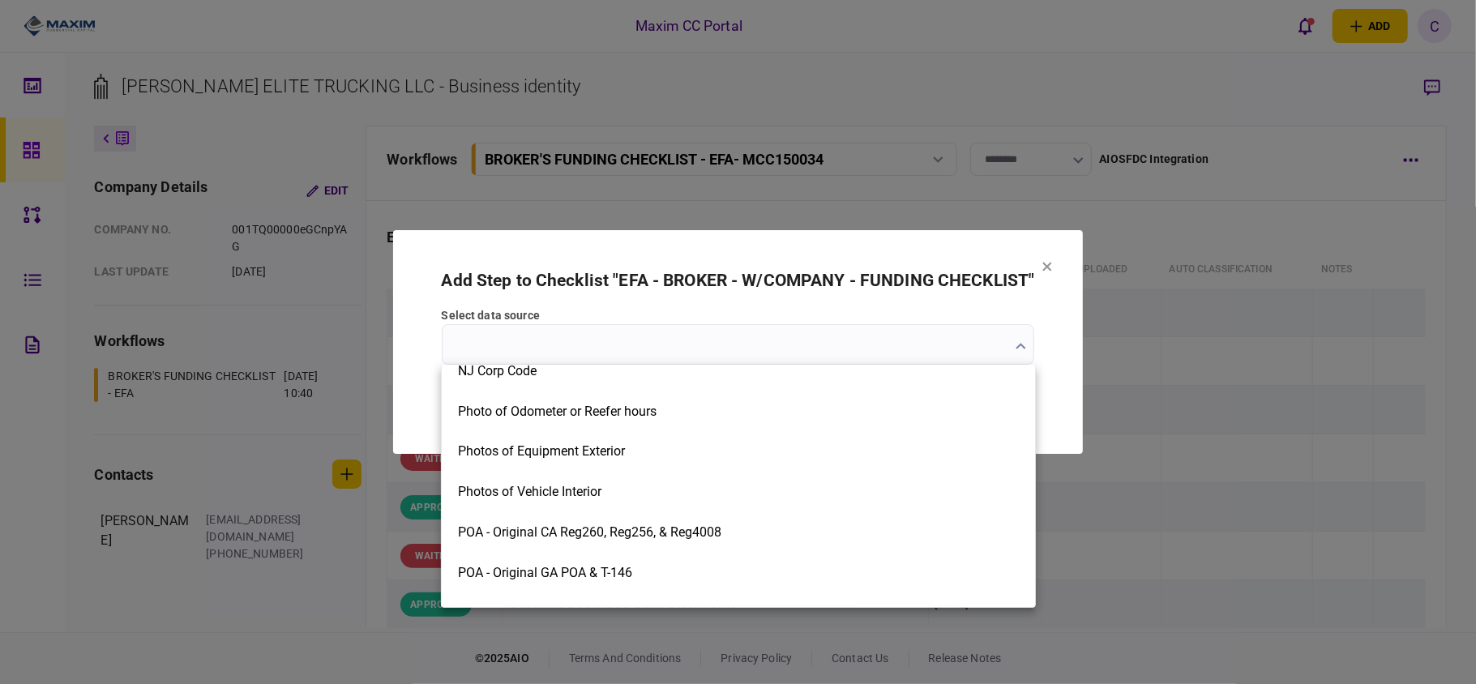
click at [1046, 261] on div at bounding box center [738, 342] width 1476 height 684
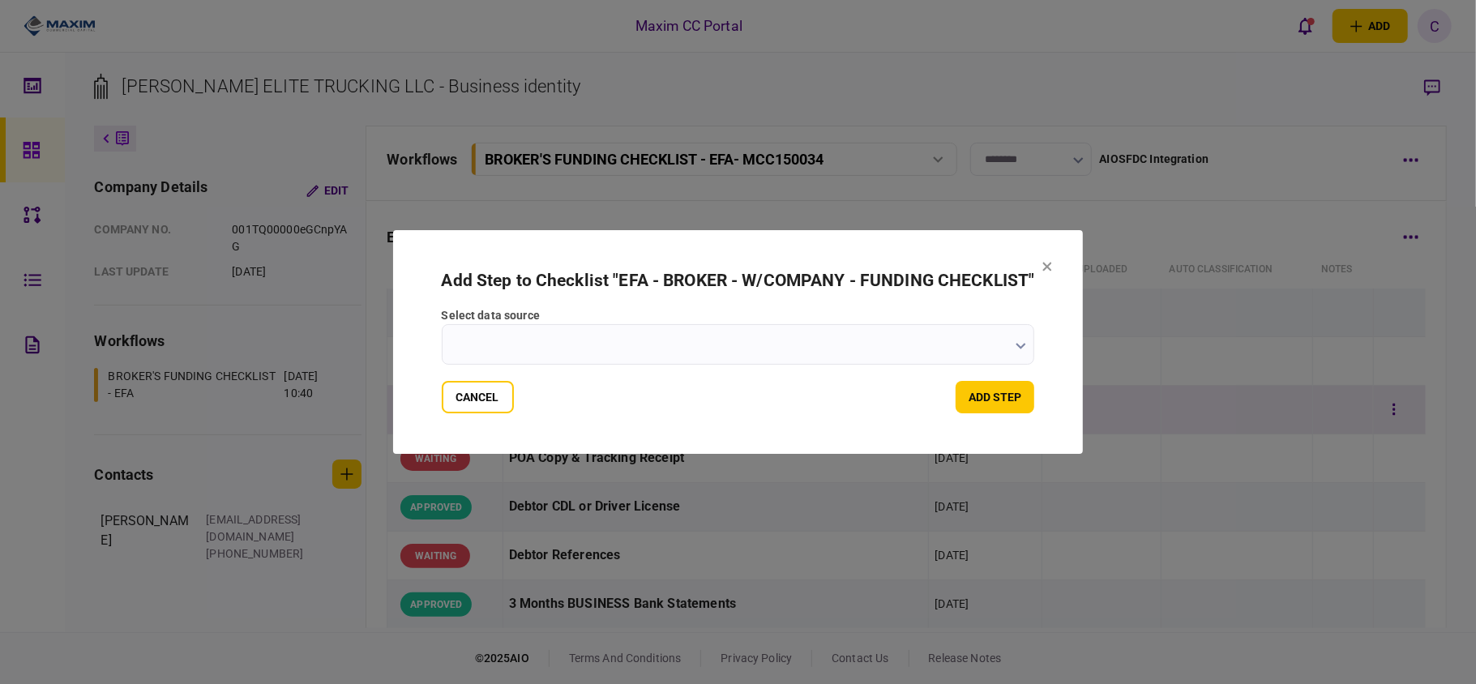
click at [459, 391] on button "Cancel" at bounding box center [478, 397] width 72 height 32
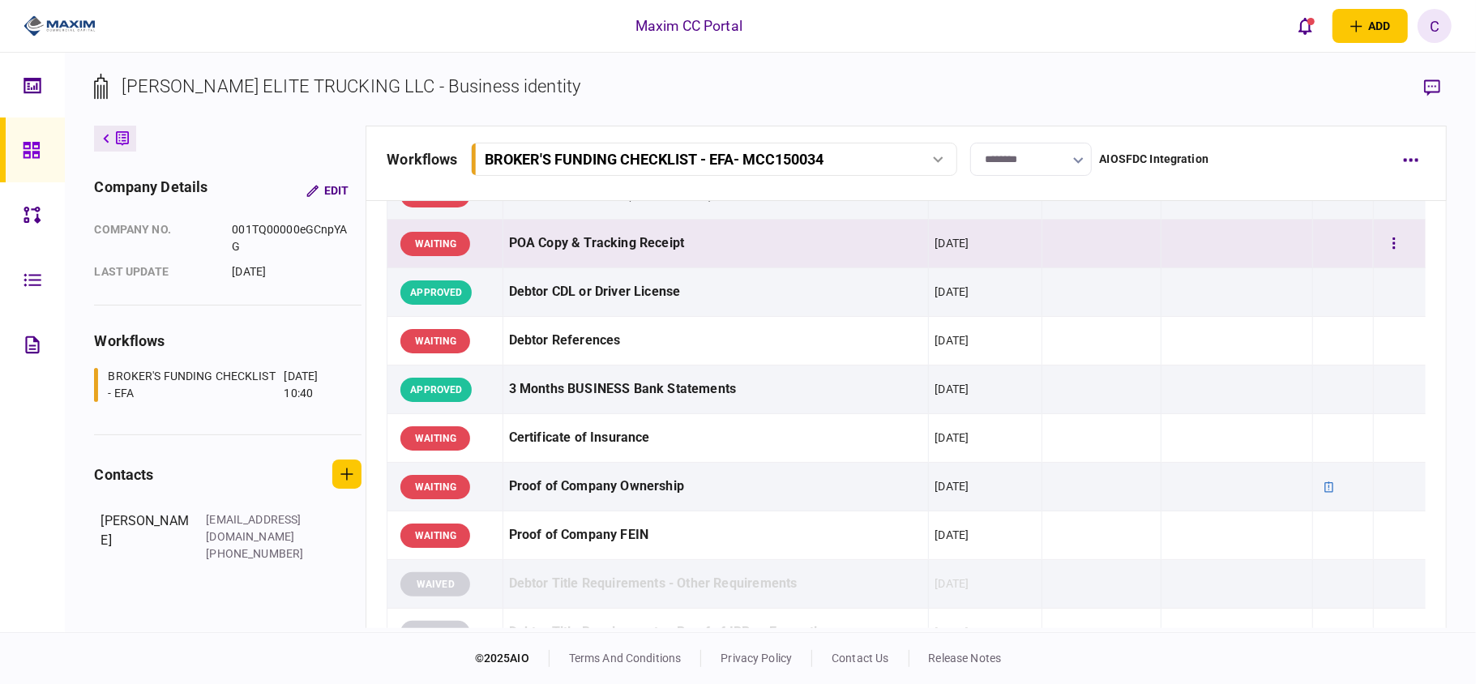
scroll to position [216, 0]
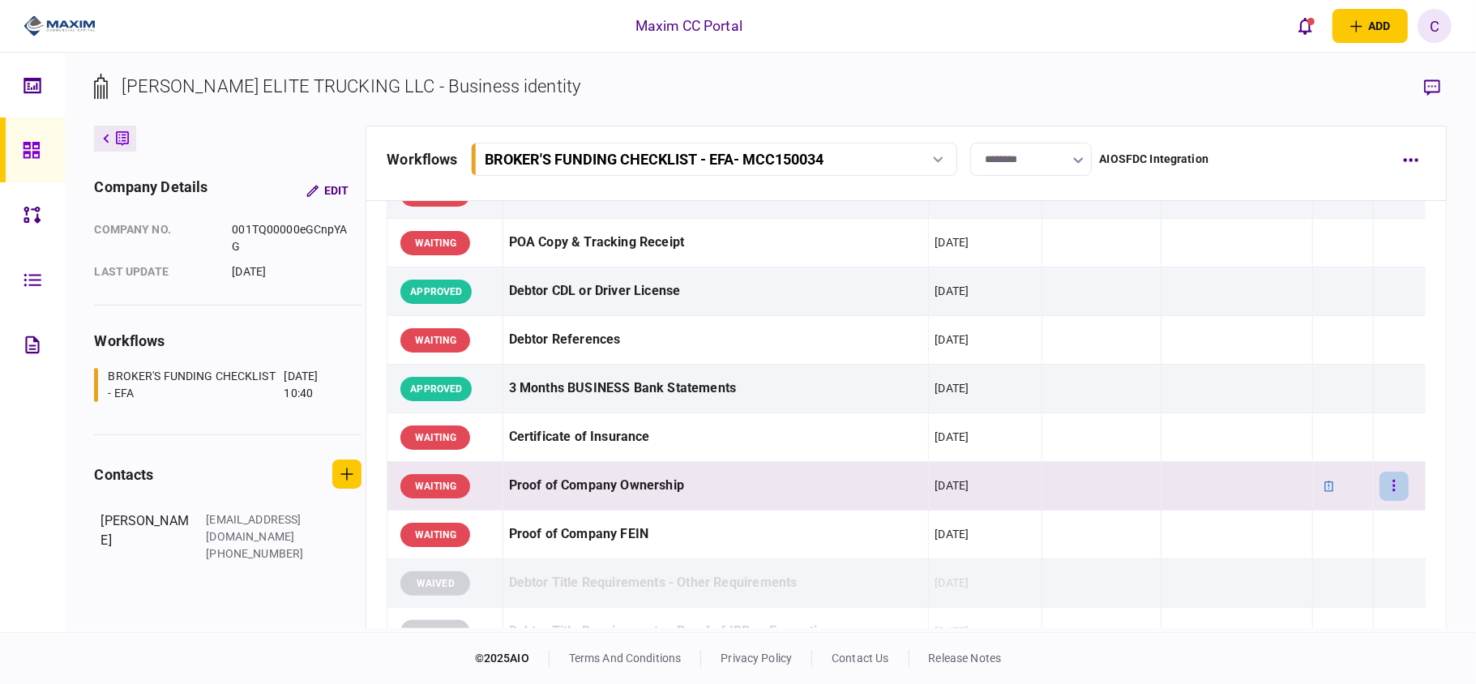
click at [1392, 481] on icon "button" at bounding box center [1393, 485] width 3 height 15
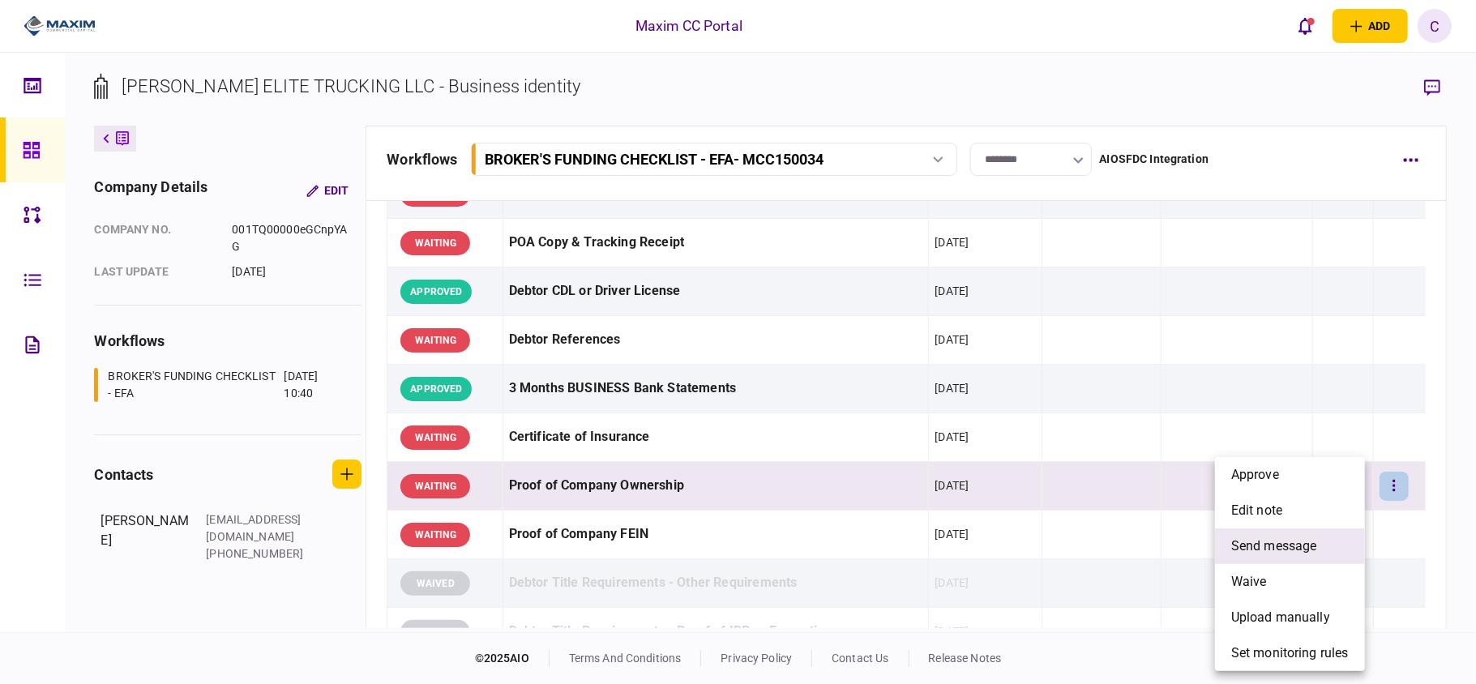
click at [1303, 540] on span "send message" at bounding box center [1274, 546] width 86 height 19
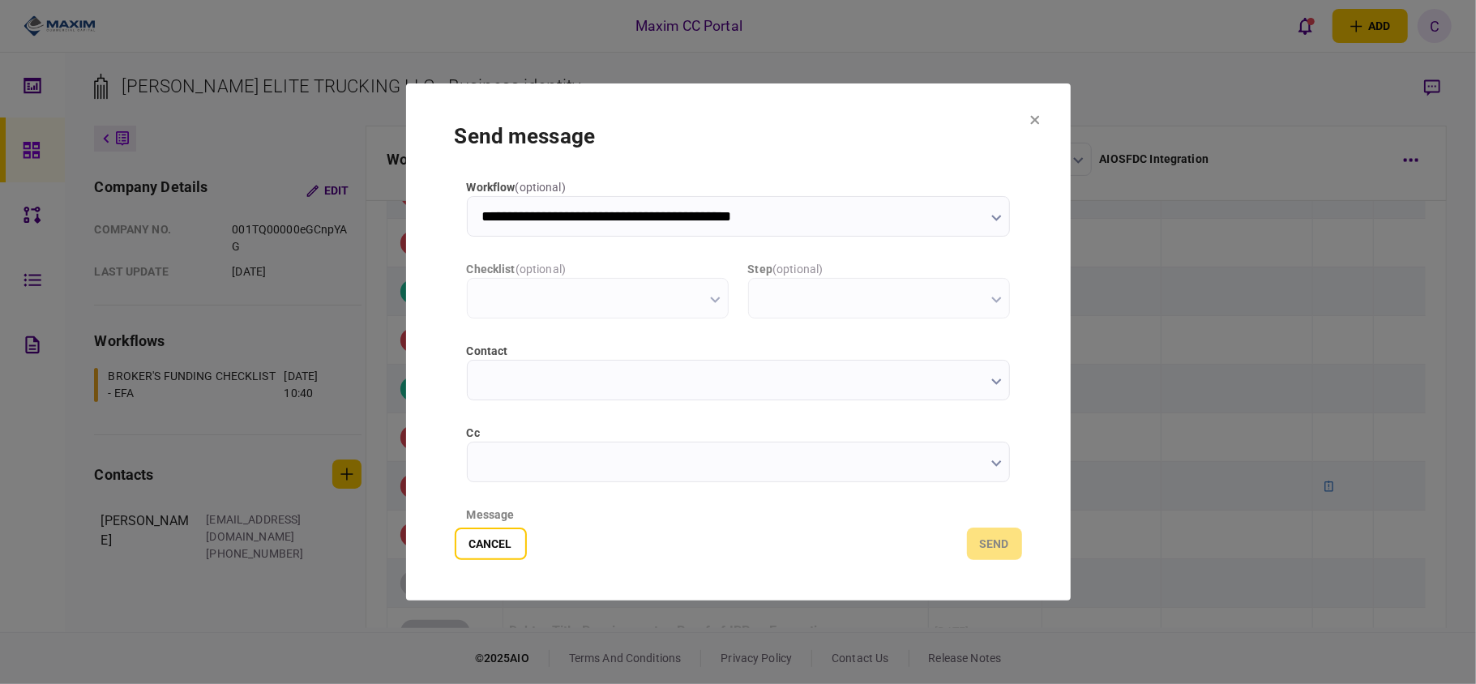
type input "**********"
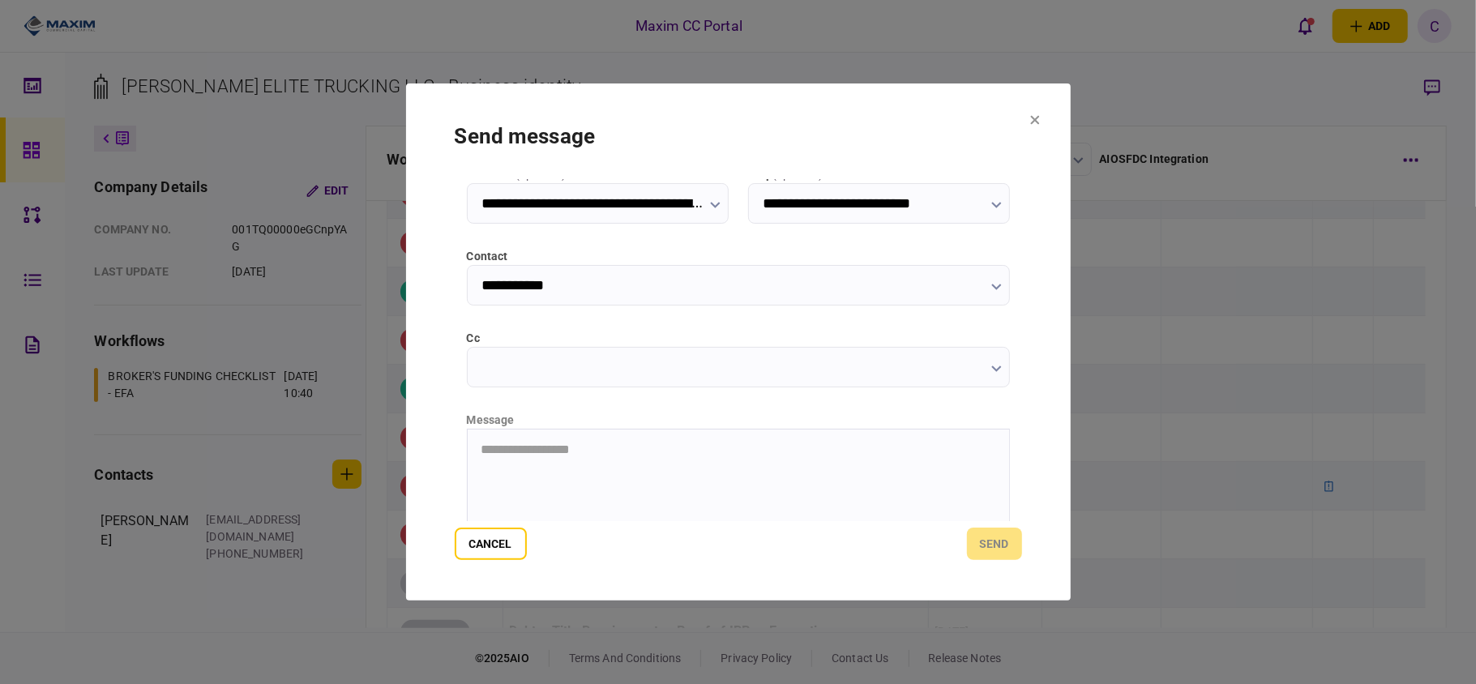
scroll to position [204, 0]
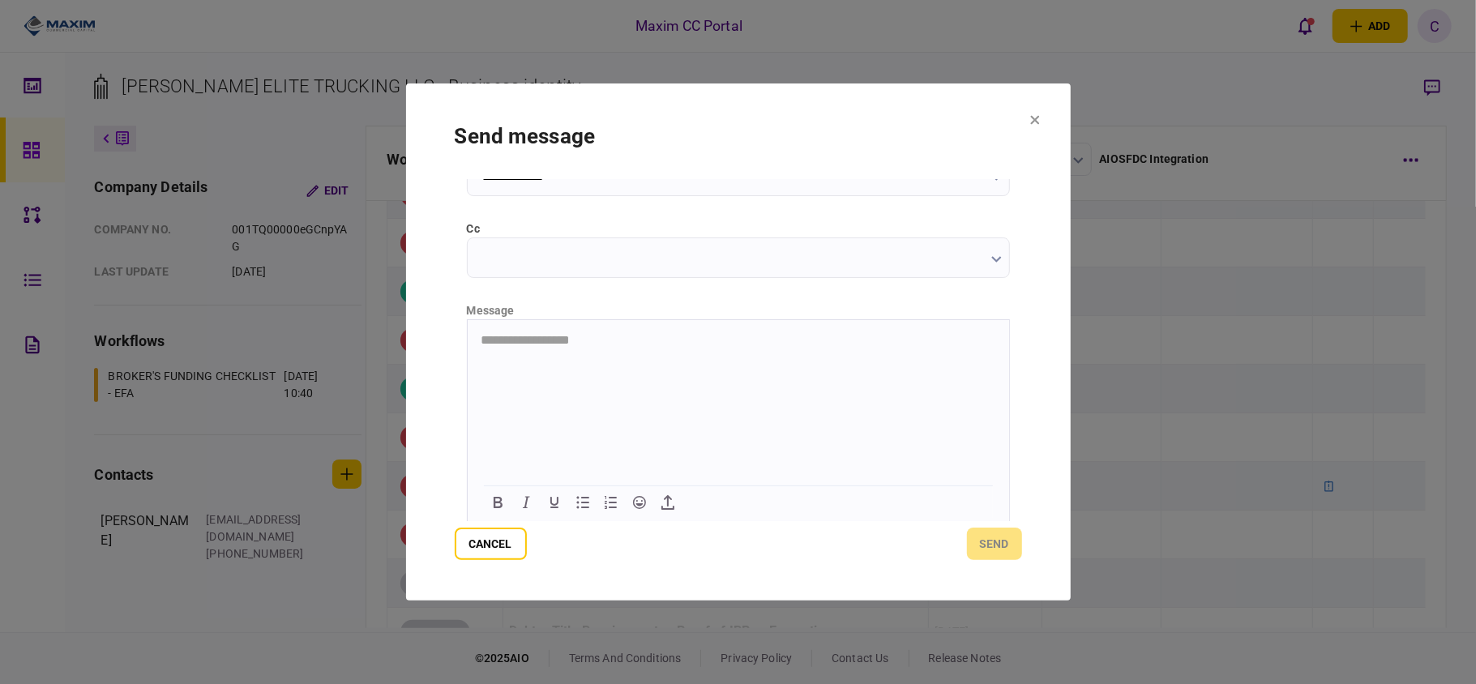
click at [591, 358] on html "**********" at bounding box center [737, 339] width 541 height 41
click at [987, 540] on button "send" at bounding box center [994, 544] width 55 height 32
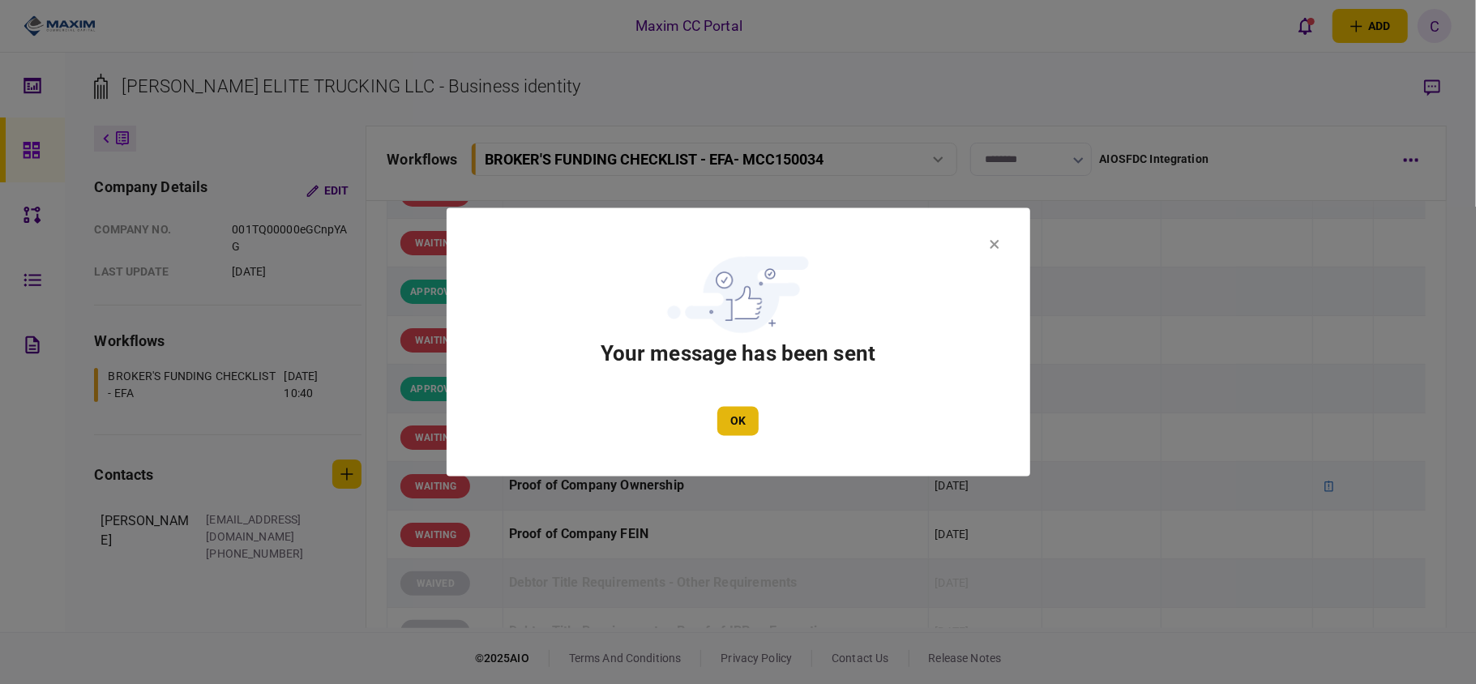
click at [730, 415] on button "OK" at bounding box center [737, 421] width 41 height 29
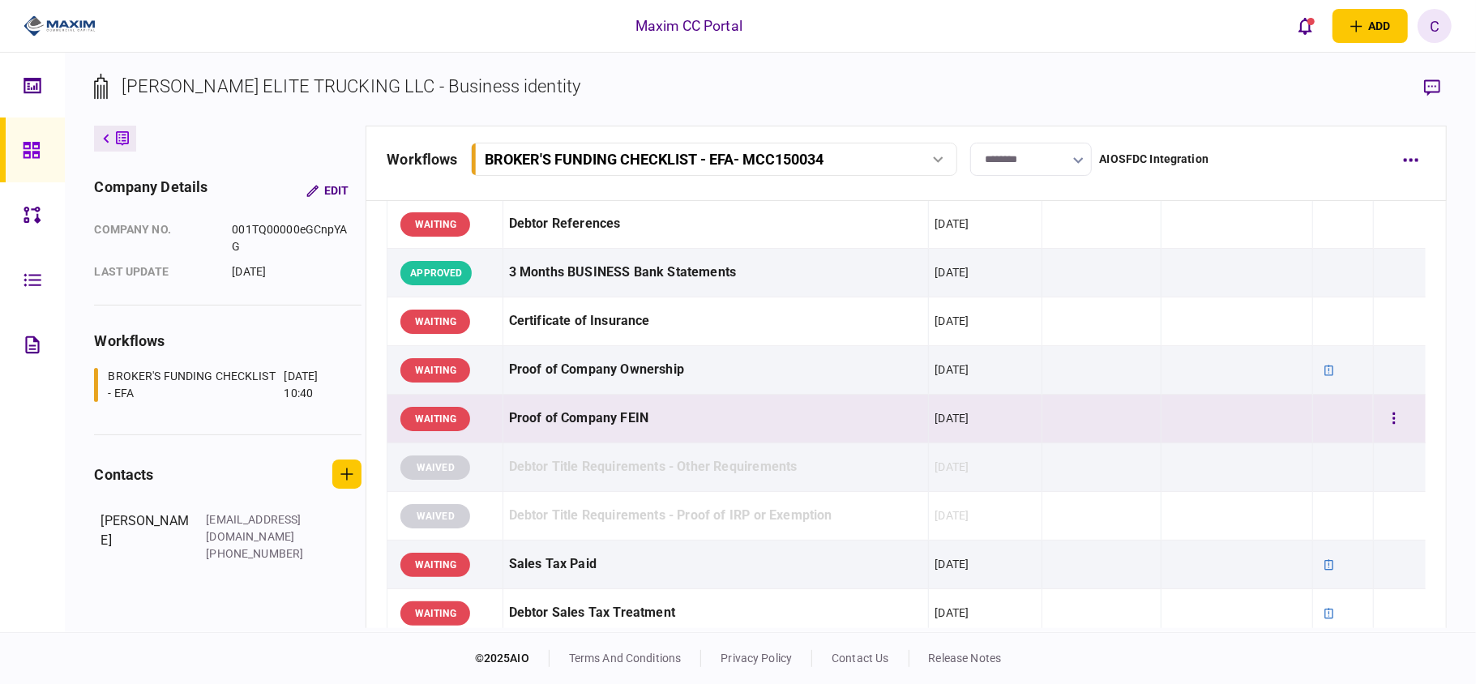
scroll to position [0, 0]
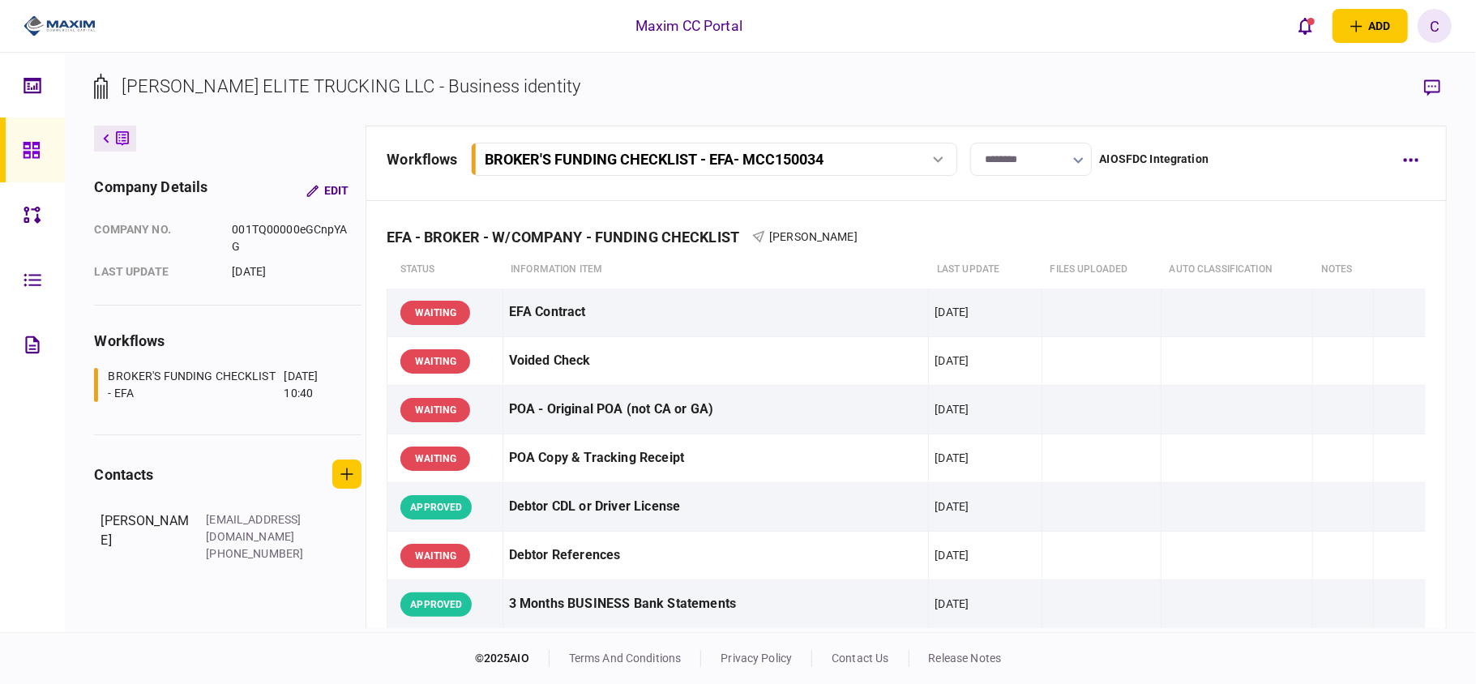
click at [36, 137] on div at bounding box center [36, 150] width 26 height 65
